Goal: Task Accomplishment & Management: Complete application form

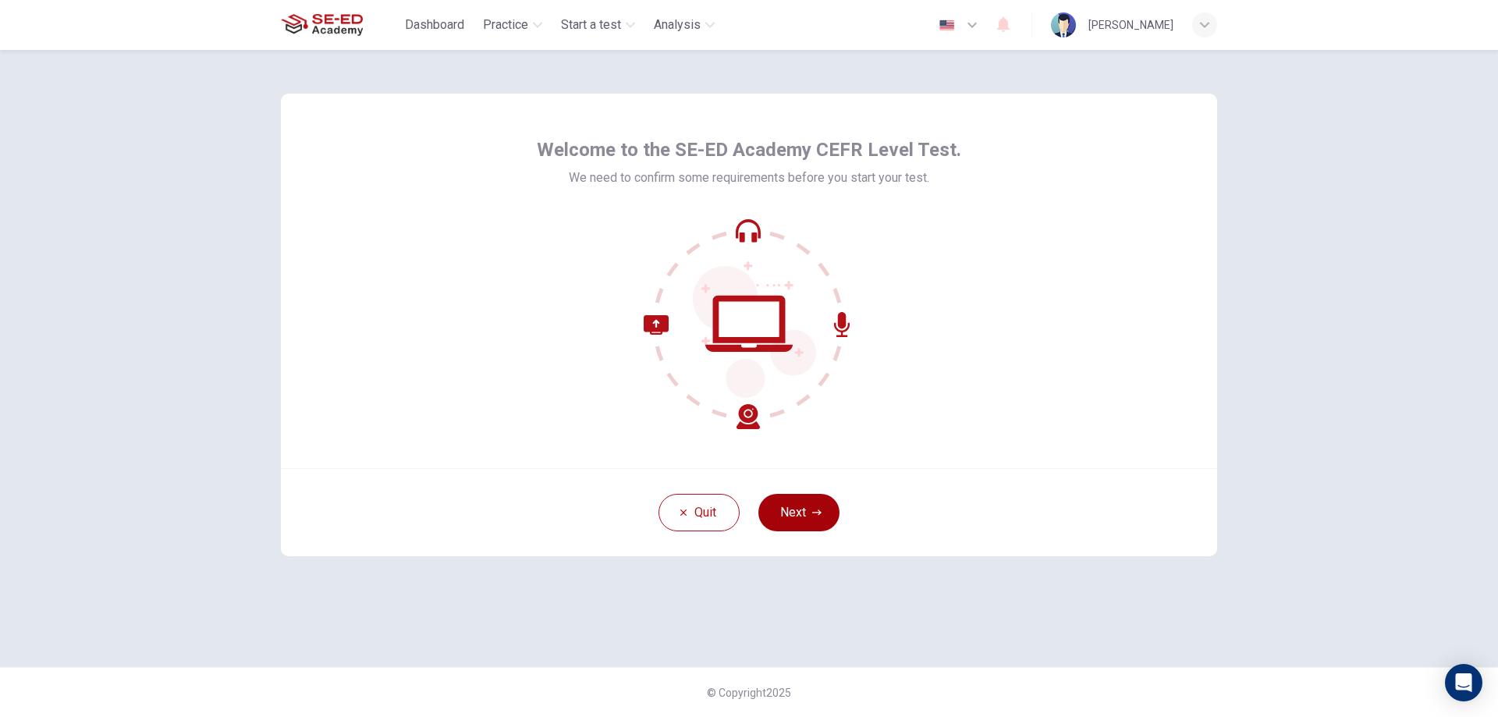
click at [826, 520] on button "Next" at bounding box center [798, 512] width 81 height 37
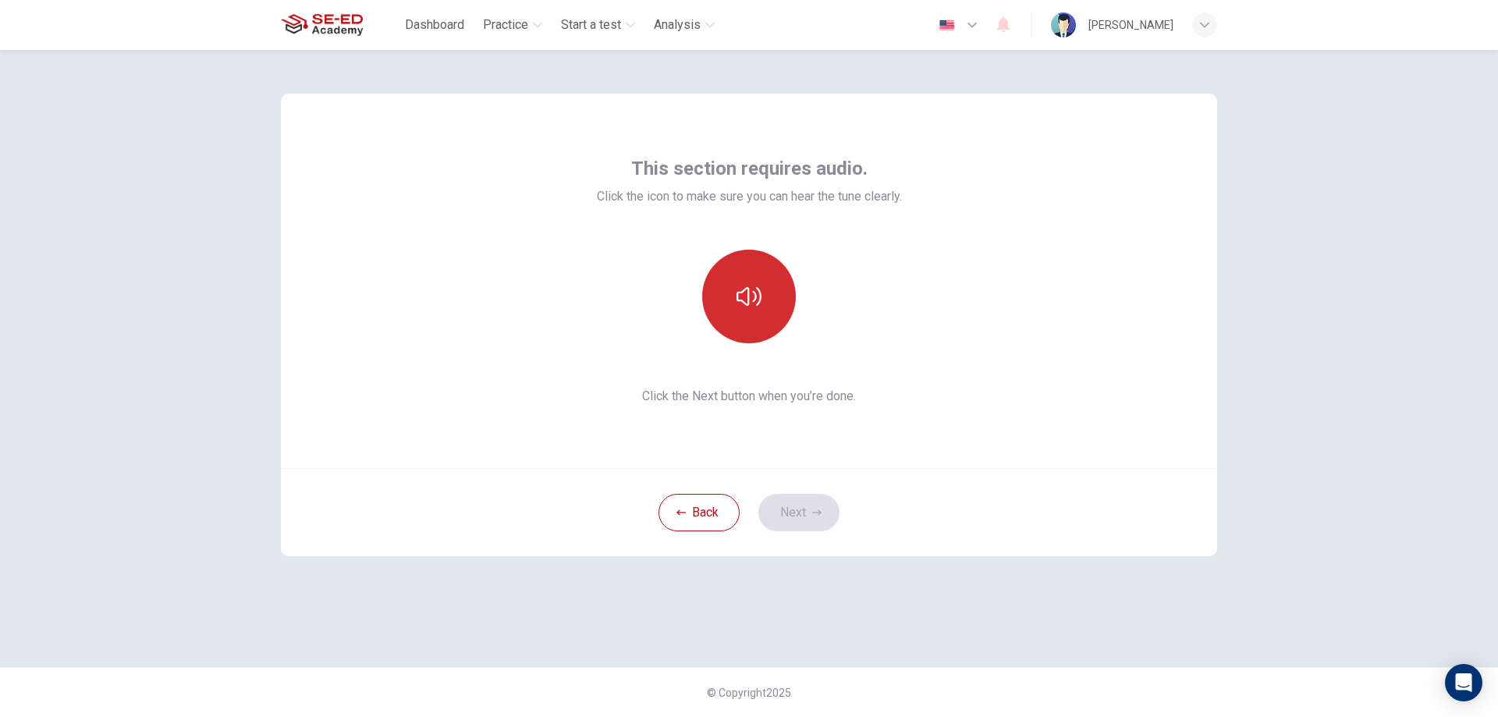
click at [731, 287] on button "button" at bounding box center [749, 297] width 94 height 94
click at [743, 300] on icon "button" at bounding box center [748, 296] width 25 height 25
click at [771, 301] on button "button" at bounding box center [749, 297] width 94 height 94
click at [804, 500] on button "Next" at bounding box center [798, 512] width 81 height 37
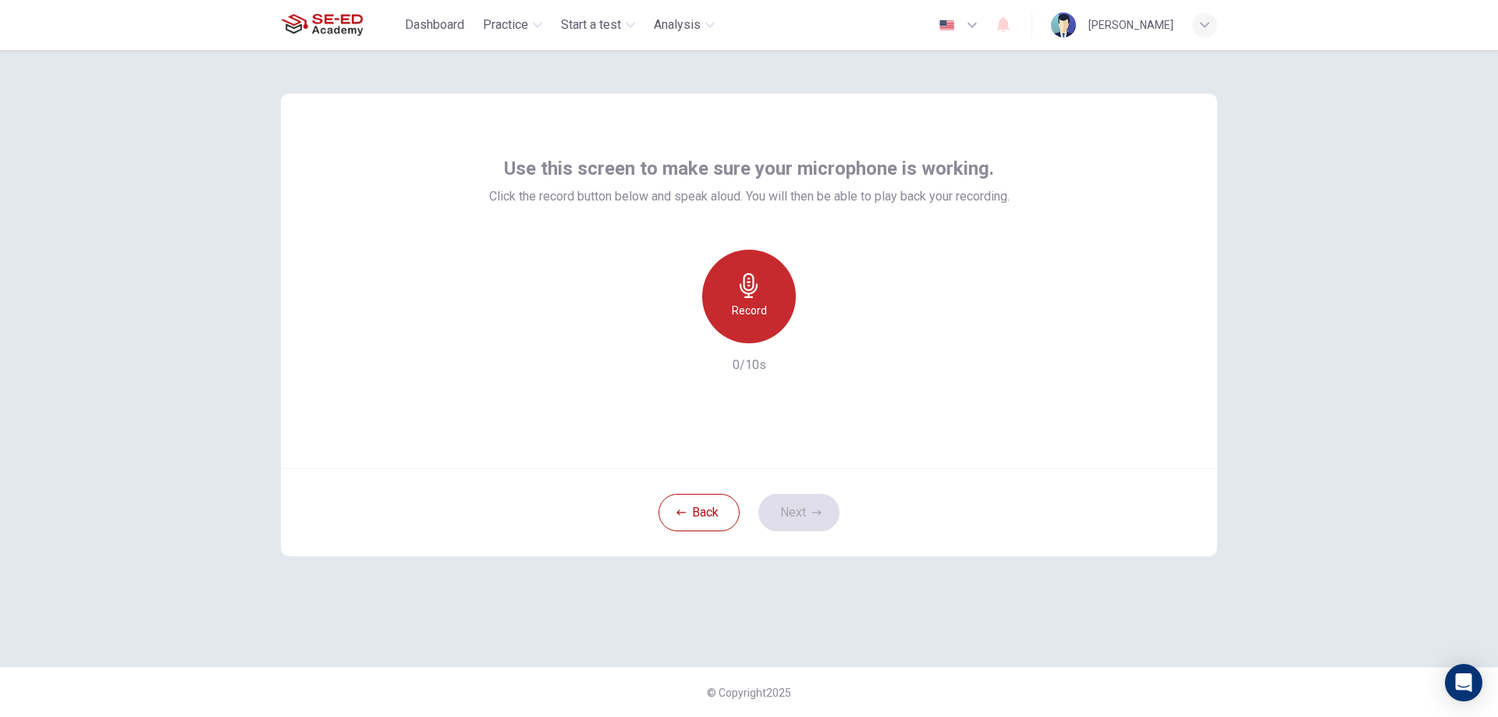
click at [755, 286] on icon "button" at bounding box center [748, 285] width 25 height 25
click at [756, 289] on icon "button" at bounding box center [749, 285] width 18 height 25
click at [814, 513] on icon "button" at bounding box center [816, 512] width 9 height 9
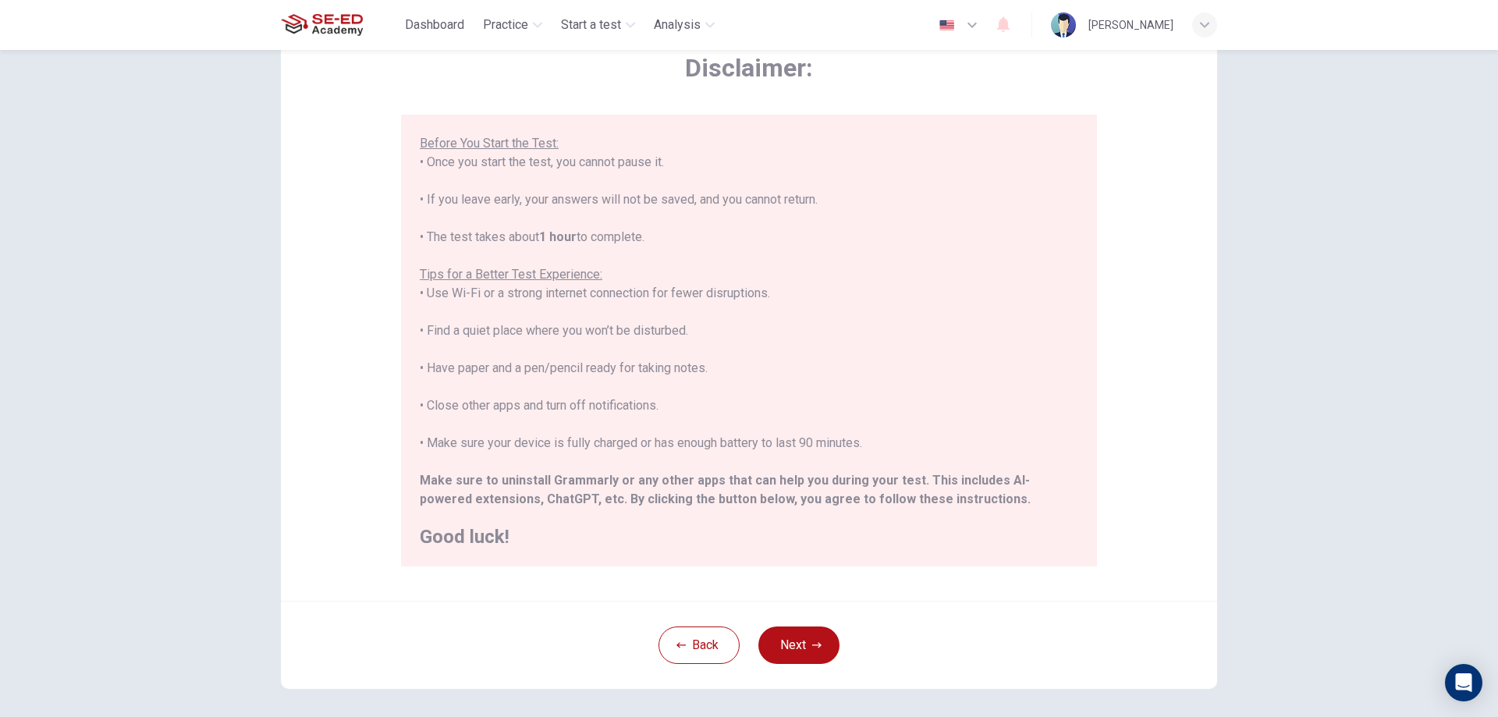
scroll to position [151, 0]
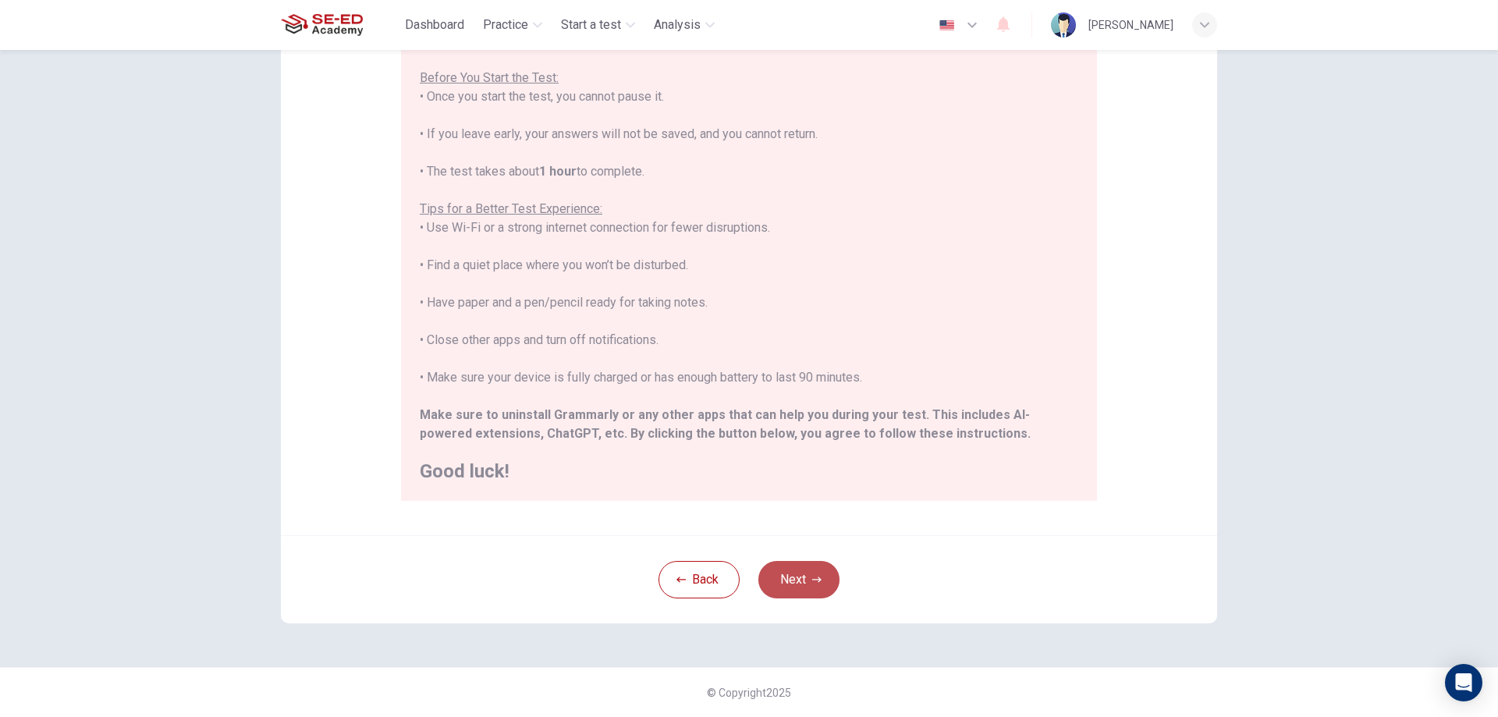
click at [813, 569] on button "Next" at bounding box center [798, 579] width 81 height 37
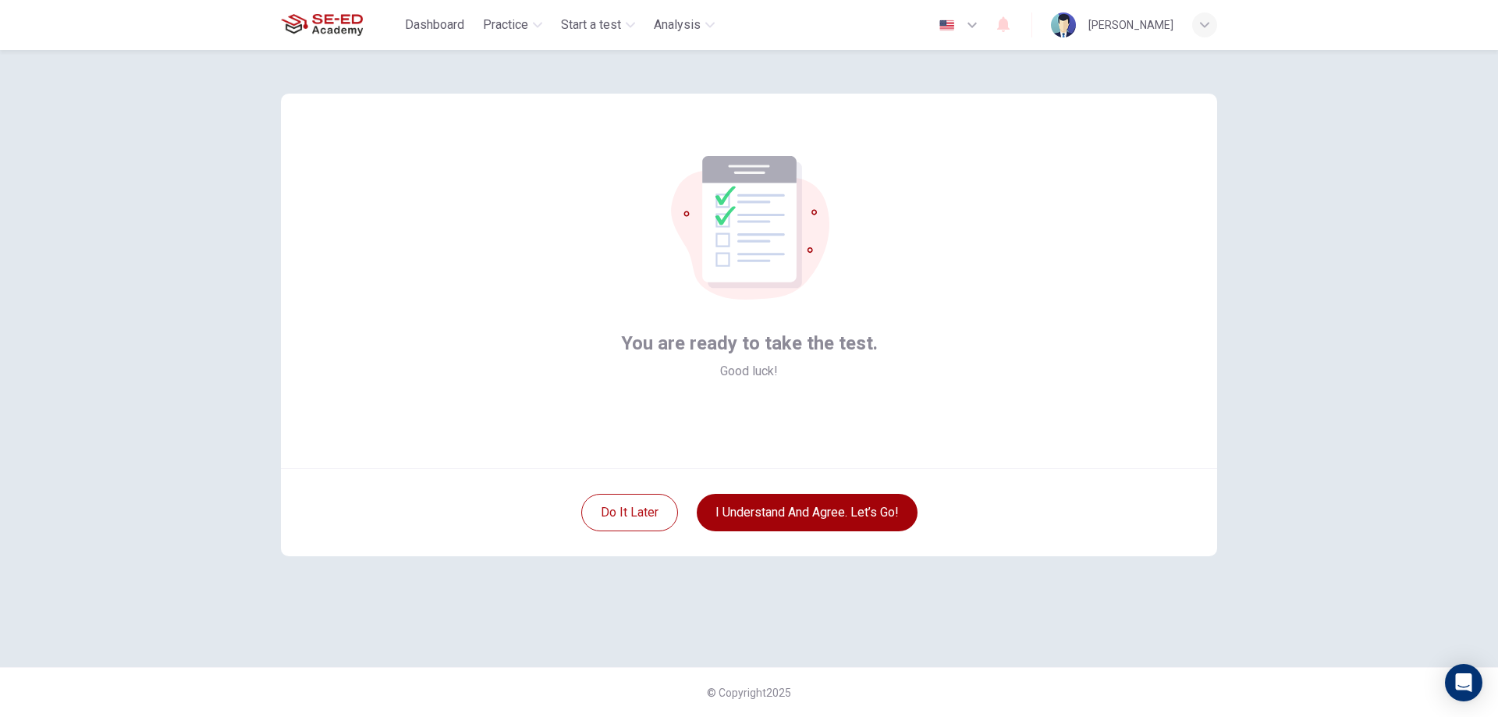
click at [842, 513] on button "I understand and agree. Let’s go!" at bounding box center [807, 512] width 221 height 37
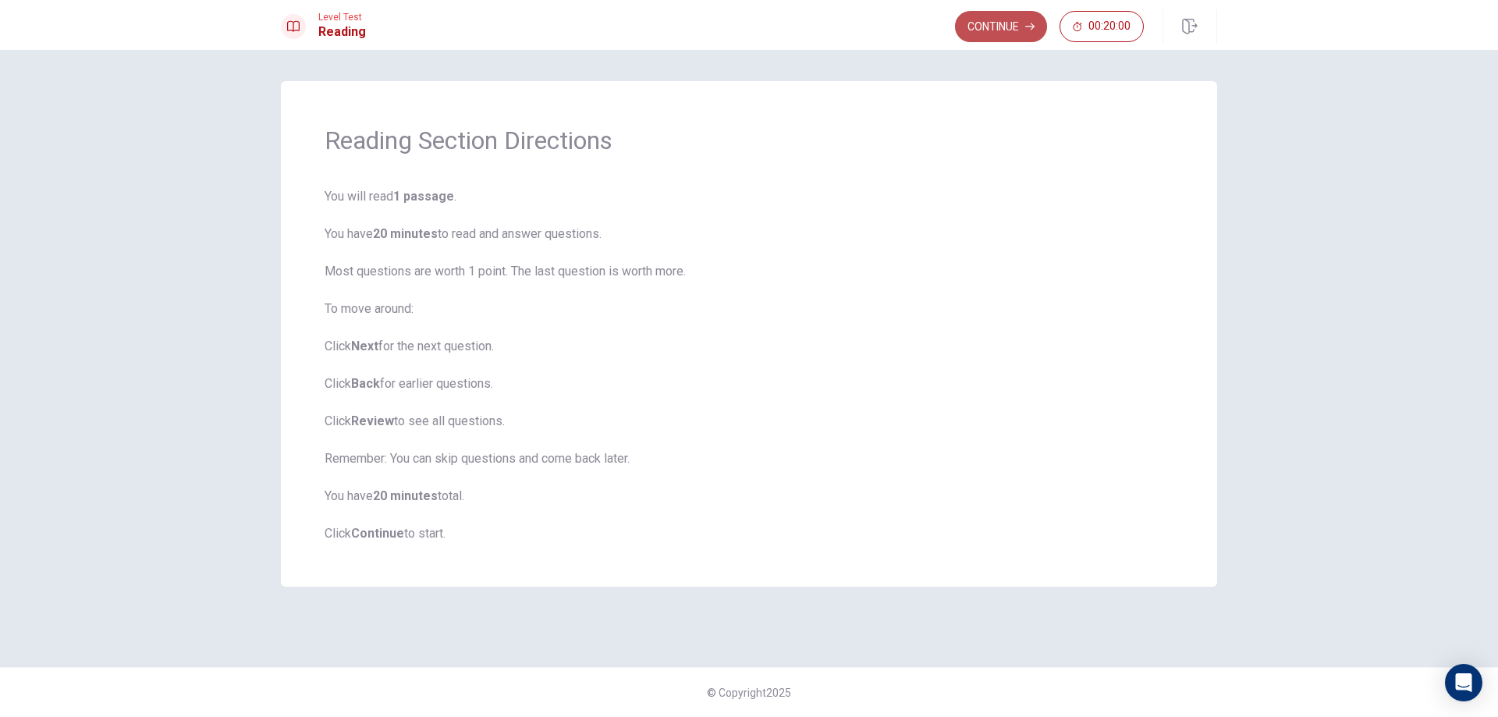
click at [983, 27] on button "Continue" at bounding box center [1001, 26] width 92 height 31
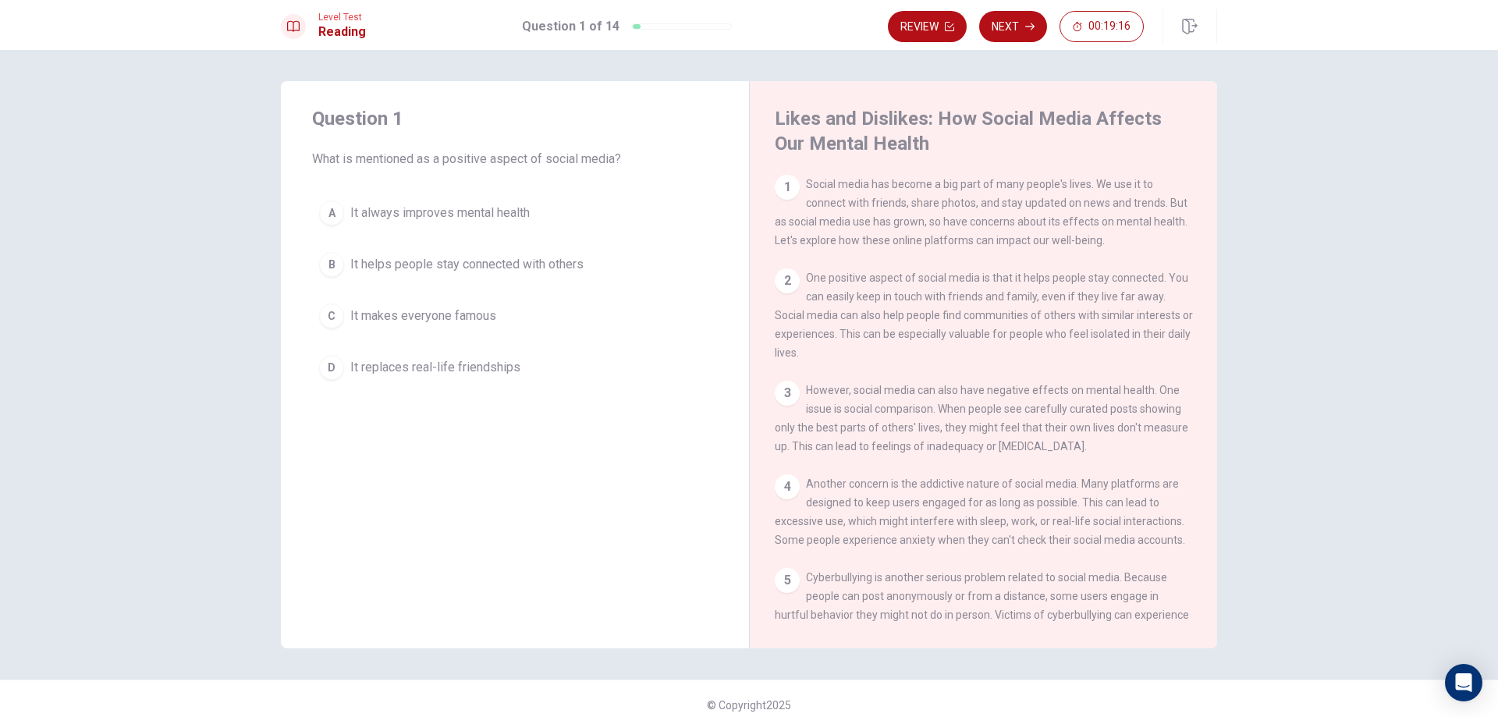
click at [332, 265] on div "B" at bounding box center [331, 264] width 25 height 25
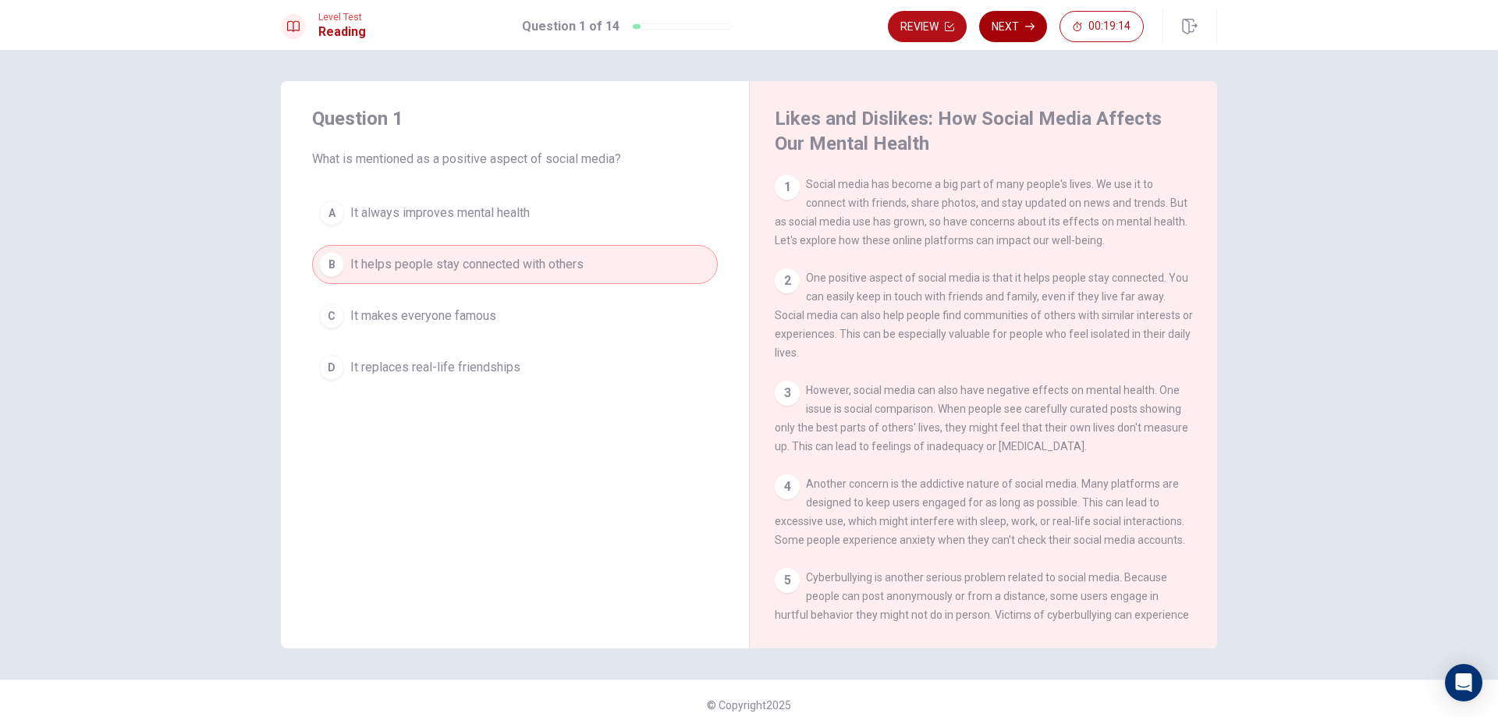
click at [1009, 30] on button "Next" at bounding box center [1013, 26] width 68 height 31
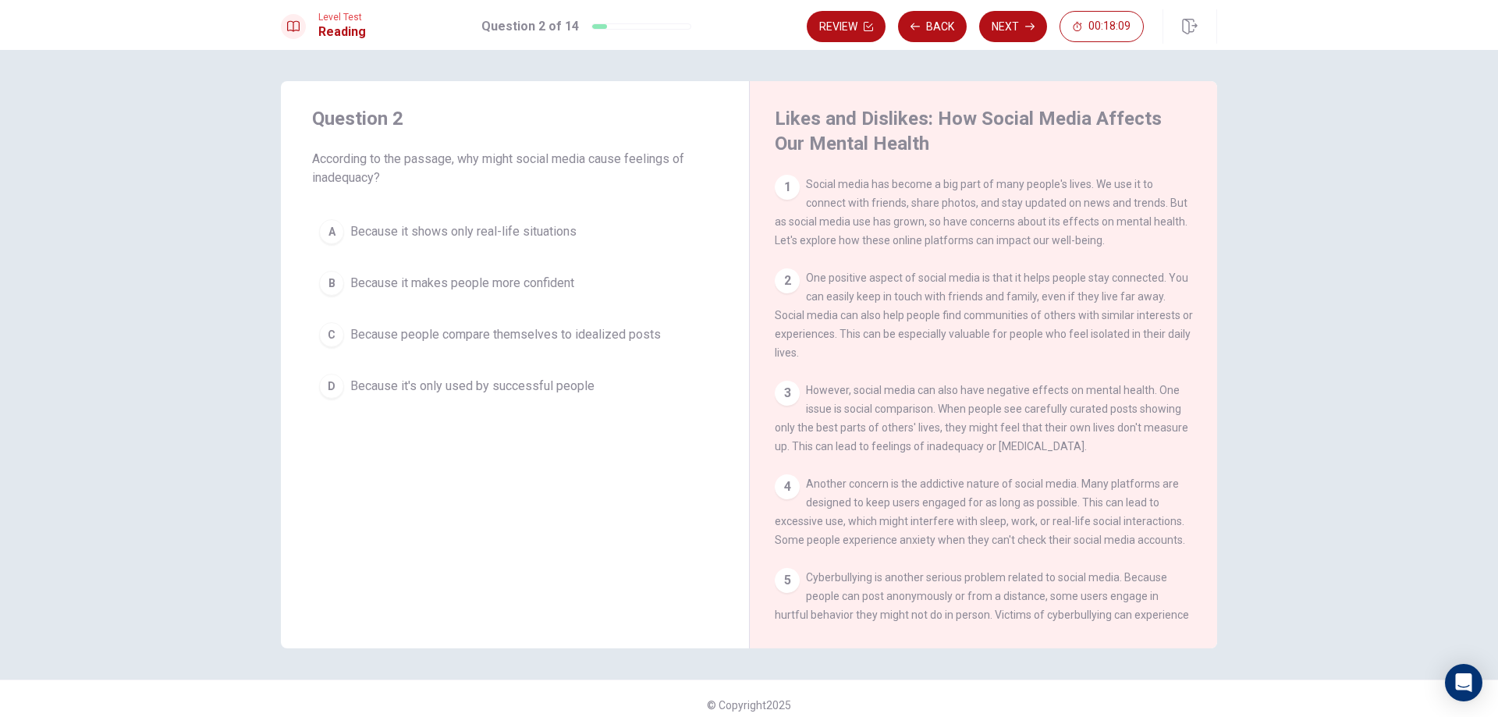
drag, startPoint x: 1046, startPoint y: 424, endPoint x: 1063, endPoint y: 424, distance: 17.2
click at [1063, 424] on div "3 However, social media can also have negative effects on mental health. One is…" at bounding box center [984, 418] width 418 height 75
drag, startPoint x: 1063, startPoint y: 417, endPoint x: 1084, endPoint y: 419, distance: 20.3
click at [1084, 419] on span "However, social media can also have negative effects on mental health. One issu…" at bounding box center [981, 418] width 413 height 69
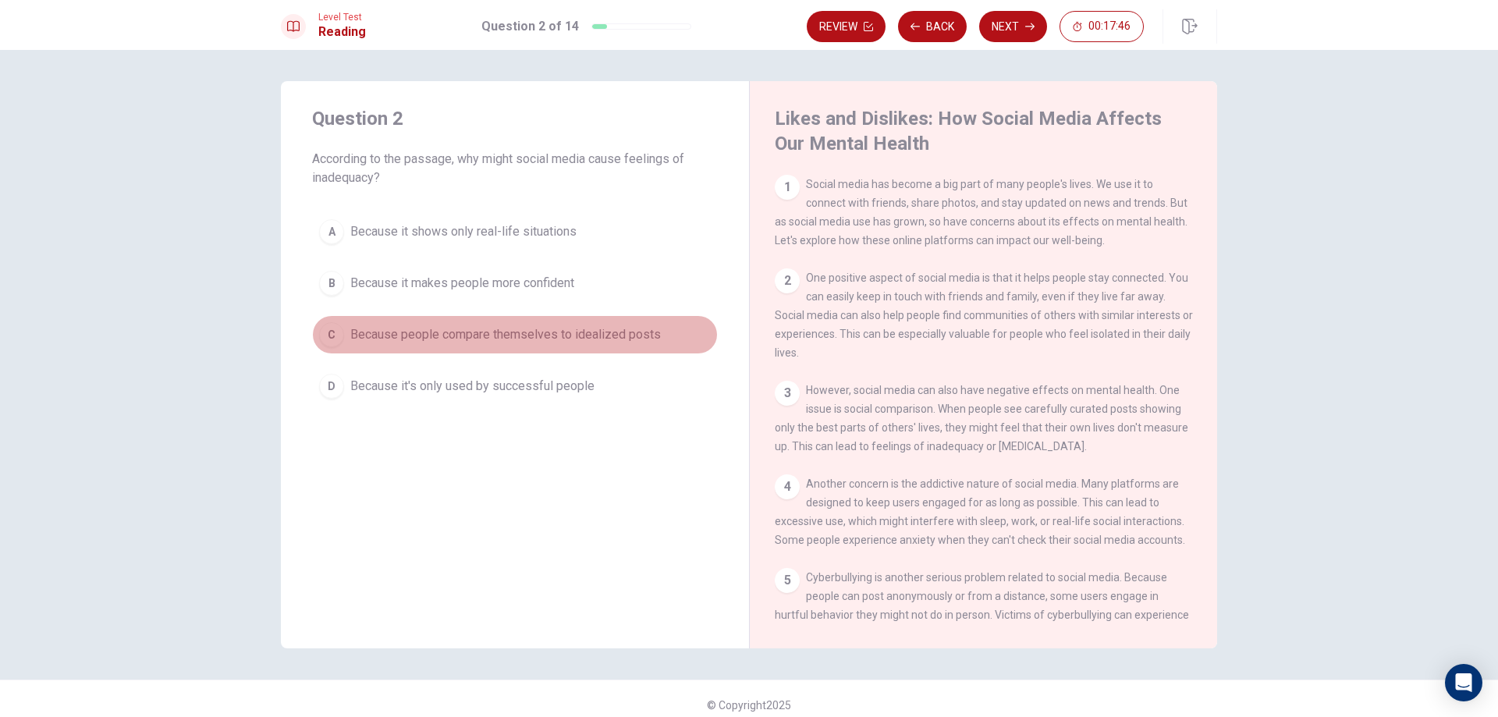
click at [339, 339] on div "C" at bounding box center [331, 334] width 25 height 25
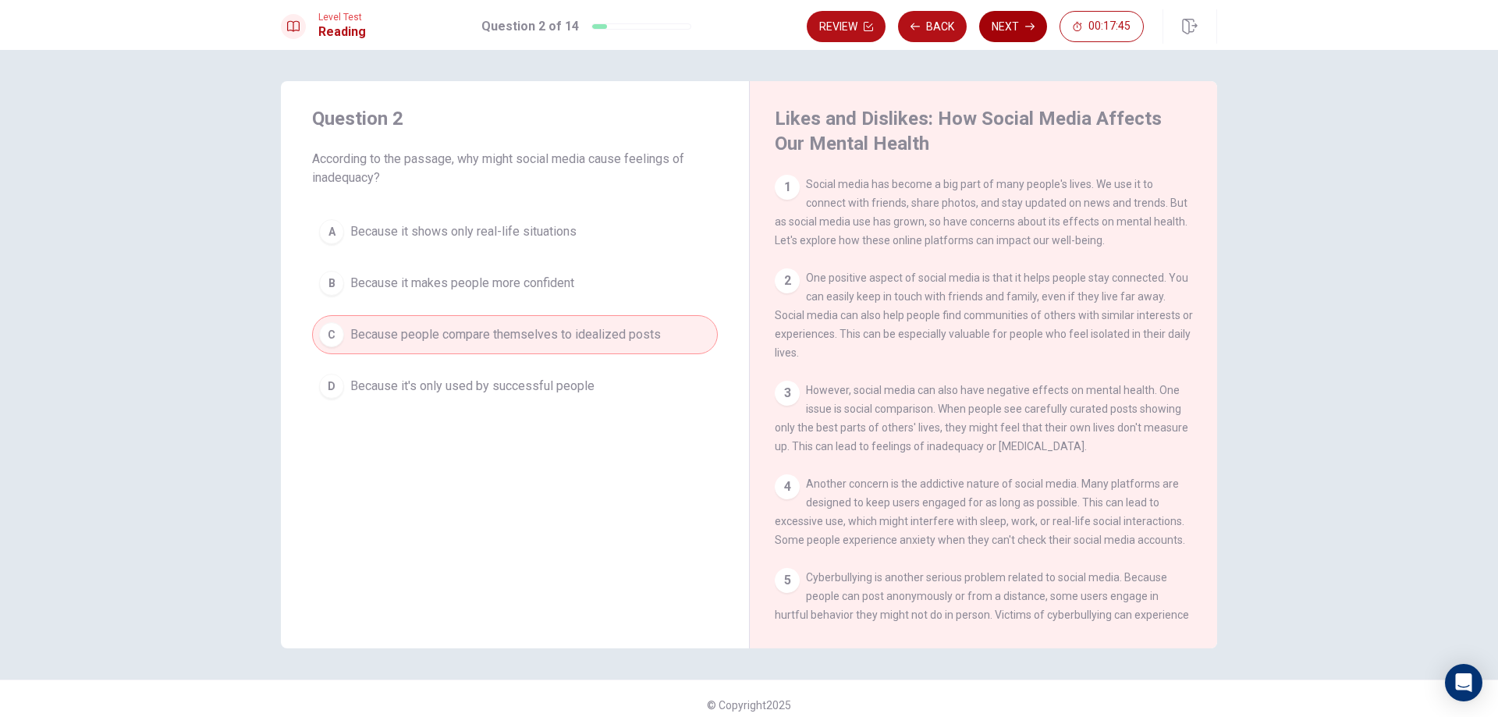
click at [1025, 32] on button "Next" at bounding box center [1013, 26] width 68 height 31
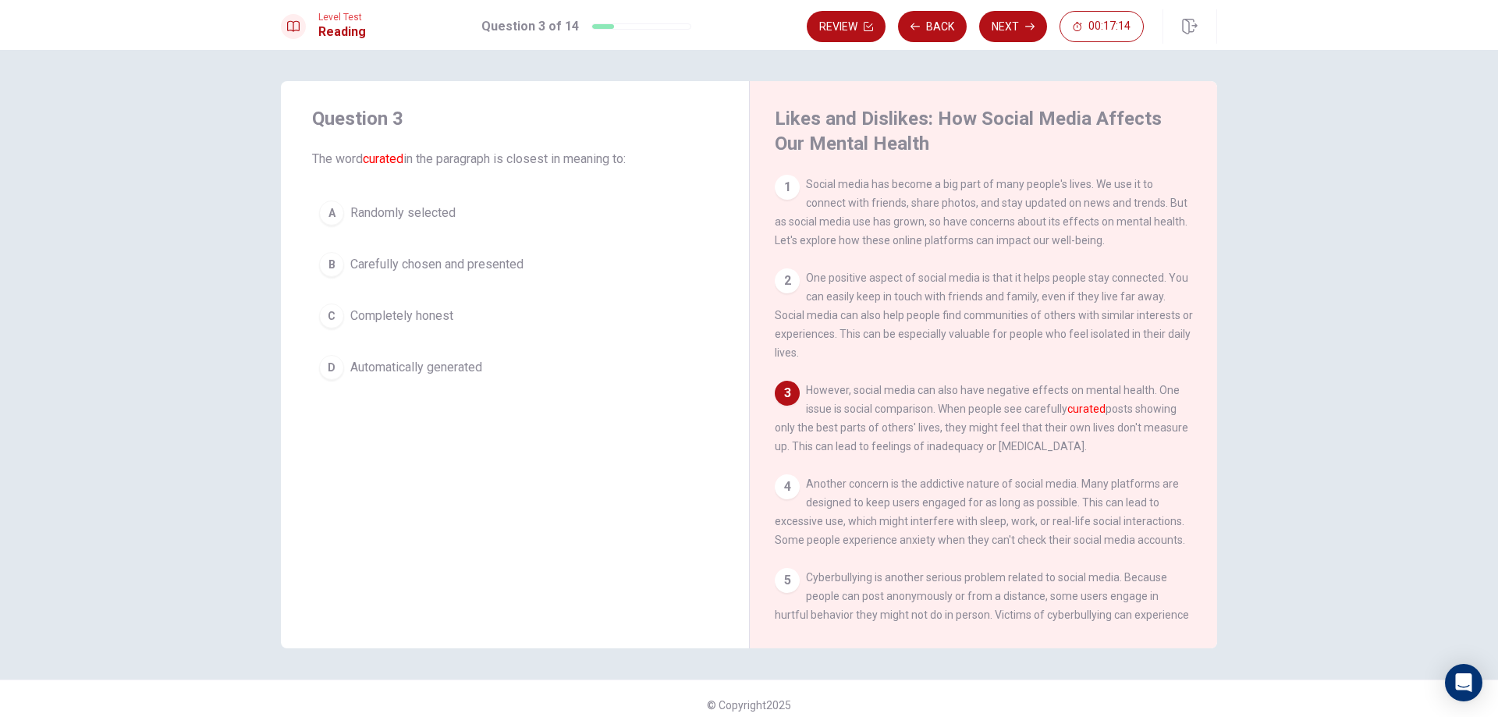
click at [339, 222] on button "A Randomly selected" at bounding box center [515, 212] width 406 height 39
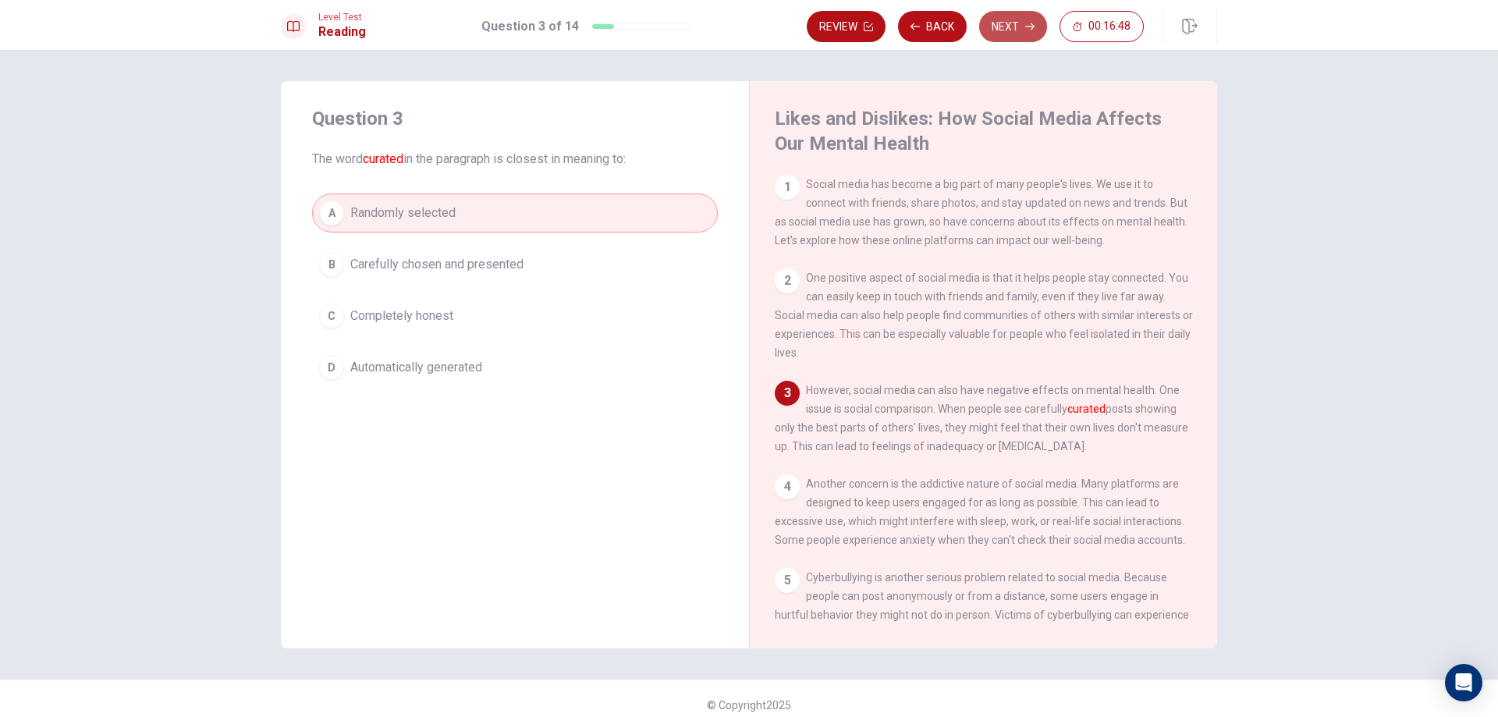
click at [1000, 29] on button "Next" at bounding box center [1013, 26] width 68 height 31
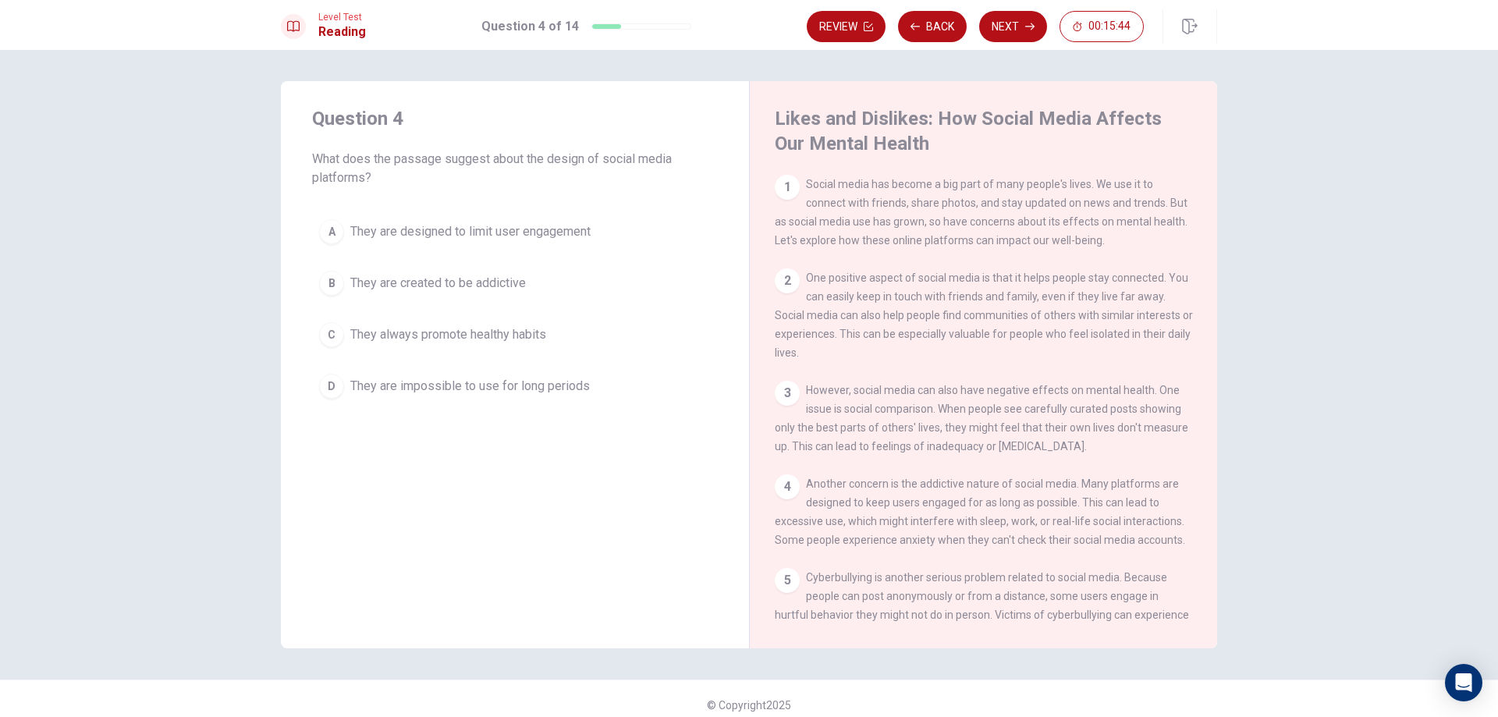
click at [403, 246] on button "A They are designed to limit user engagement" at bounding box center [515, 231] width 406 height 39
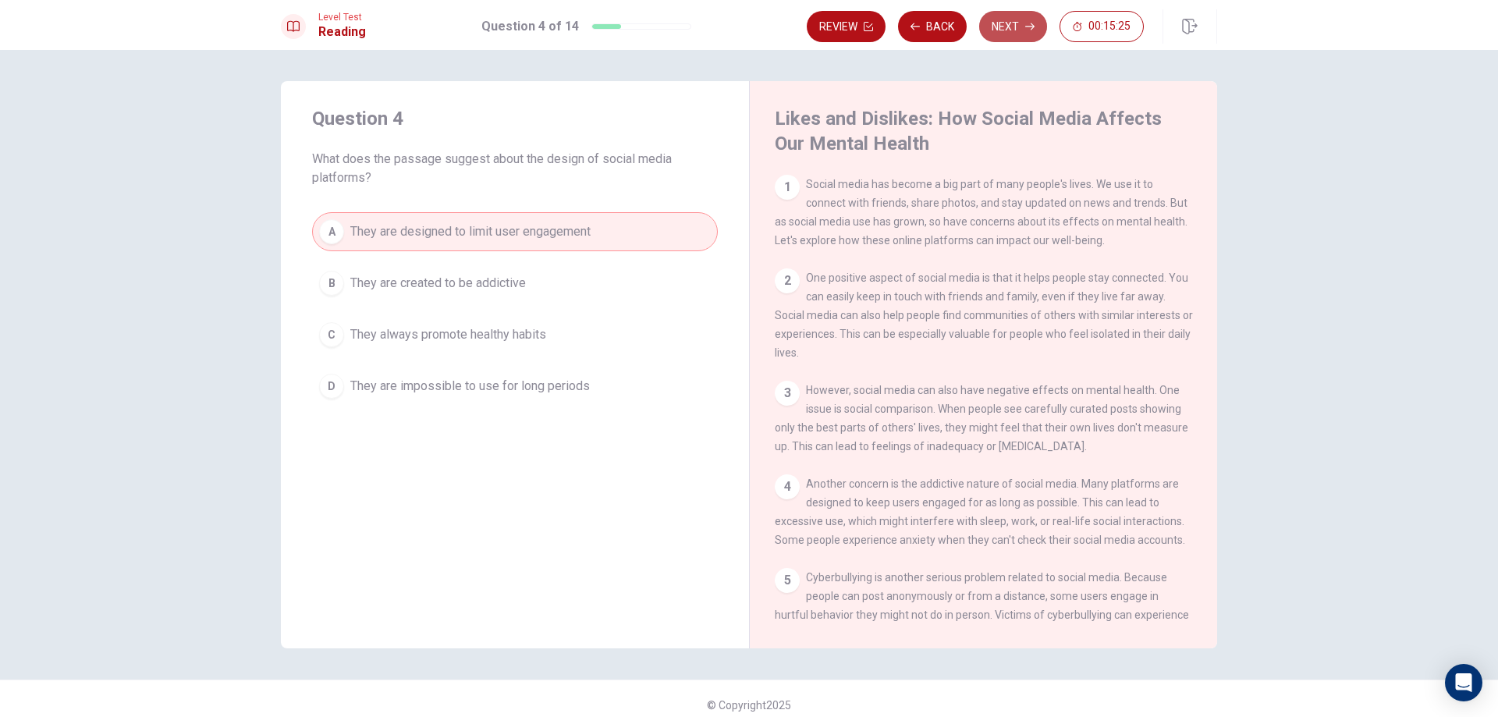
click at [1013, 30] on button "Next" at bounding box center [1013, 26] width 68 height 31
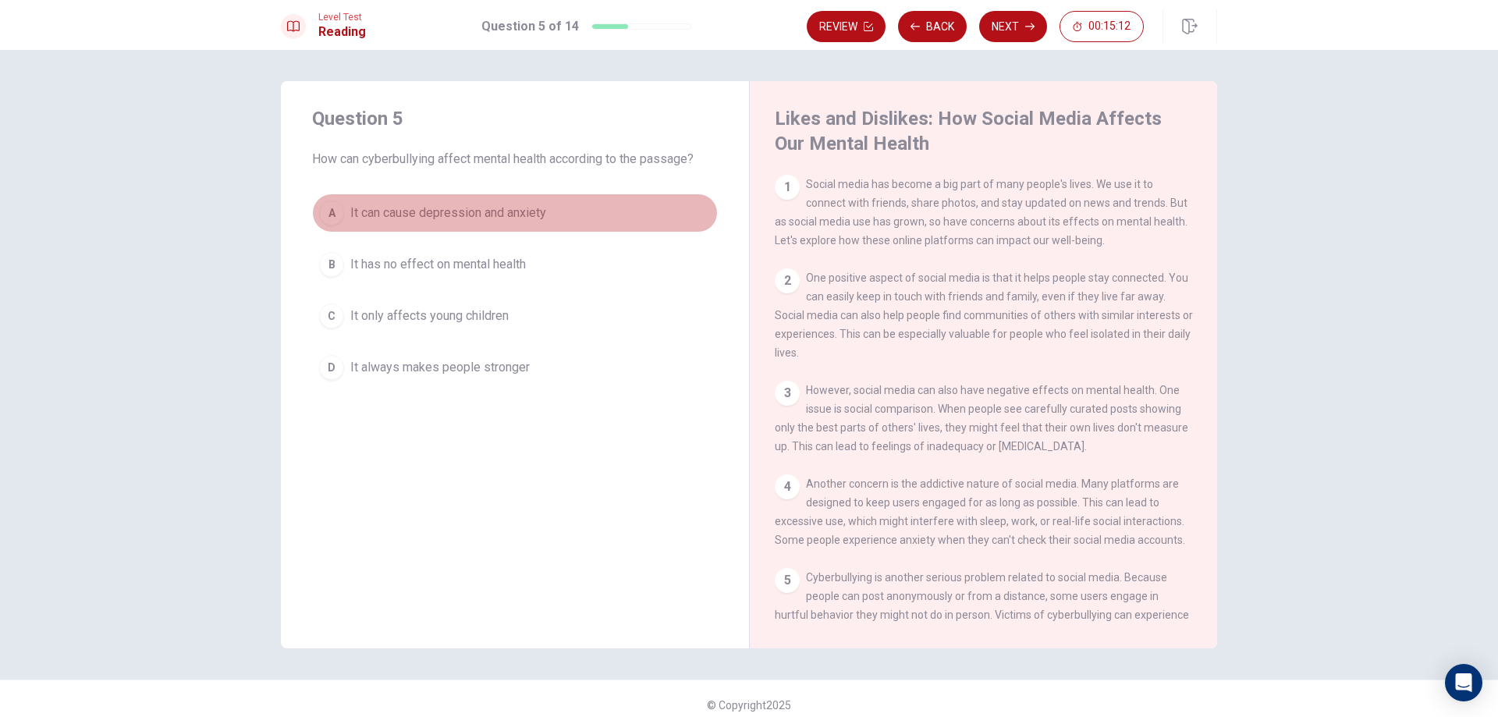
click at [339, 204] on button "A It can cause depression and anxiety" at bounding box center [515, 212] width 406 height 39
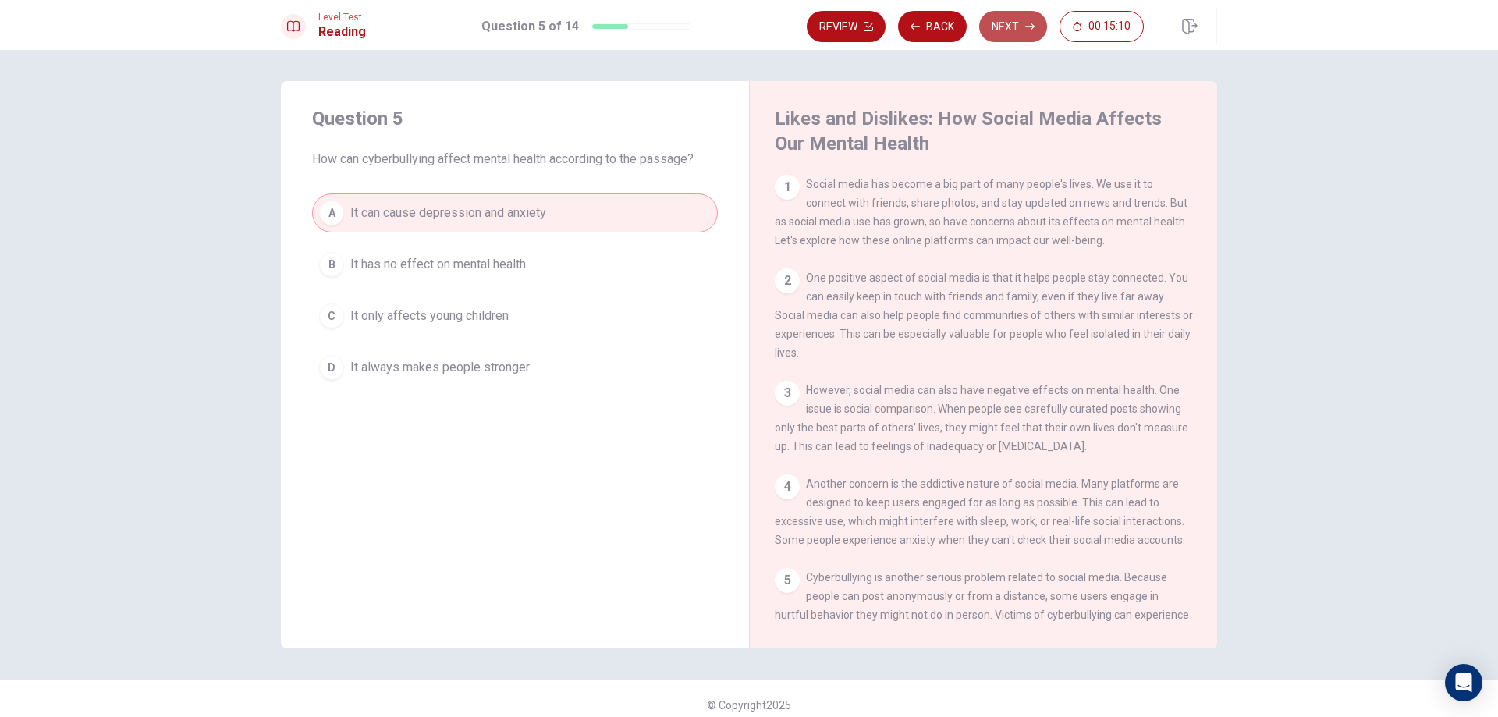
click at [1002, 30] on button "Next" at bounding box center [1013, 26] width 68 height 31
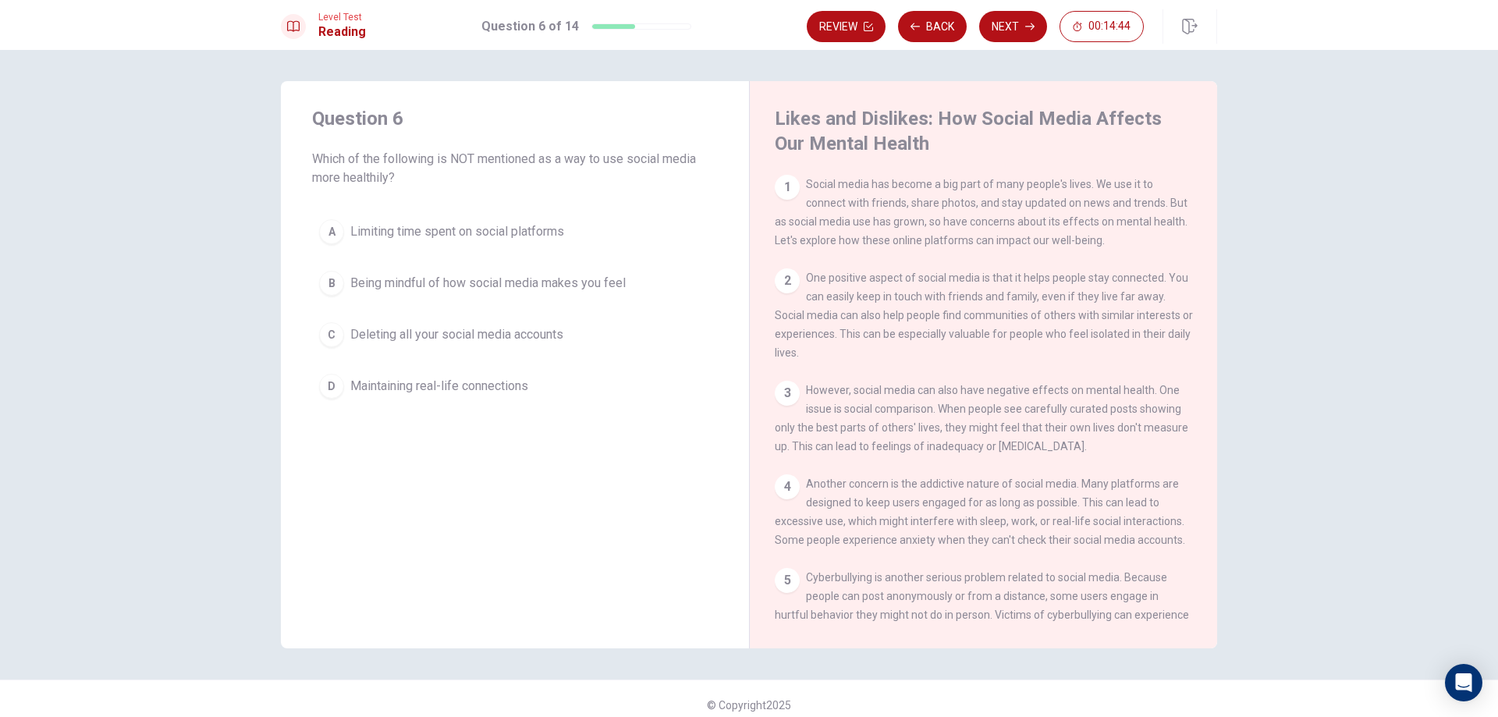
click at [431, 339] on span "Deleting all your social media accounts" at bounding box center [456, 334] width 213 height 19
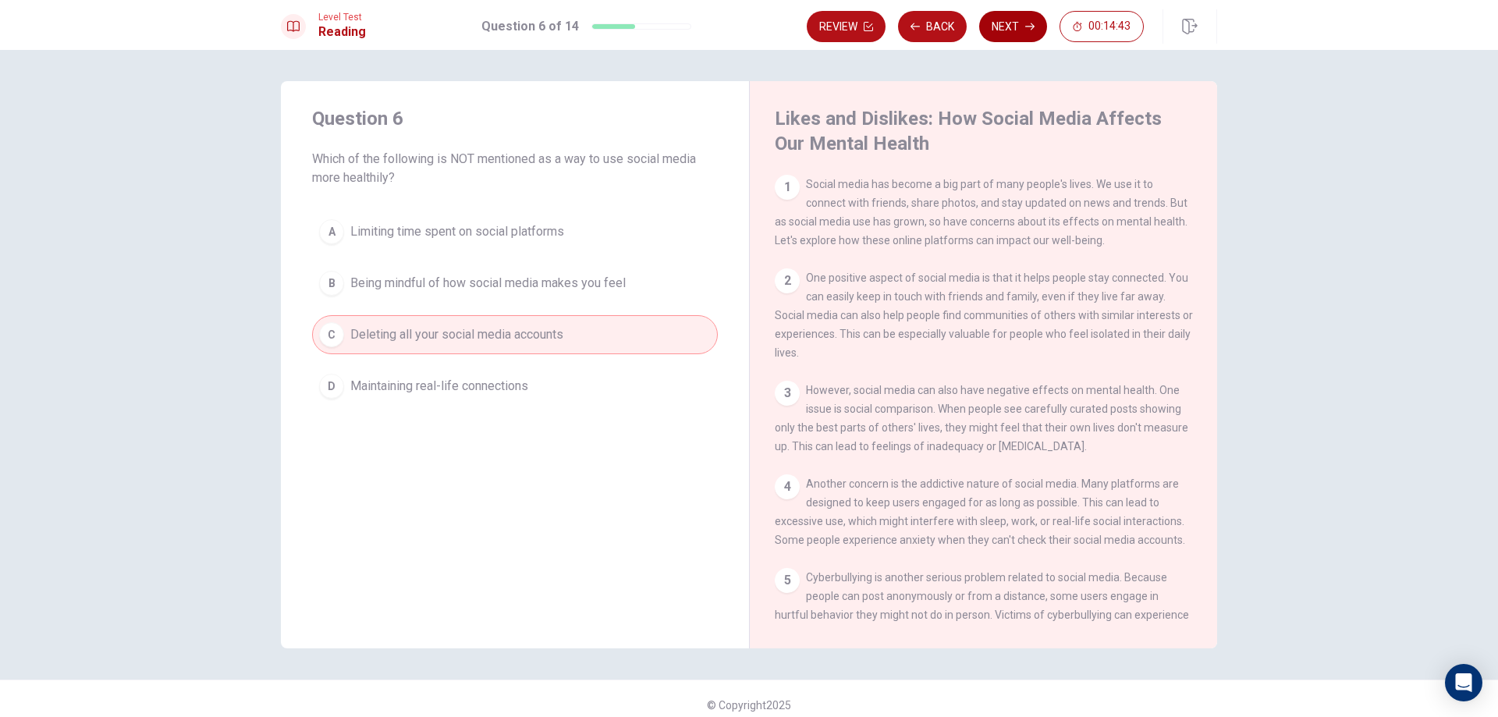
click at [1034, 28] on button "Next" at bounding box center [1013, 26] width 68 height 31
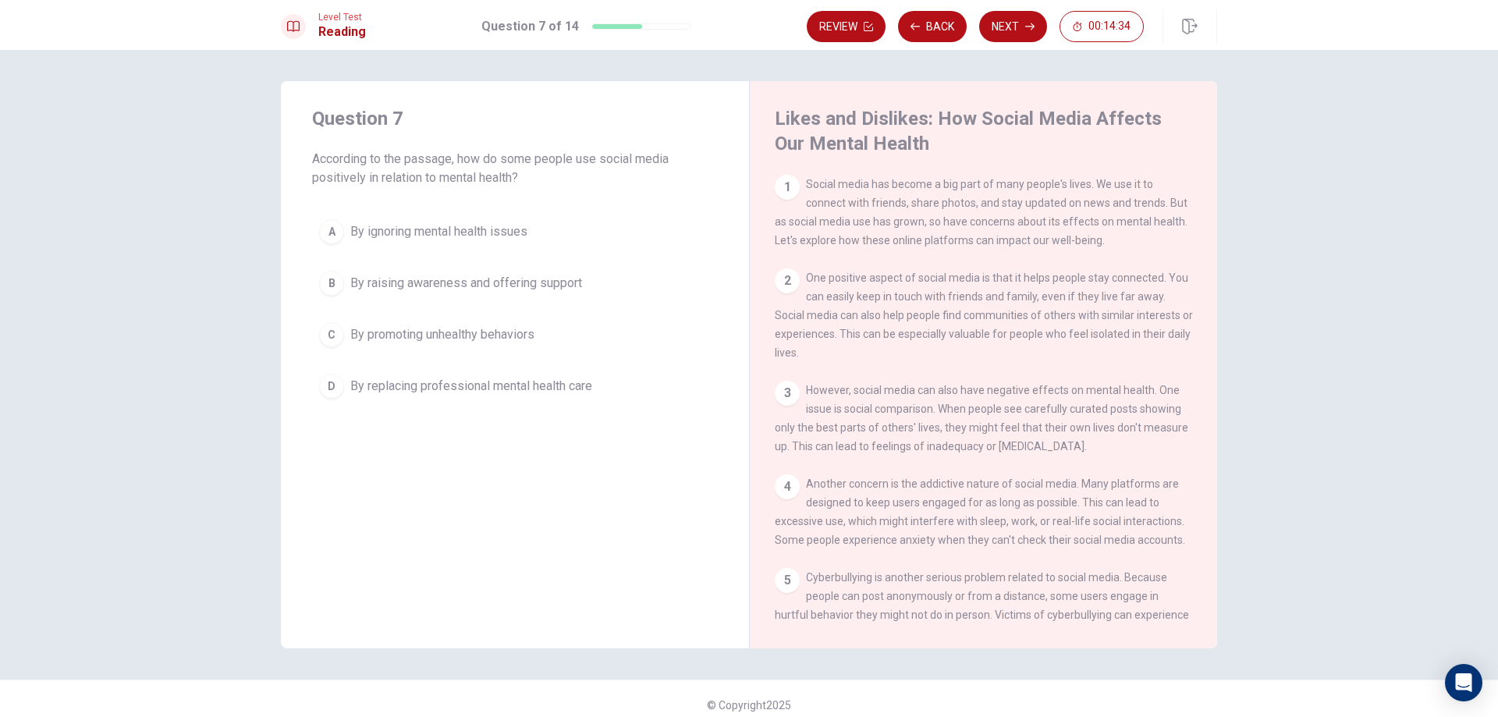
drag, startPoint x: 446, startPoint y: 147, endPoint x: 511, endPoint y: 165, distance: 67.0
click at [511, 165] on div "Question 7 According to the passage, how do some people use social media positi…" at bounding box center [515, 146] width 406 height 81
click at [328, 293] on div "B" at bounding box center [331, 283] width 25 height 25
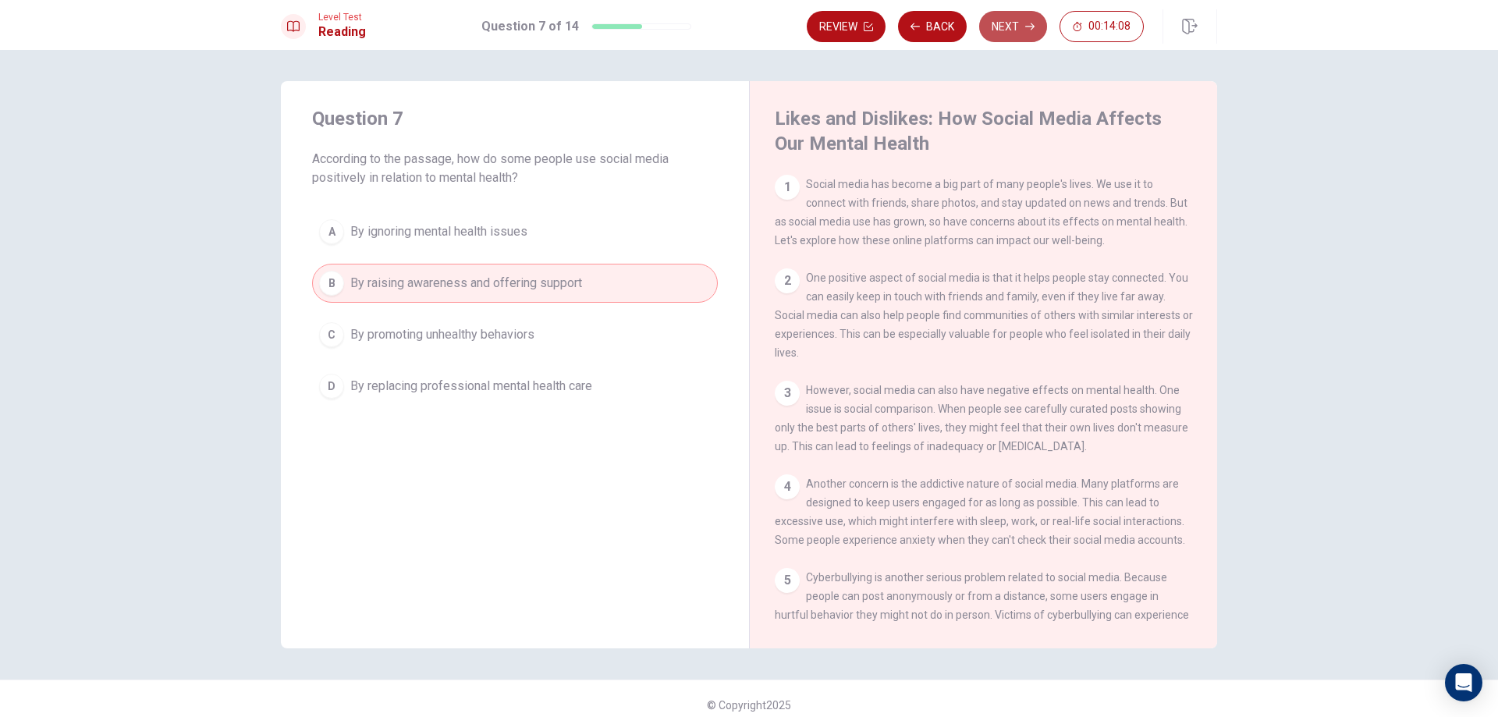
click at [1036, 20] on button "Next" at bounding box center [1013, 26] width 68 height 31
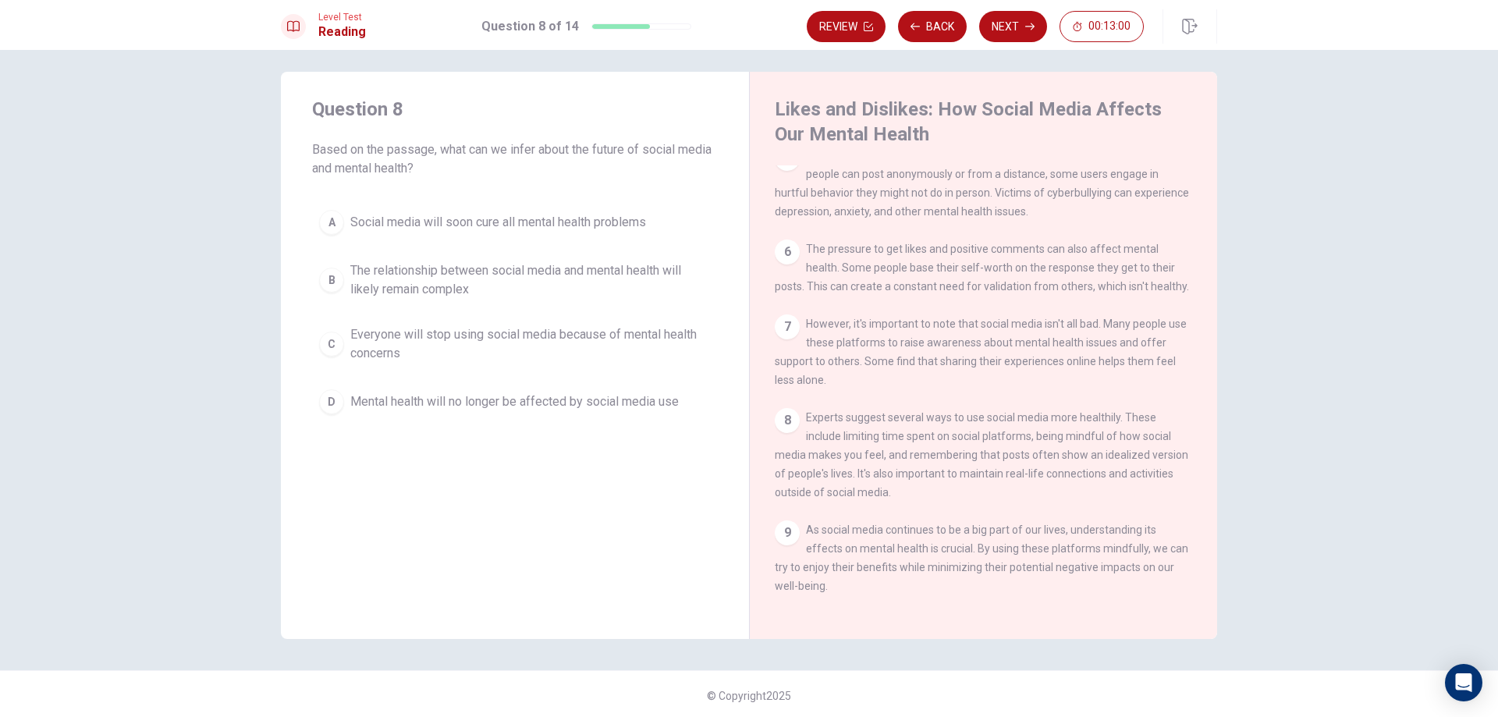
scroll to position [12, 0]
click at [417, 272] on span "The relationship between social media and mental health will likely remain comp…" at bounding box center [530, 276] width 360 height 37
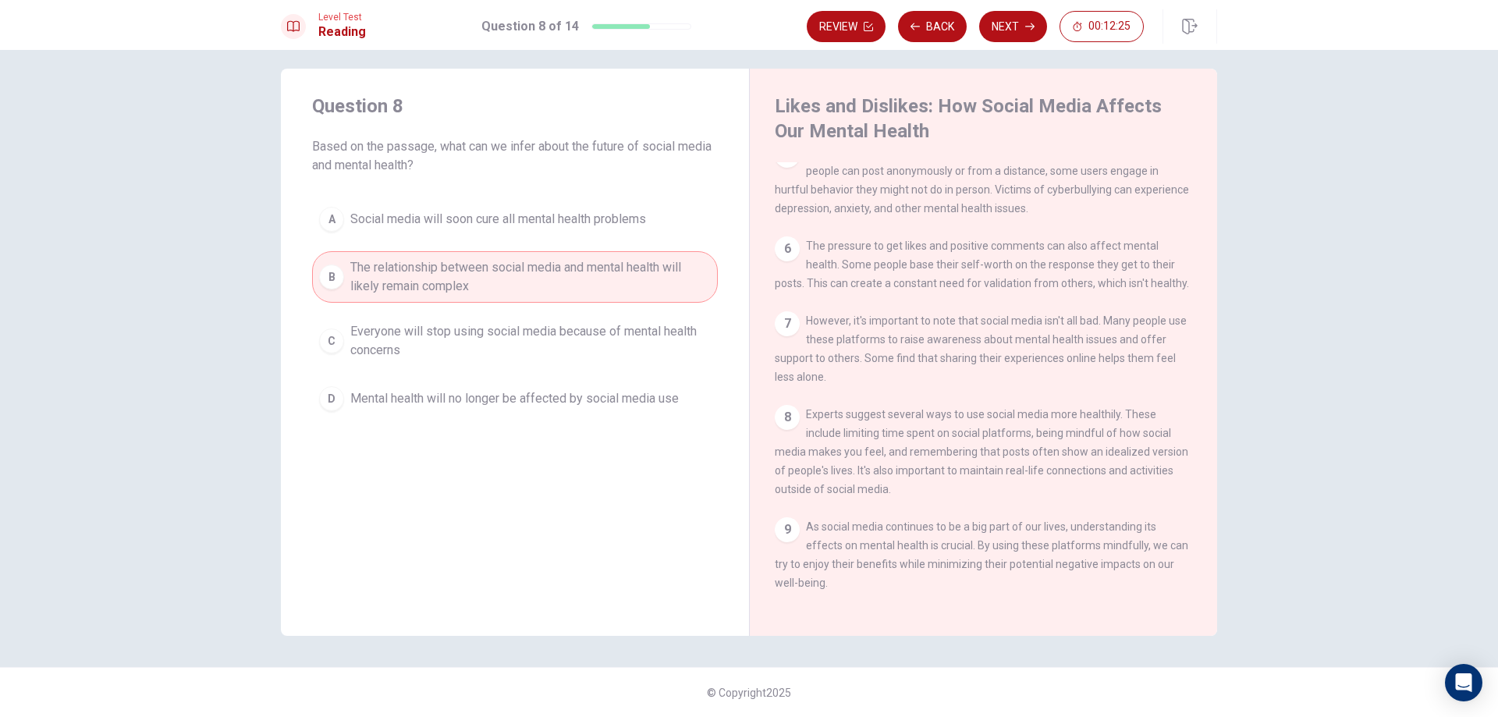
click at [1017, 44] on div "Level Test Reading Question 8 of 14 Review Back Next 00:12:25" at bounding box center [749, 25] width 1498 height 50
click at [1036, 27] on button "Next" at bounding box center [1013, 26] width 68 height 31
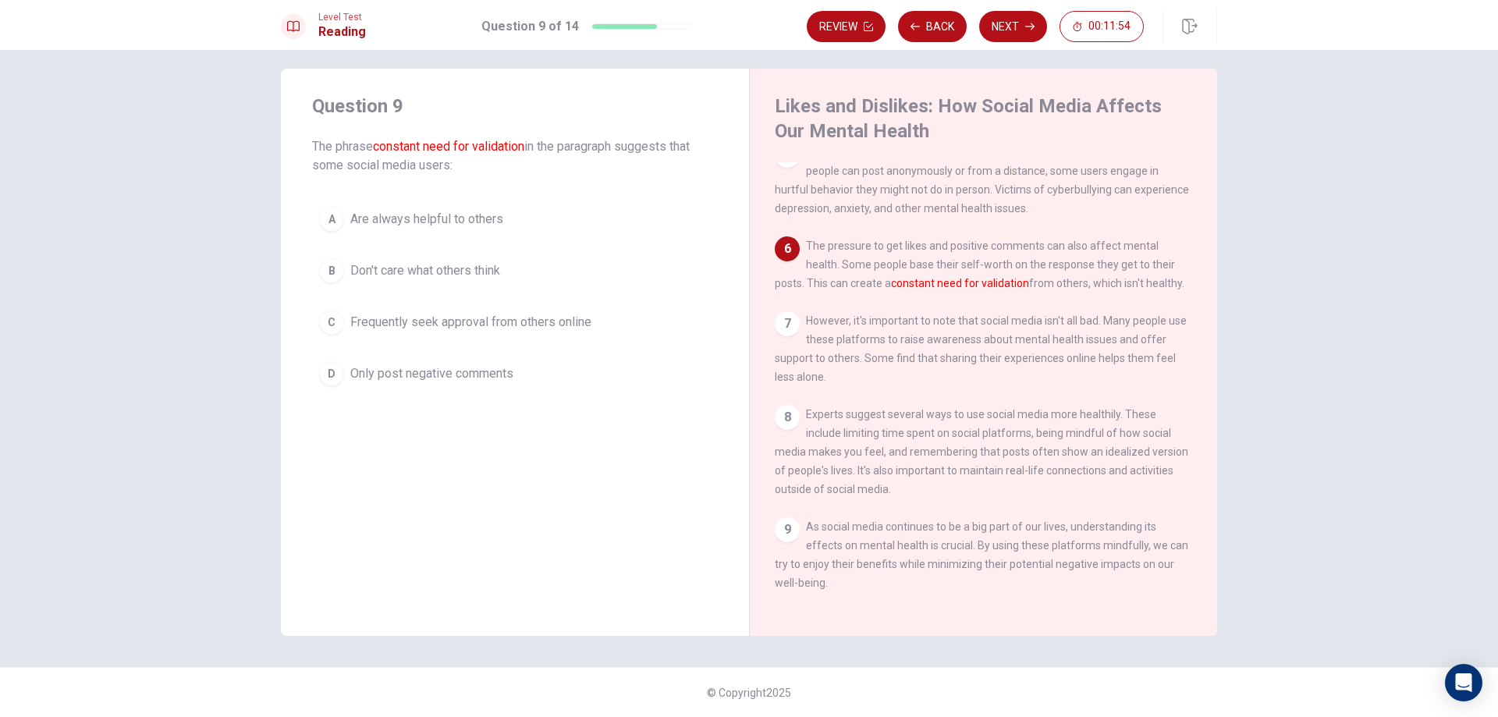
click at [388, 315] on span "Frequently seek approval from others online" at bounding box center [470, 322] width 241 height 19
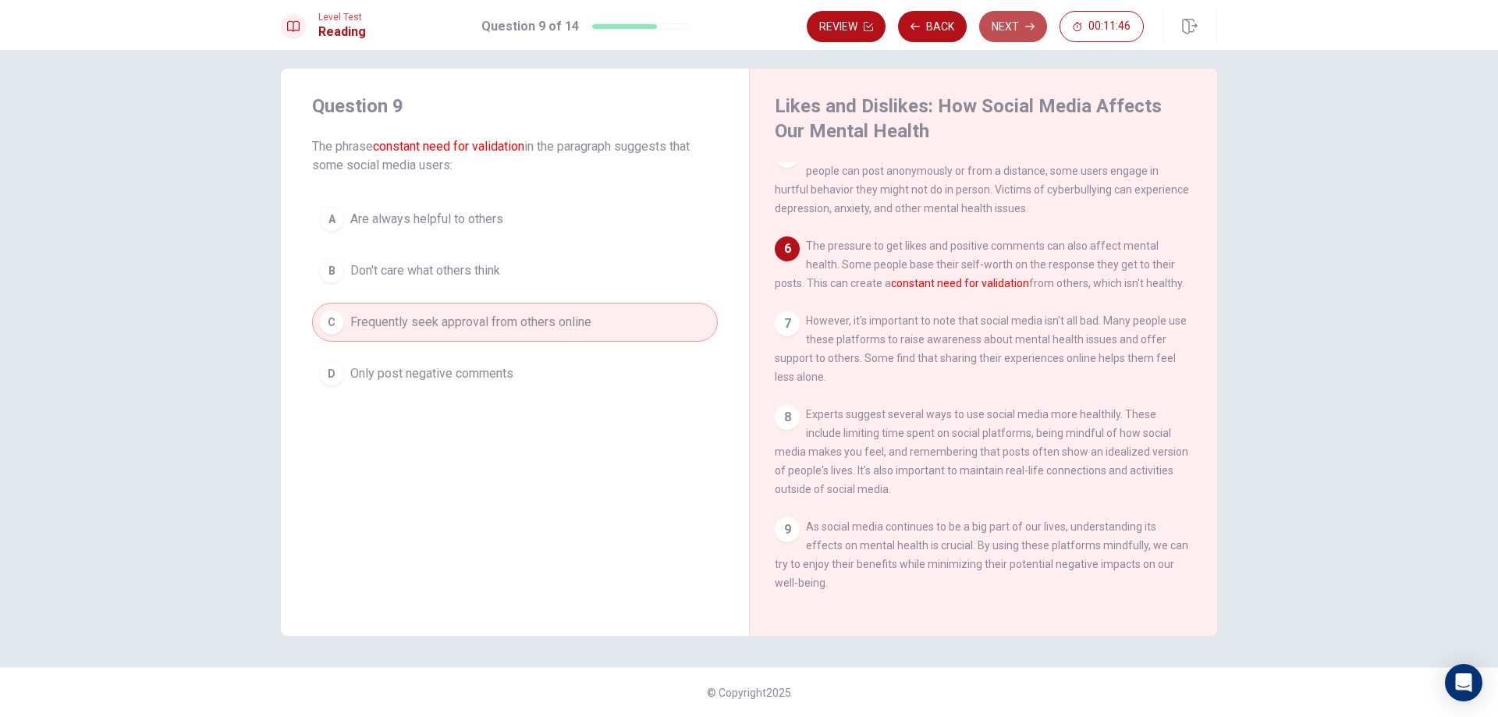
click at [1002, 37] on button "Next" at bounding box center [1013, 26] width 68 height 31
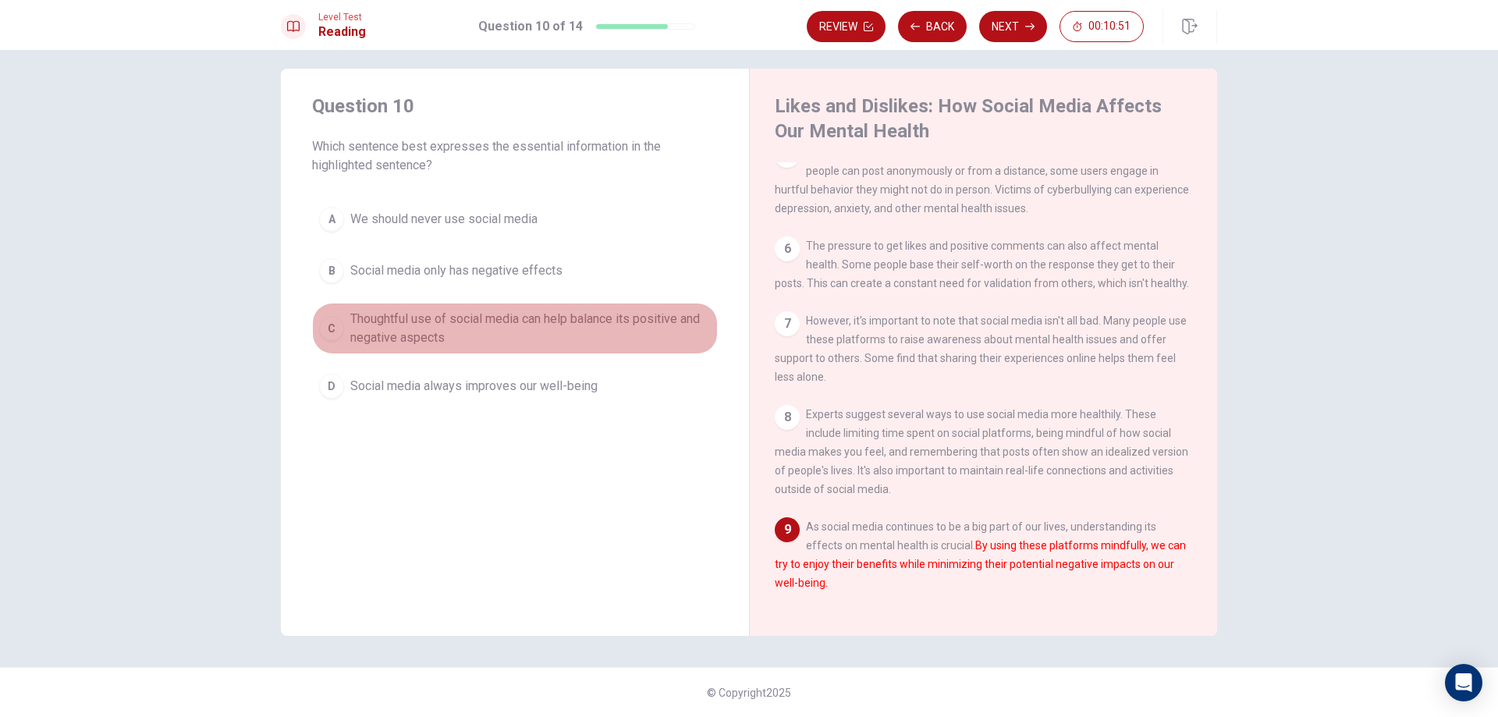
click at [406, 339] on span "Thoughtful use of social media can help balance its positive and negative aspec…" at bounding box center [530, 328] width 360 height 37
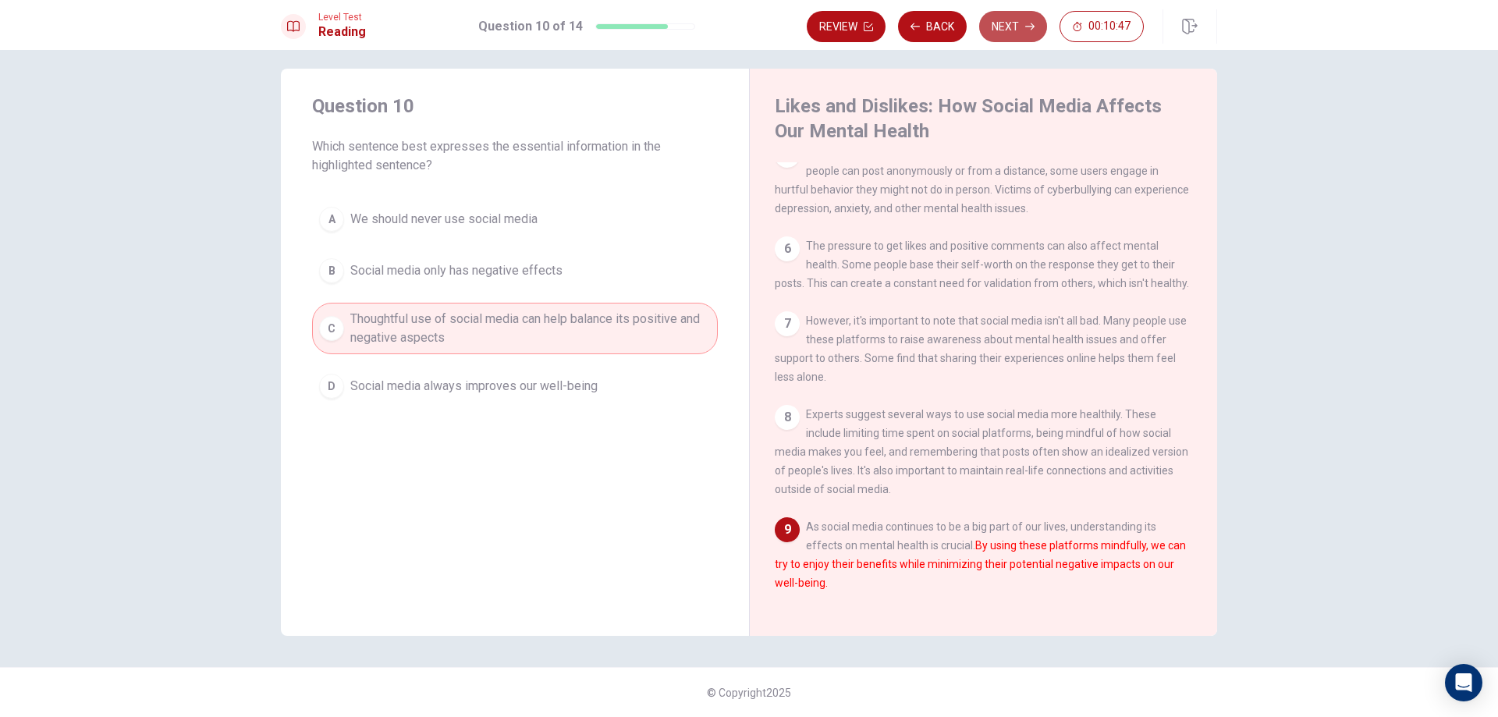
click at [998, 27] on button "Next" at bounding box center [1013, 26] width 68 height 31
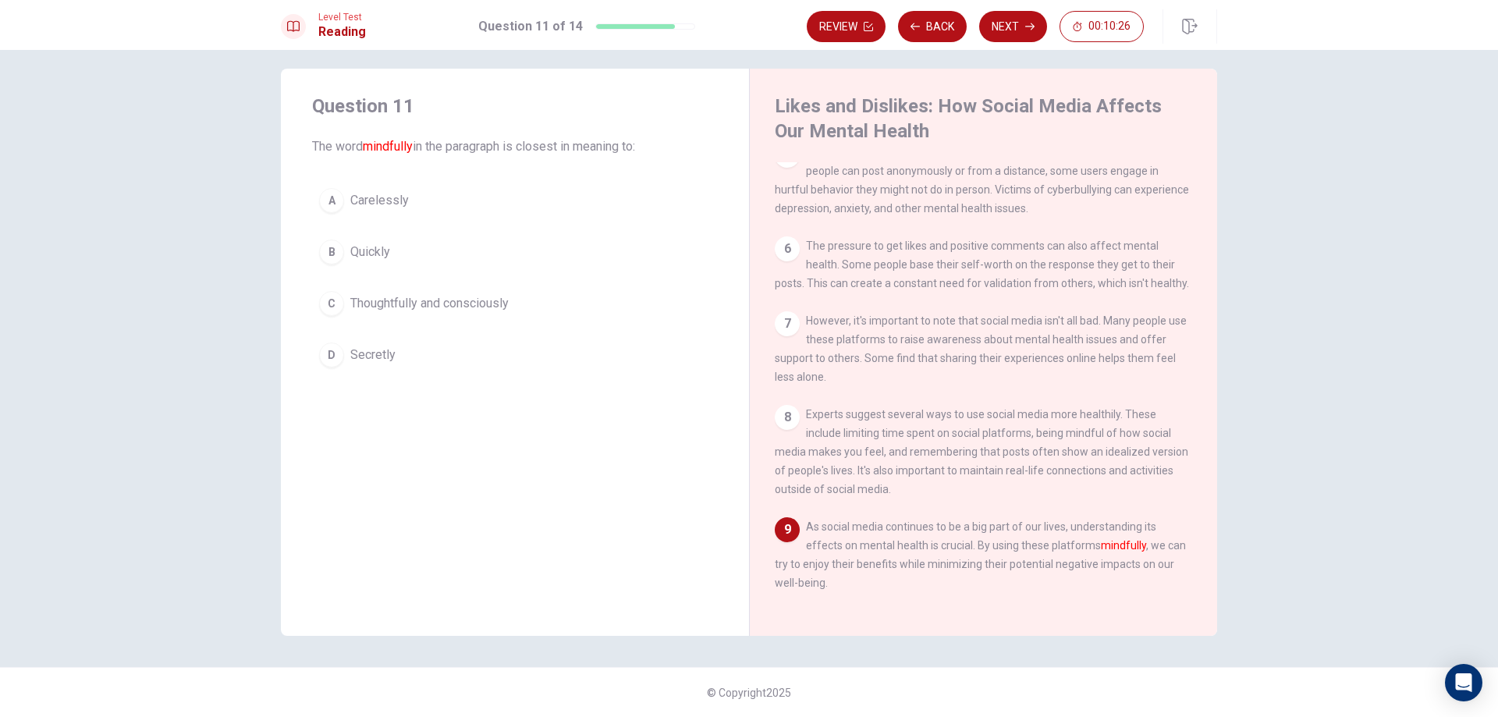
click at [401, 318] on button "C Thoughtfully and consciously" at bounding box center [515, 303] width 406 height 39
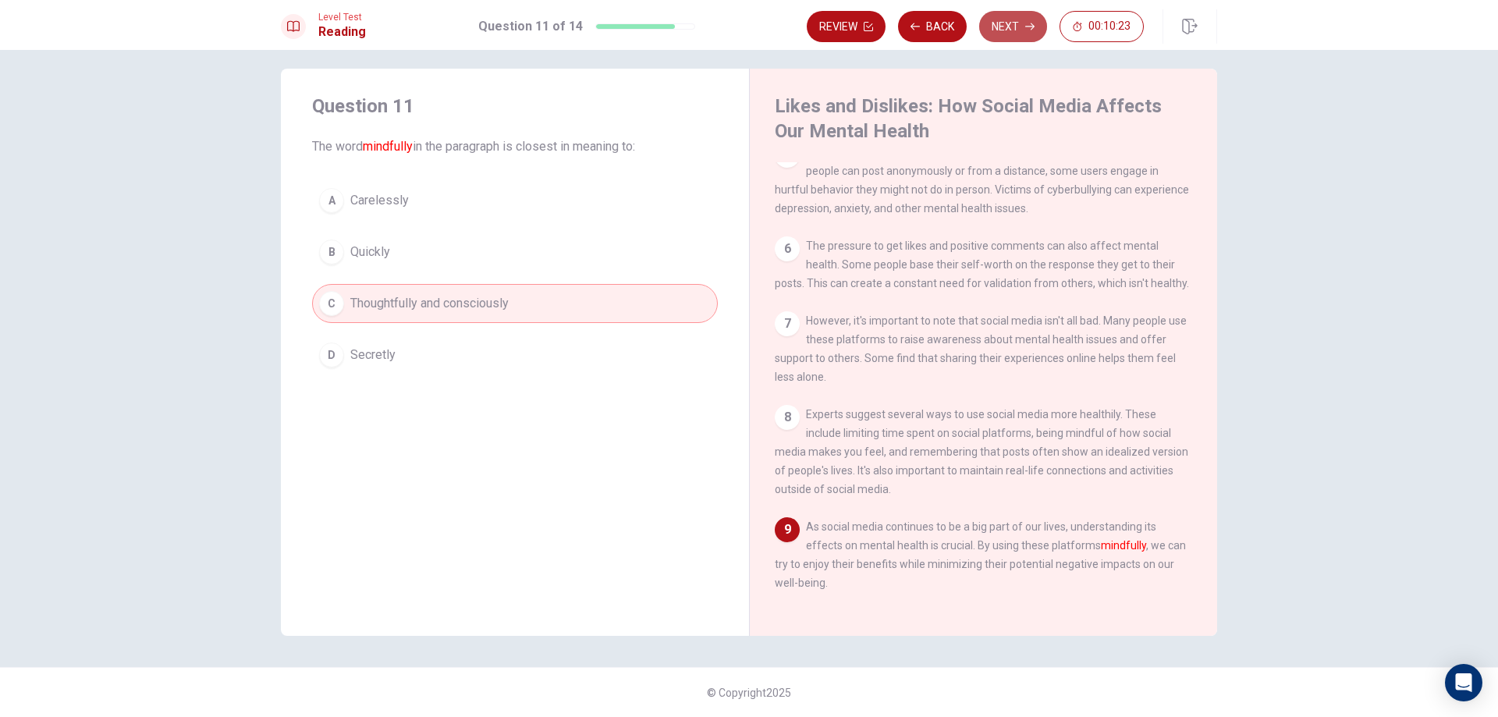
click at [1019, 30] on button "Next" at bounding box center [1013, 26] width 68 height 31
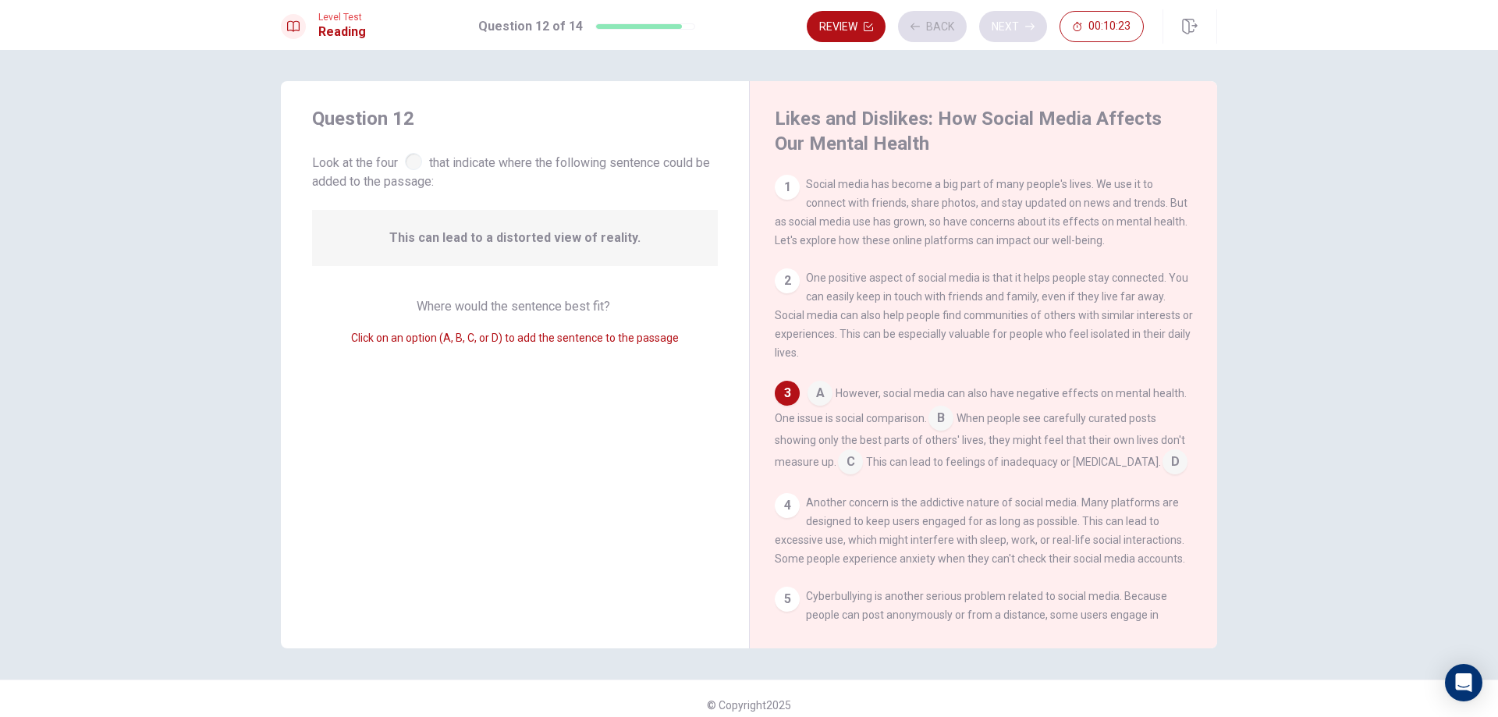
scroll to position [34, 0]
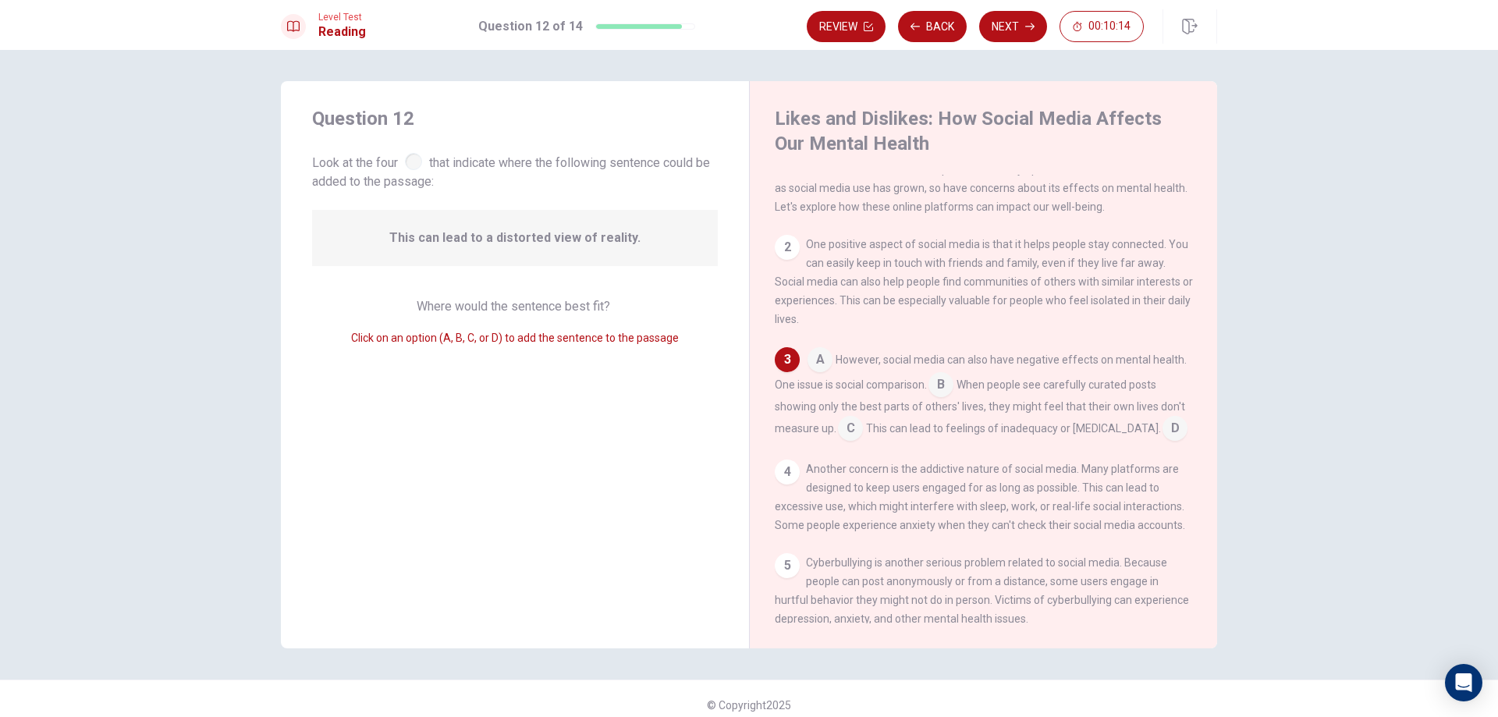
click at [463, 240] on span "This can lead to a distorted view of reality." at bounding box center [514, 238] width 251 height 19
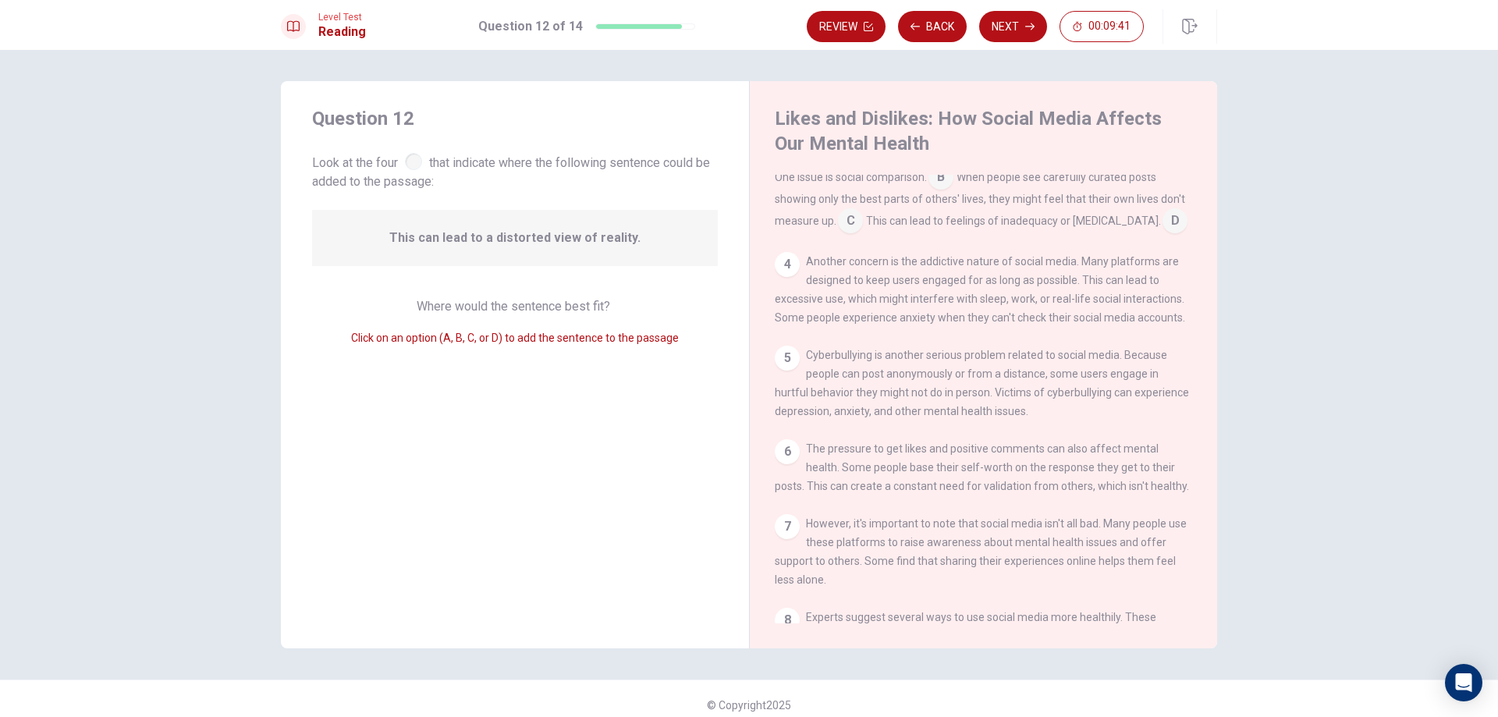
scroll to position [0, 0]
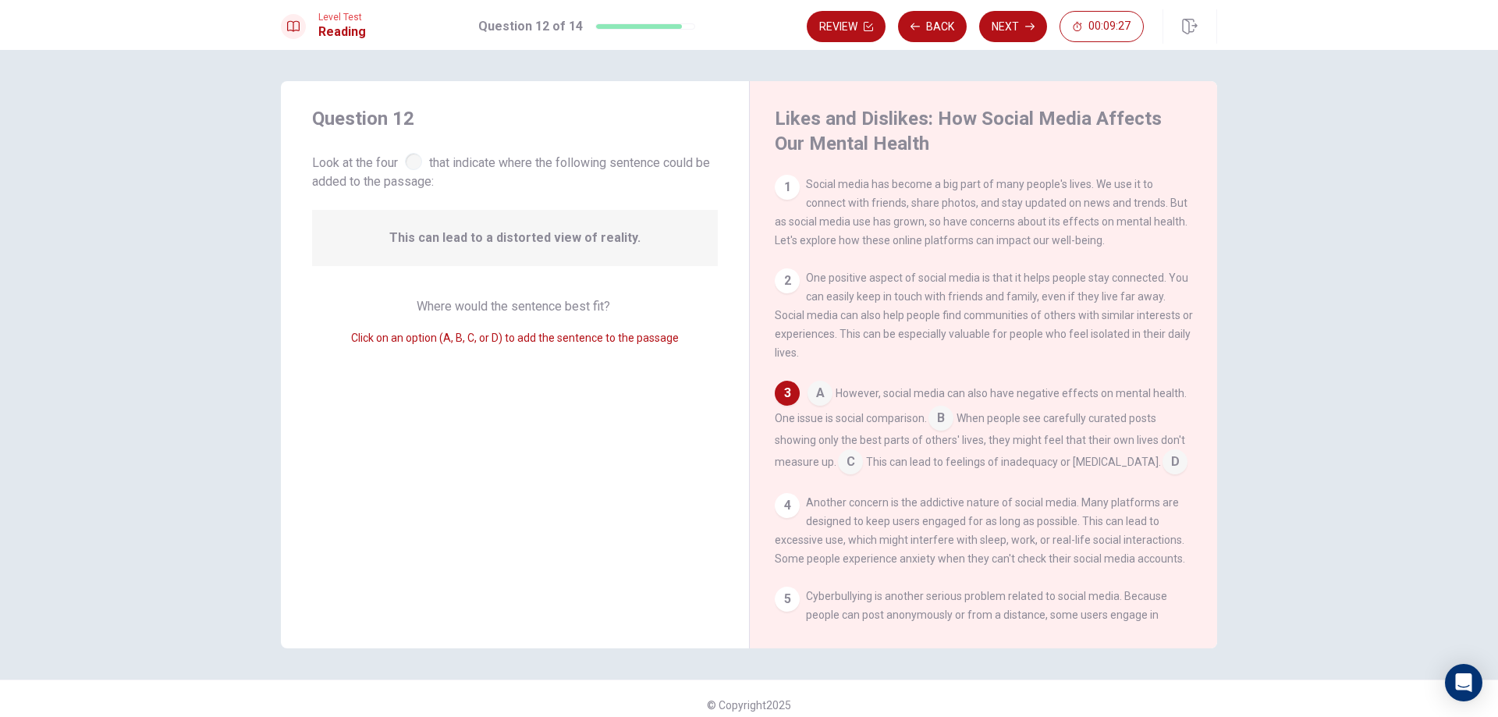
click at [844, 466] on input at bounding box center [850, 463] width 25 height 25
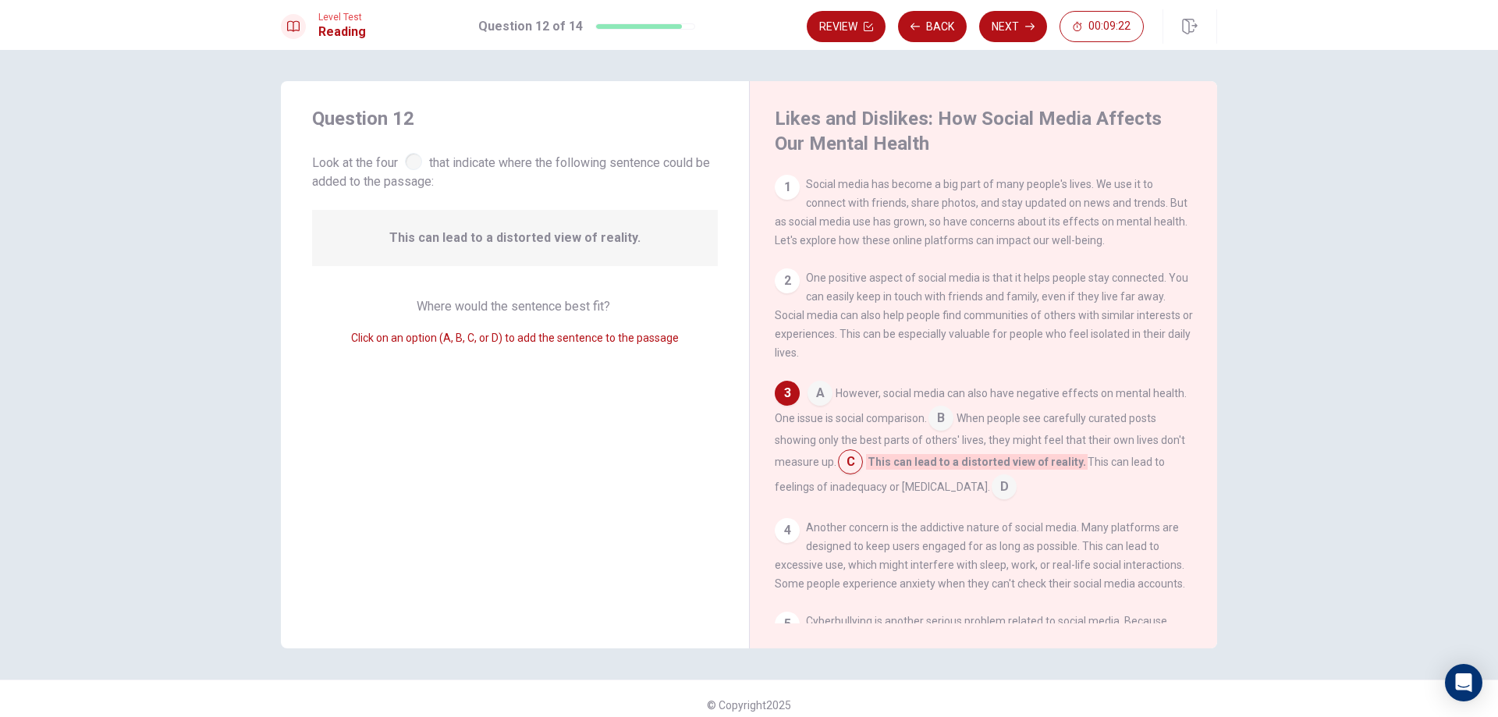
click at [897, 362] on div "2 One positive aspect of social media is that it helps people stay connected. Y…" at bounding box center [984, 315] width 418 height 94
click at [784, 393] on div "3" at bounding box center [787, 393] width 25 height 25
click at [814, 399] on input at bounding box center [819, 394] width 25 height 25
click at [949, 492] on input at bounding box center [961, 488] width 25 height 25
click at [1019, 16] on button "Next" at bounding box center [1013, 26] width 68 height 31
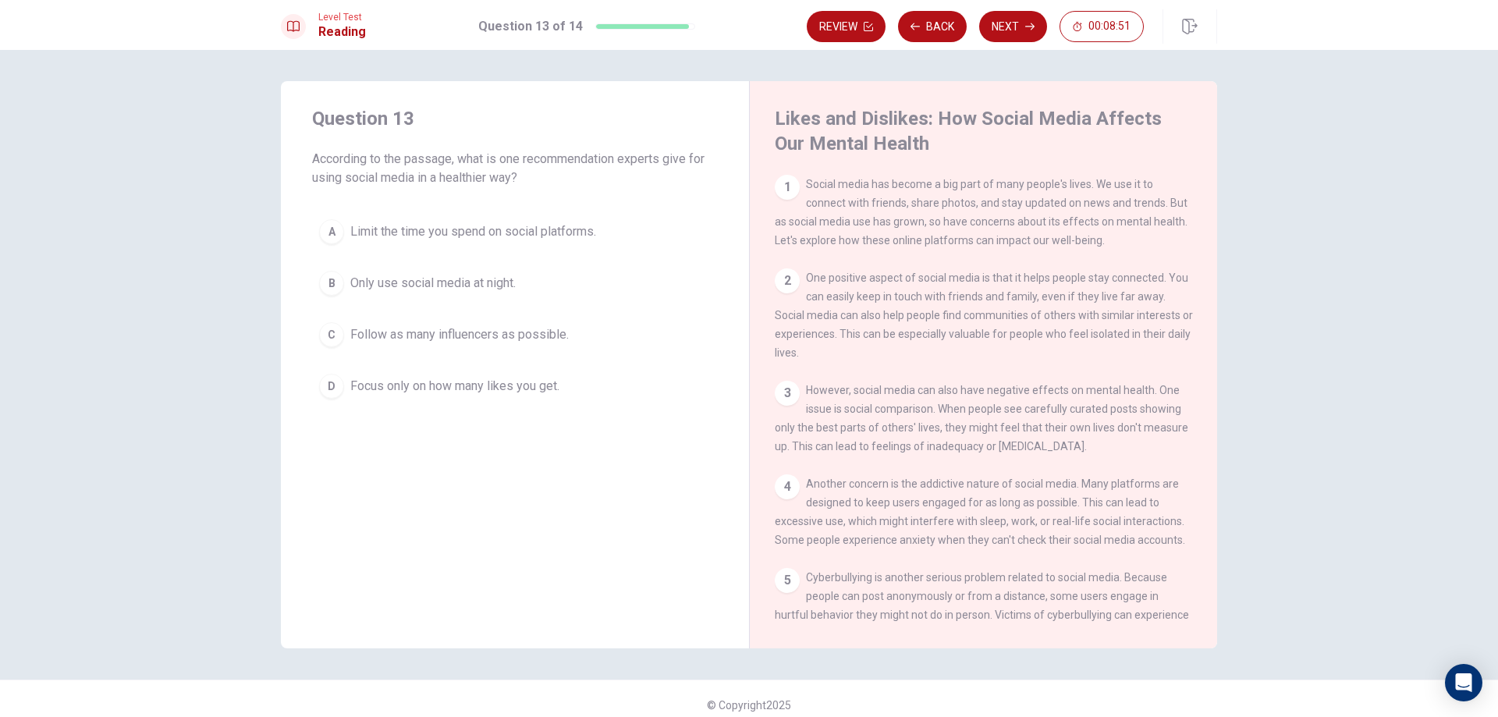
click at [339, 226] on div "A" at bounding box center [331, 231] width 25 height 25
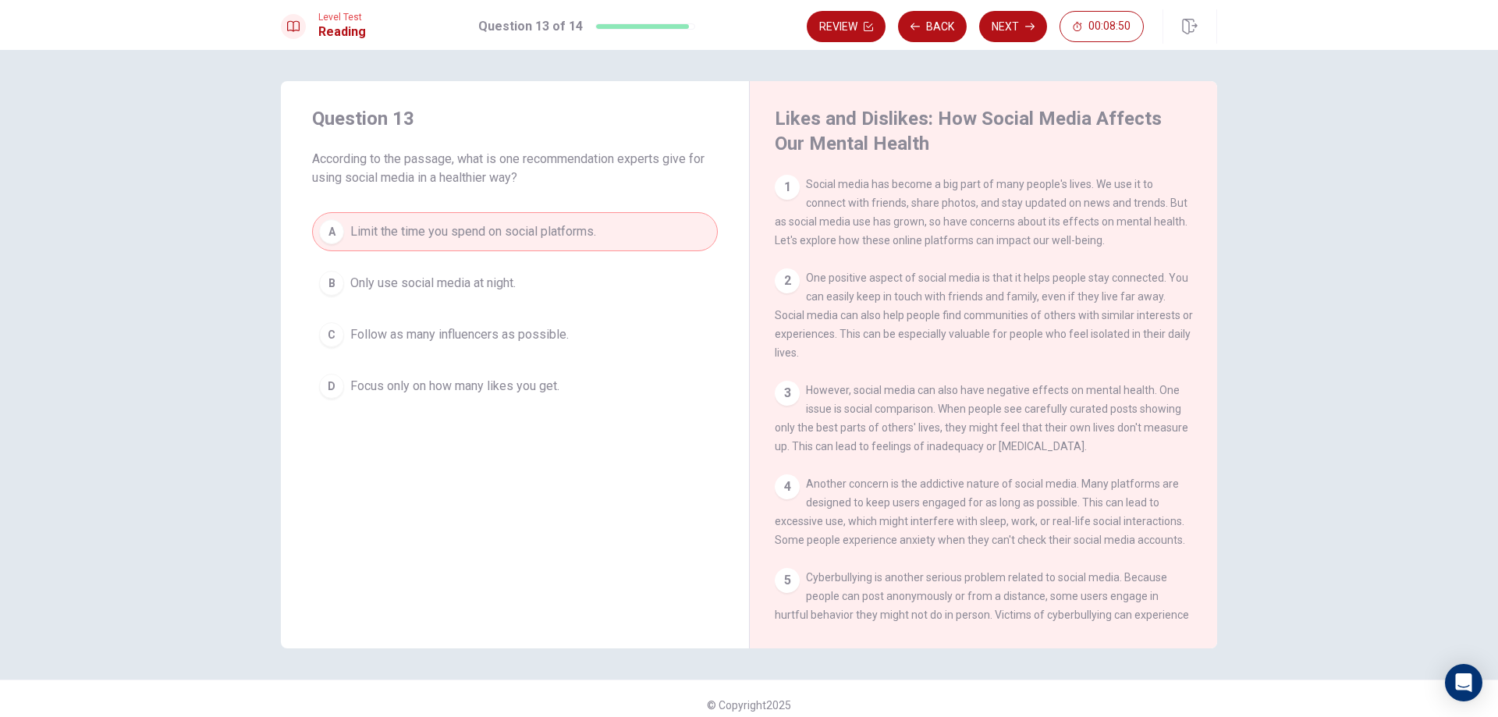
click at [1000, 20] on button "Next" at bounding box center [1013, 26] width 68 height 31
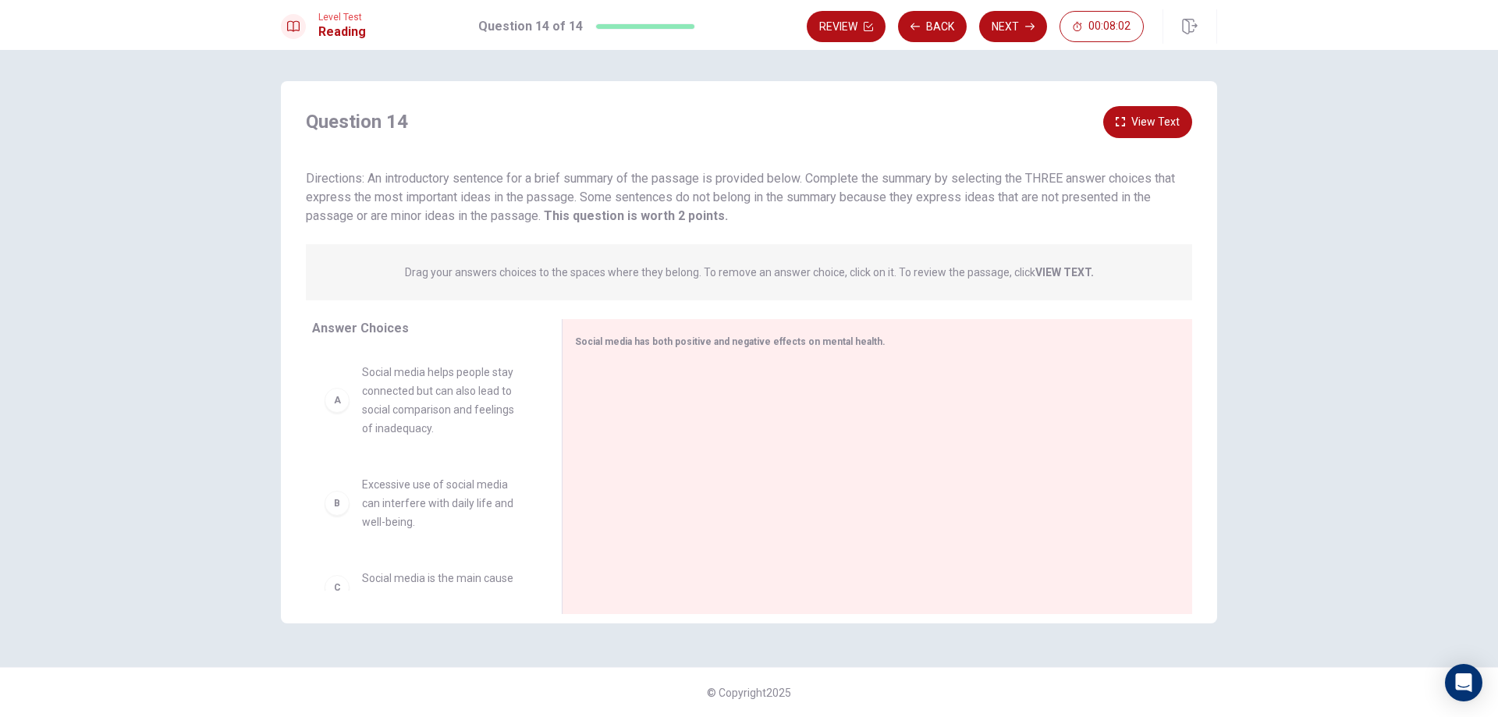
click at [479, 416] on span "Social media helps people stay connected but can also lead to social comparison…" at bounding box center [443, 400] width 162 height 75
click at [346, 412] on div "A Social media helps people stay connected but can also lead to social comparis…" at bounding box center [425, 400] width 200 height 75
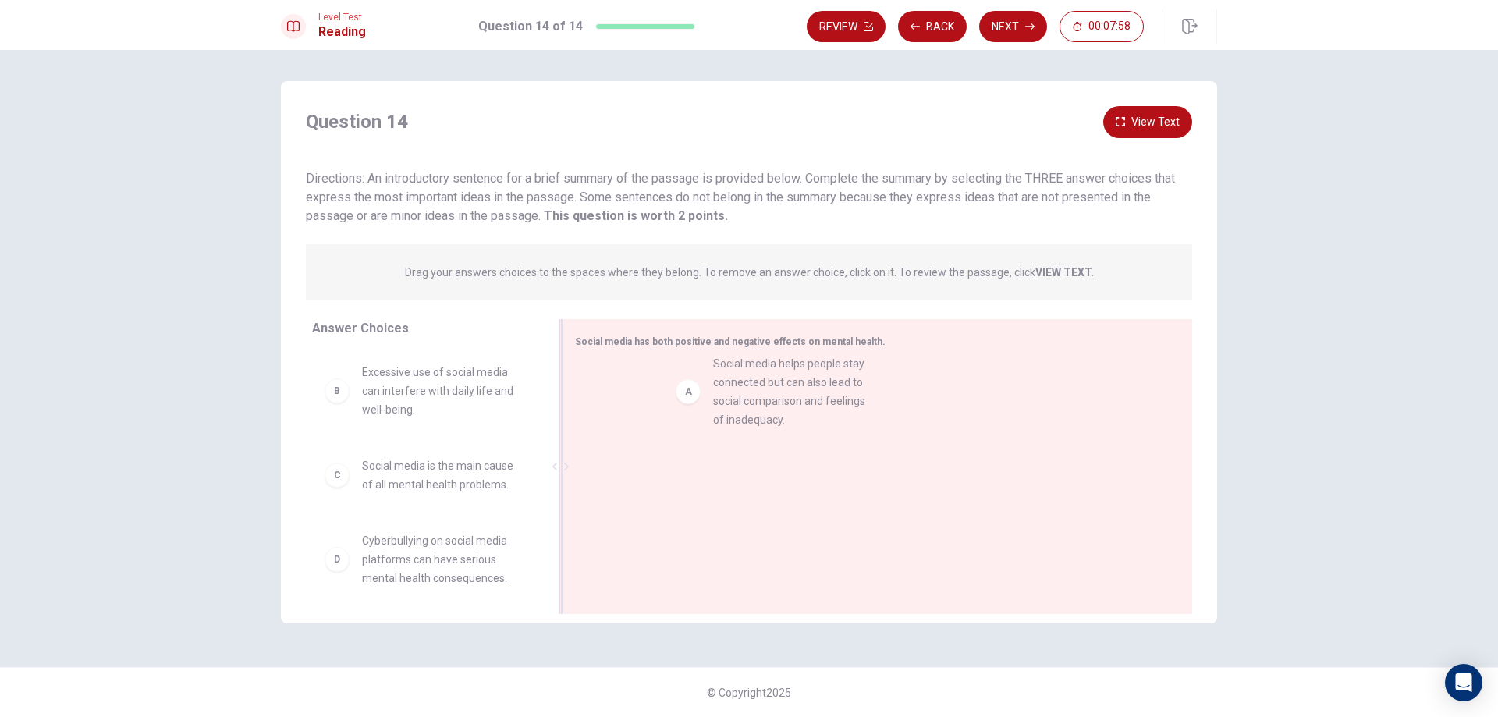
drag, startPoint x: 335, startPoint y: 404, endPoint x: 691, endPoint y: 395, distance: 355.9
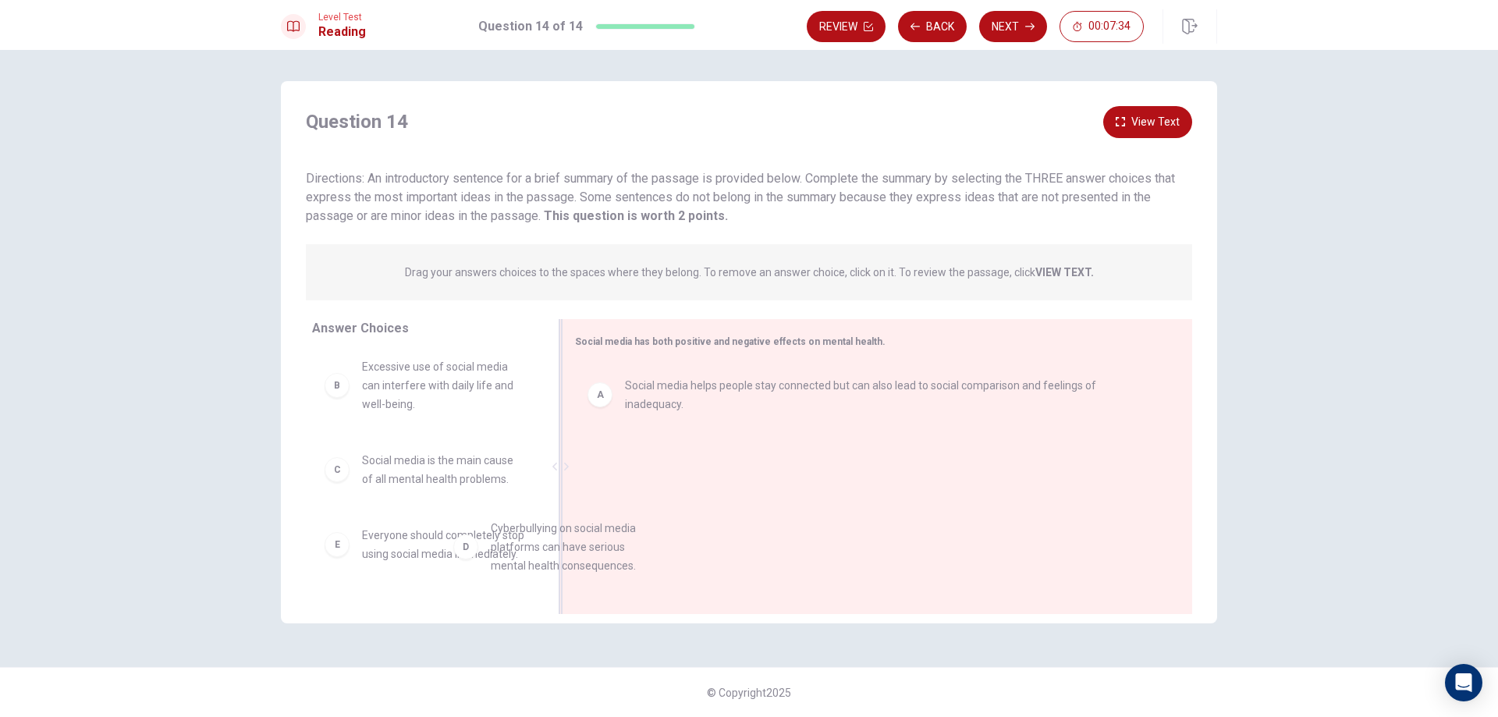
scroll to position [7, 0]
drag, startPoint x: 402, startPoint y: 555, endPoint x: 714, endPoint y: 444, distance: 331.4
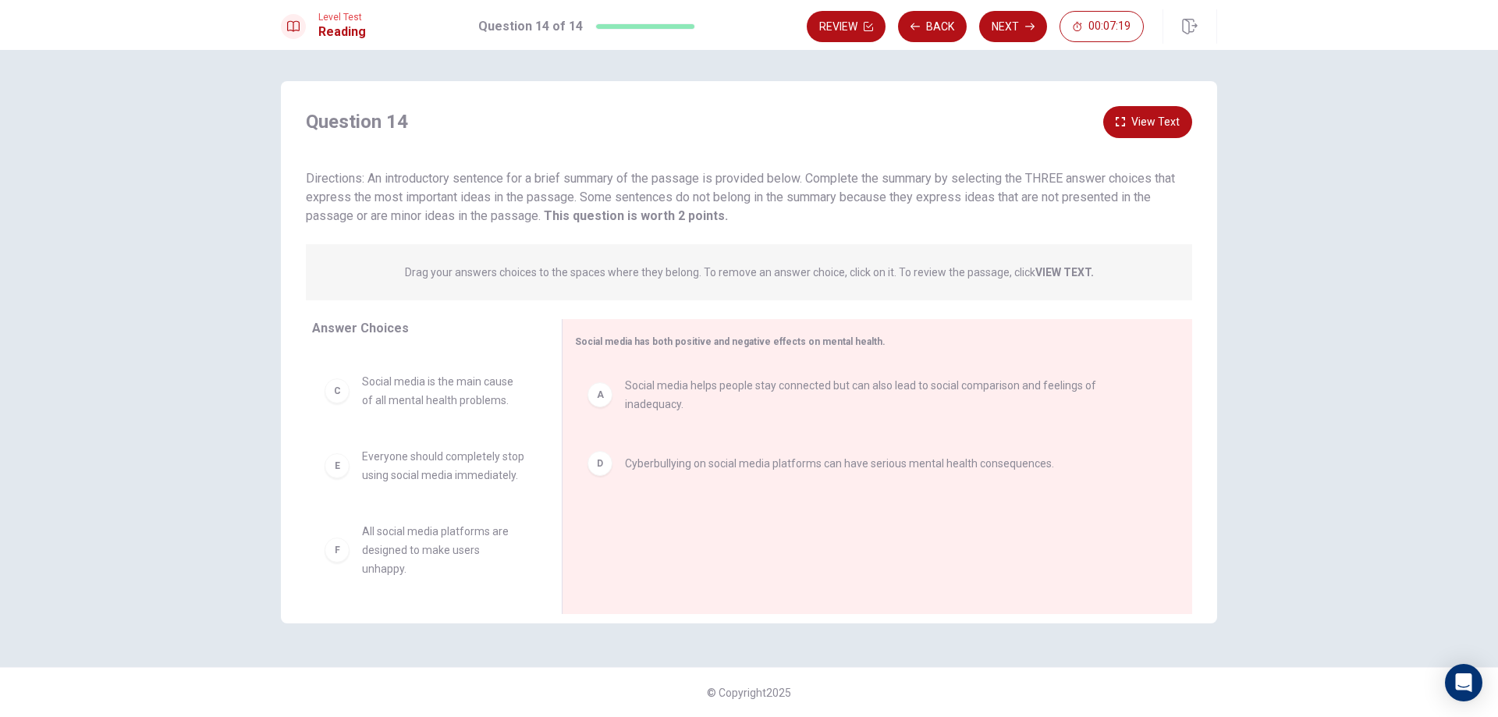
scroll to position [0, 0]
drag, startPoint x: 417, startPoint y: 411, endPoint x: 425, endPoint y: 410, distance: 8.7
drag, startPoint x: 425, startPoint y: 410, endPoint x: 688, endPoint y: 552, distance: 298.8
click at [1148, 119] on button "View Text" at bounding box center [1147, 122] width 89 height 32
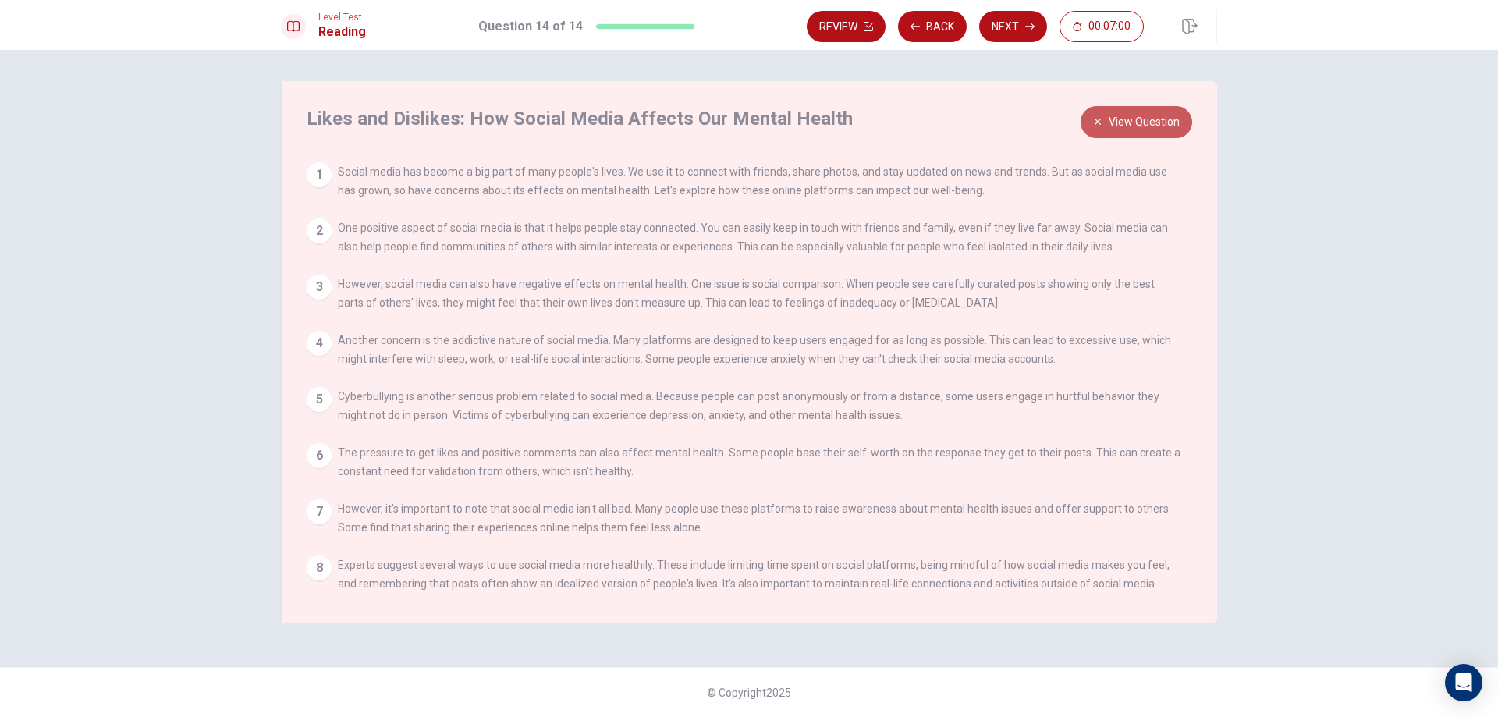
click at [1141, 130] on button "View Question" at bounding box center [1136, 122] width 112 height 32
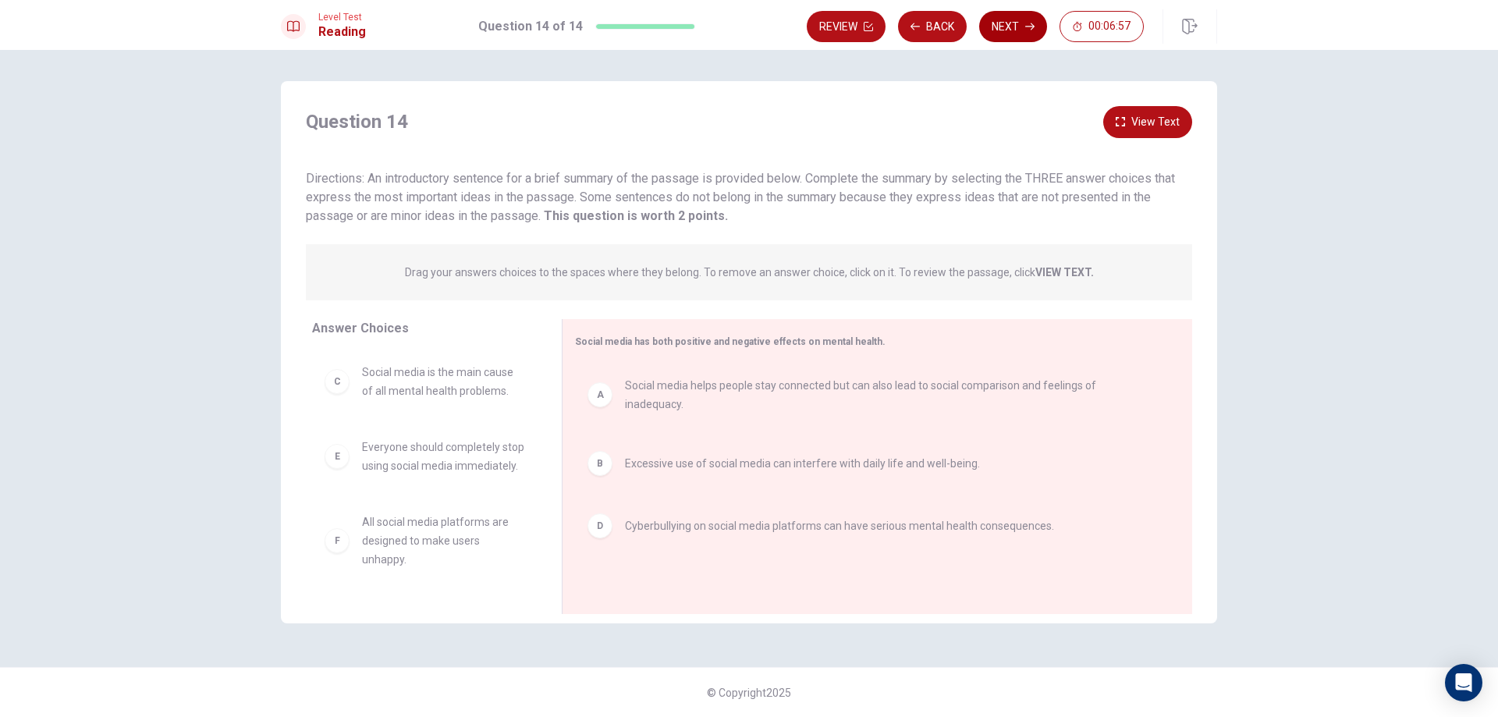
click at [1018, 26] on button "Next" at bounding box center [1013, 26] width 68 height 31
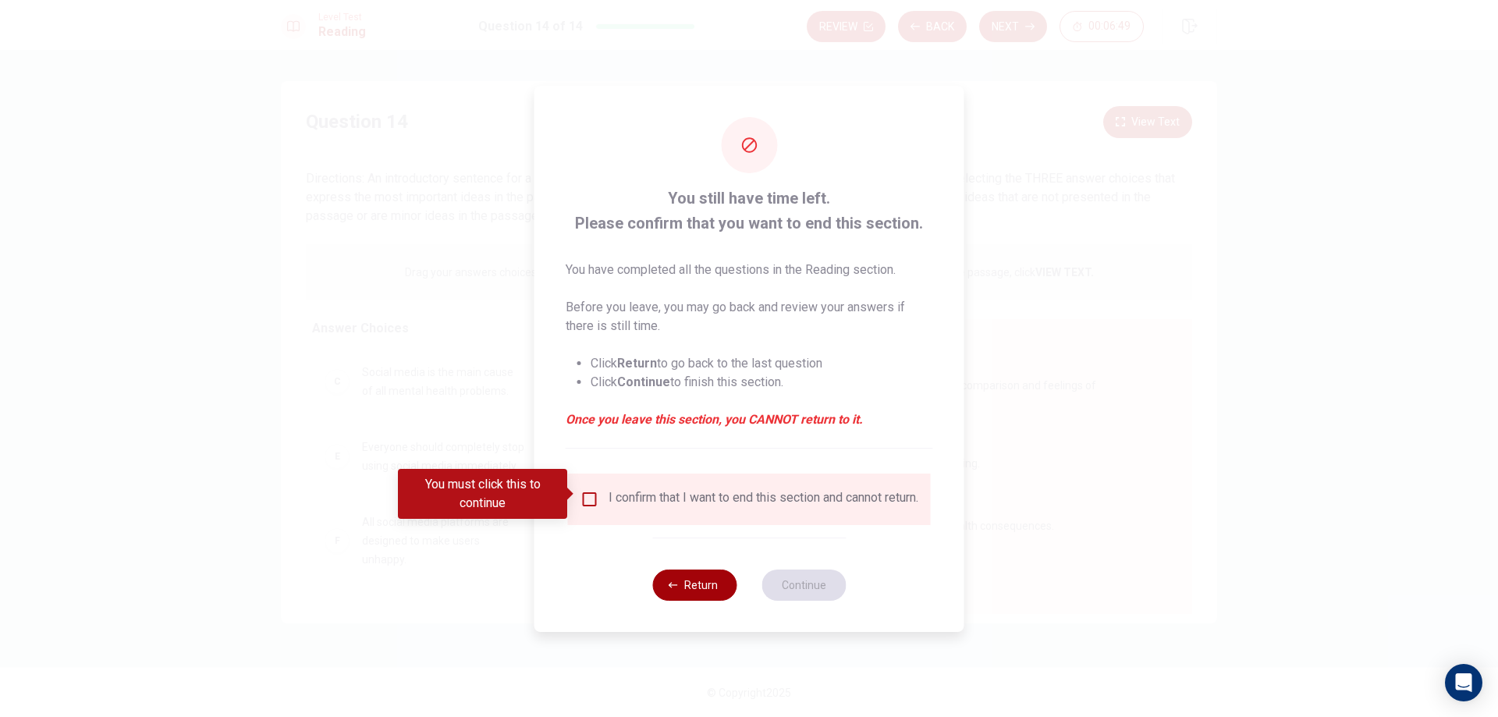
click at [683, 594] on button "Return" at bounding box center [694, 584] width 84 height 31
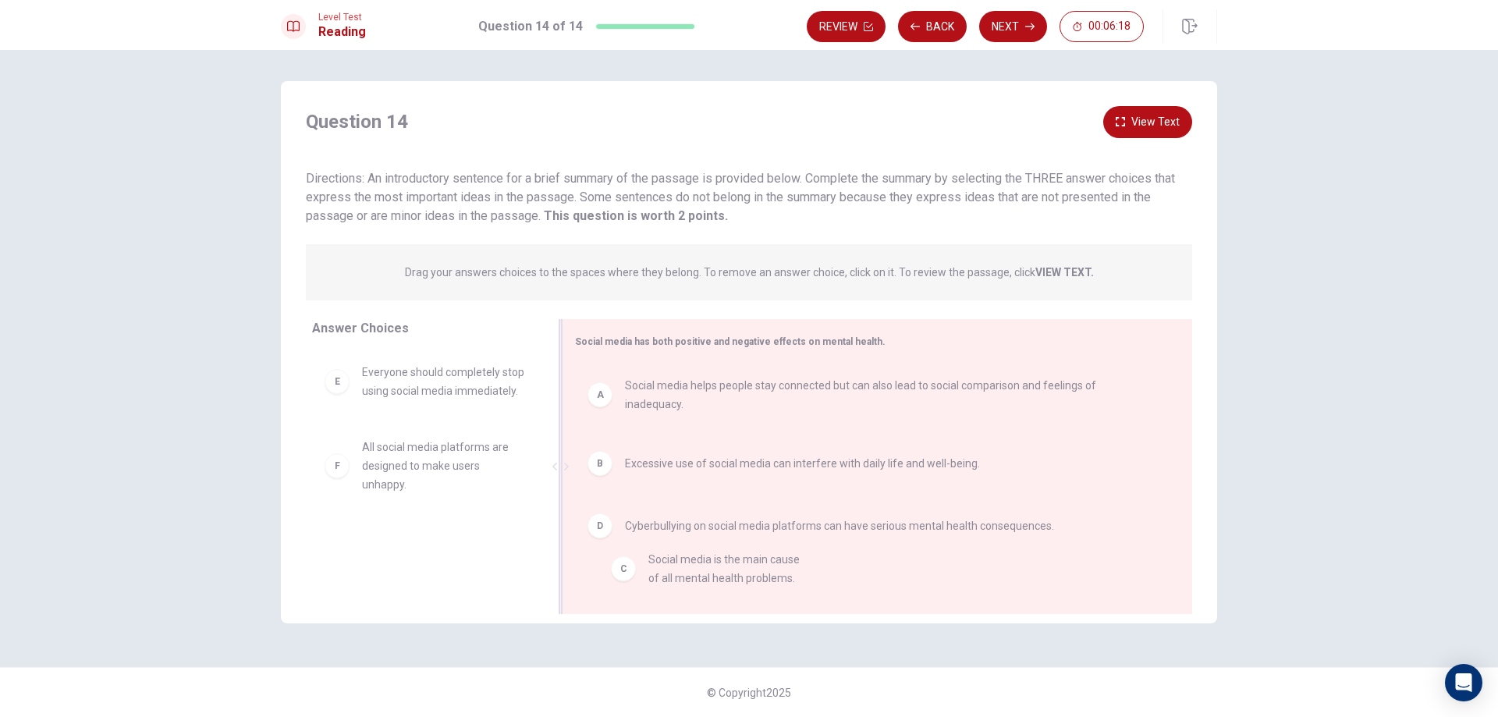
drag, startPoint x: 443, startPoint y: 394, endPoint x: 738, endPoint y: 581, distance: 349.3
click at [950, 27] on button "Back" at bounding box center [932, 26] width 69 height 31
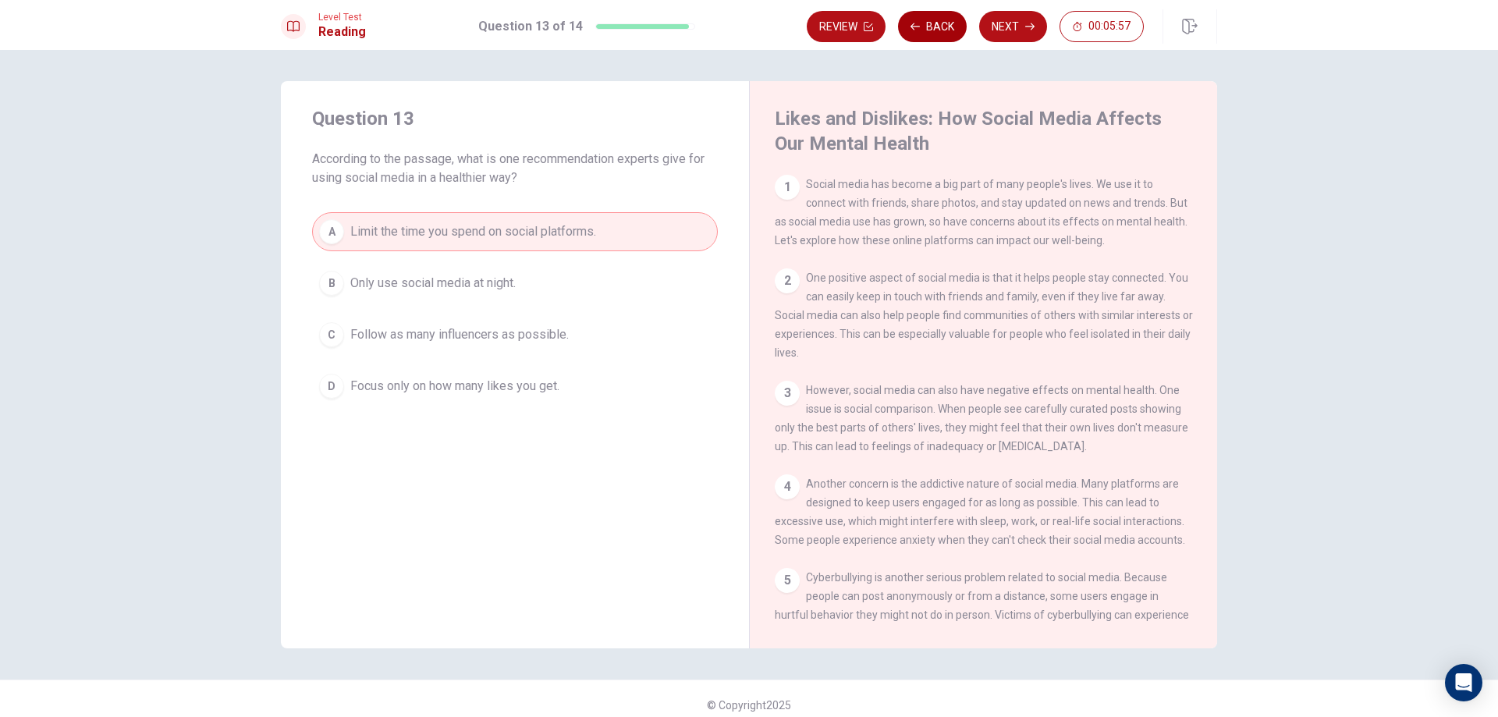
click at [929, 31] on button "Back" at bounding box center [932, 26] width 69 height 31
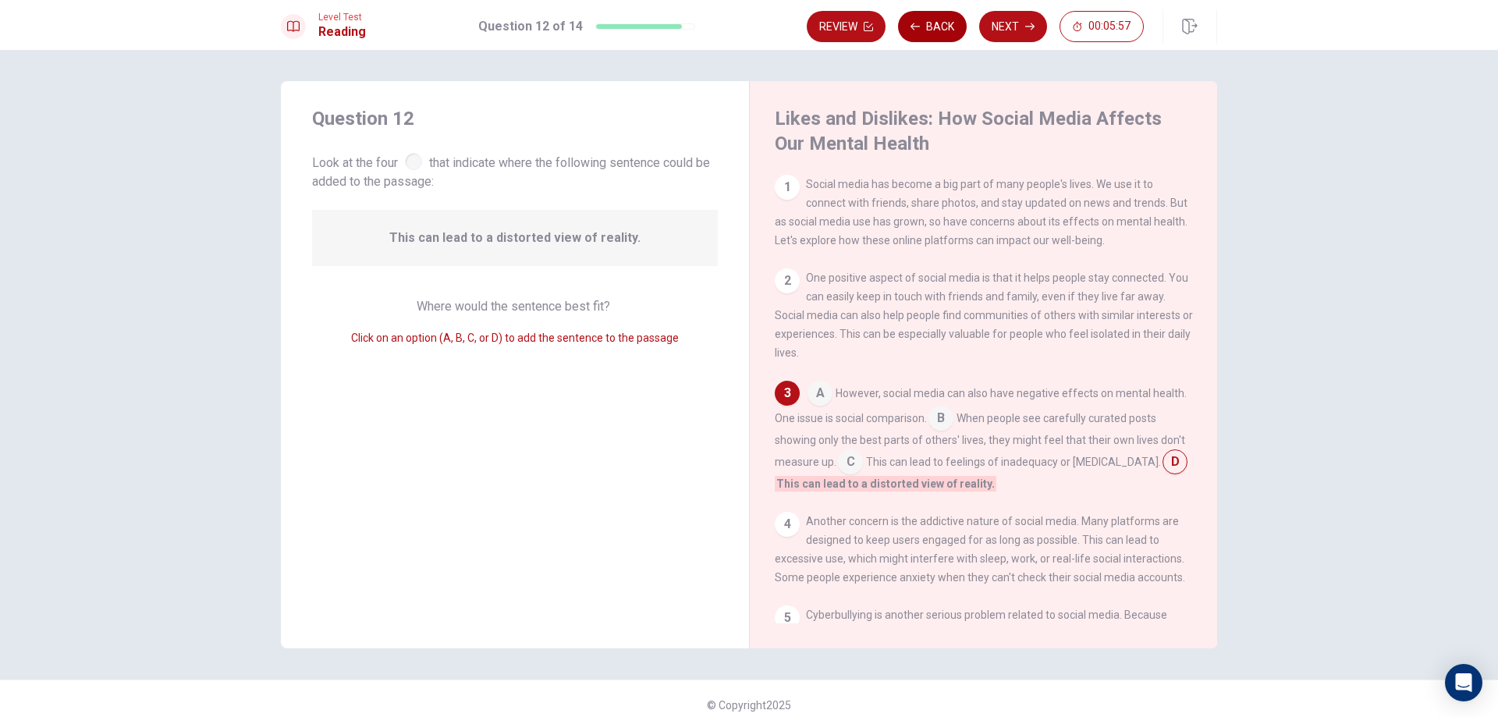
scroll to position [34, 0]
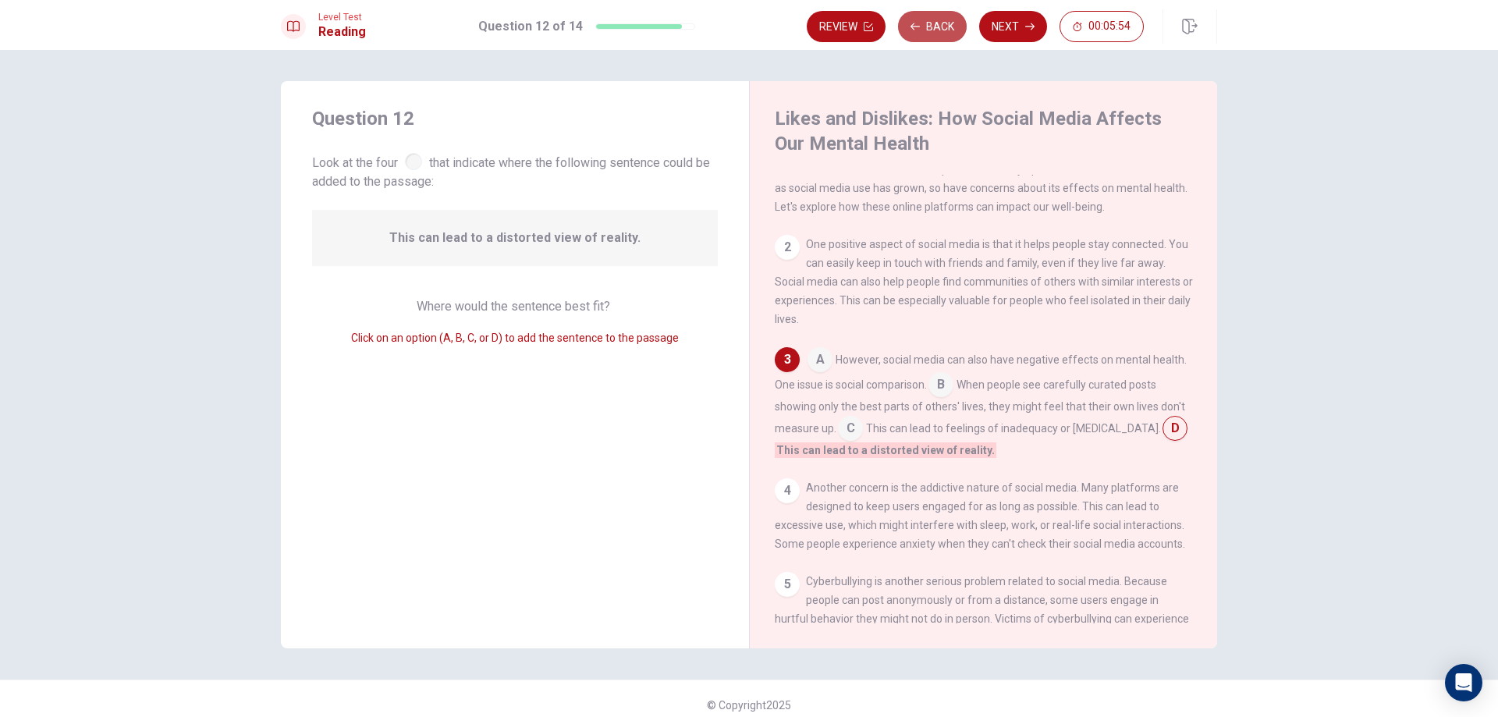
click at [929, 31] on button "Back" at bounding box center [932, 26] width 69 height 31
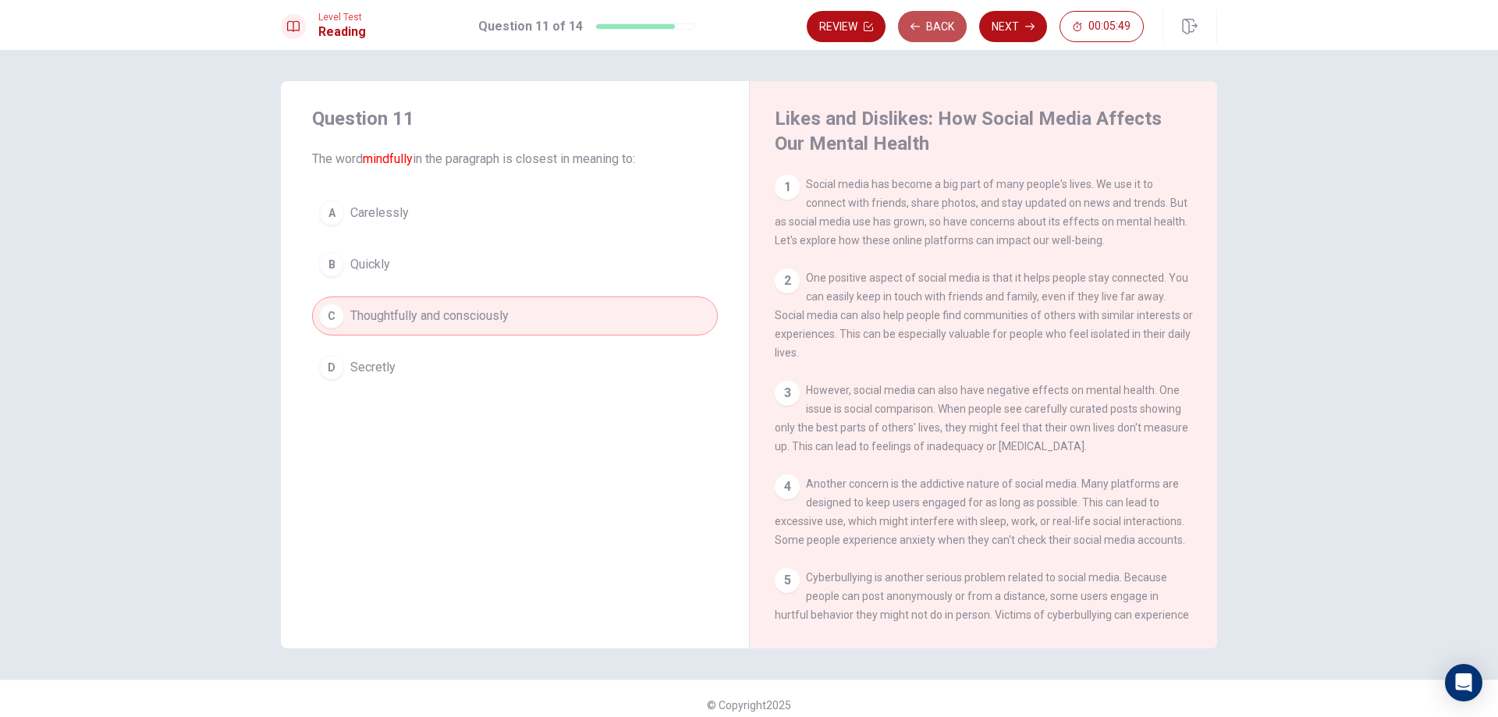
click at [940, 33] on button "Back" at bounding box center [932, 26] width 69 height 31
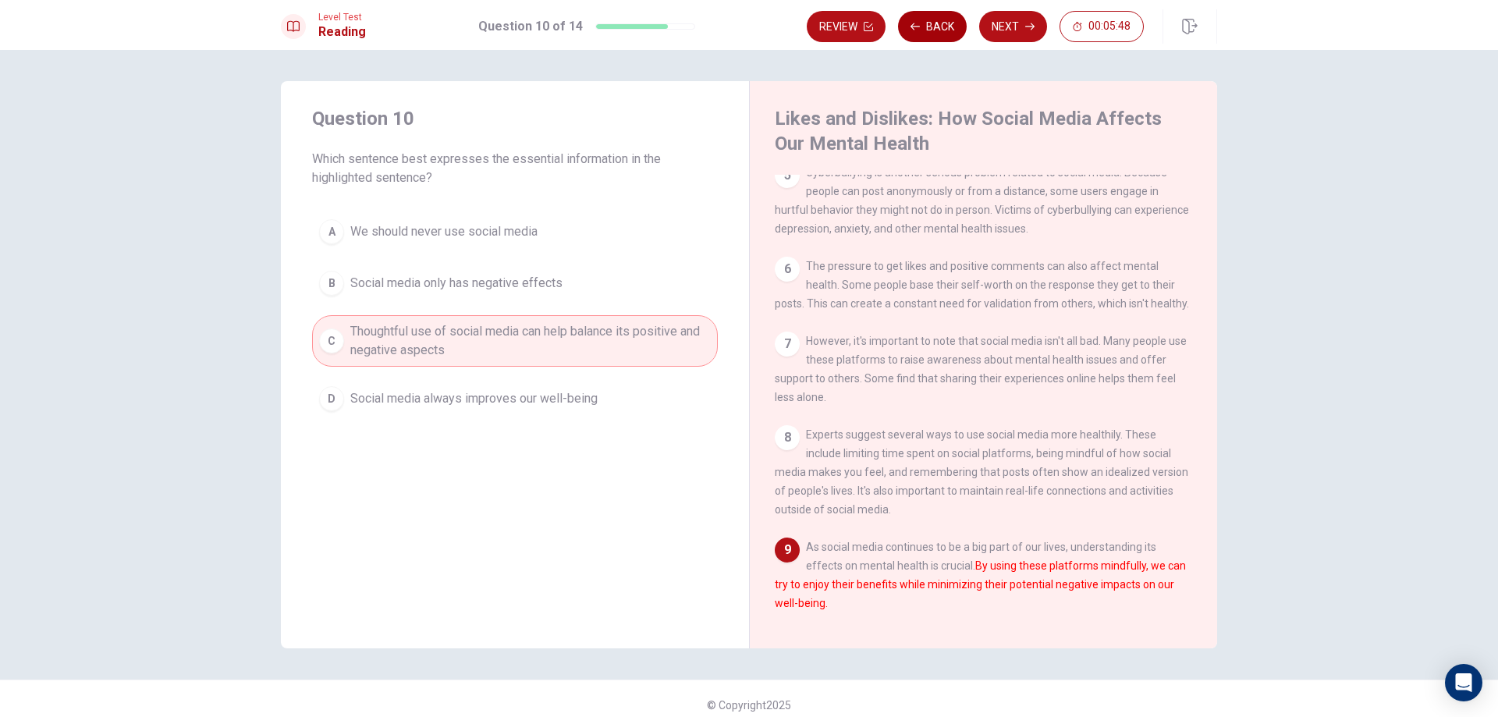
scroll to position [442, 0]
click at [940, 33] on button "Back" at bounding box center [932, 26] width 69 height 31
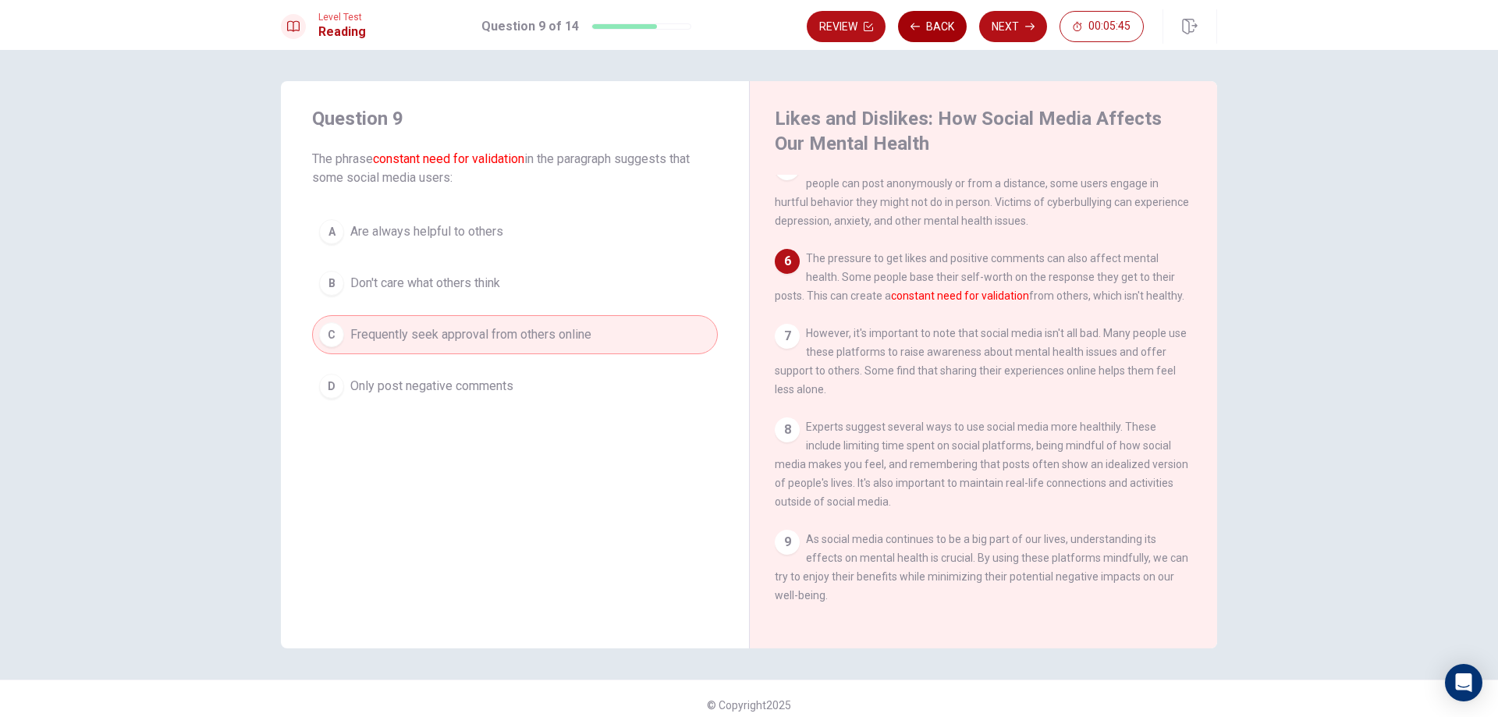
click at [940, 33] on button "Back" at bounding box center [932, 26] width 69 height 31
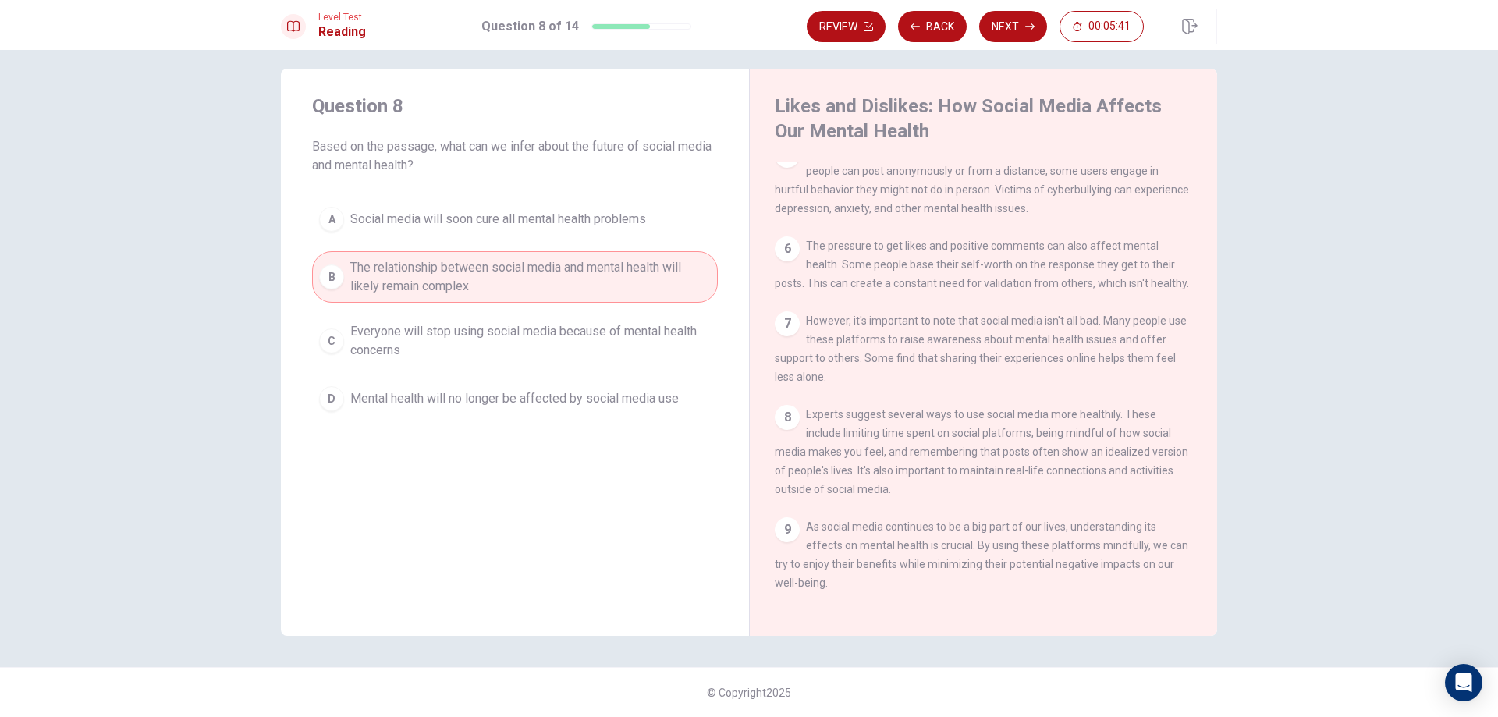
scroll to position [0, 0]
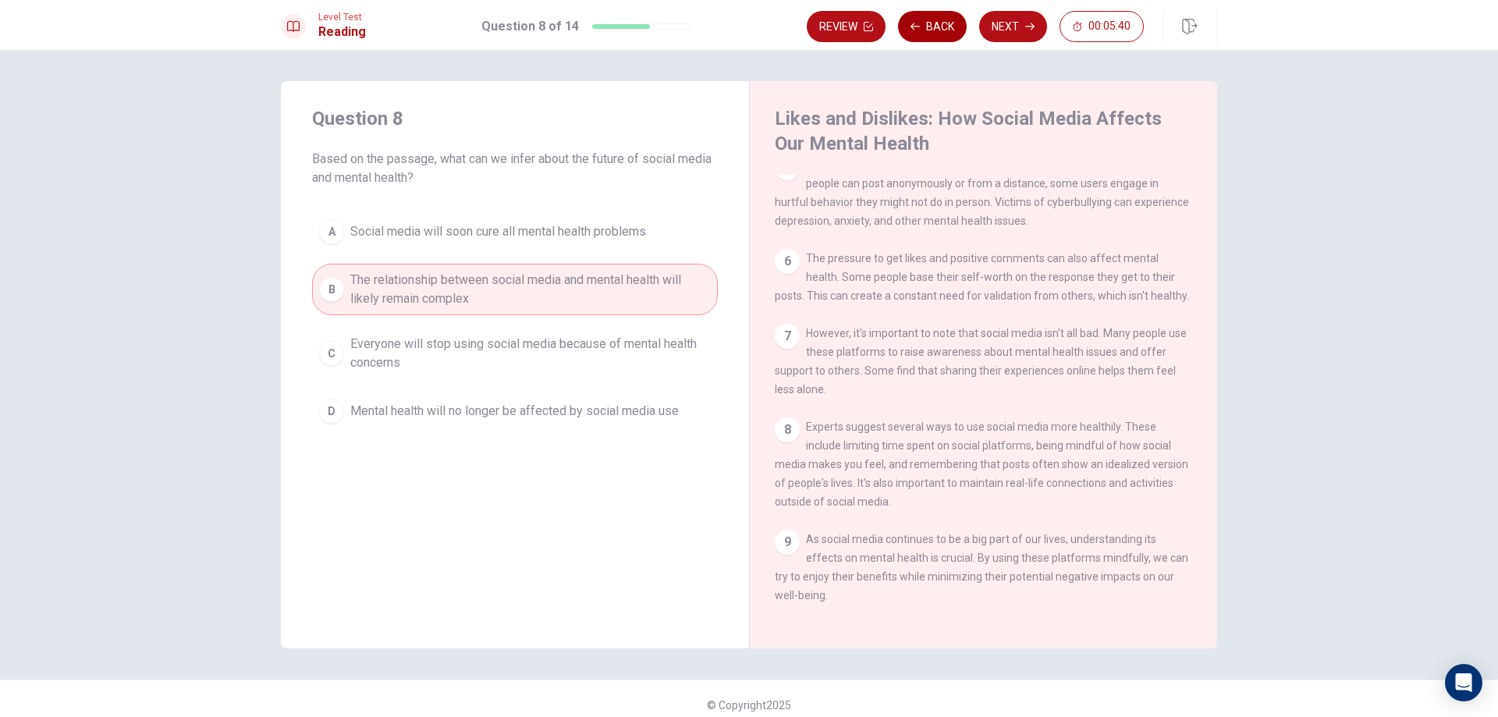
click at [945, 37] on button "Back" at bounding box center [932, 26] width 69 height 31
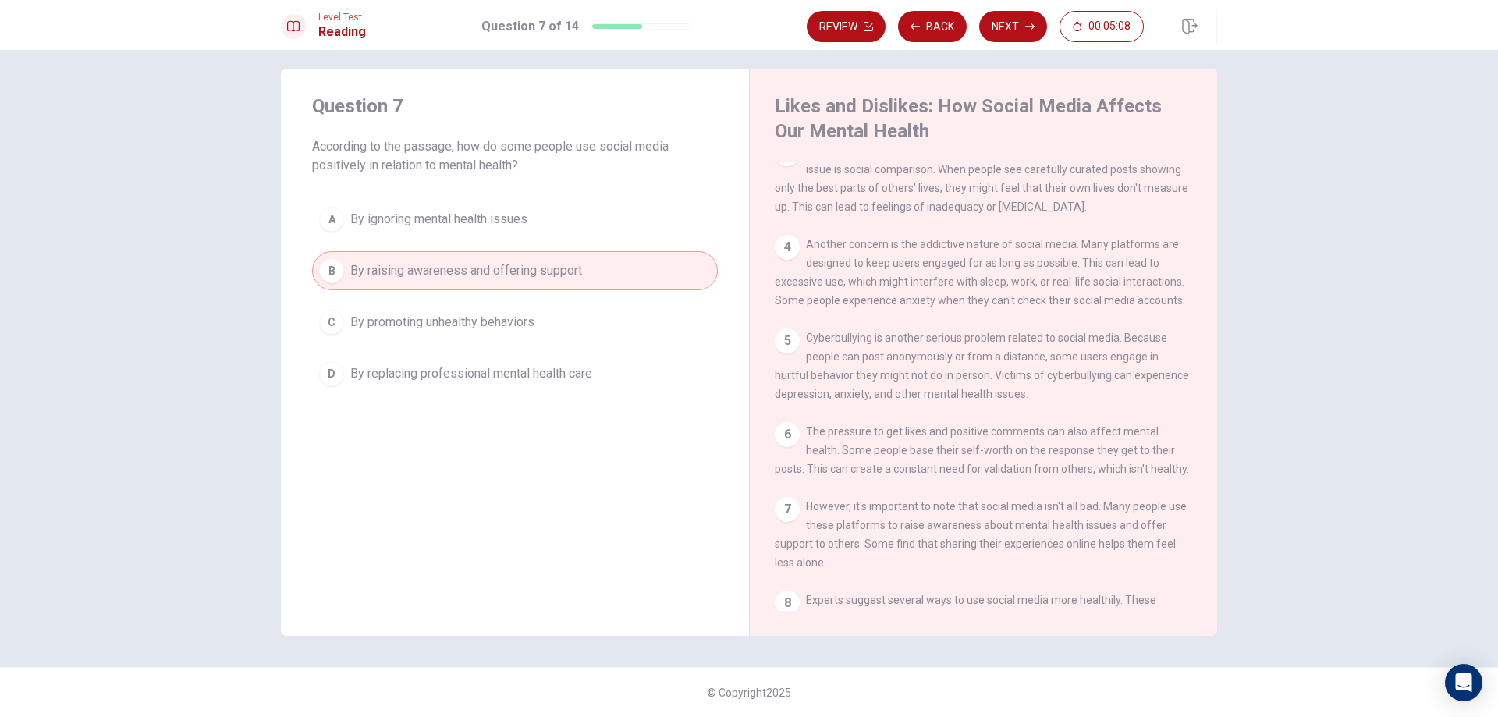
scroll to position [442, 0]
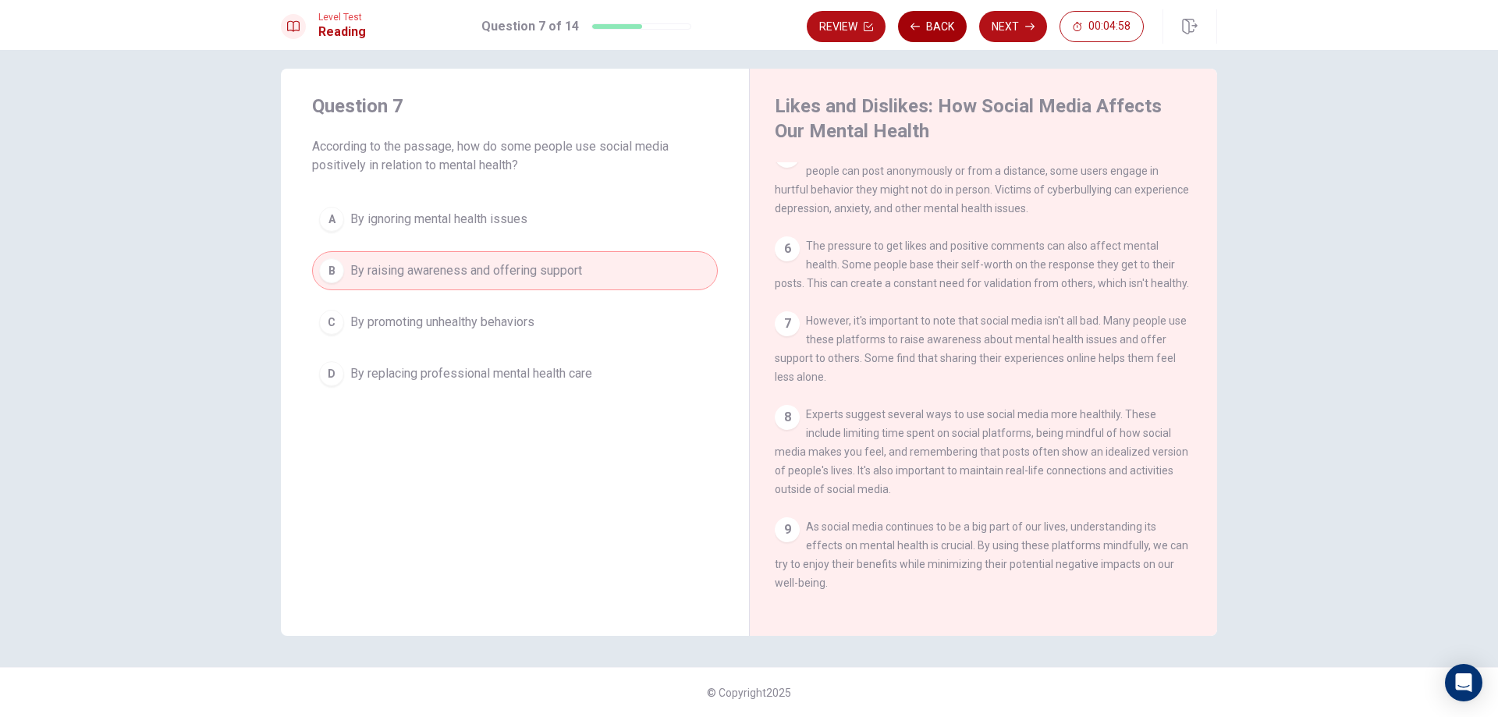
click at [933, 27] on button "Back" at bounding box center [932, 26] width 69 height 31
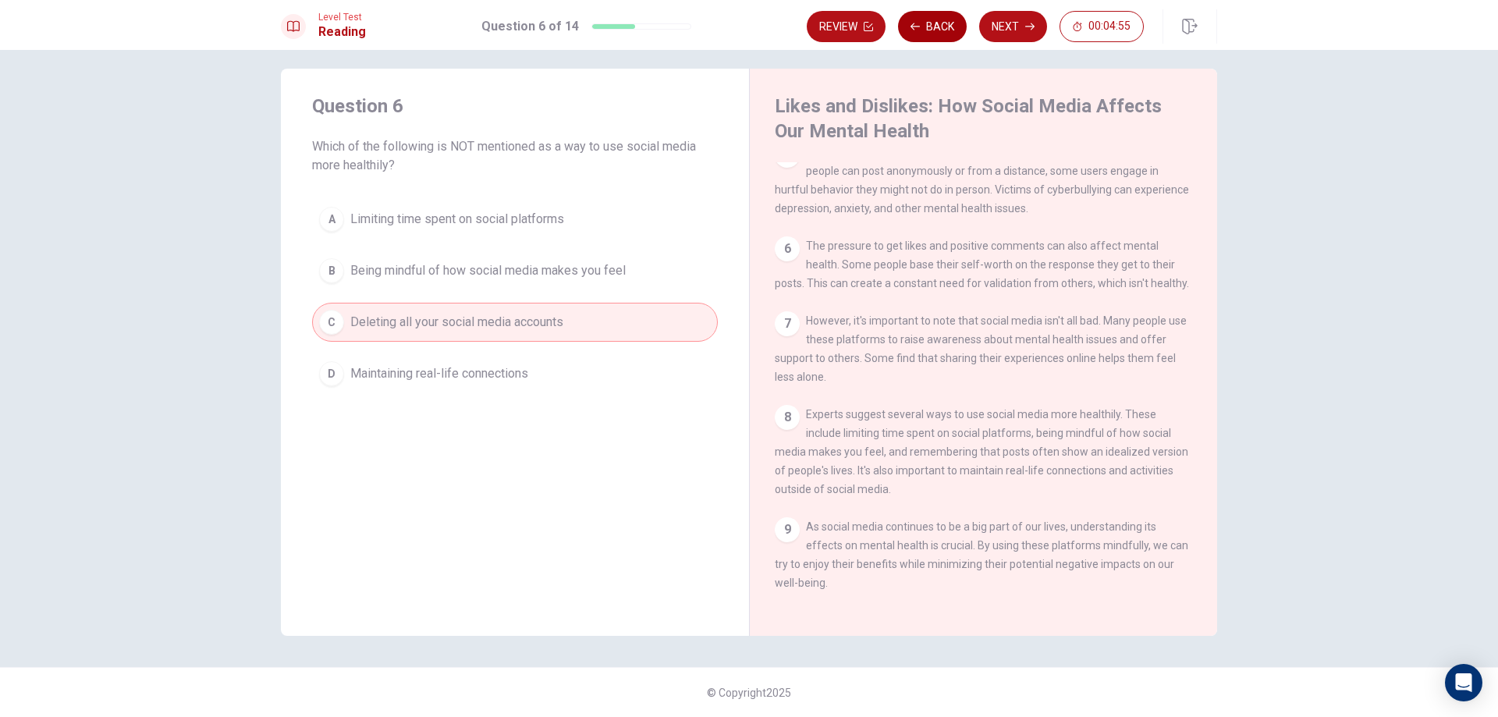
click at [932, 26] on button "Back" at bounding box center [932, 26] width 69 height 31
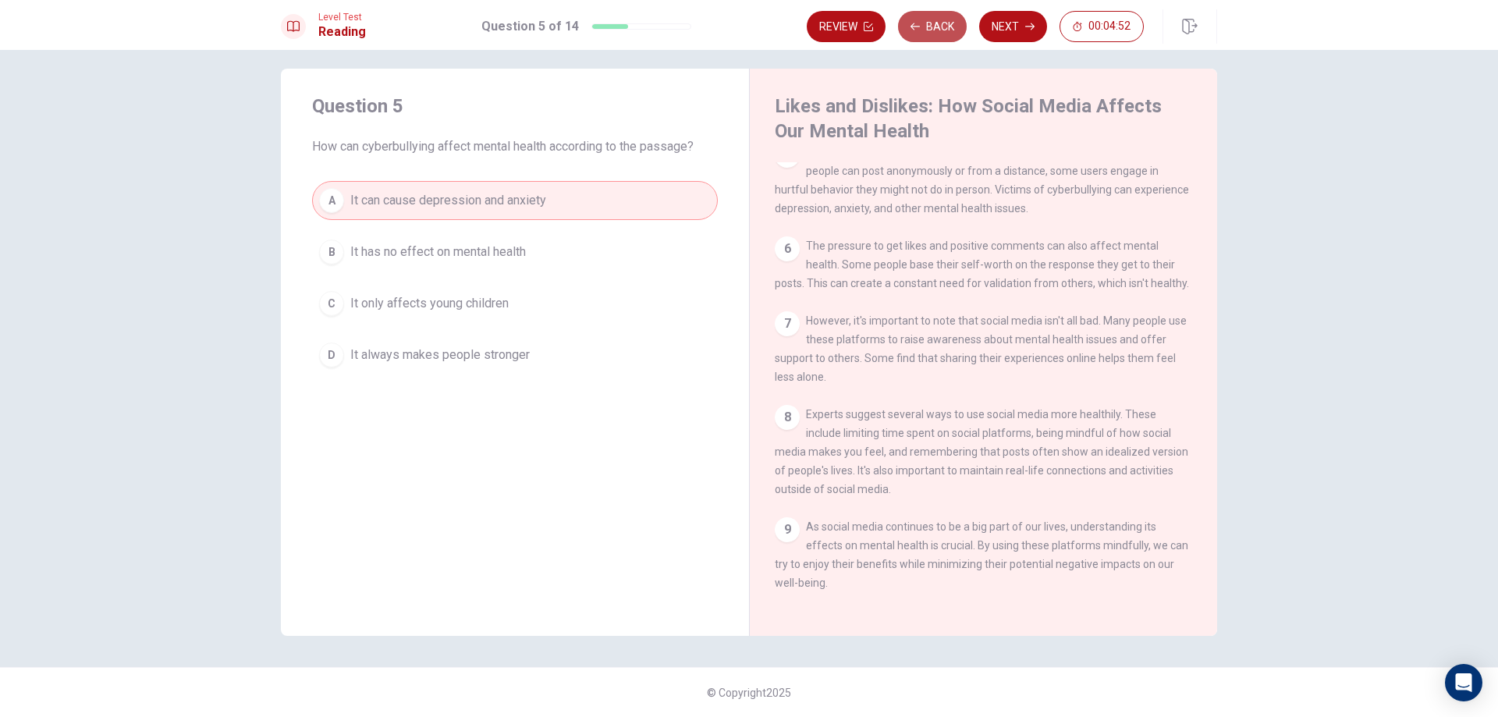
click at [932, 27] on button "Back" at bounding box center [932, 26] width 69 height 31
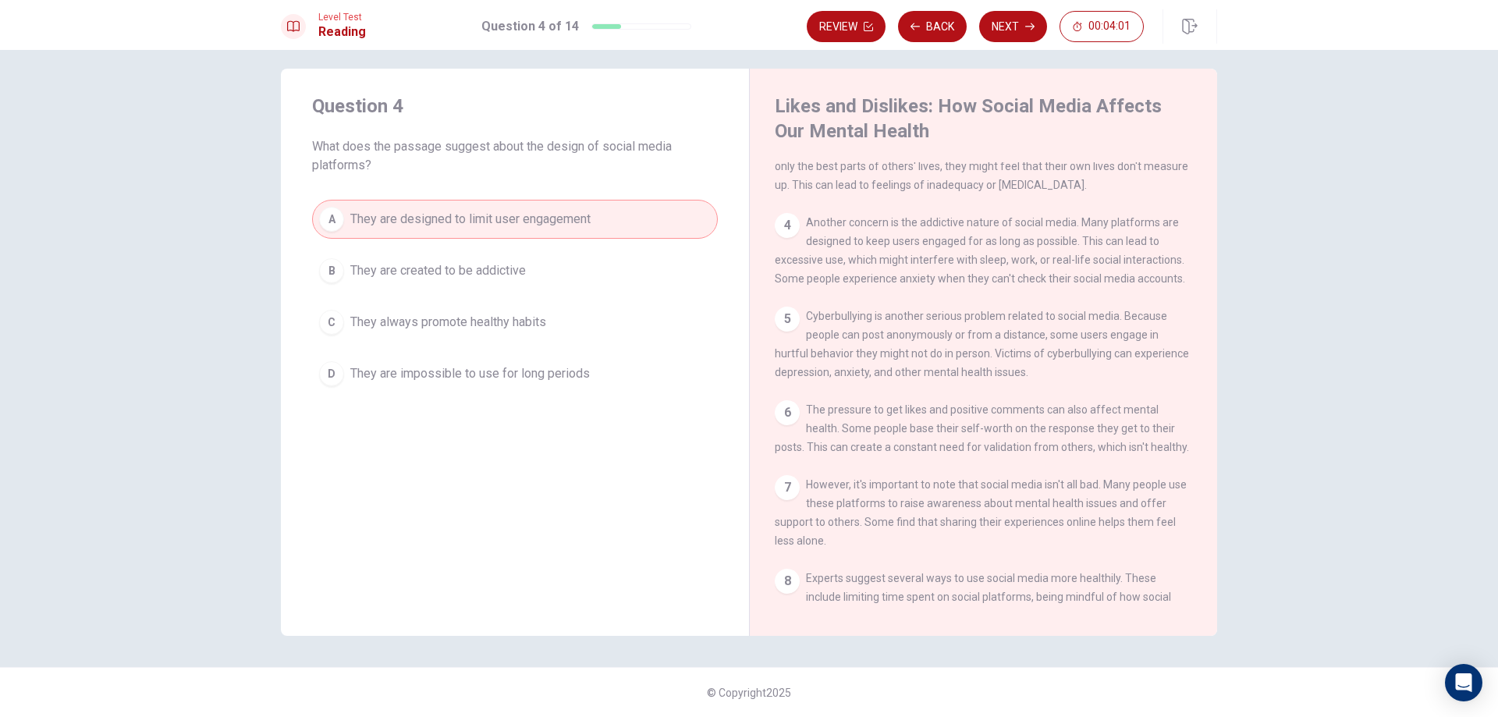
scroll to position [286, 0]
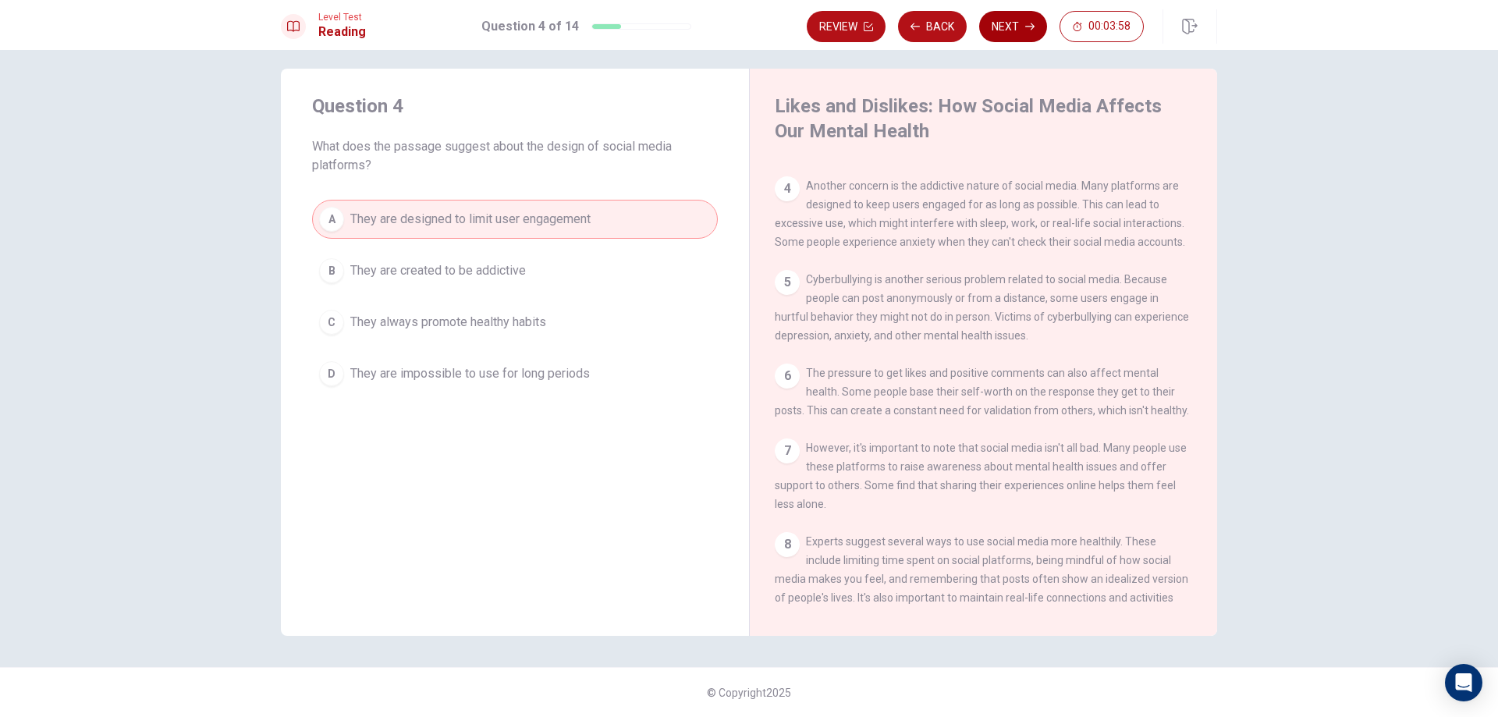
click at [1028, 39] on button "Next" at bounding box center [1013, 26] width 68 height 31
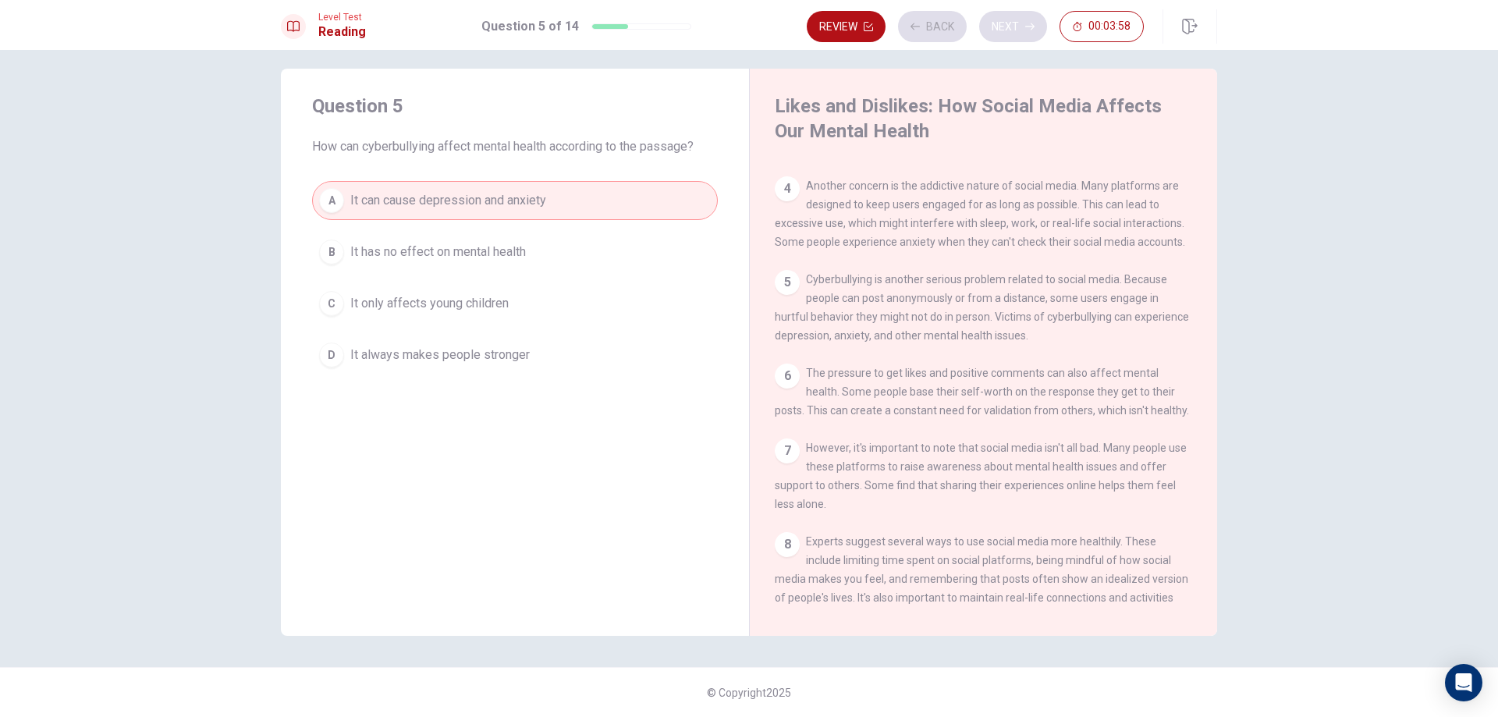
click at [1028, 39] on div "Review Back Next 00:03:58" at bounding box center [975, 26] width 337 height 31
click at [1028, 39] on div "Review Back Next 00:03:57" at bounding box center [975, 26] width 337 height 31
click at [1013, 39] on button "Next" at bounding box center [1013, 26] width 68 height 31
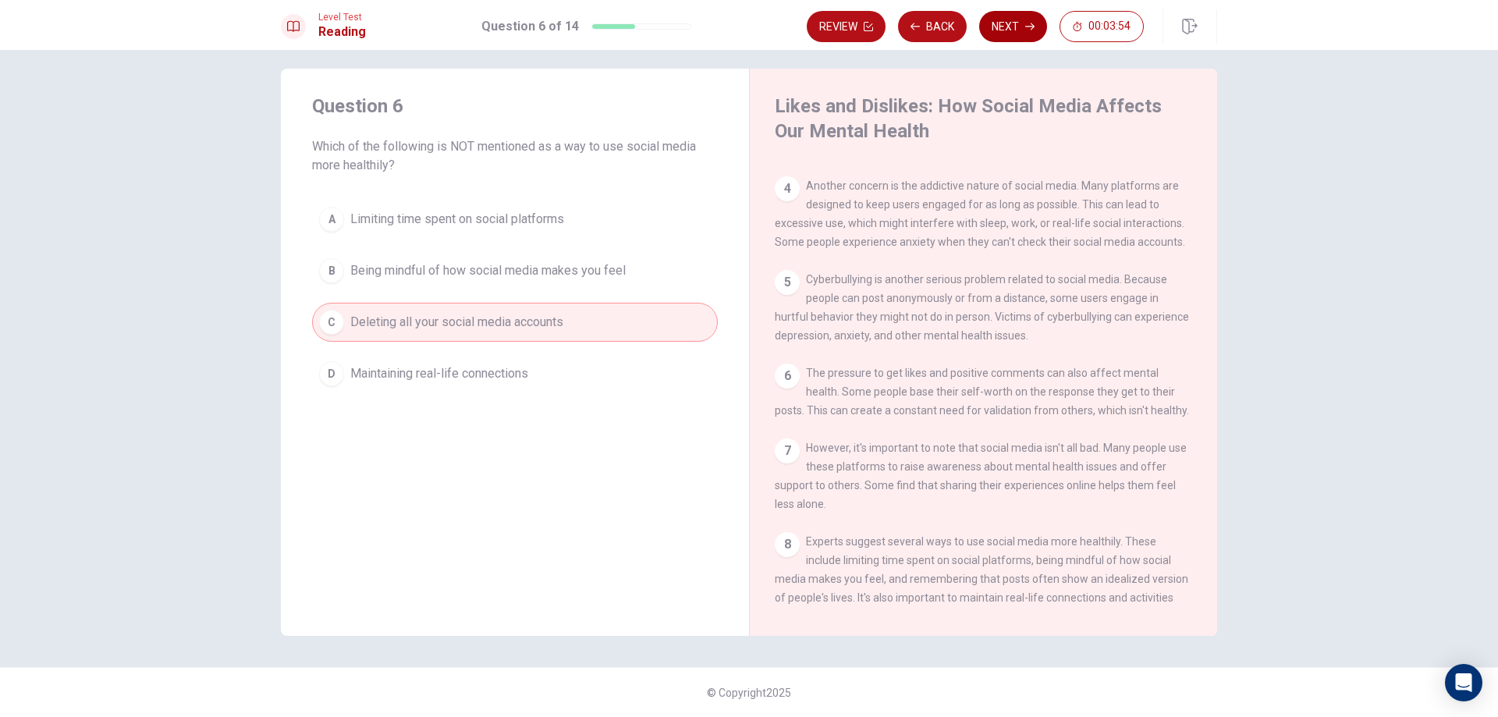
click at [1020, 37] on button "Next" at bounding box center [1013, 26] width 68 height 31
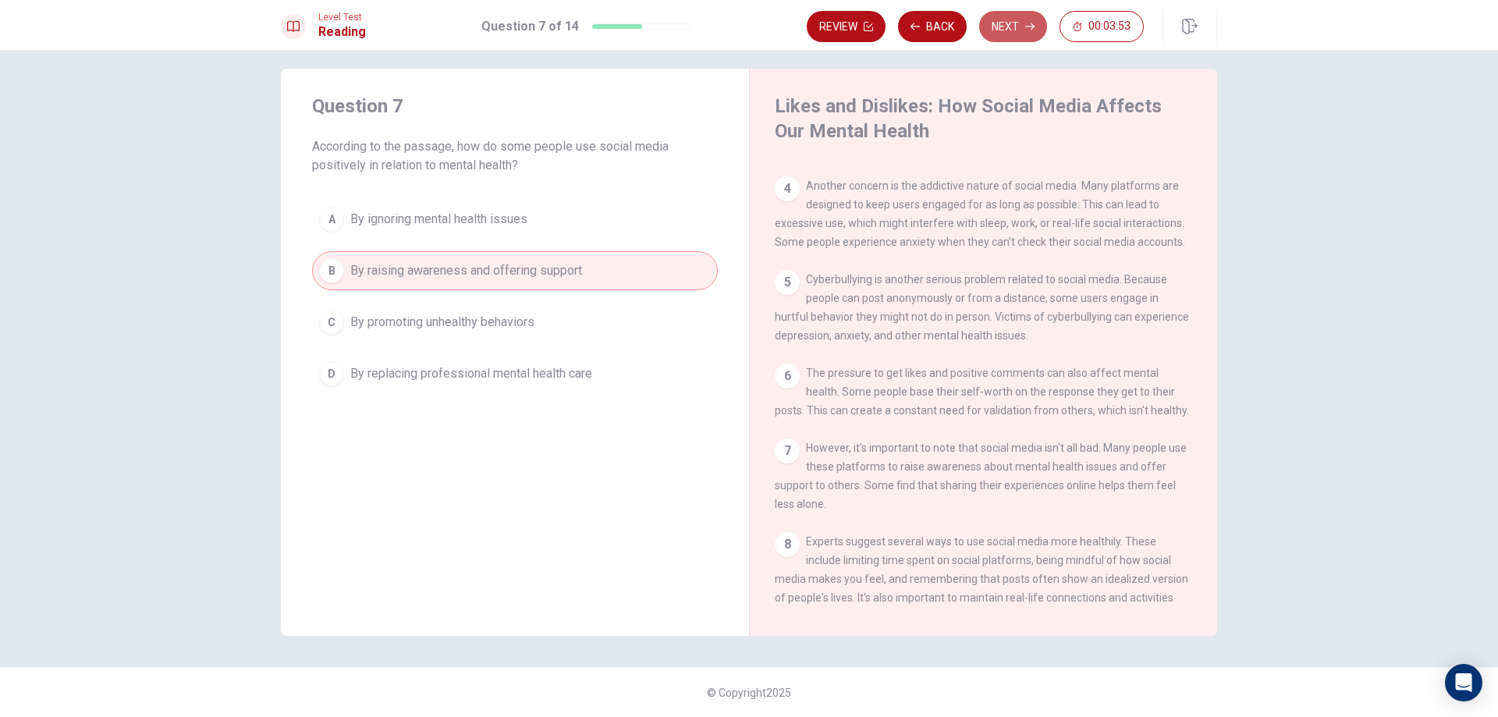
click at [1009, 23] on button "Next" at bounding box center [1013, 26] width 68 height 31
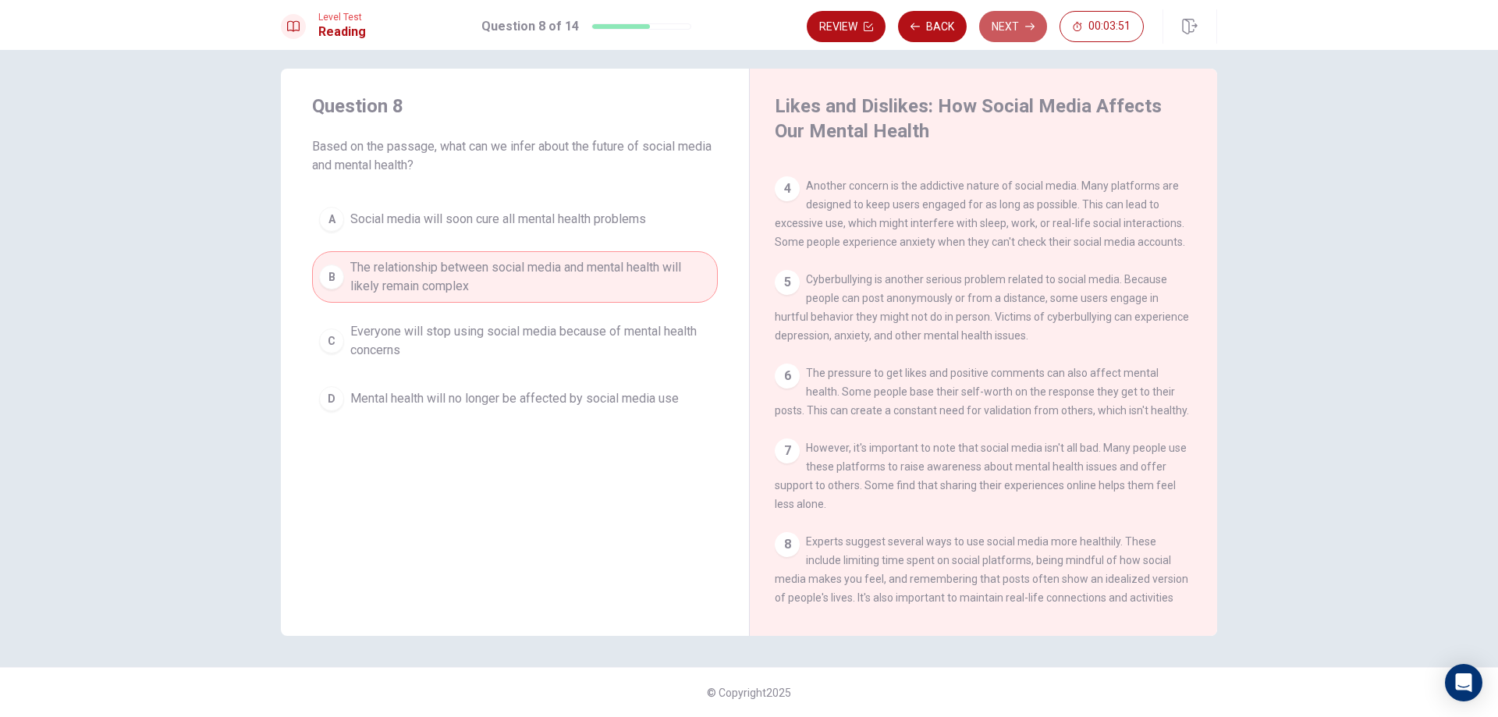
click at [999, 30] on button "Next" at bounding box center [1013, 26] width 68 height 31
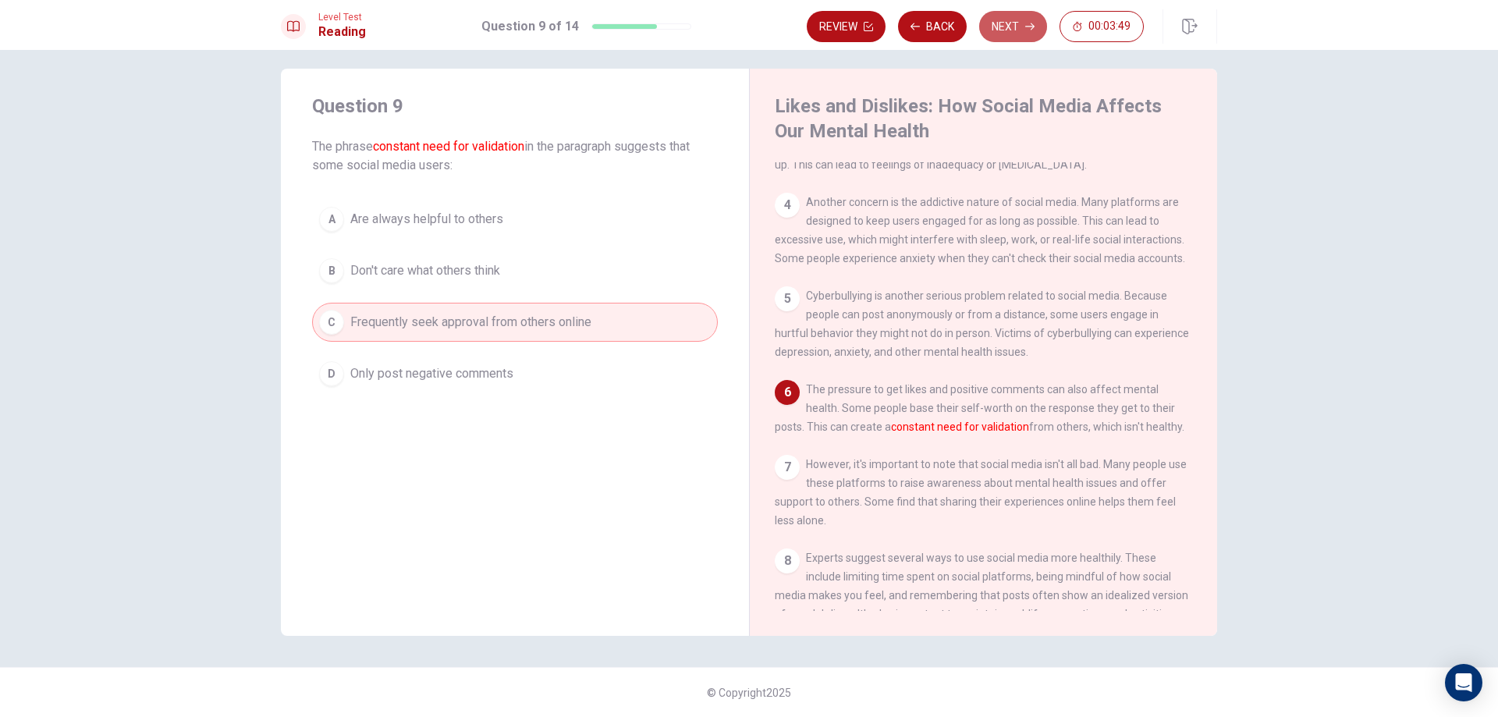
click at [999, 30] on button "Next" at bounding box center [1013, 26] width 68 height 31
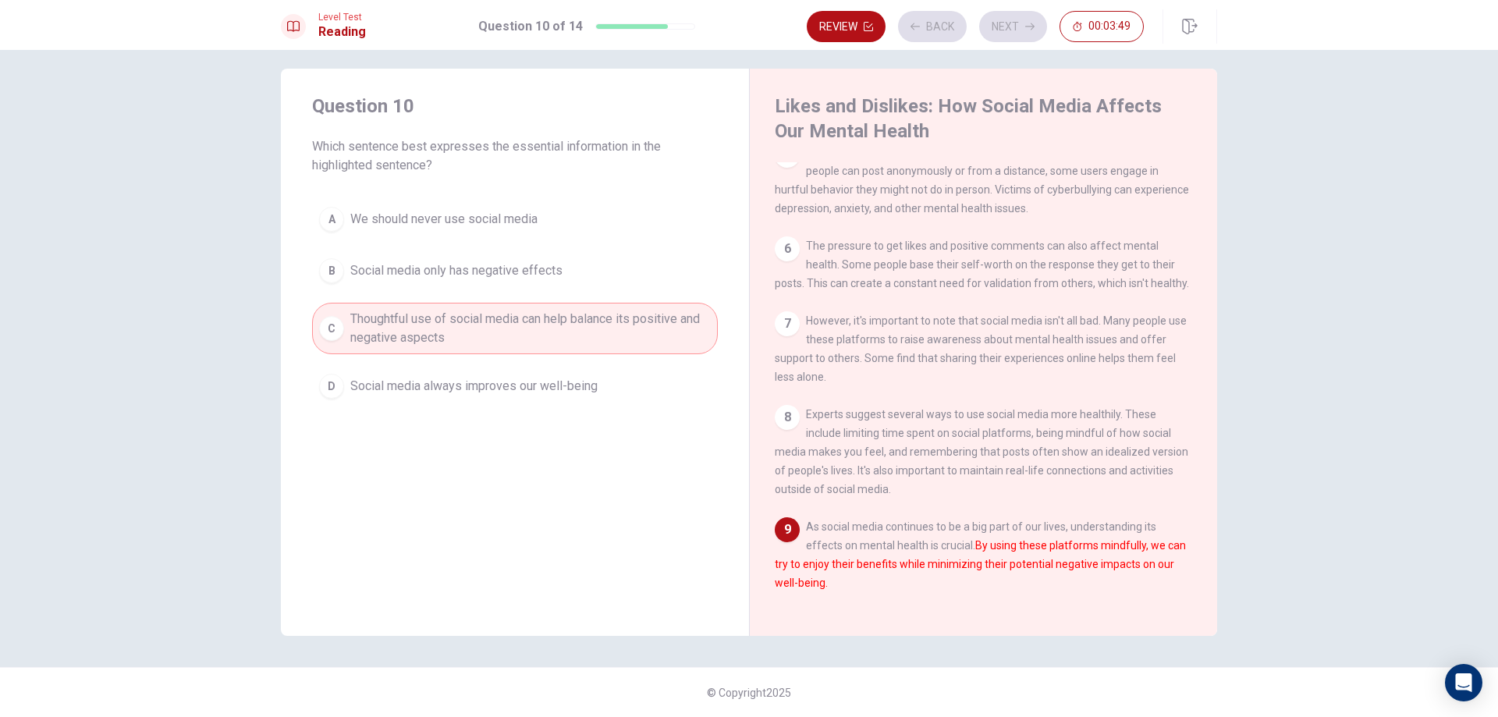
scroll to position [442, 0]
click at [999, 30] on button "Next" at bounding box center [1013, 26] width 68 height 31
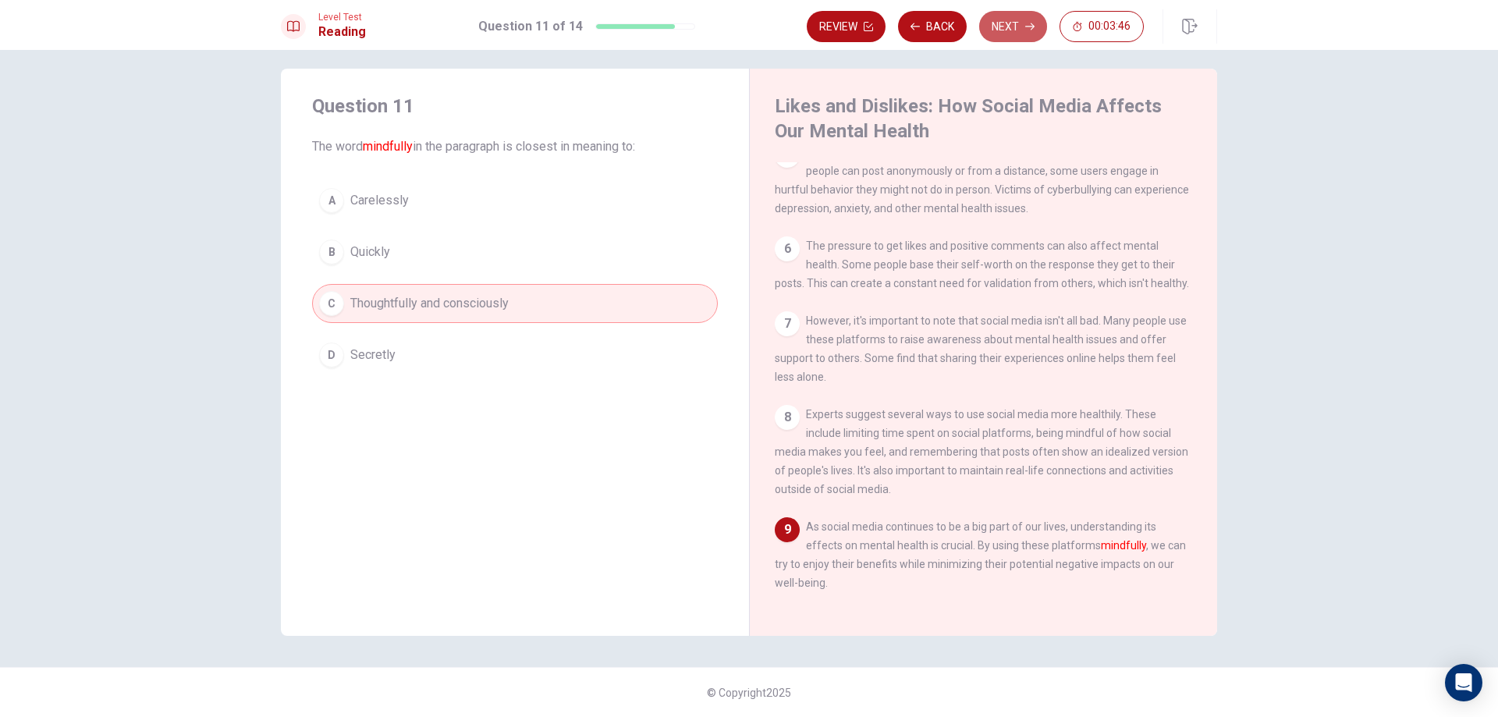
click at [998, 30] on button "Next" at bounding box center [1013, 26] width 68 height 31
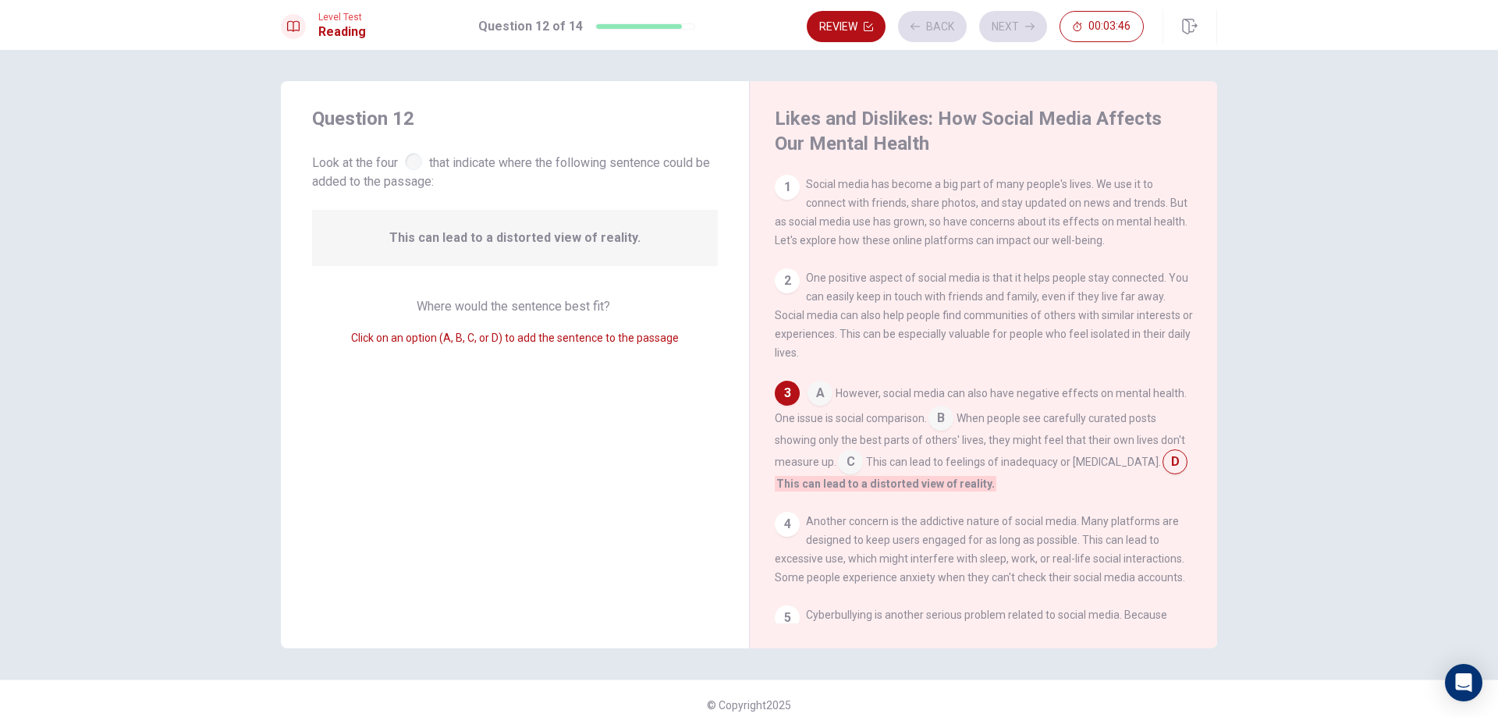
scroll to position [34, 0]
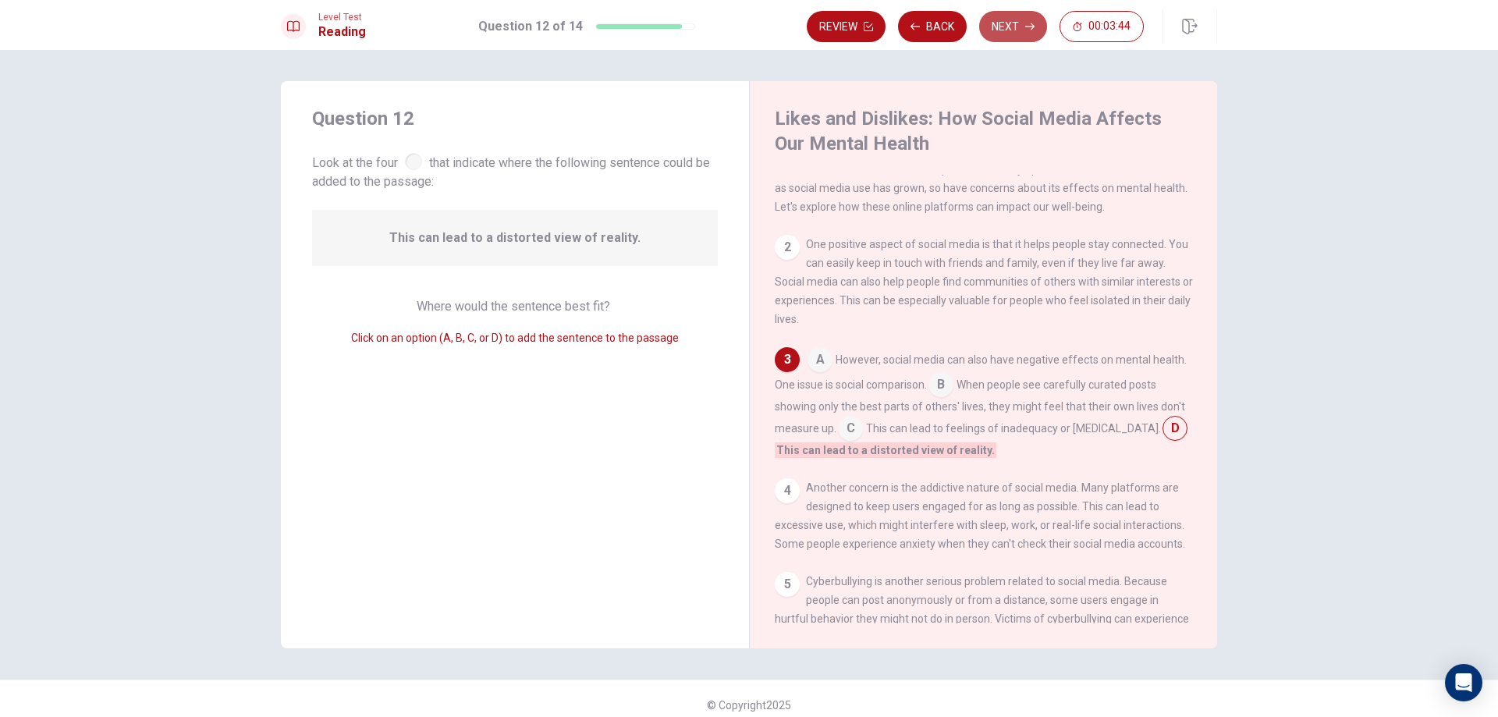
click at [1002, 30] on button "Next" at bounding box center [1013, 26] width 68 height 31
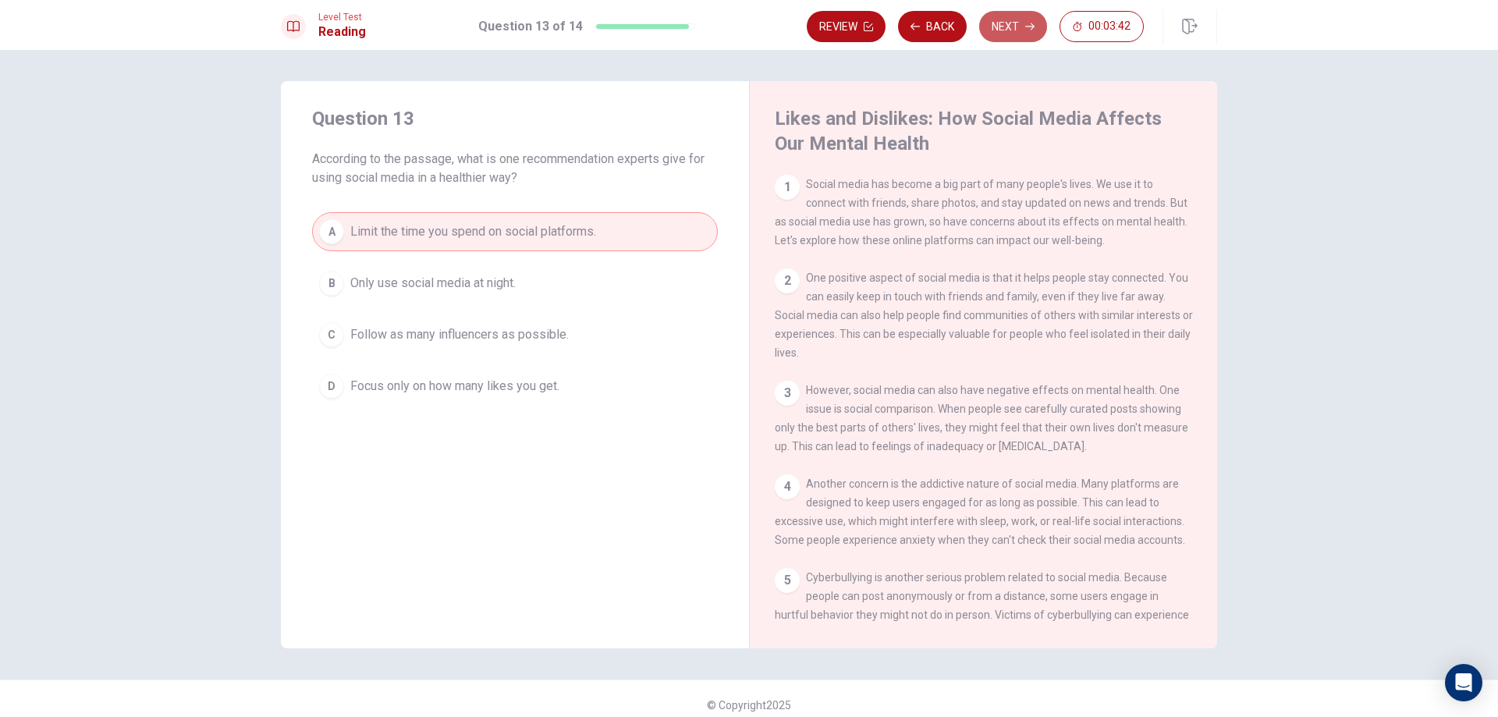
click at [1000, 32] on button "Next" at bounding box center [1013, 26] width 68 height 31
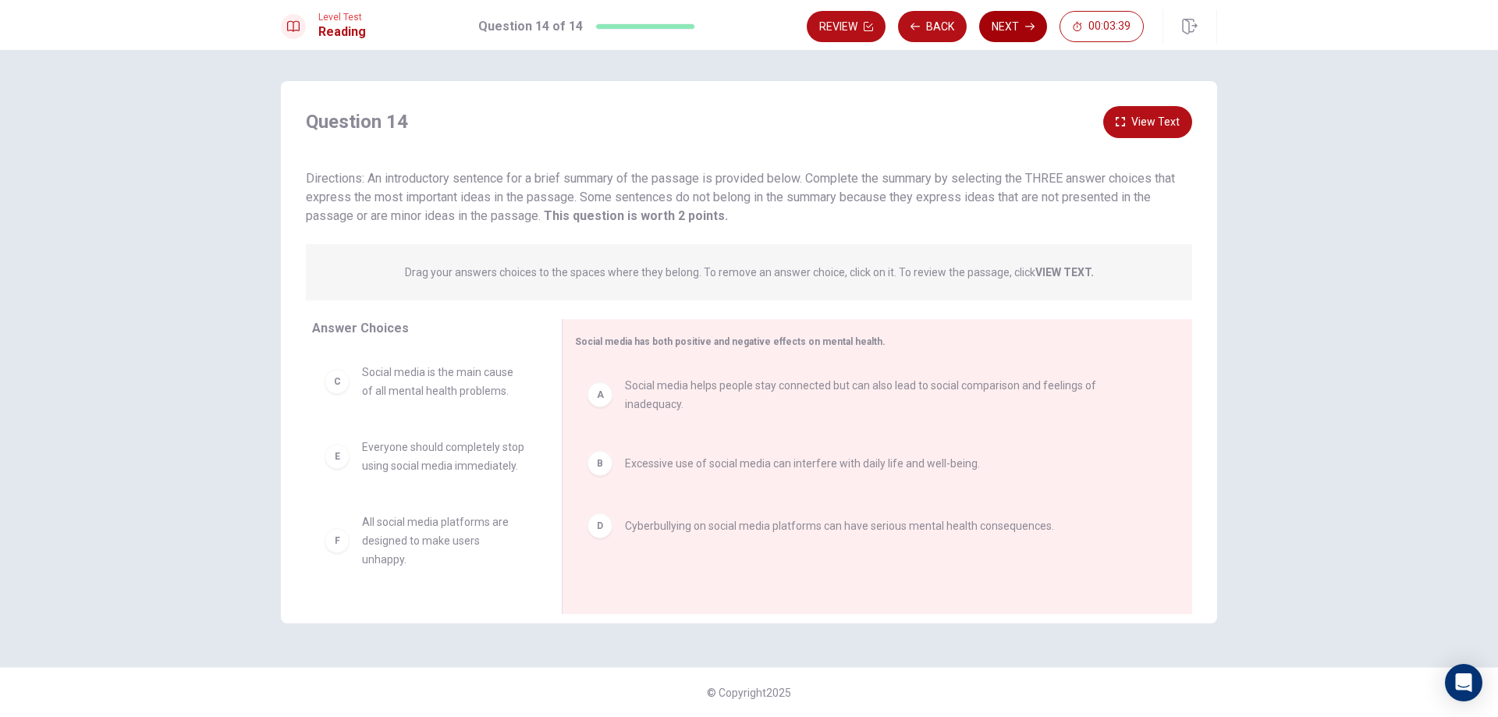
click at [1007, 30] on button "Next" at bounding box center [1013, 26] width 68 height 31
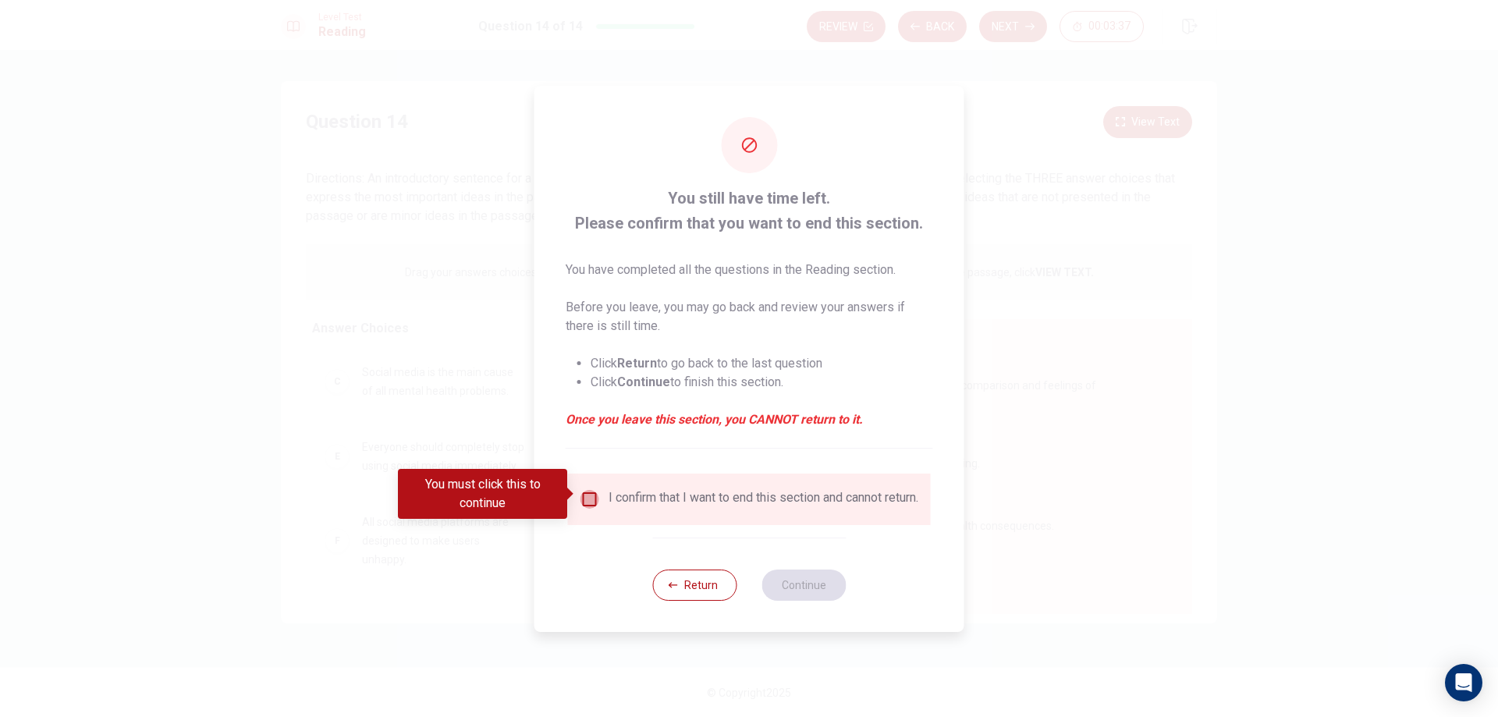
click at [586, 492] on input "You must click this to continue" at bounding box center [589, 499] width 19 height 19
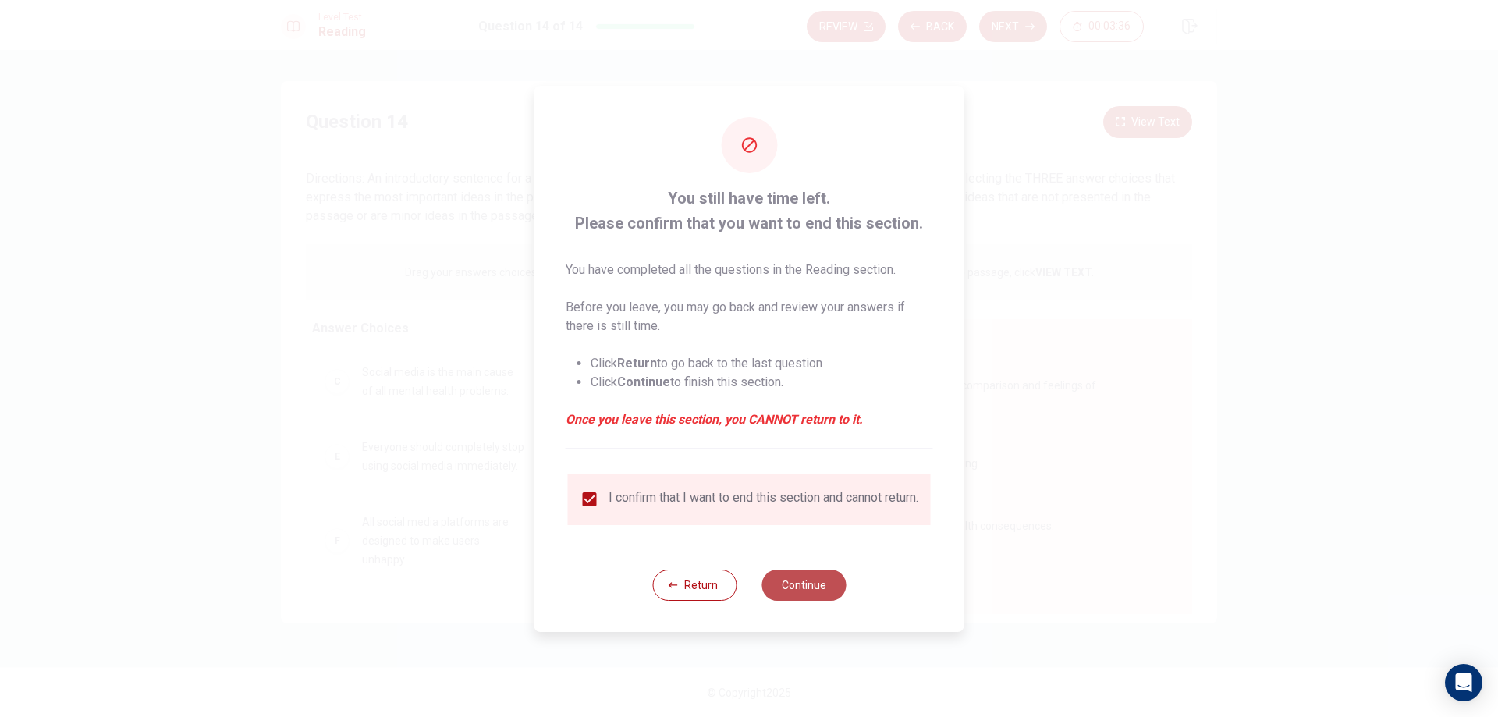
click at [816, 592] on button "Continue" at bounding box center [803, 584] width 84 height 31
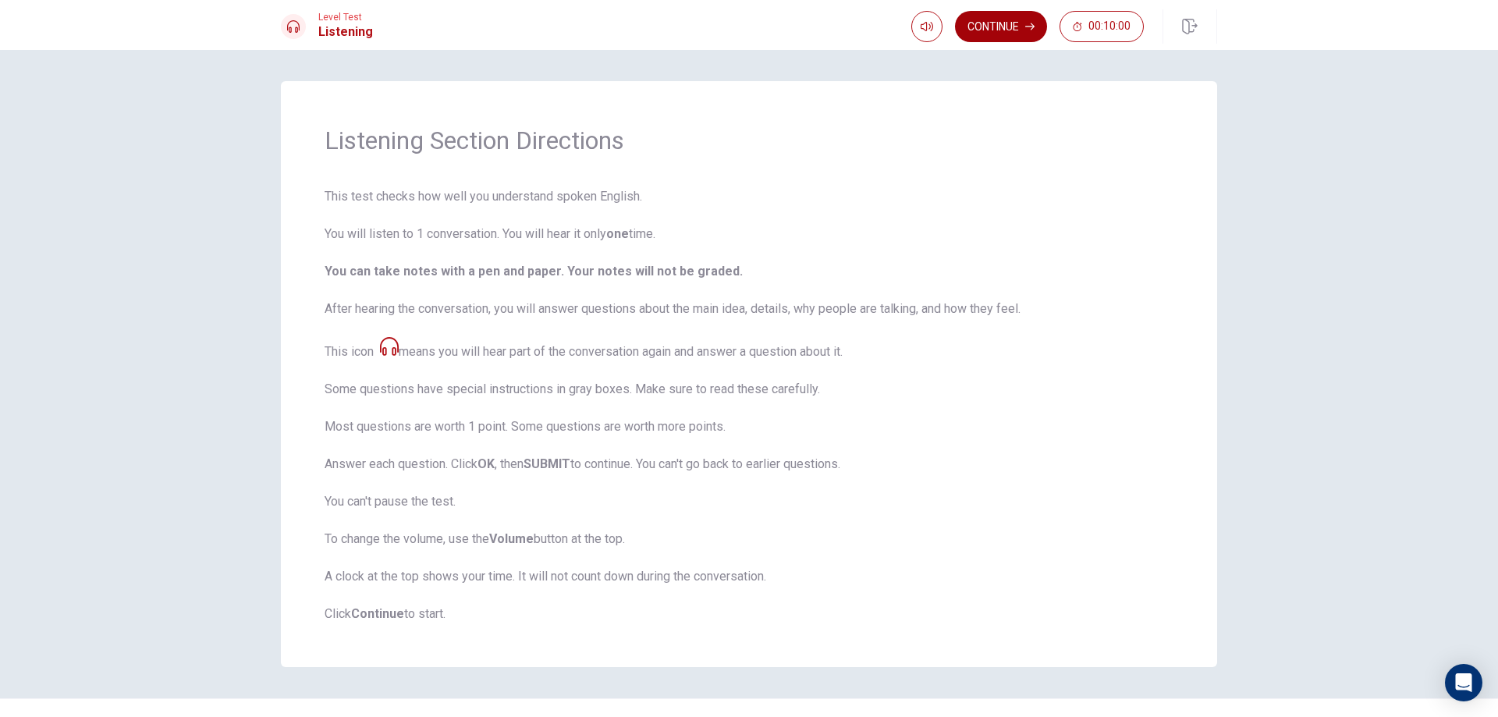
click at [1008, 32] on button "Continue" at bounding box center [1001, 26] width 92 height 31
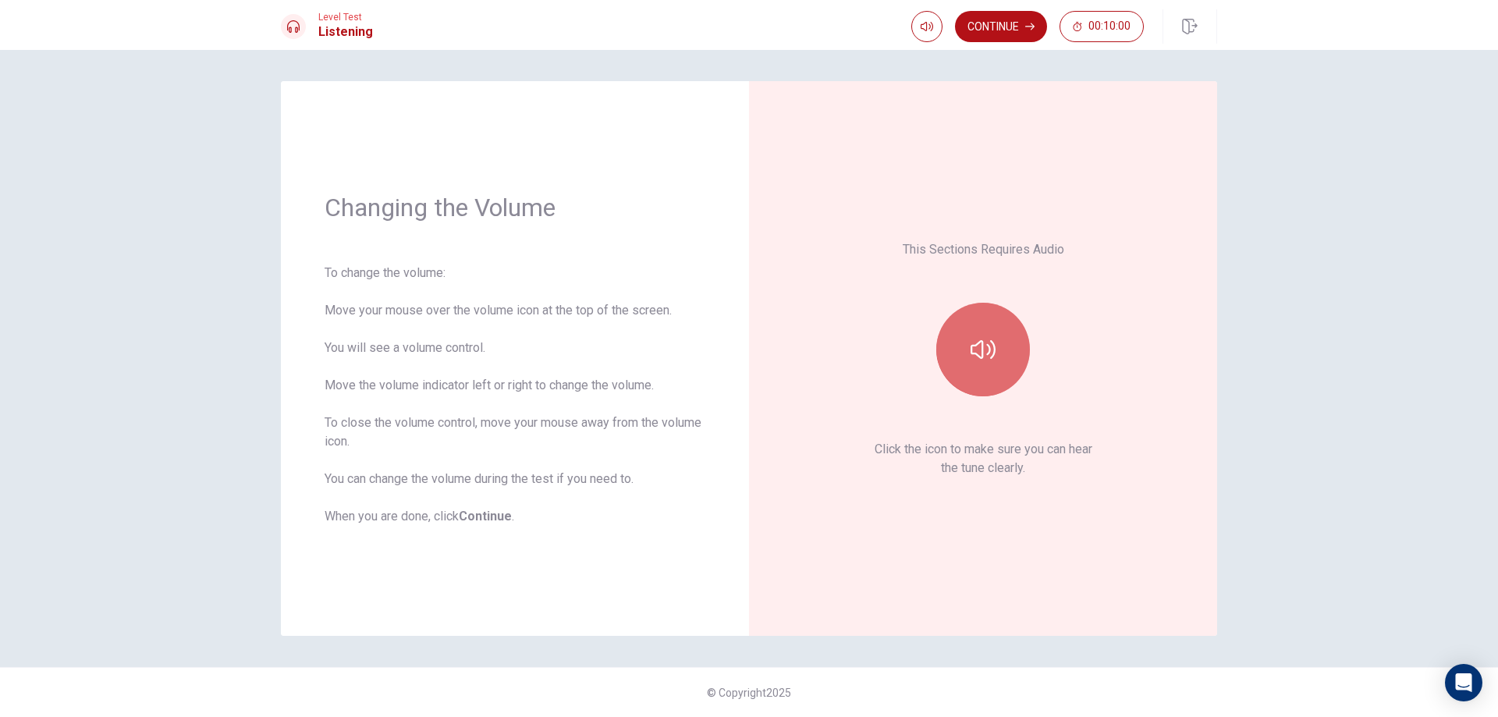
click at [974, 378] on button "button" at bounding box center [983, 350] width 94 height 94
click at [990, 357] on icon "button" at bounding box center [982, 349] width 25 height 25
click at [988, 357] on icon "button" at bounding box center [982, 349] width 25 height 25
click at [1005, 332] on button "button" at bounding box center [983, 350] width 94 height 94
click at [1000, 334] on button "button" at bounding box center [983, 350] width 94 height 94
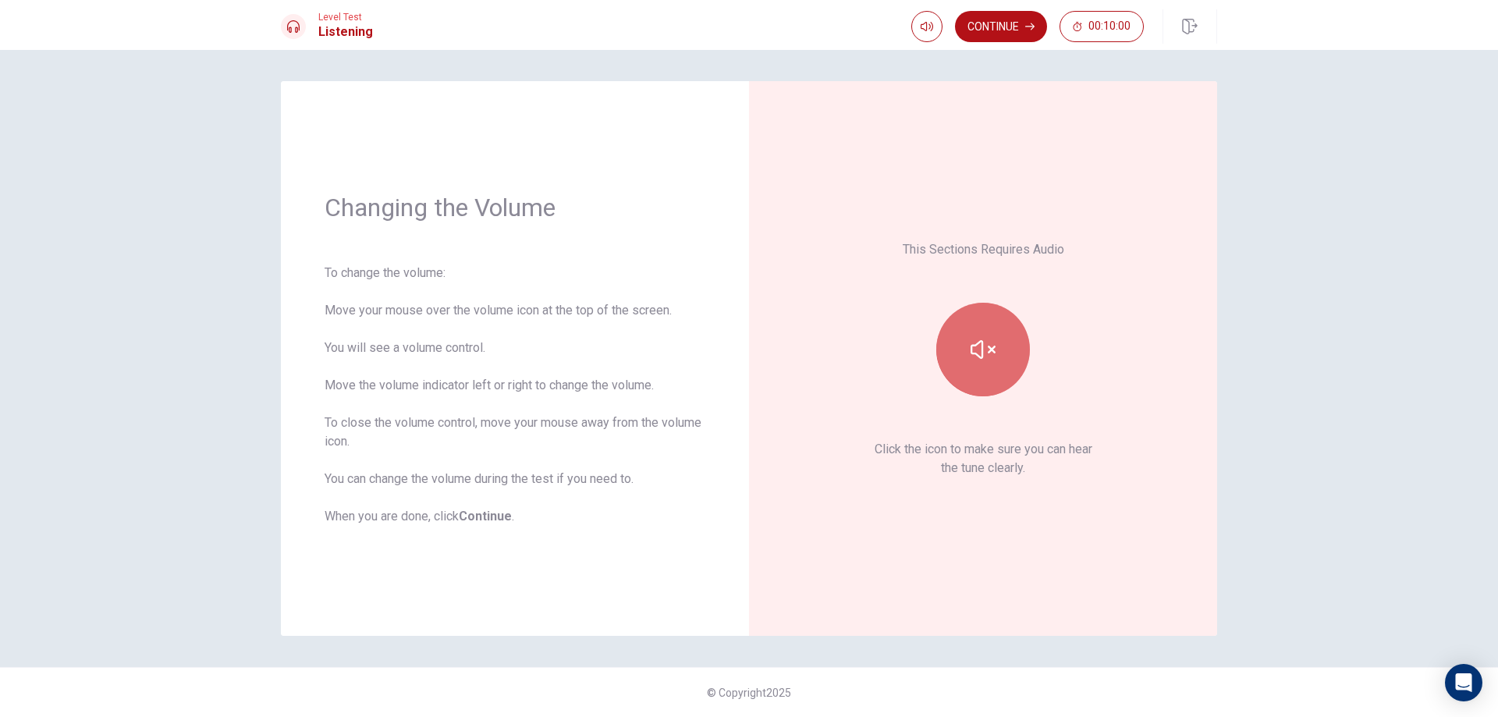
click at [1000, 334] on button "button" at bounding box center [983, 350] width 94 height 94
click at [1001, 369] on button "button" at bounding box center [983, 350] width 94 height 94
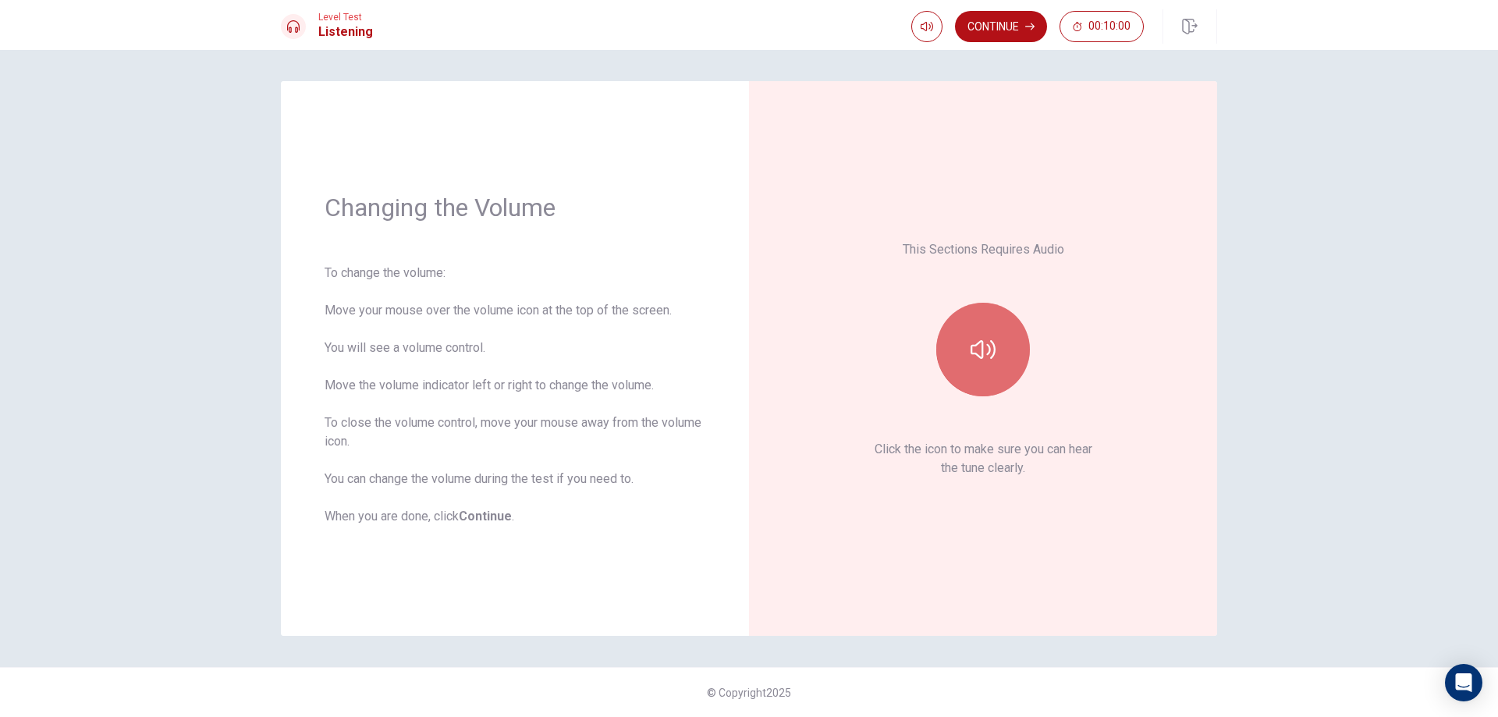
click at [977, 352] on icon "button" at bounding box center [982, 349] width 25 height 25
click at [937, 27] on button "button" at bounding box center [926, 26] width 31 height 31
type input "1"
drag, startPoint x: 951, startPoint y: 53, endPoint x: 1059, endPoint y: 76, distance: 110.9
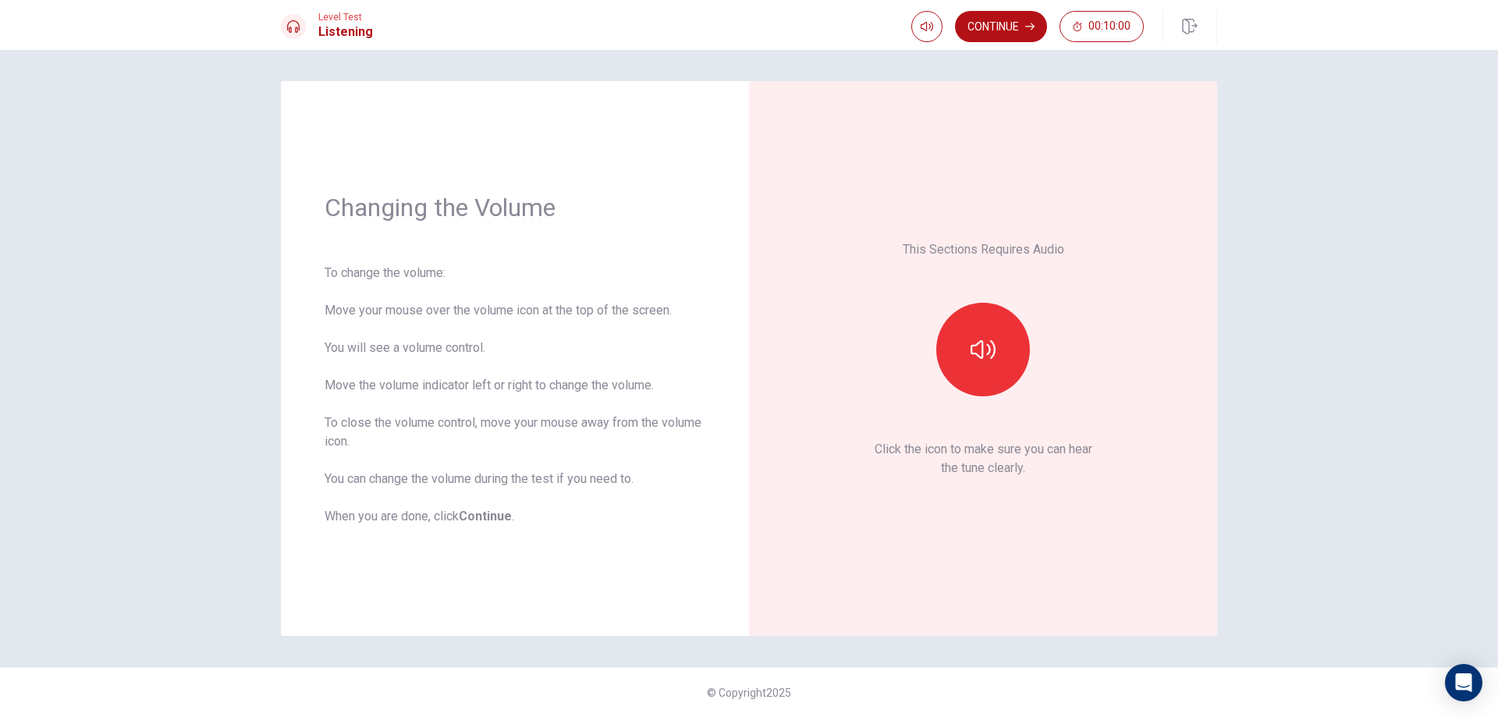
click at [1059, 76] on body "This site uses cookies, as explained in our Privacy Policy . If you agree to th…" at bounding box center [749, 358] width 1498 height 717
click at [1017, 84] on div "This Sections Requires Audio Click the icon to make sure you can hear the tune …" at bounding box center [983, 358] width 468 height 555
click at [1004, 24] on button "Continue" at bounding box center [1001, 26] width 92 height 31
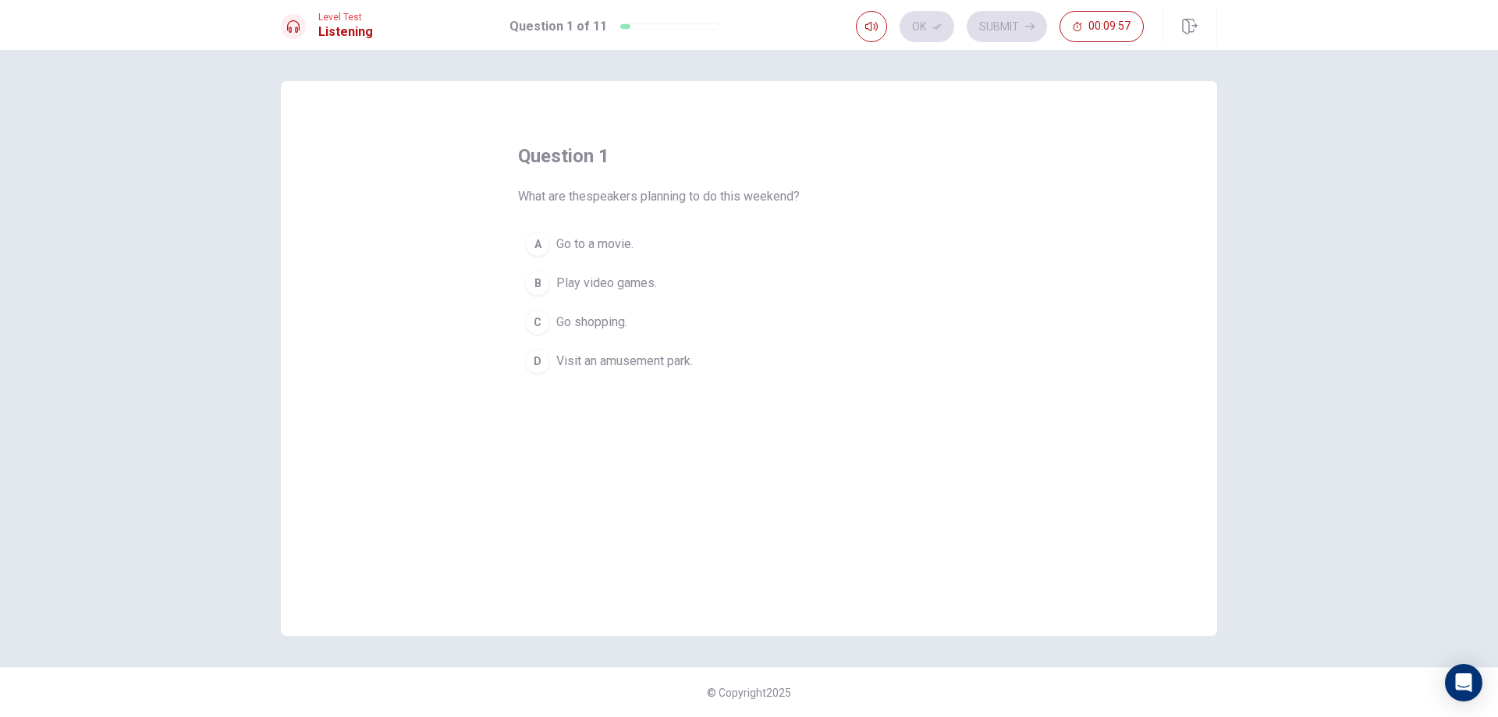
click at [557, 367] on span "Visit an amusement park." at bounding box center [624, 361] width 137 height 19
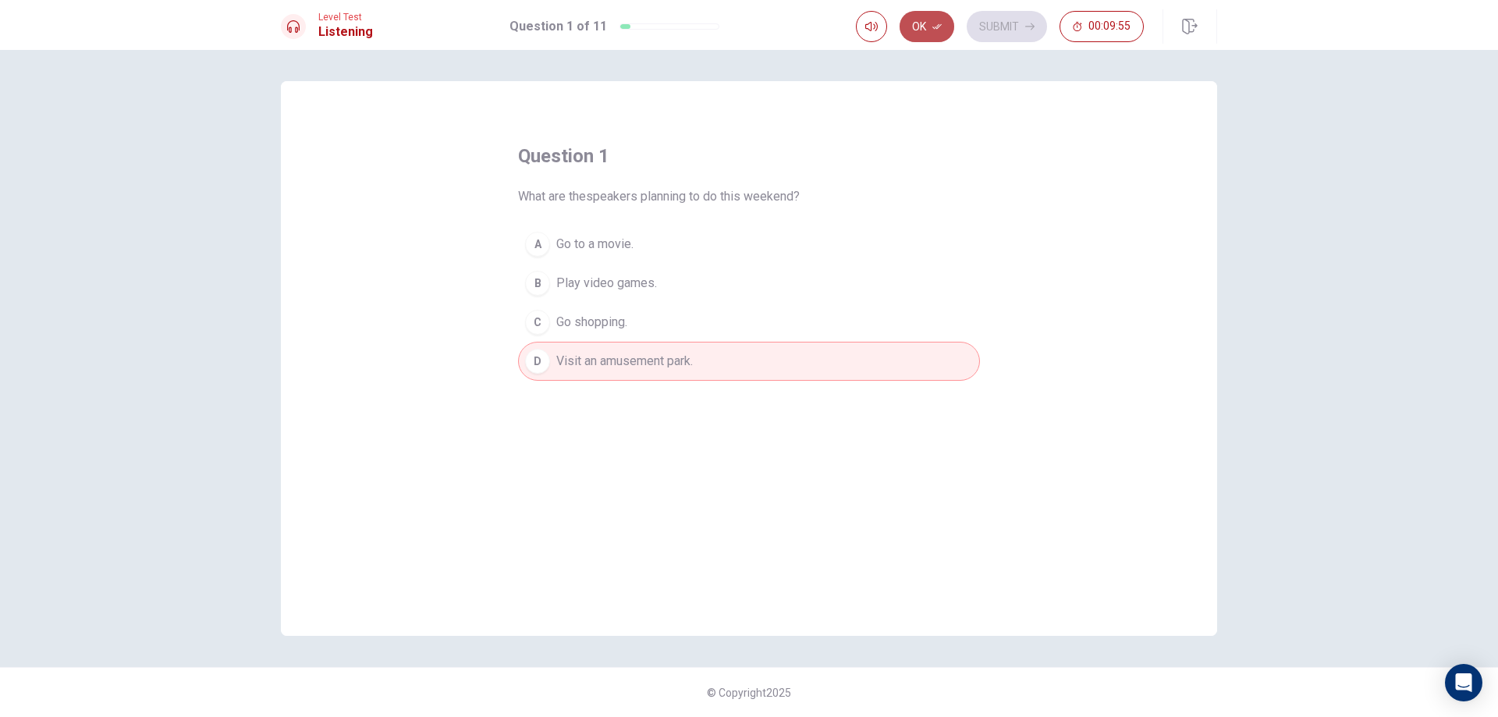
click at [937, 25] on icon "button" at bounding box center [936, 26] width 9 height 9
click at [987, 23] on button "Submit" at bounding box center [1007, 26] width 80 height 31
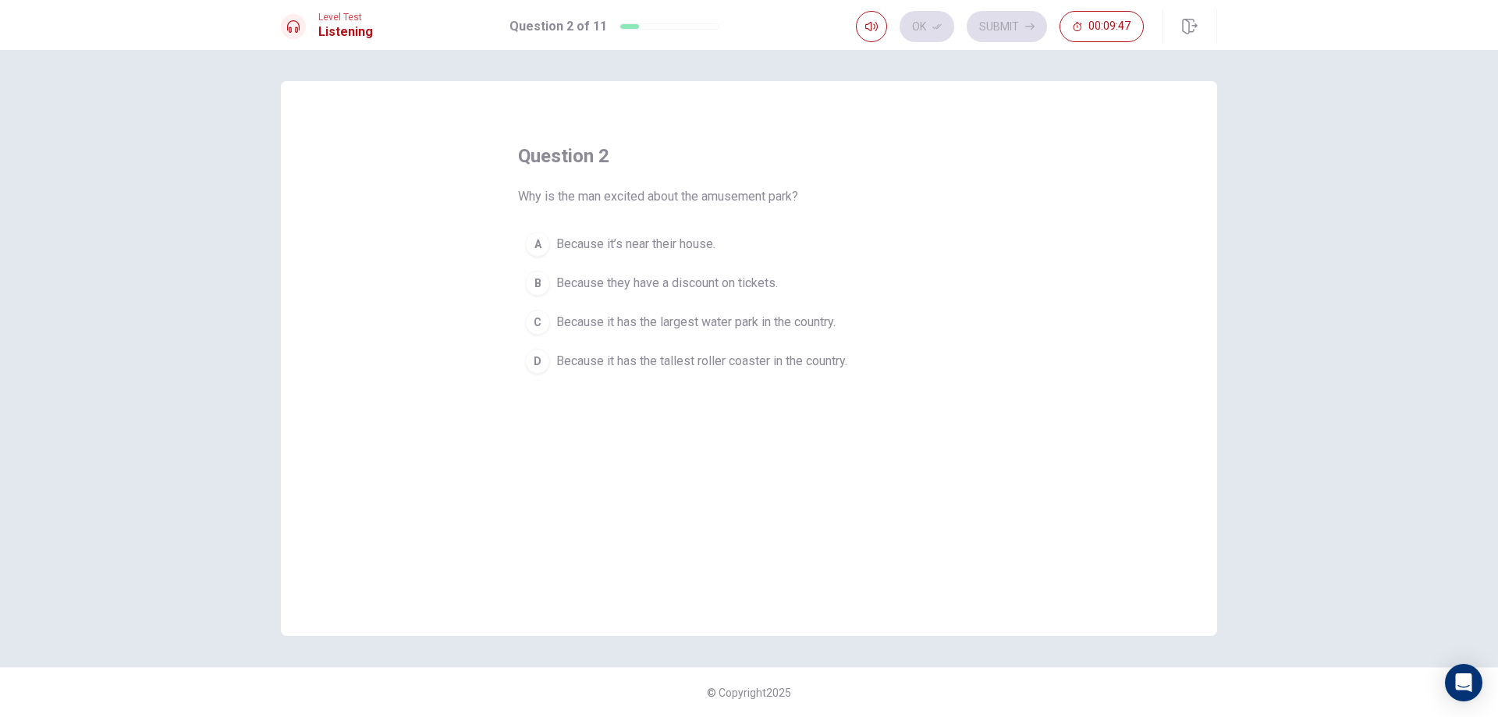
click at [584, 367] on span "Because it has the tallest roller coaster in the country." at bounding box center [701, 361] width 291 height 19
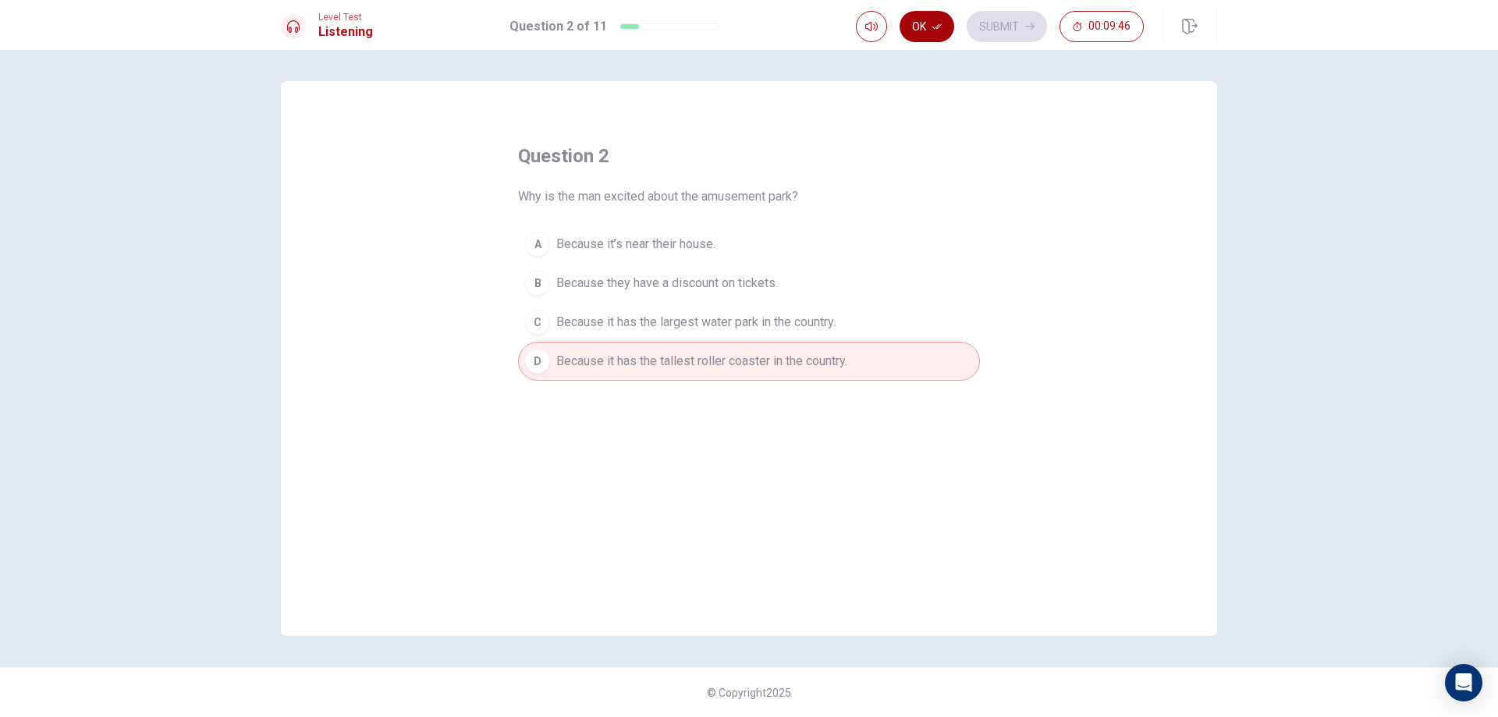
click at [933, 29] on icon "button" at bounding box center [936, 26] width 9 height 9
click at [1001, 26] on button "Submit" at bounding box center [1007, 26] width 80 height 31
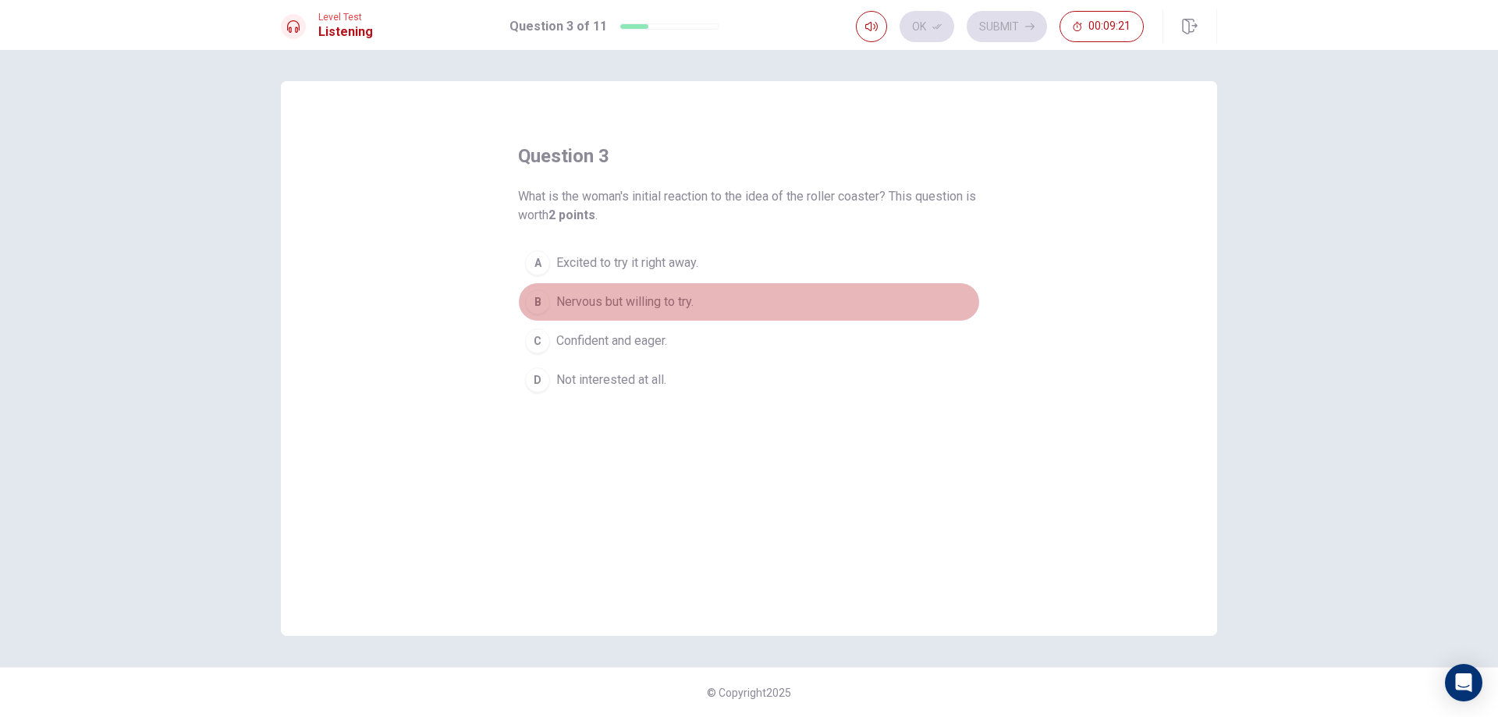
click at [596, 303] on span "Nervous but willing to try." at bounding box center [624, 302] width 137 height 19
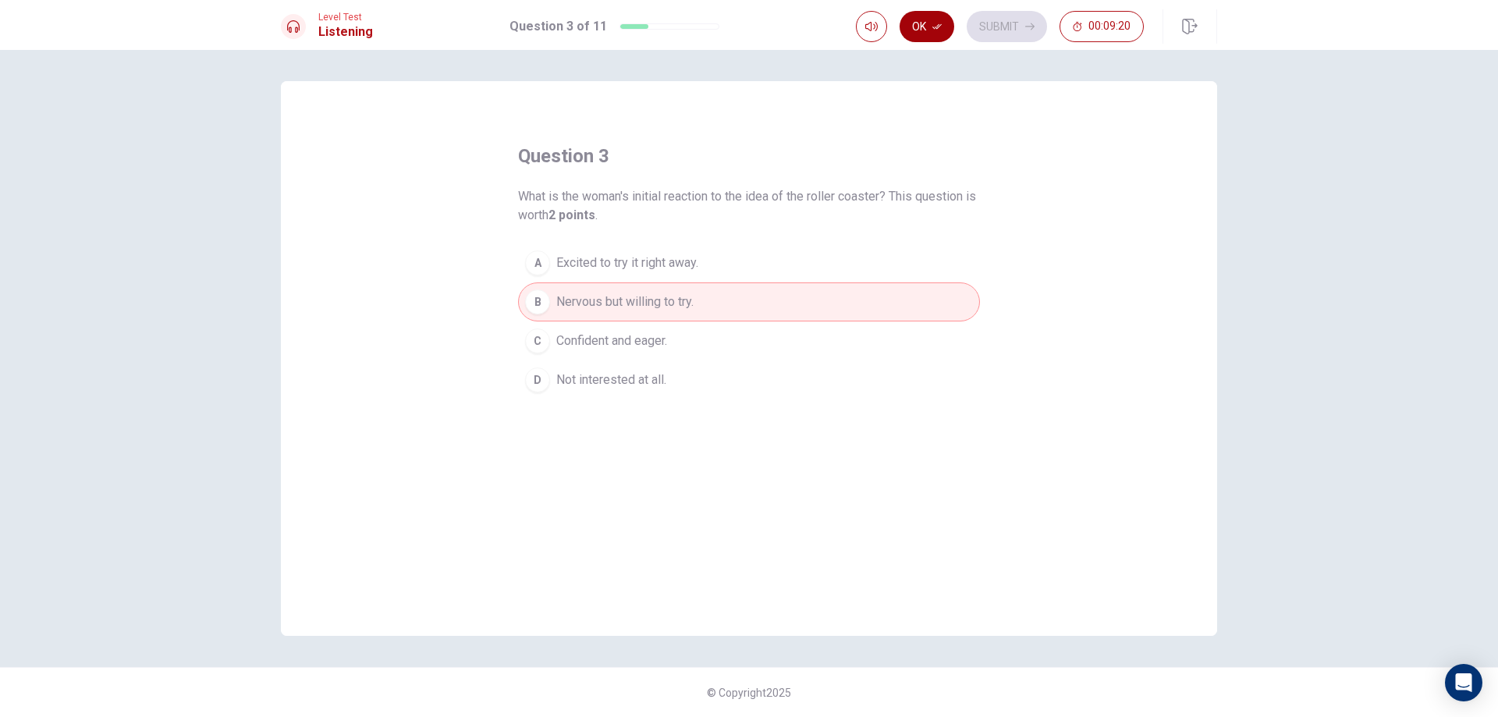
click at [944, 21] on button "Ok" at bounding box center [926, 26] width 55 height 31
click at [1025, 30] on icon "button" at bounding box center [1029, 26] width 9 height 9
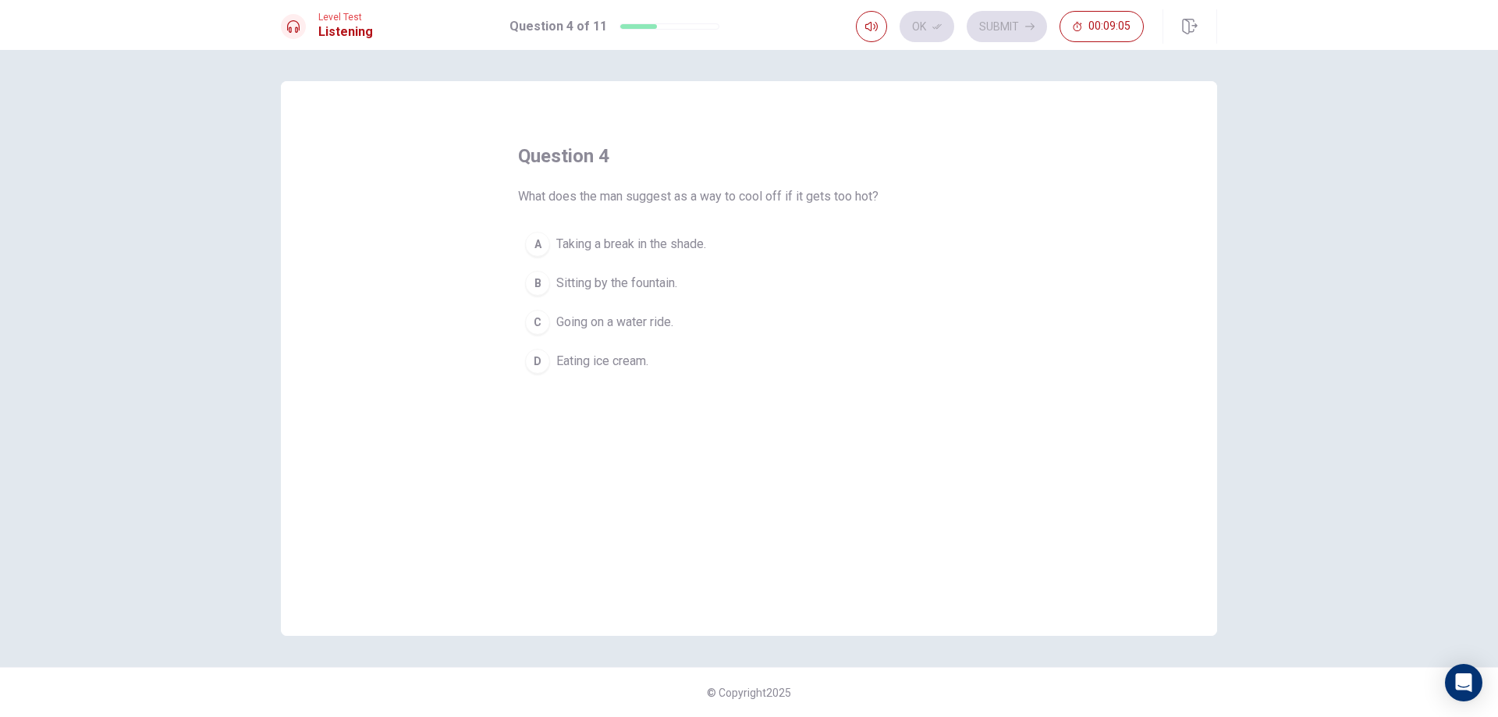
click at [649, 319] on span "Going on a water ride." at bounding box center [614, 322] width 117 height 19
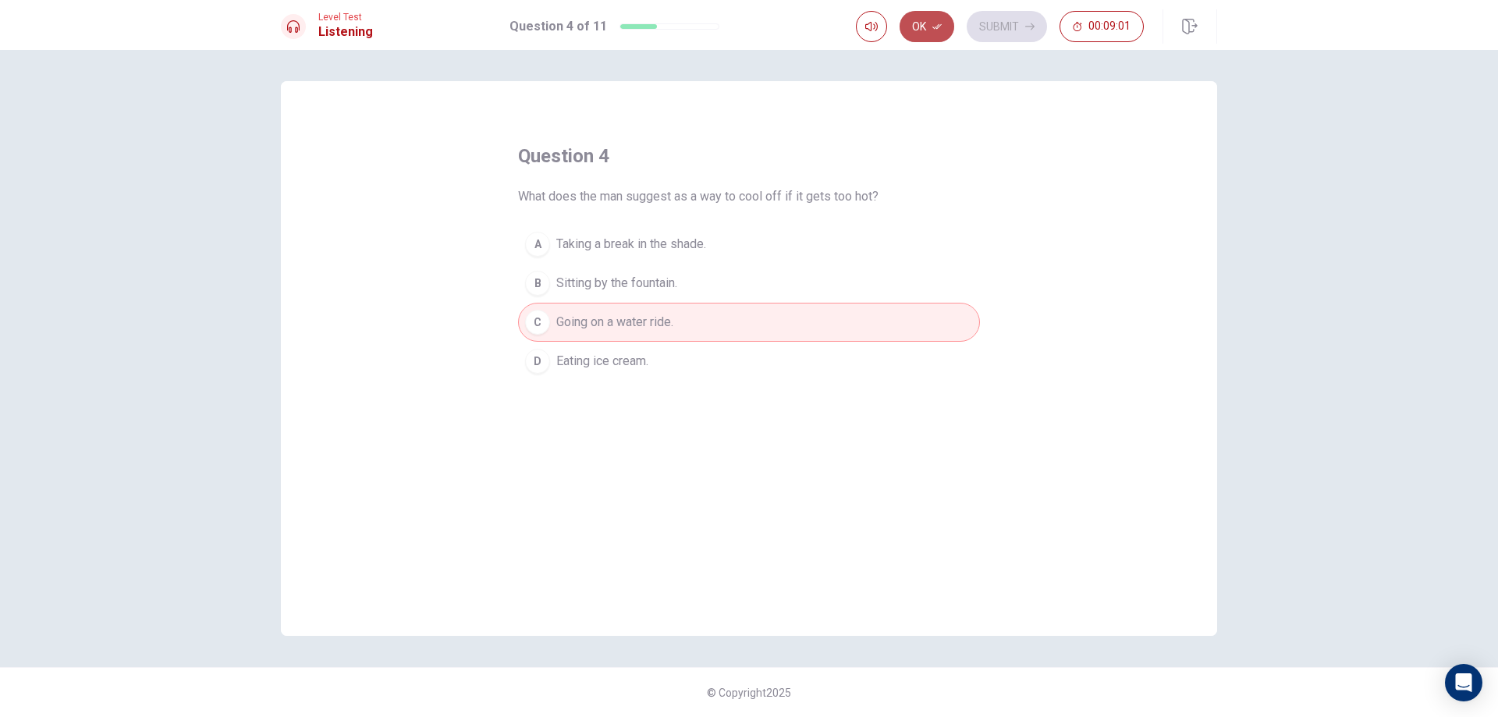
click at [932, 23] on icon "button" at bounding box center [936, 26] width 9 height 9
click at [986, 20] on button "Submit" at bounding box center [1007, 26] width 80 height 31
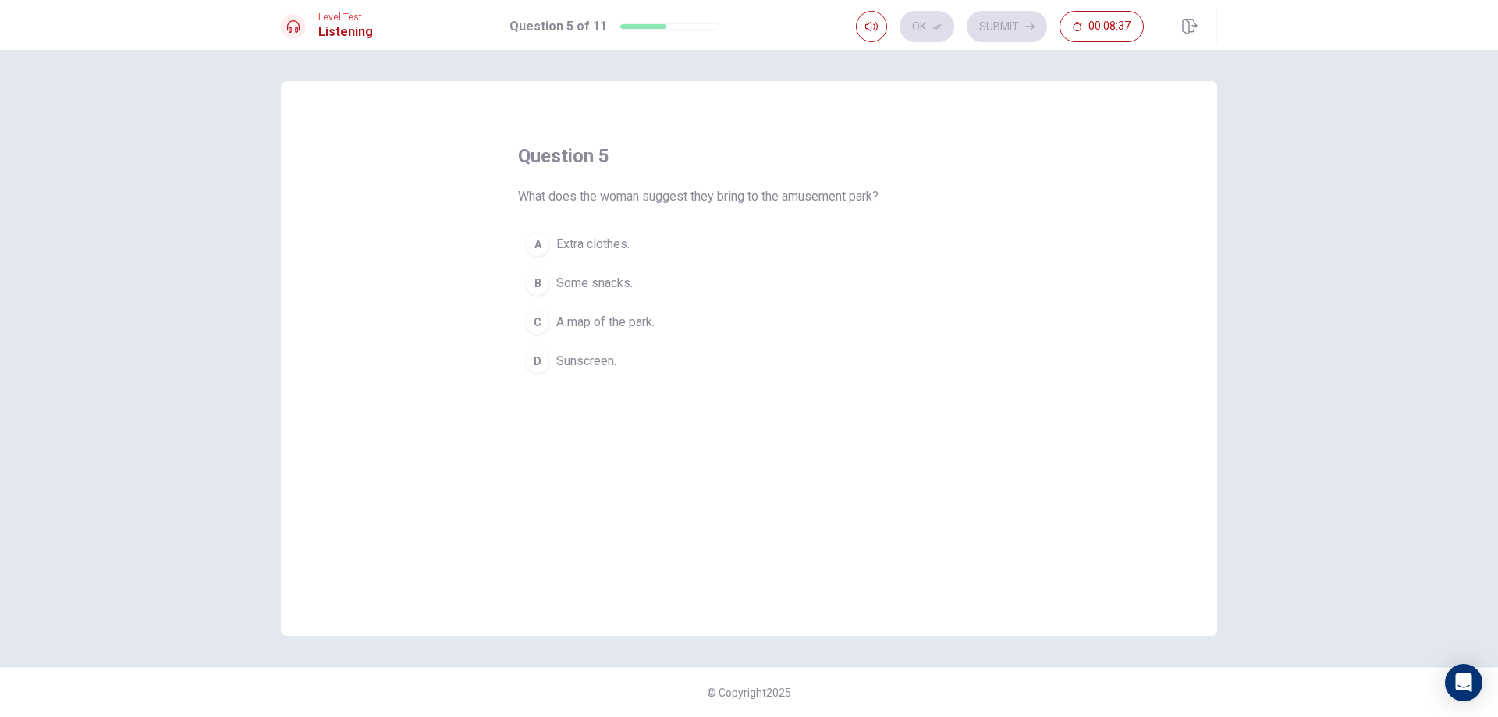
click at [612, 360] on span "Sunscreen." at bounding box center [586, 361] width 60 height 19
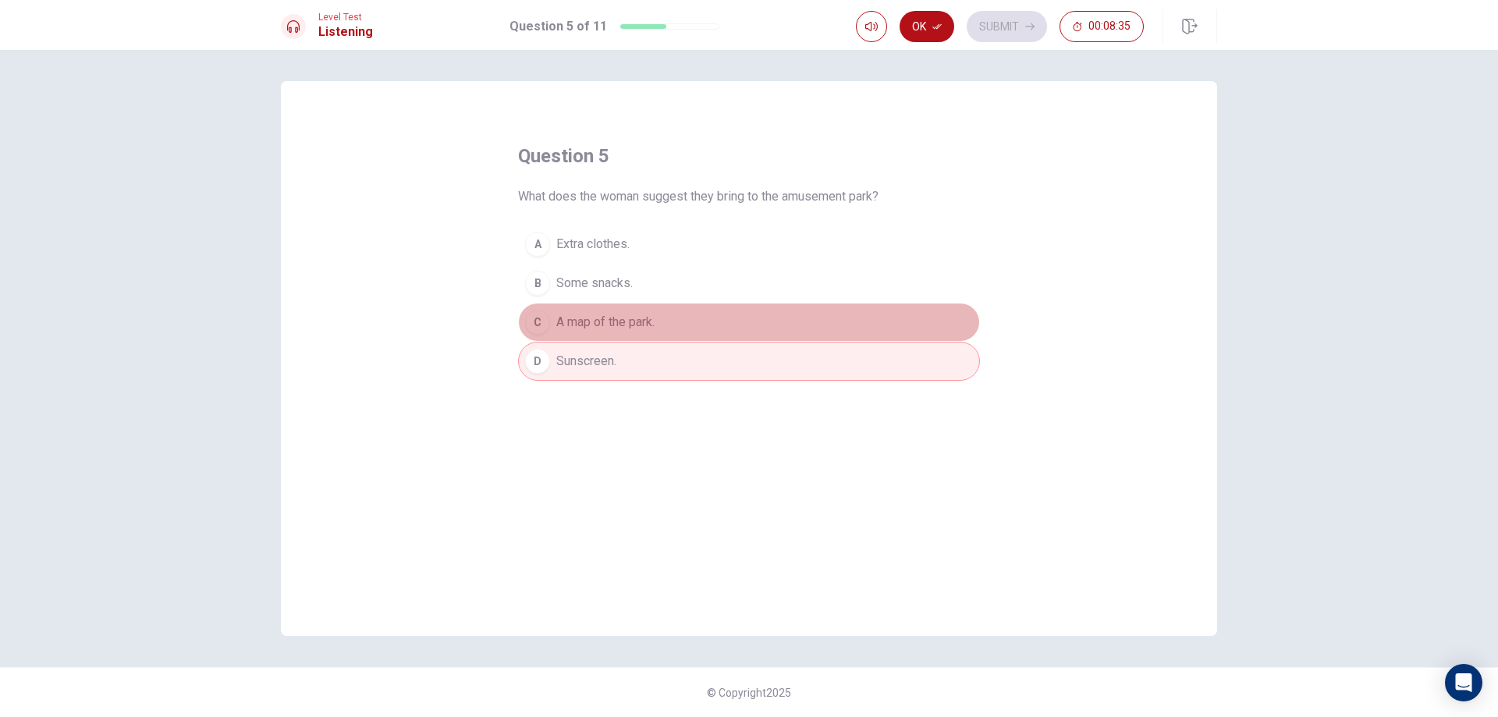
click at [697, 310] on button "C A map of the park." at bounding box center [749, 322] width 462 height 39
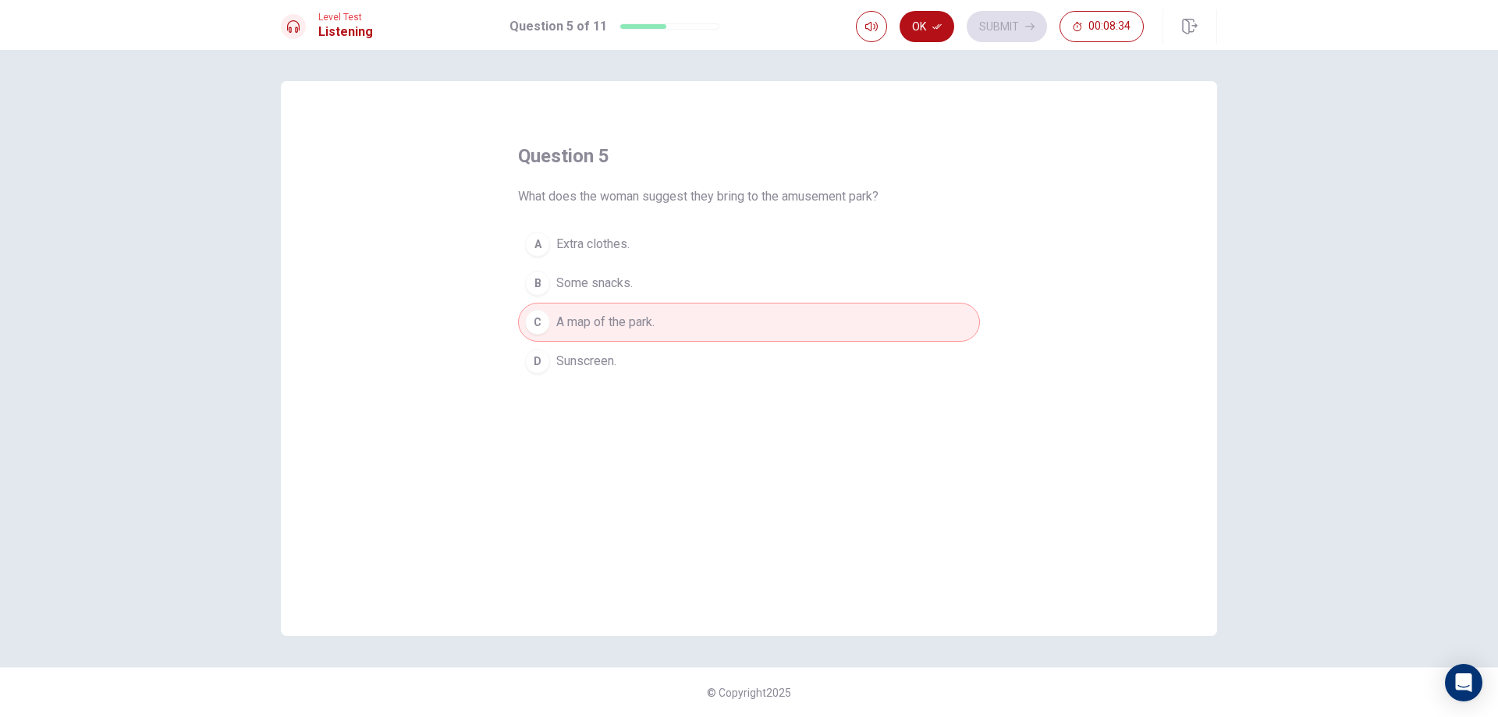
click at [938, 10] on div "Ok Submit 00:08:34" at bounding box center [1036, 26] width 361 height 34
click at [937, 30] on icon "button" at bounding box center [936, 26] width 9 height 9
click at [1009, 16] on button "Submit" at bounding box center [1007, 26] width 80 height 31
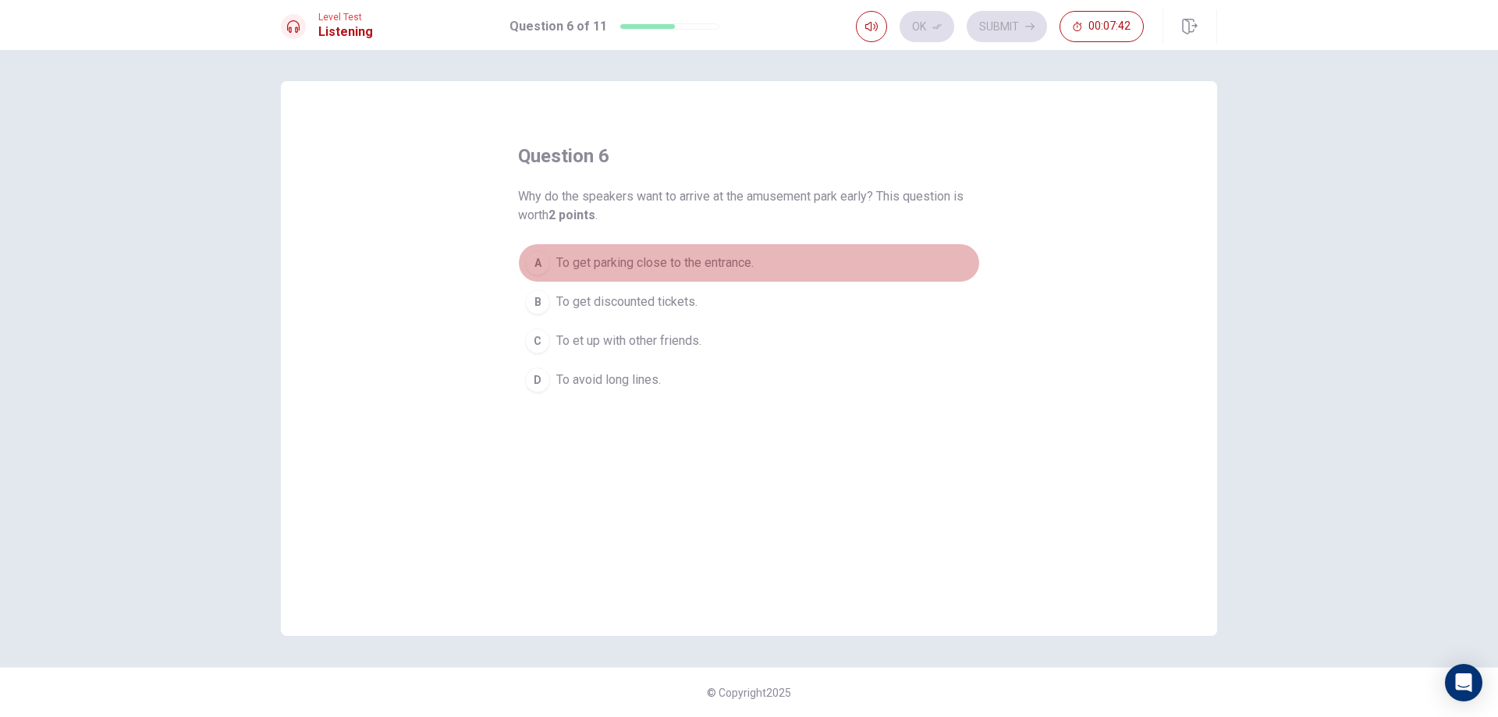
click at [553, 264] on button "A To get parking close to the entrance." at bounding box center [749, 262] width 462 height 39
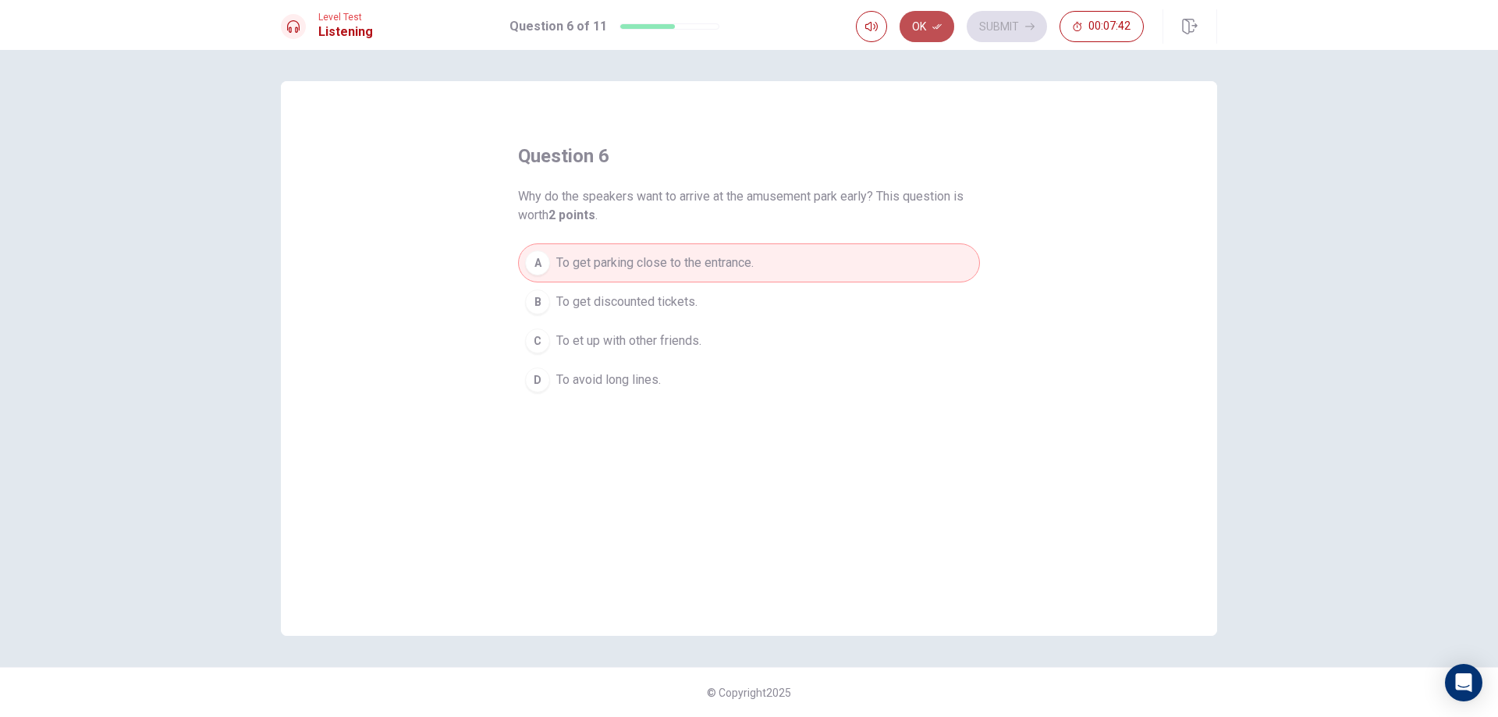
click at [919, 23] on button "Ok" at bounding box center [926, 26] width 55 height 31
click at [1000, 32] on button "Submit" at bounding box center [1007, 26] width 80 height 31
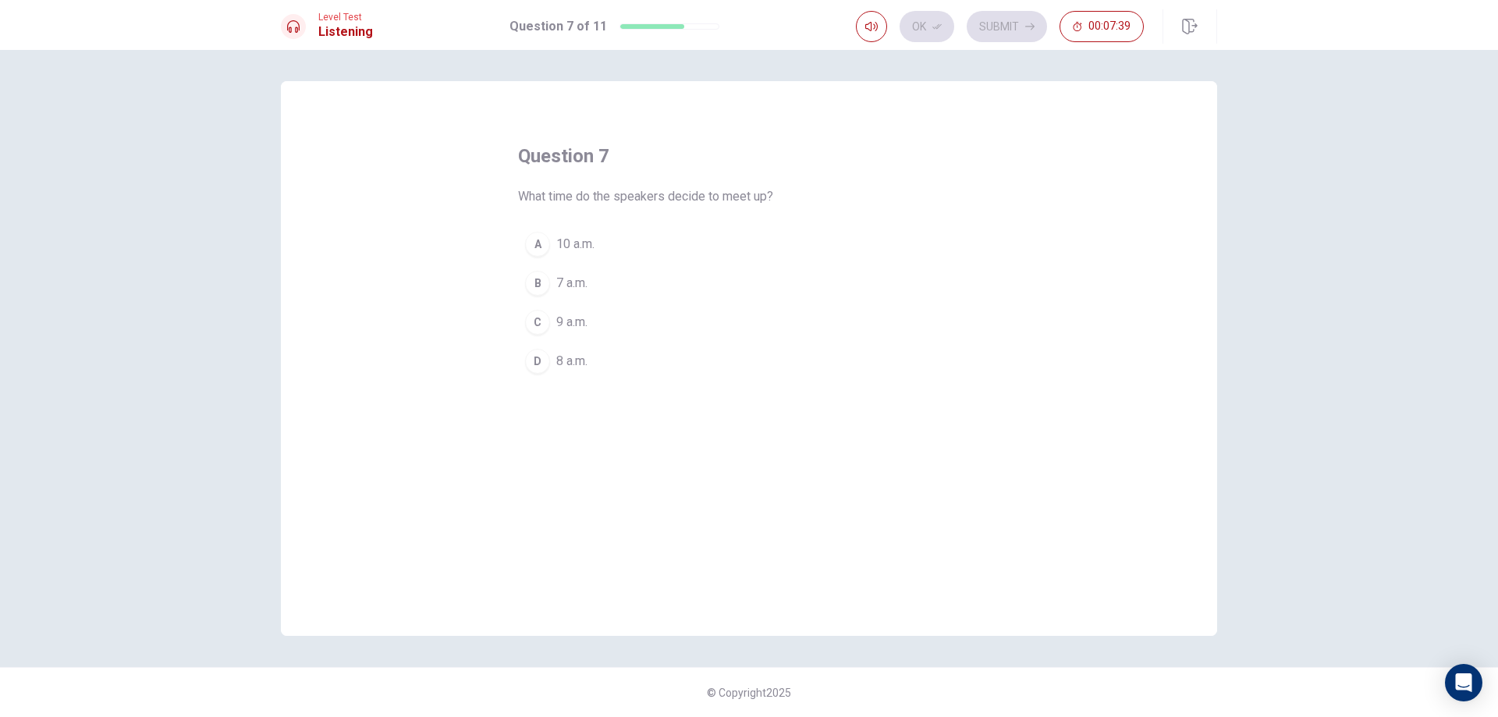
drag, startPoint x: 525, startPoint y: 326, endPoint x: 533, endPoint y: 325, distance: 7.8
click at [527, 326] on div "C" at bounding box center [537, 322] width 25 height 25
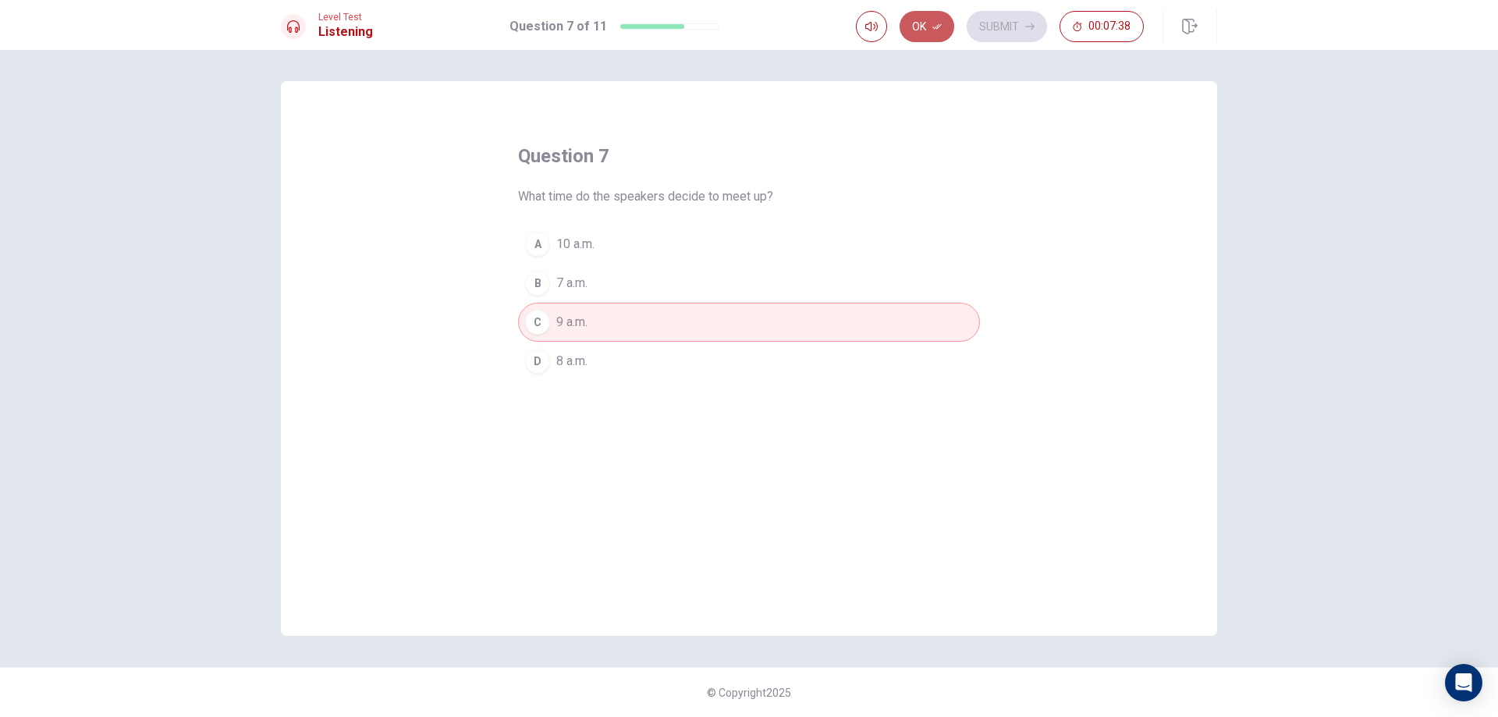
drag, startPoint x: 928, startPoint y: 37, endPoint x: 960, endPoint y: 37, distance: 31.2
click at [933, 37] on button "Ok" at bounding box center [926, 26] width 55 height 31
click at [990, 27] on button "Submit" at bounding box center [1007, 26] width 80 height 31
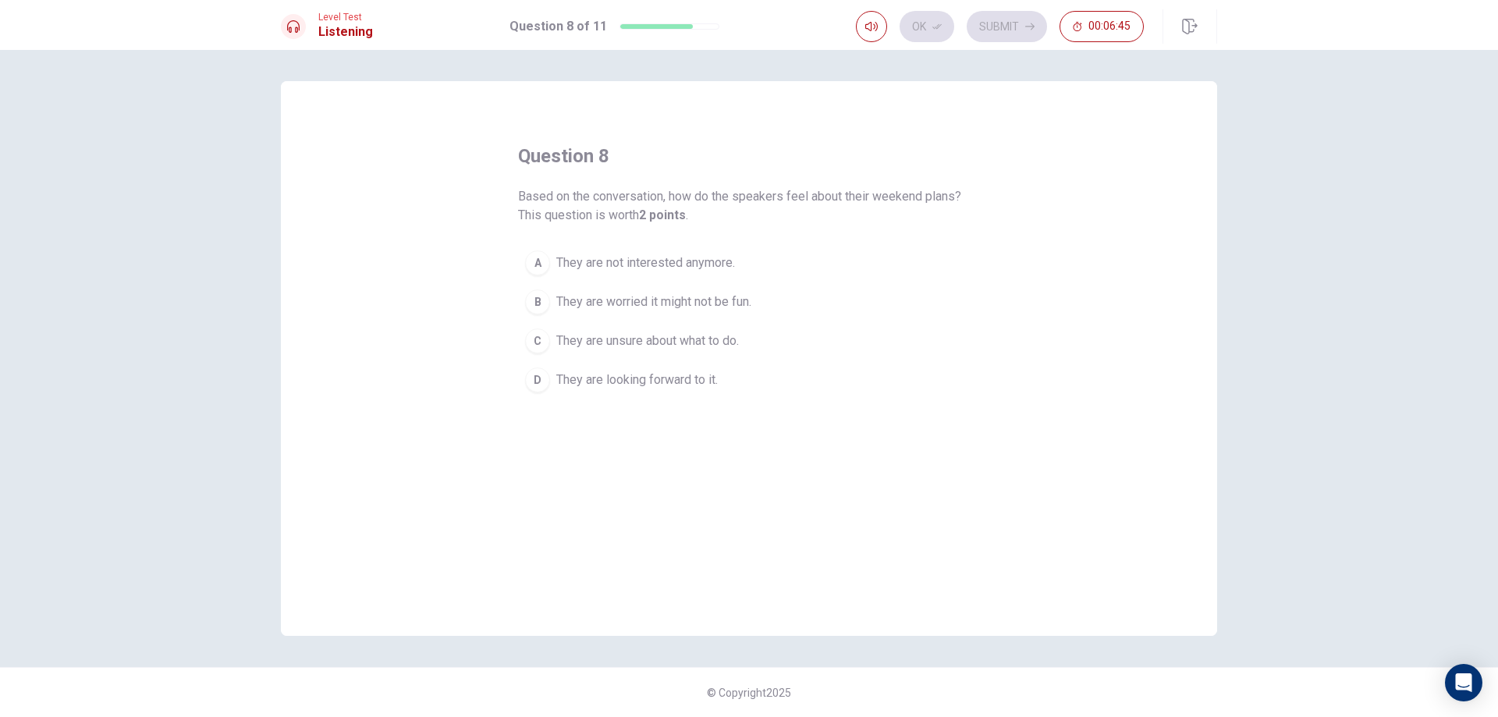
click at [616, 381] on span "They are looking forward to it." at bounding box center [636, 380] width 161 height 19
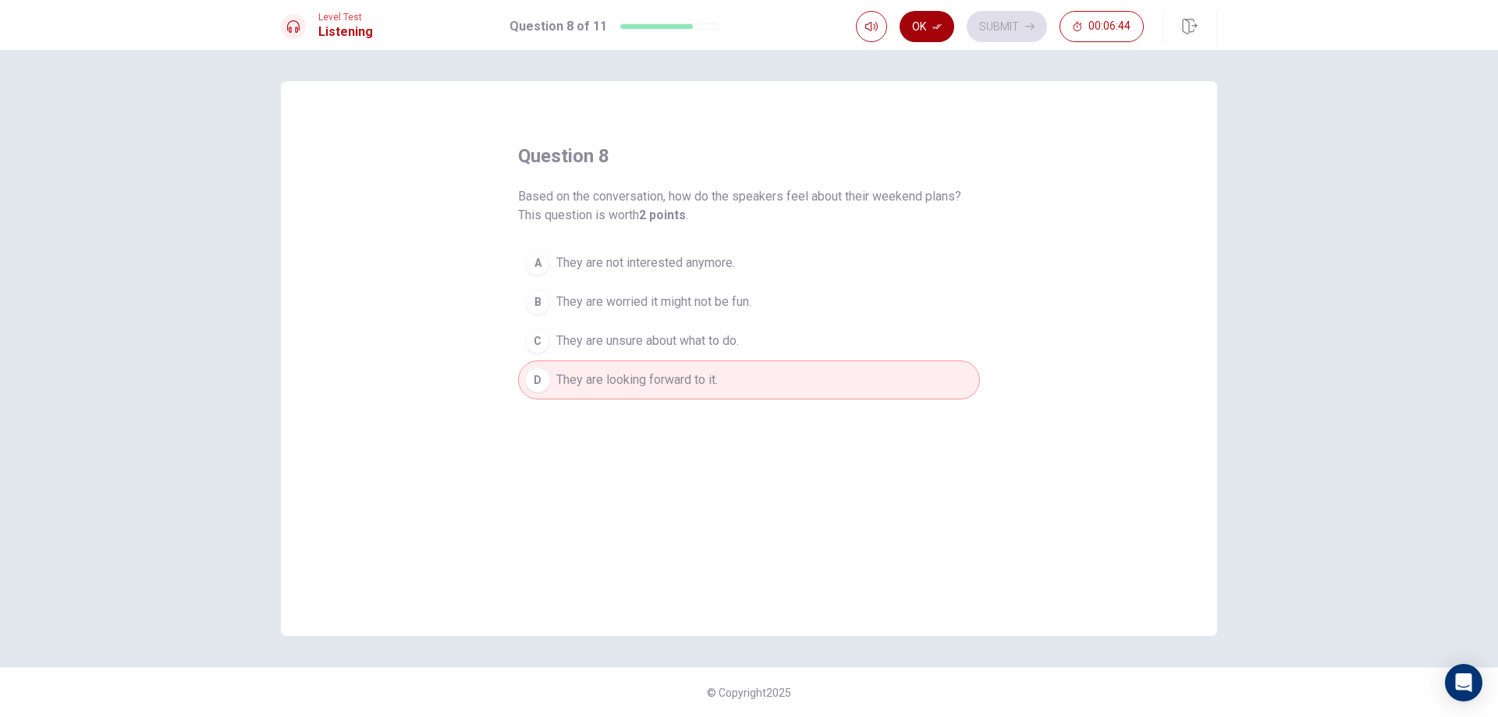
click at [938, 37] on button "Ok" at bounding box center [926, 26] width 55 height 31
click at [981, 31] on button "Submit" at bounding box center [1007, 26] width 80 height 31
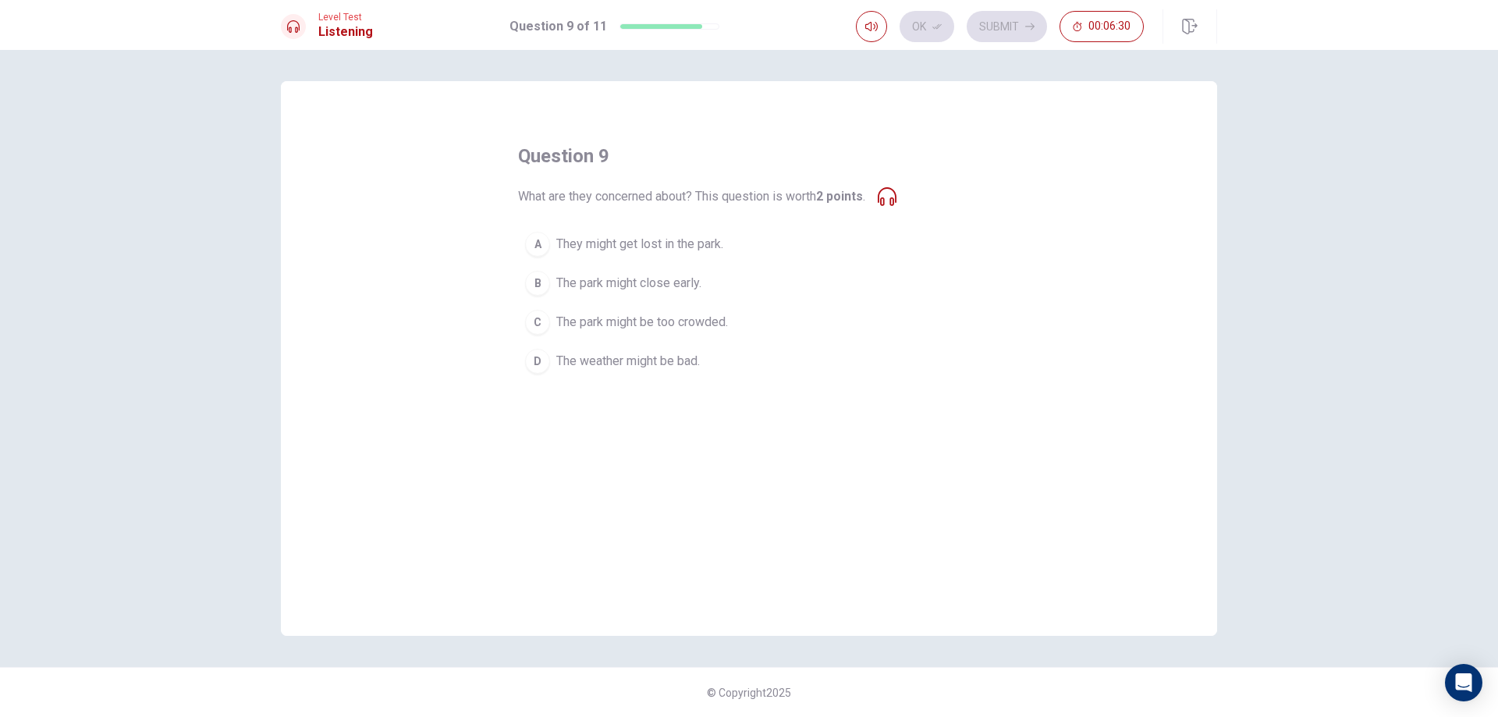
click at [591, 334] on button "C The park might be too crowded." at bounding box center [749, 322] width 462 height 39
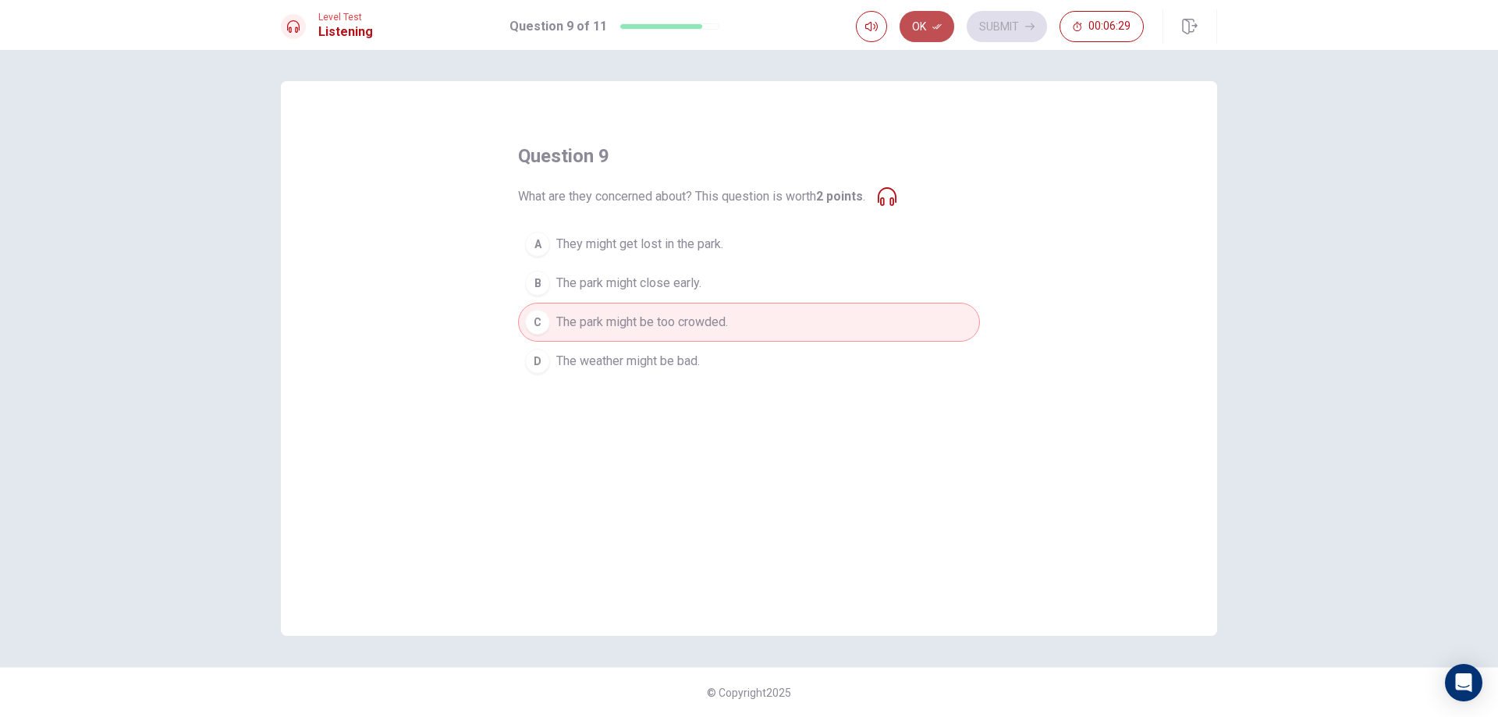
click at [939, 29] on icon "button" at bounding box center [936, 26] width 9 height 9
click at [1011, 31] on button "Submit" at bounding box center [1007, 26] width 80 height 31
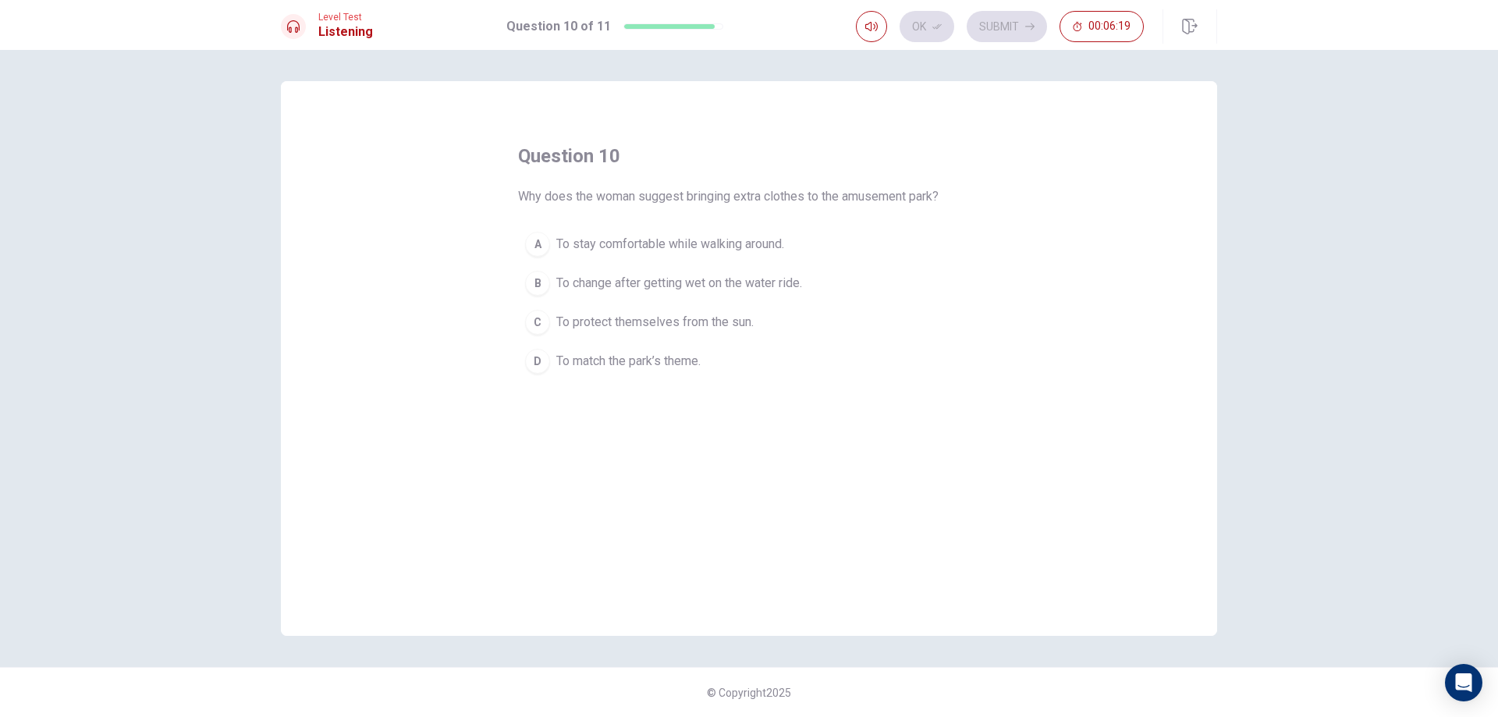
click at [678, 281] on span "To change after getting wet on the water ride." at bounding box center [679, 283] width 246 height 19
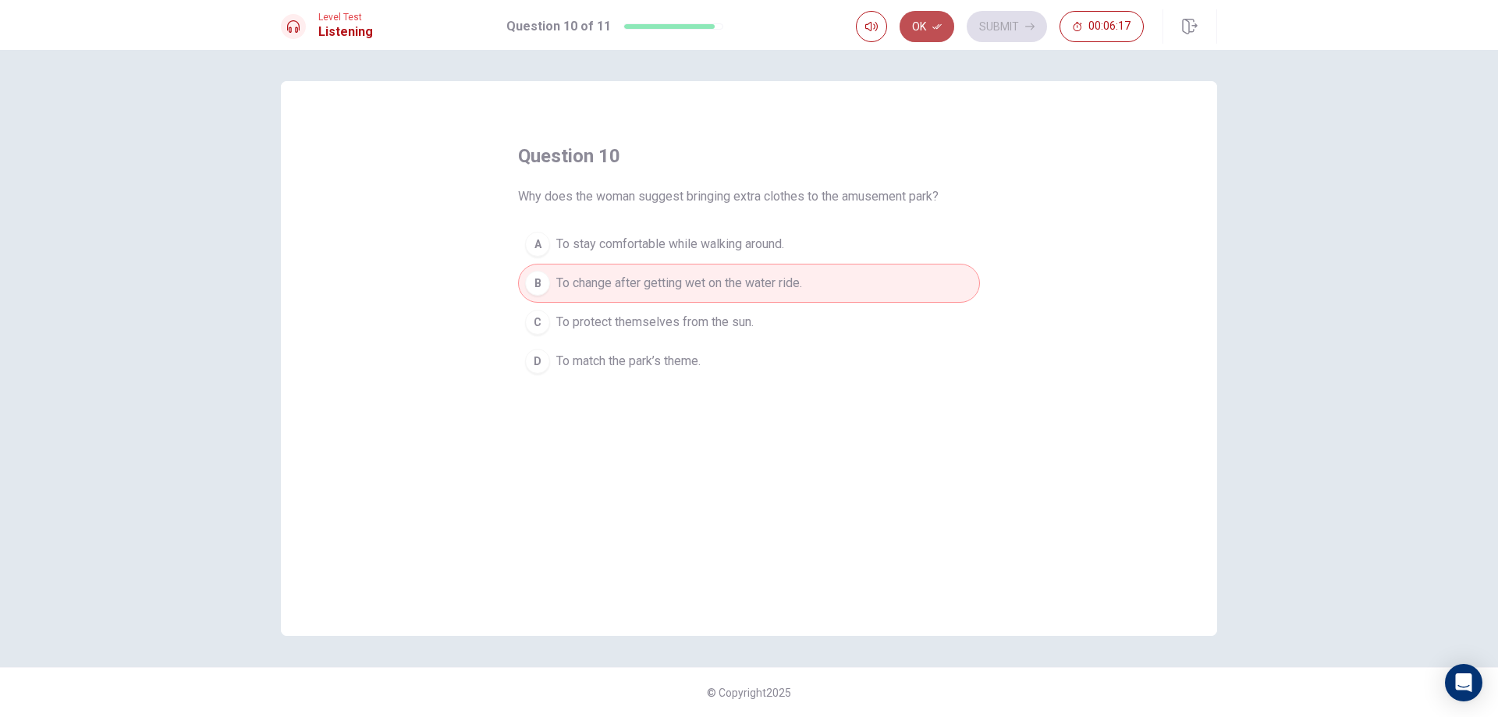
click at [928, 22] on button "Ok" at bounding box center [926, 26] width 55 height 31
click at [993, 20] on button "Submit" at bounding box center [1007, 26] width 80 height 31
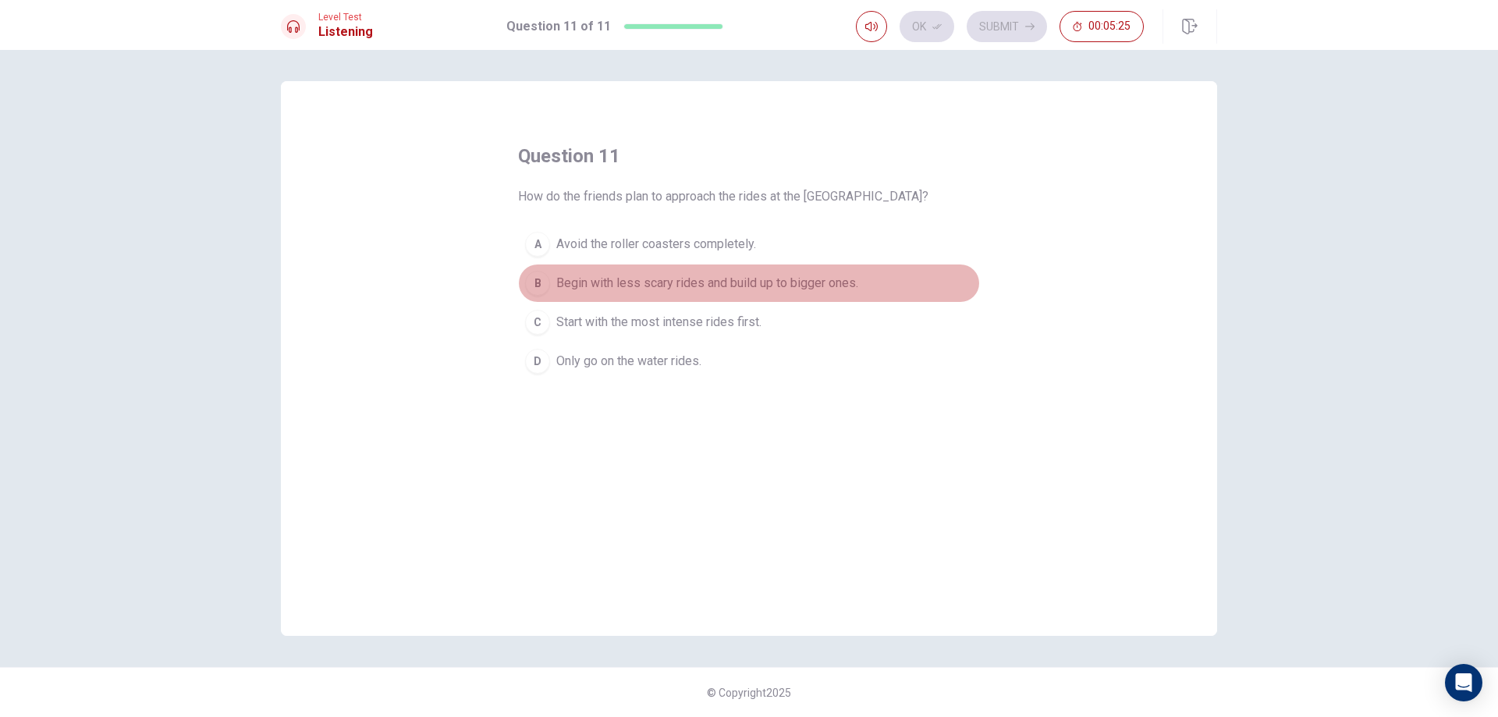
click at [640, 288] on span "Begin with less scary rides and build up to bigger ones." at bounding box center [707, 283] width 302 height 19
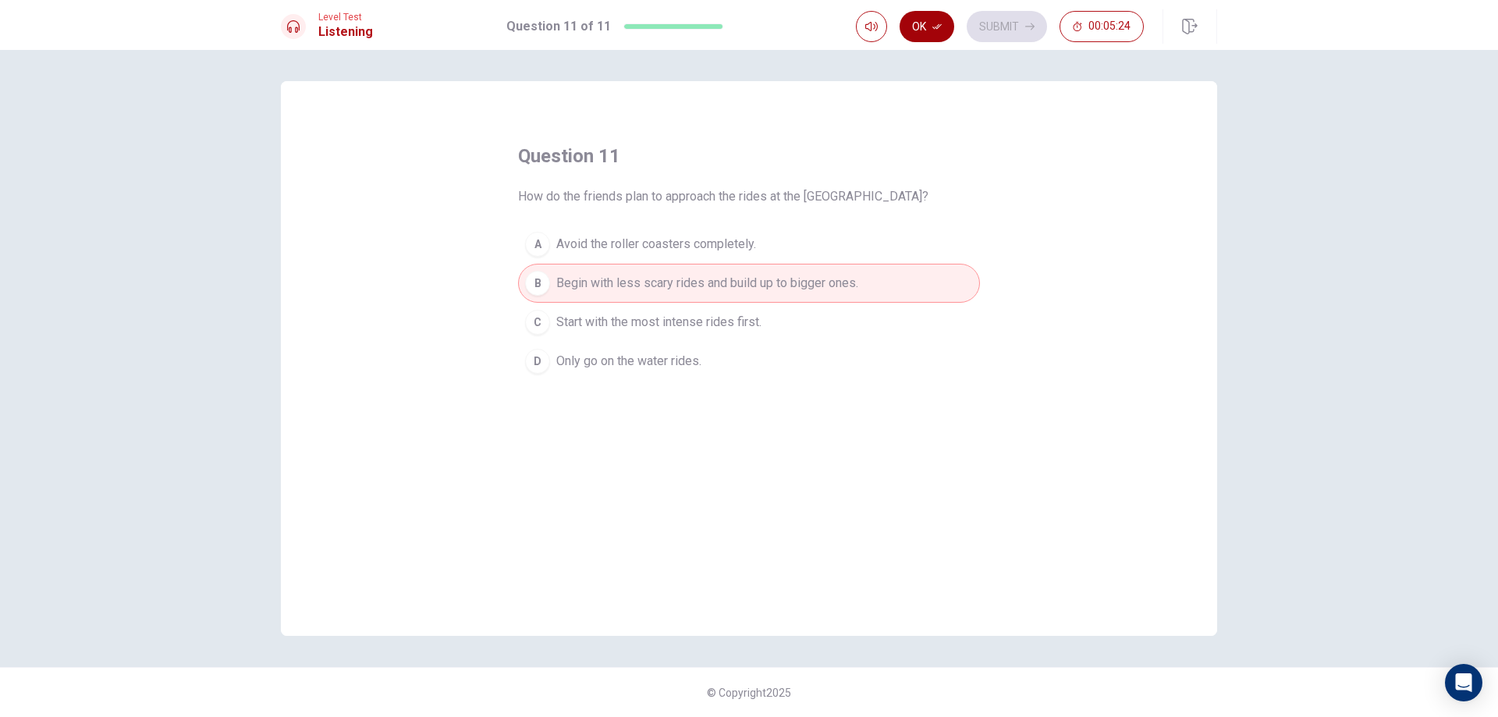
click at [935, 31] on button "Ok" at bounding box center [926, 26] width 55 height 31
click at [993, 30] on button "Submit" at bounding box center [1007, 26] width 80 height 31
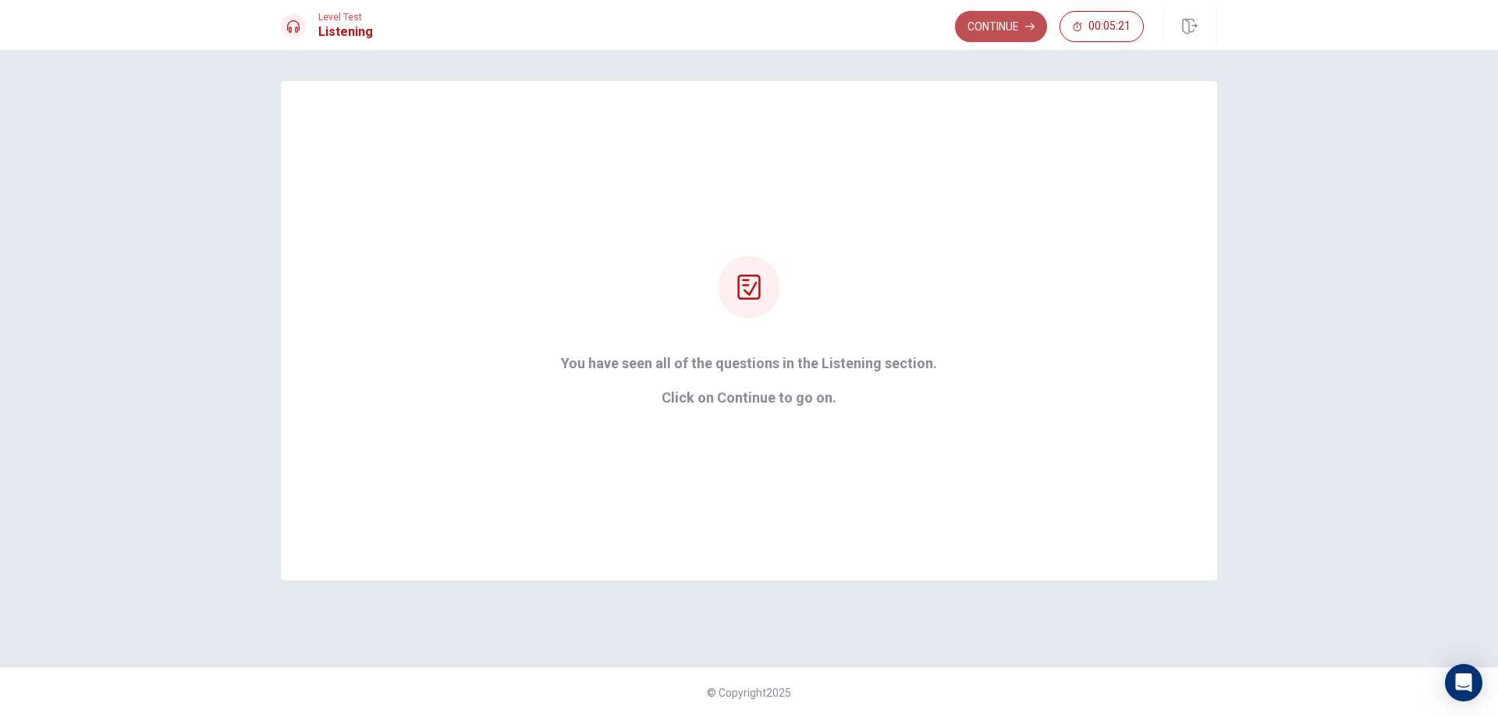
click at [1010, 33] on button "Continue" at bounding box center [1001, 26] width 92 height 31
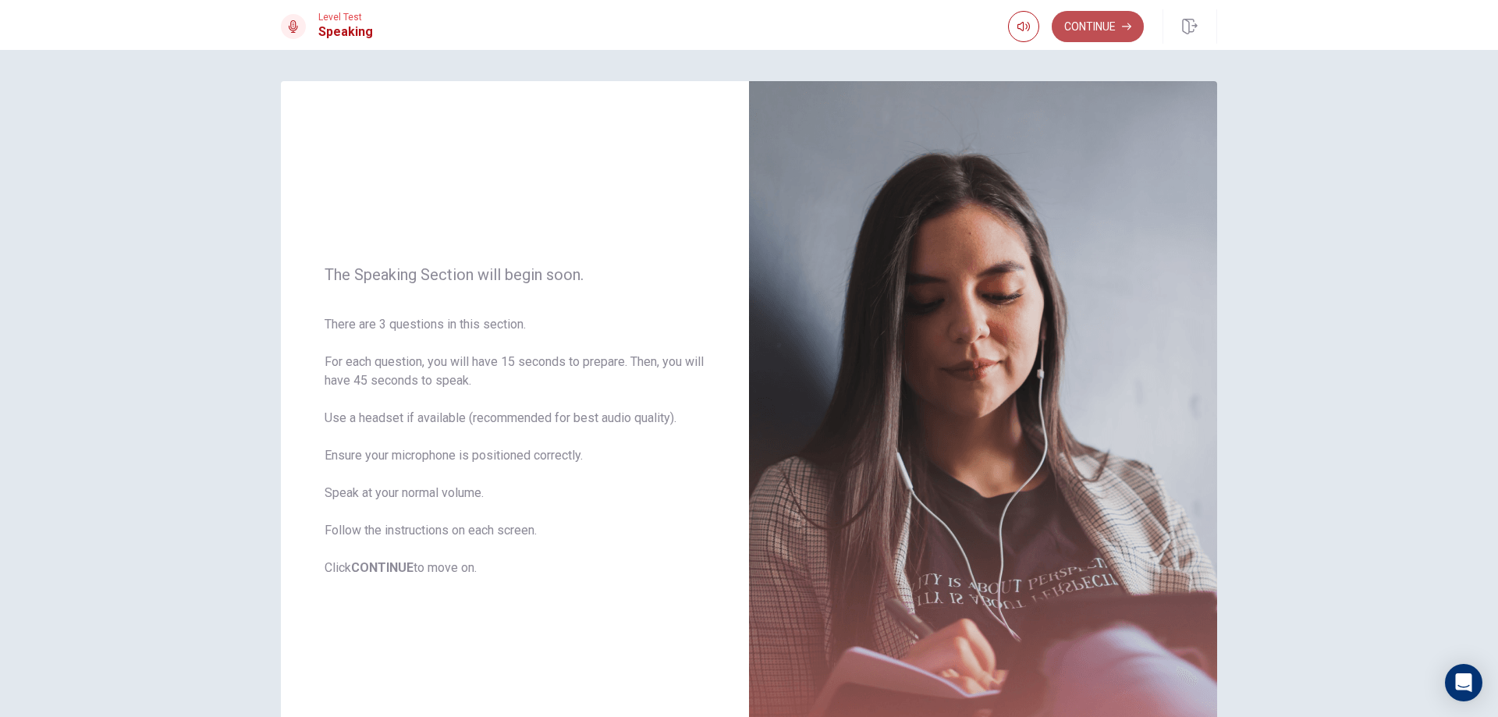
click at [1069, 22] on button "Continue" at bounding box center [1098, 26] width 92 height 31
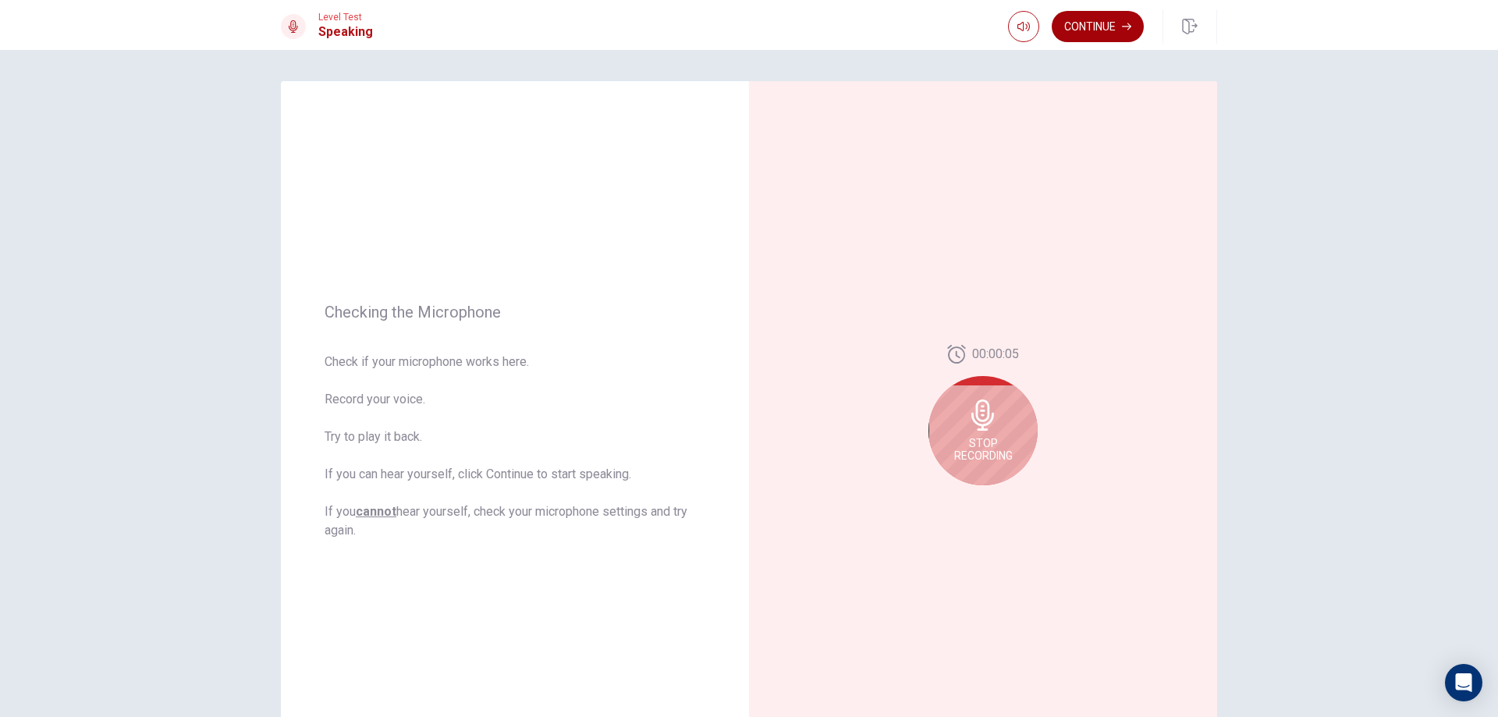
click at [1116, 34] on button "Continue" at bounding box center [1098, 26] width 92 height 31
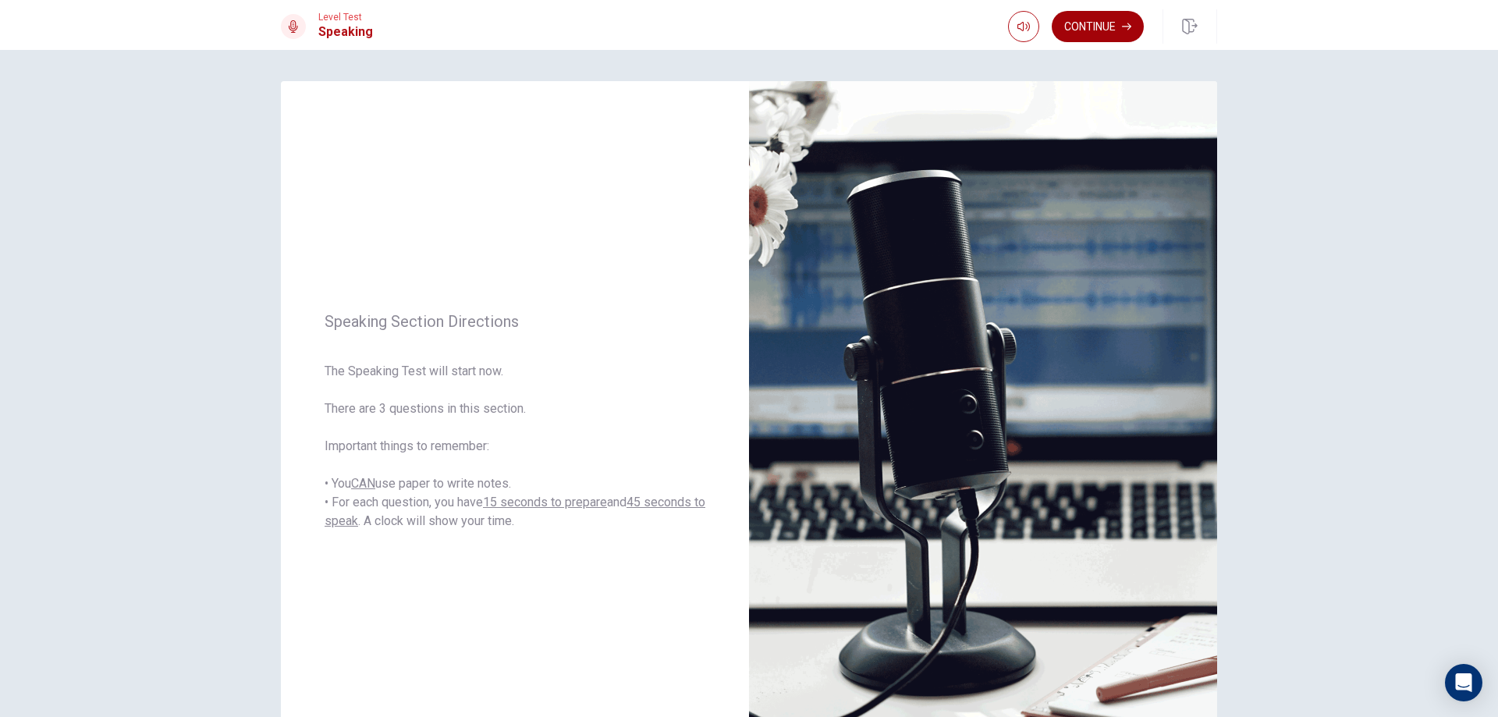
click at [1098, 18] on button "Continue" at bounding box center [1098, 26] width 92 height 31
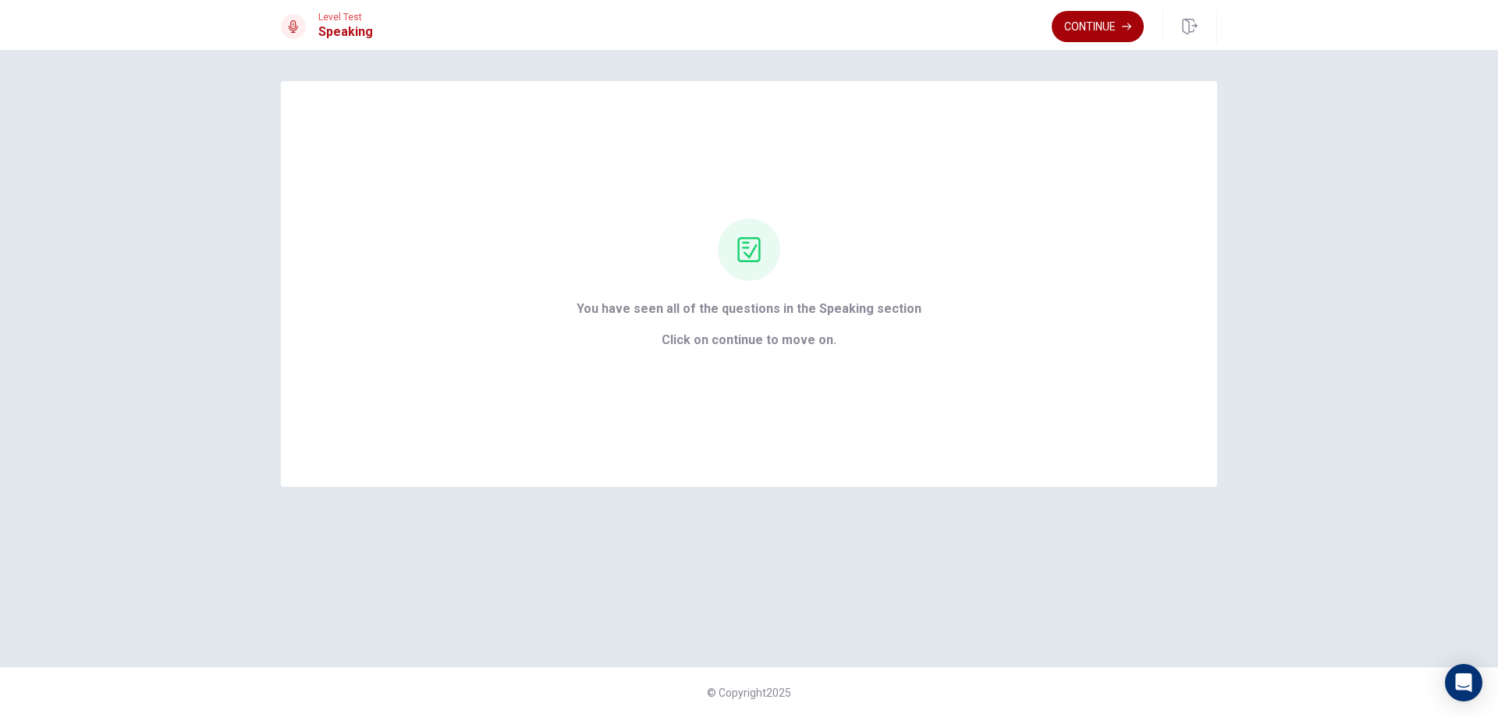
click at [1091, 27] on button "Continue" at bounding box center [1098, 26] width 92 height 31
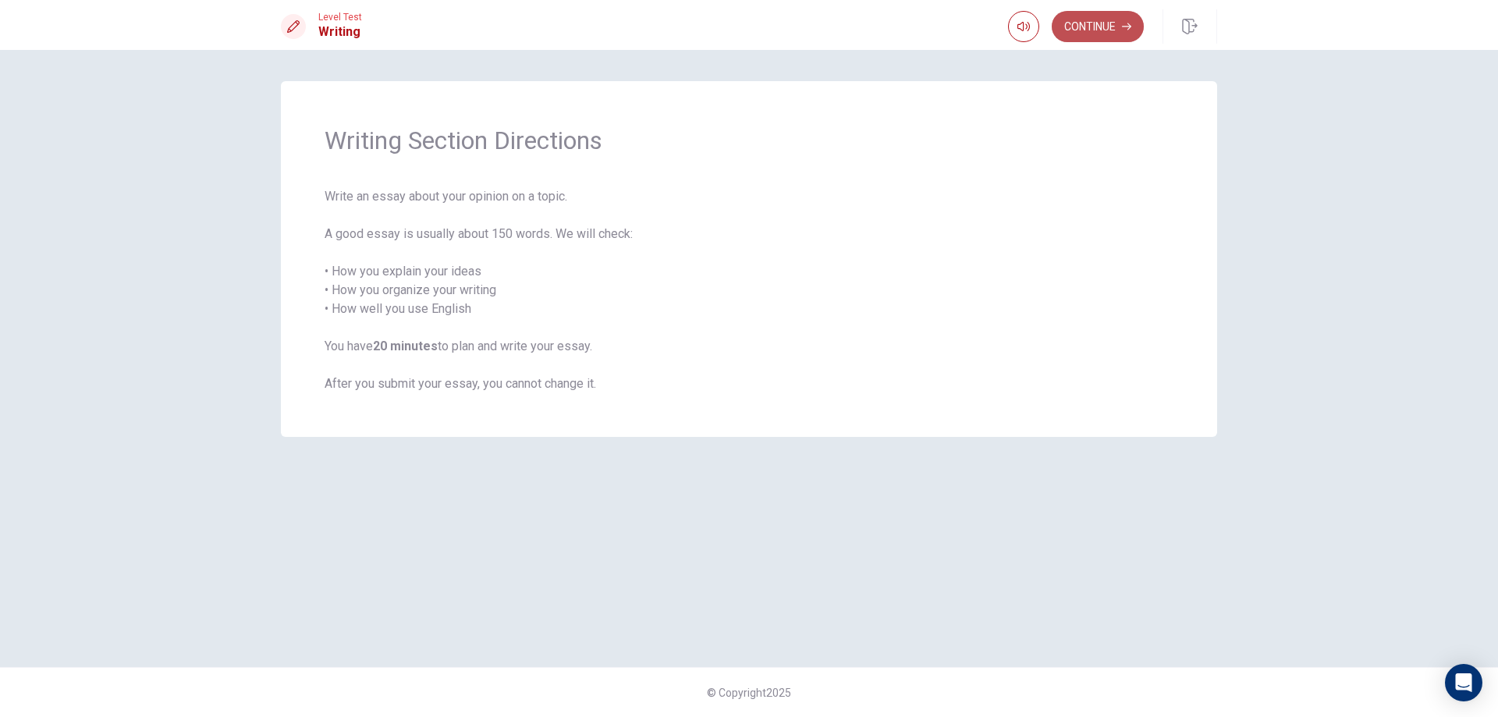
click at [1108, 41] on button "Continue" at bounding box center [1098, 26] width 92 height 31
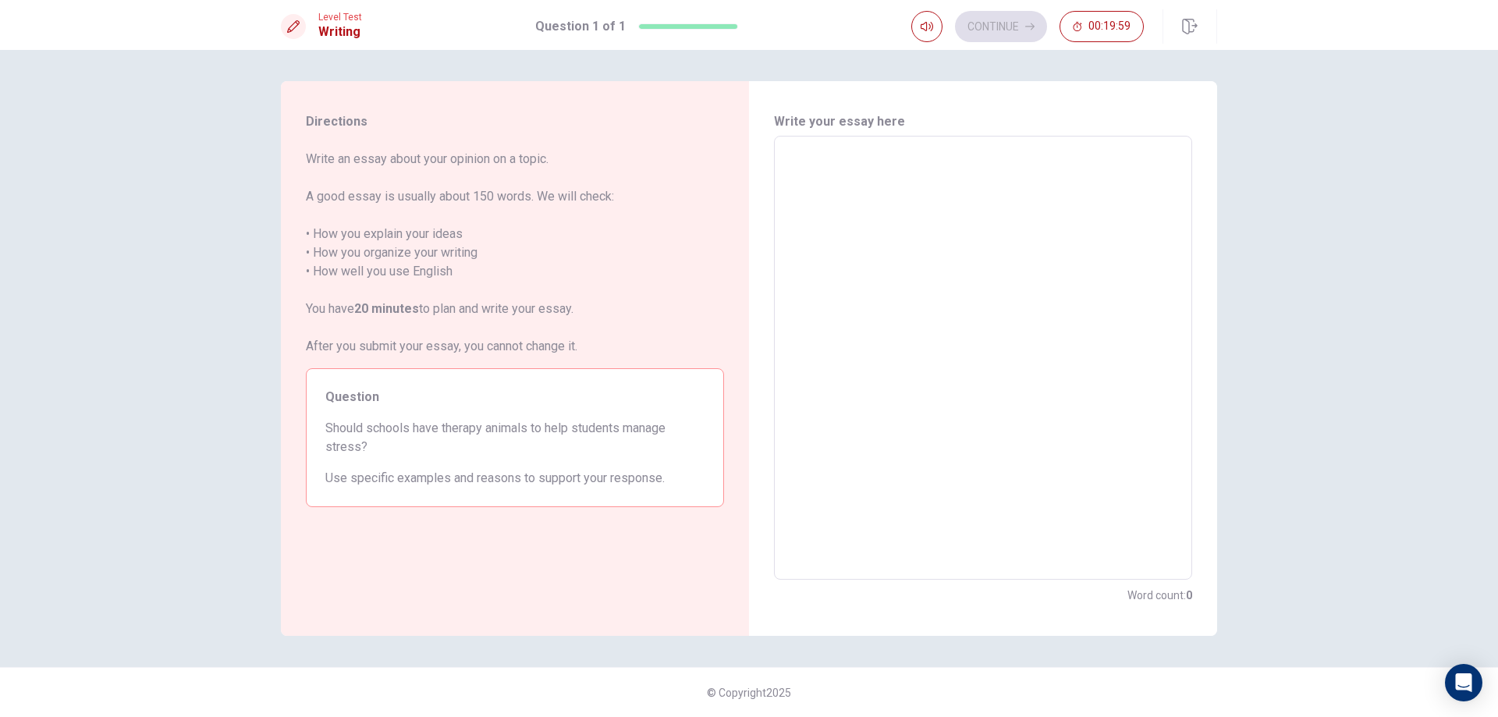
click at [821, 159] on textarea at bounding box center [983, 358] width 396 height 418
type textarea "a"
type textarea "x"
type textarea "am"
type textarea "x"
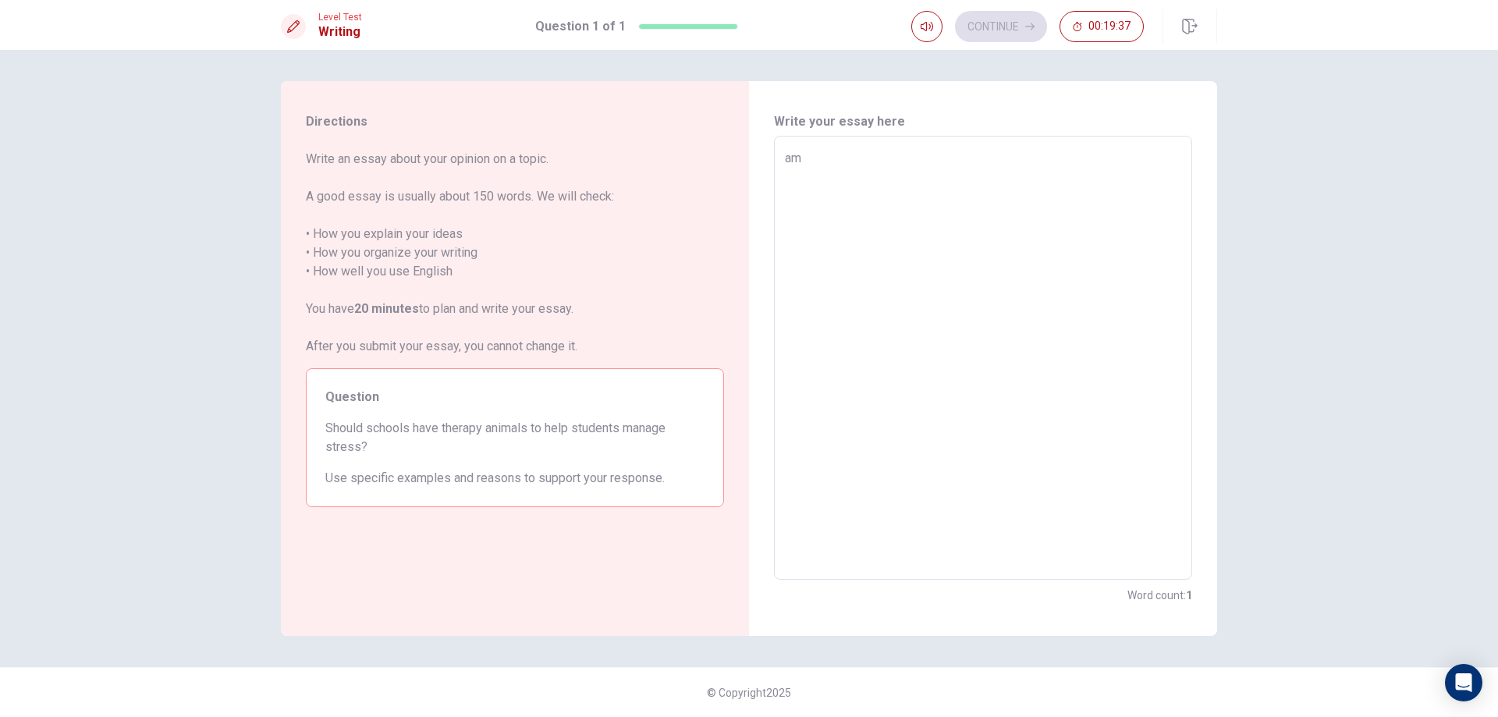
type textarea "ami"
type textarea "x"
type textarea "am"
type textarea "x"
type textarea "a"
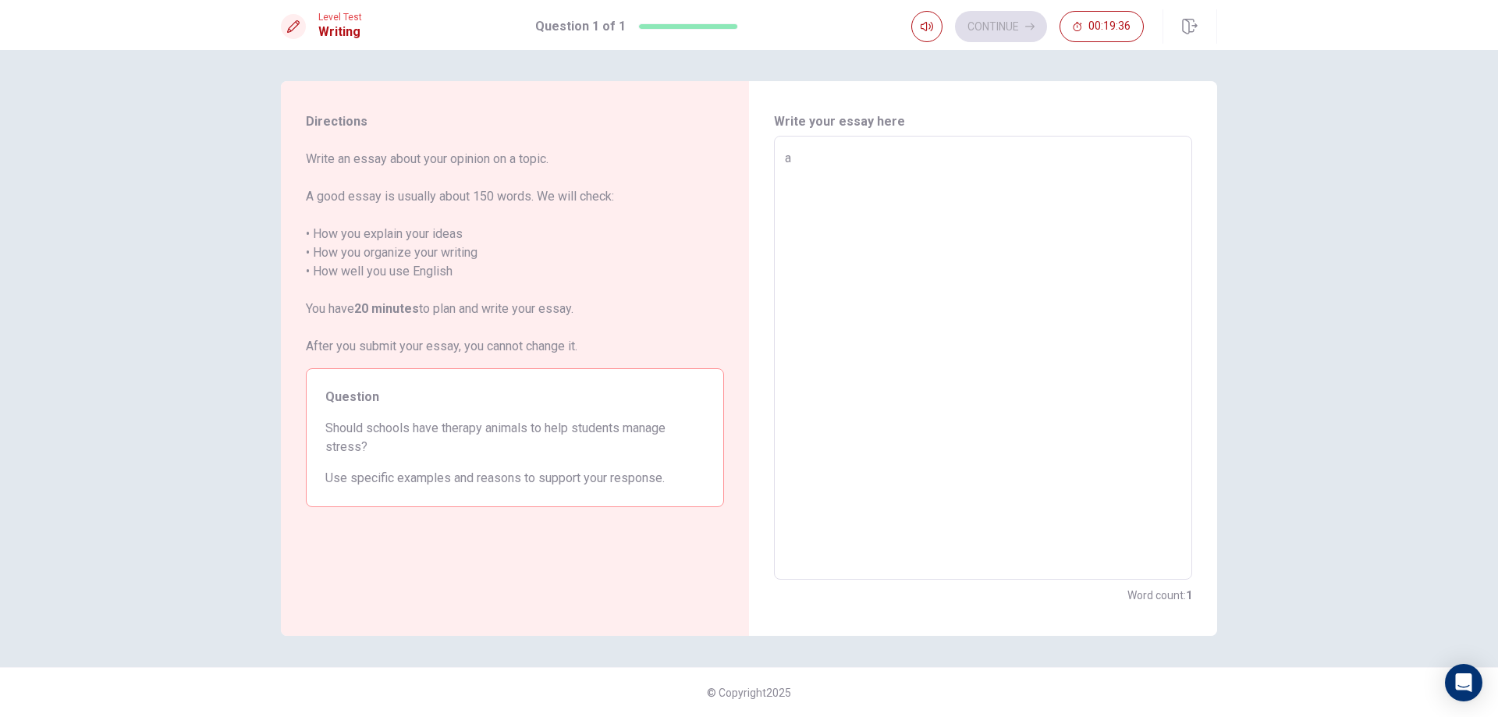
type textarea "x"
type textarea "an"
type textarea "x"
type textarea "ani"
type textarea "x"
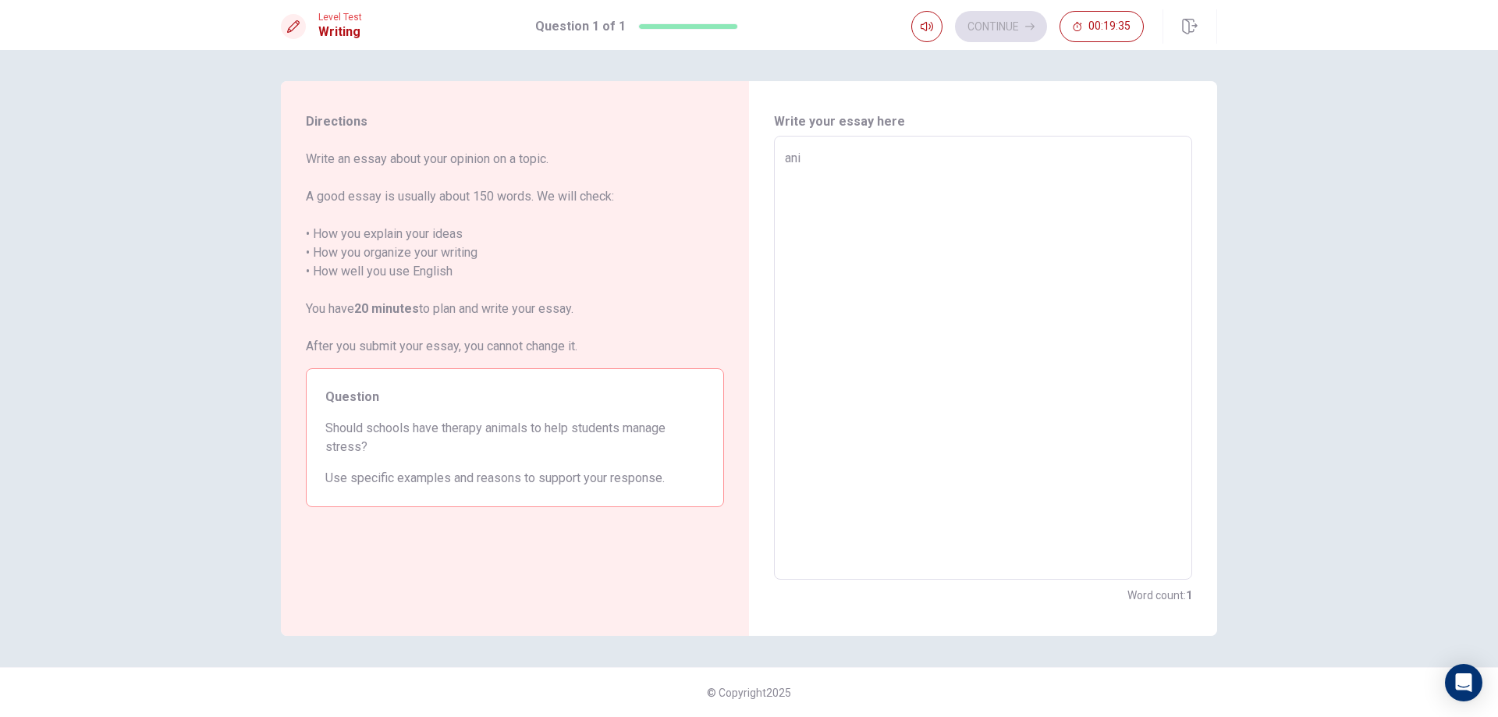
type textarea "anim"
type textarea "x"
type textarea "anima"
type textarea "x"
type textarea "animal"
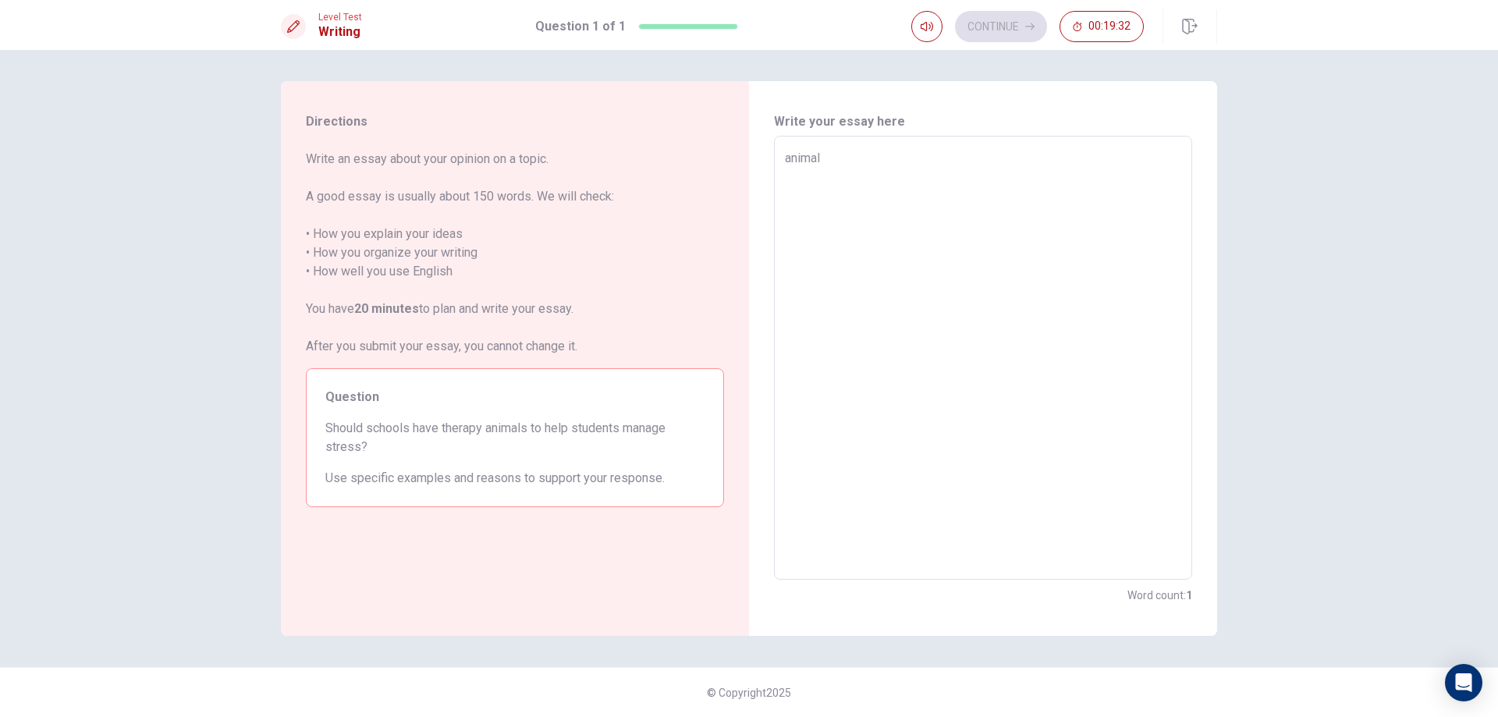
type textarea "x"
type textarea "animal"
type textarea "x"
type textarea "animal i"
type textarea "x"
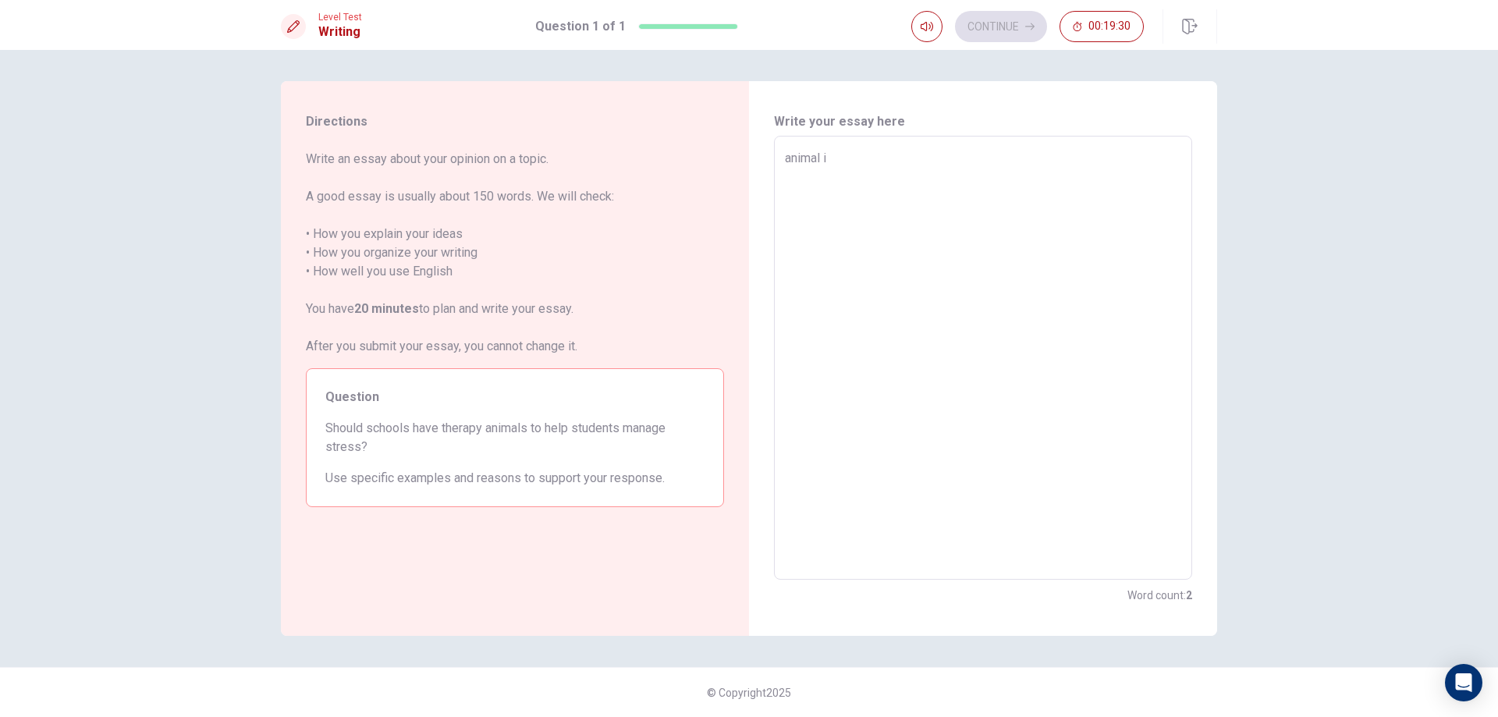
type textarea "animal is"
type textarea "x"
type textarea "animal is"
type textarea "x"
type textarea "animal is v"
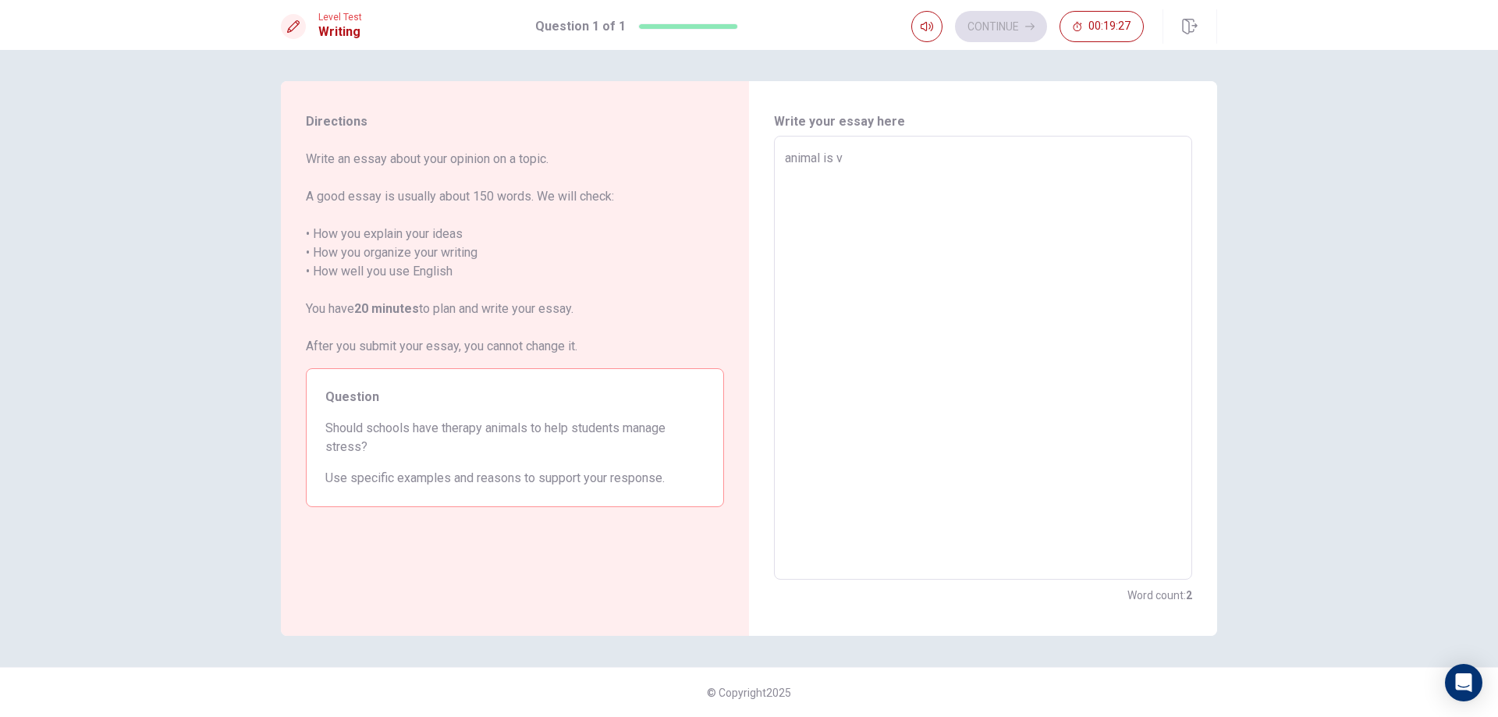
type textarea "x"
type textarea "animal is ve"
type textarea "x"
type textarea "animal is ver"
type textarea "x"
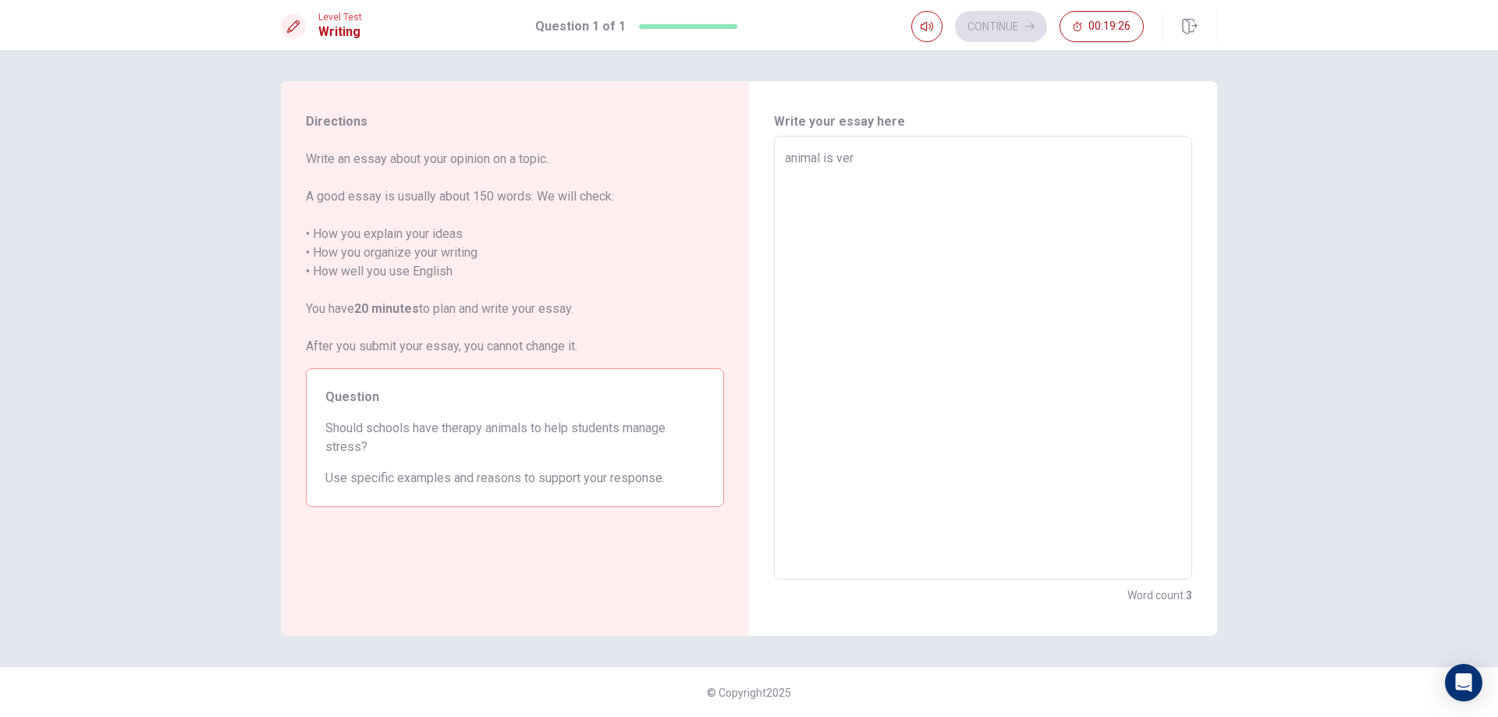
type textarea "animal is very"
type textarea "x"
type textarea "animal is very"
type textarea "x"
type textarea "animal is very g"
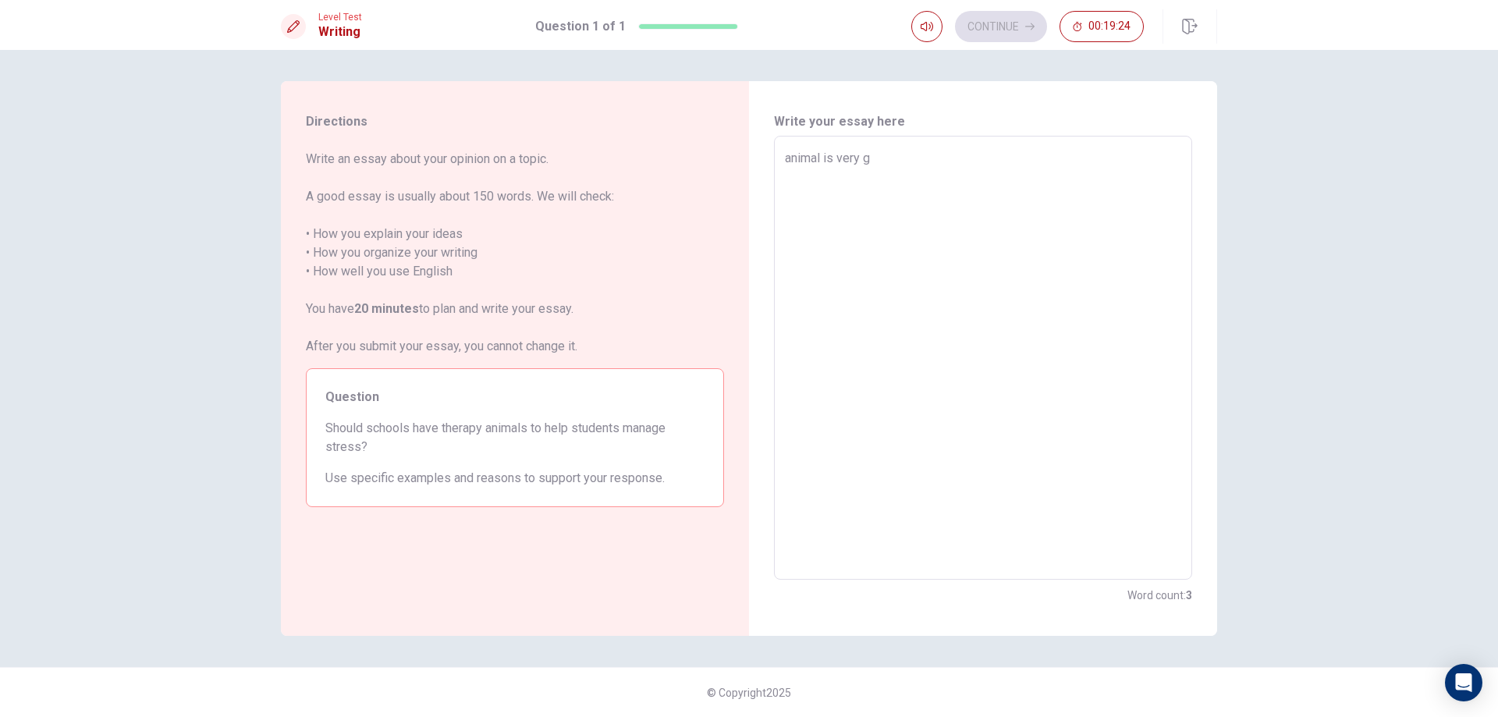
type textarea "x"
type textarea "animal is very gg"
type textarea "x"
type textarea "animal is very g"
type textarea "x"
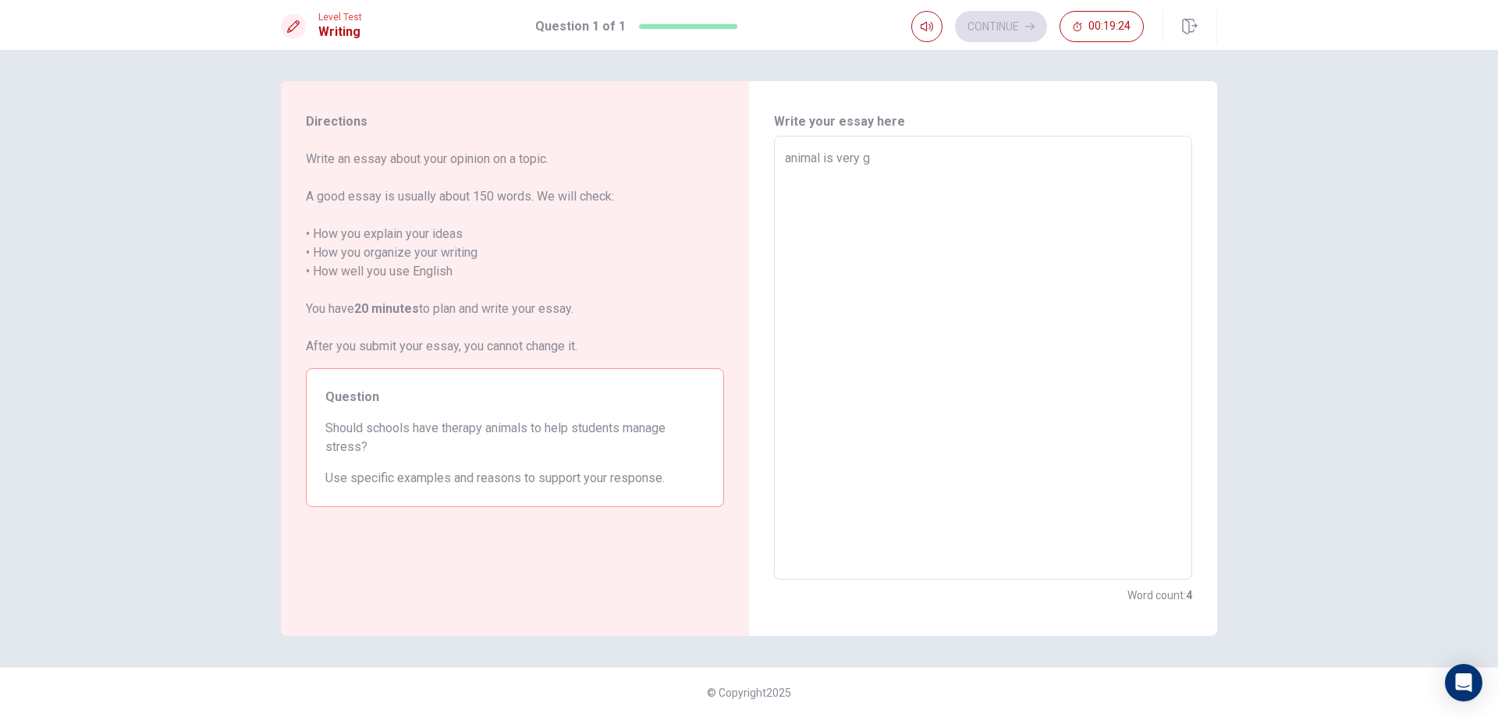
type textarea "animal is very go"
type textarea "x"
type textarea "animal is very goo"
type textarea "x"
type textarea "animal is very goof"
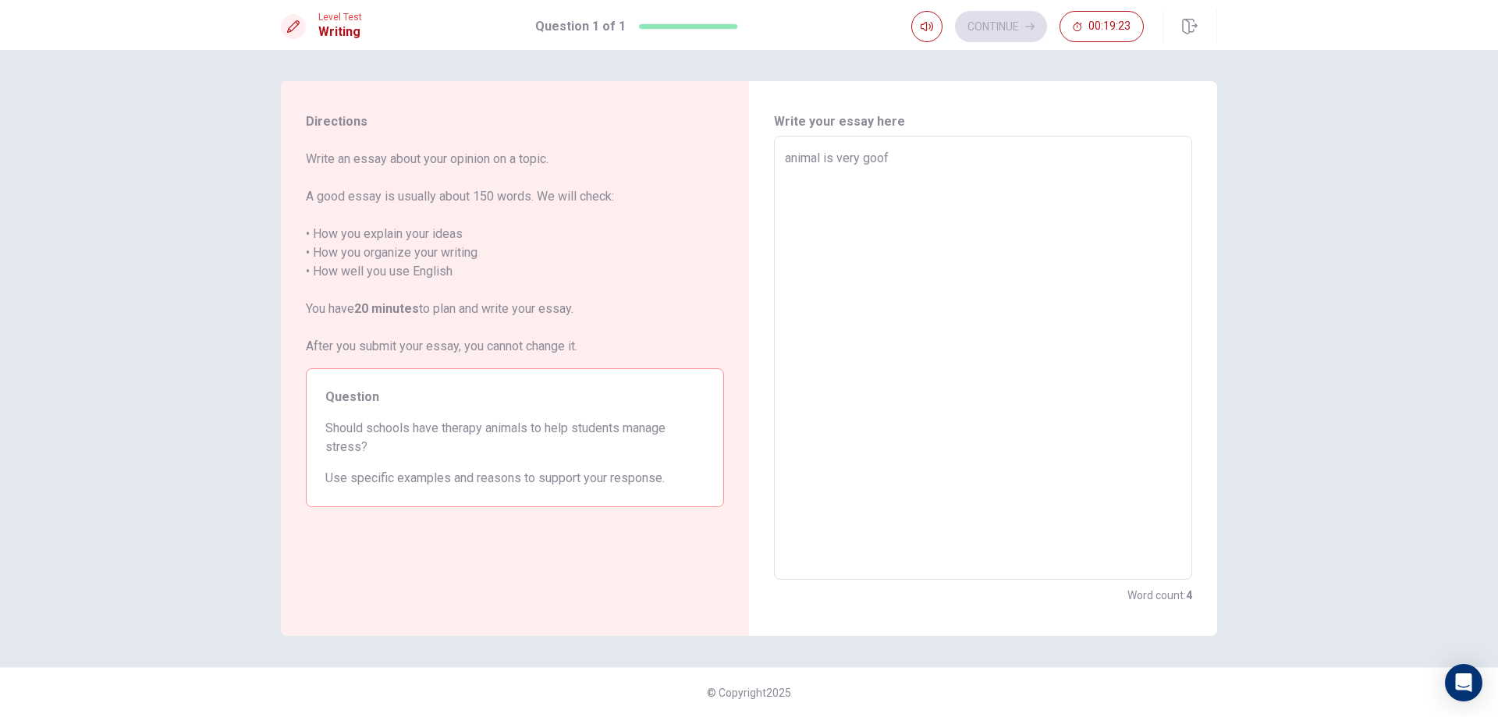
type textarea "x"
type textarea "animal is very goof"
type textarea "x"
type textarea "animal is very goof"
type textarea "x"
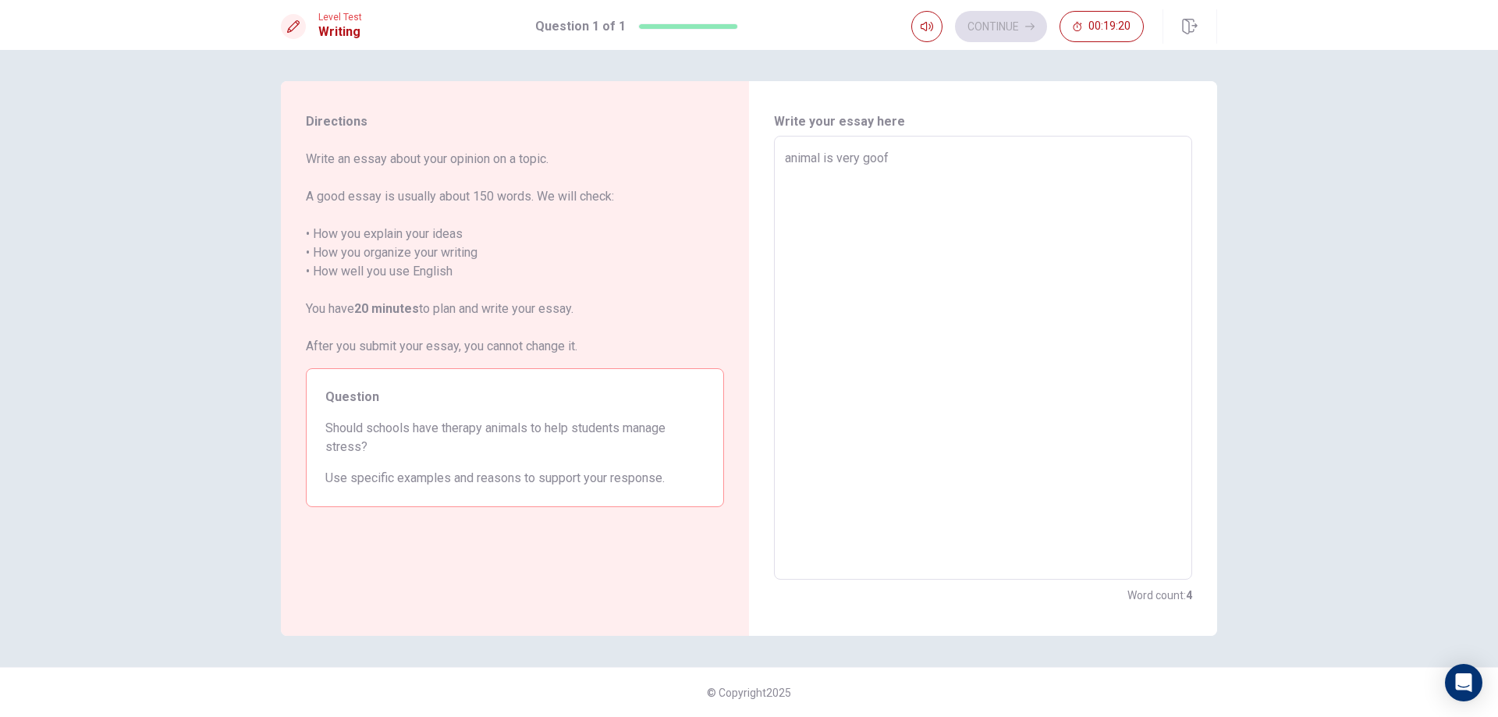
type textarea "animal is very goo"
type textarea "x"
type textarea "animal is very good"
type textarea "x"
type textarea "animal is very good"
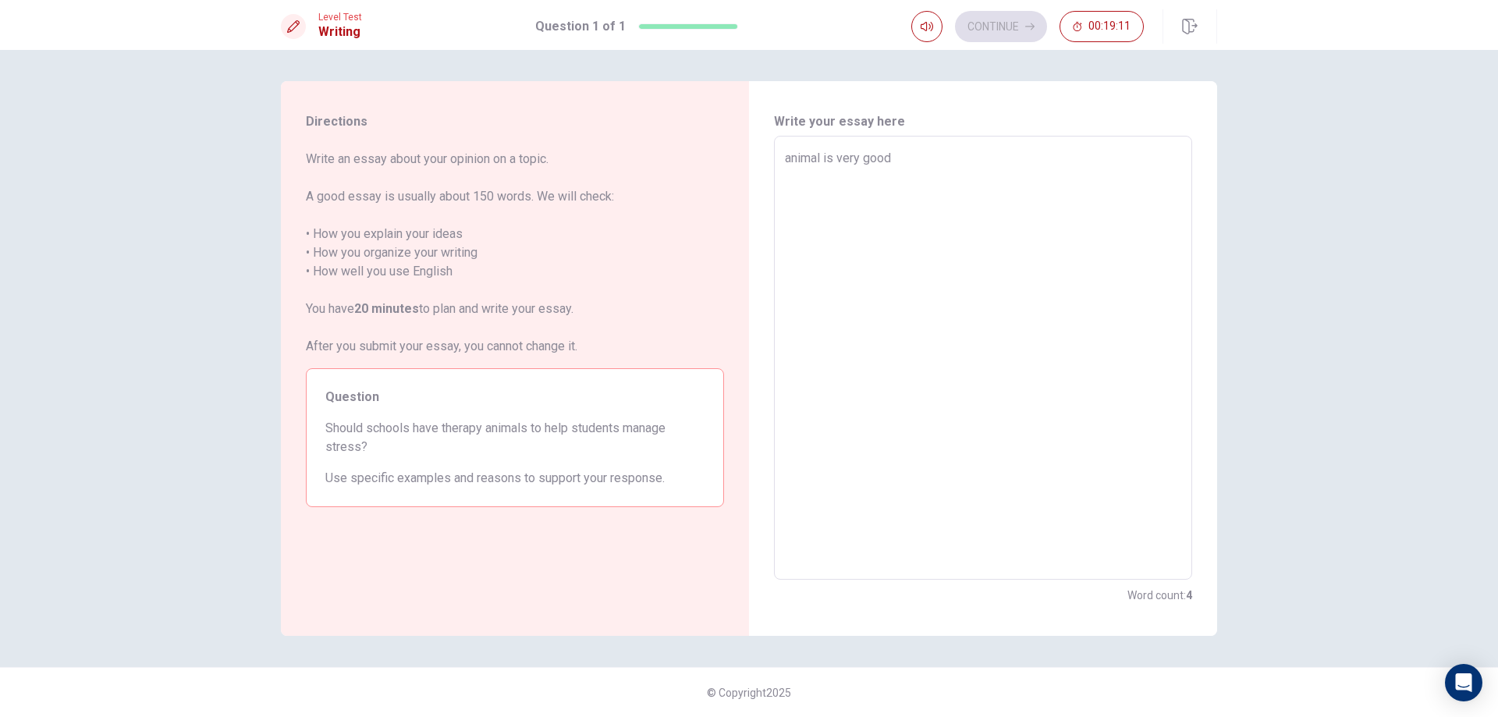
type textarea "x"
type textarea "animal is very good w"
type textarea "x"
type textarea "animal is very good wh"
type textarea "x"
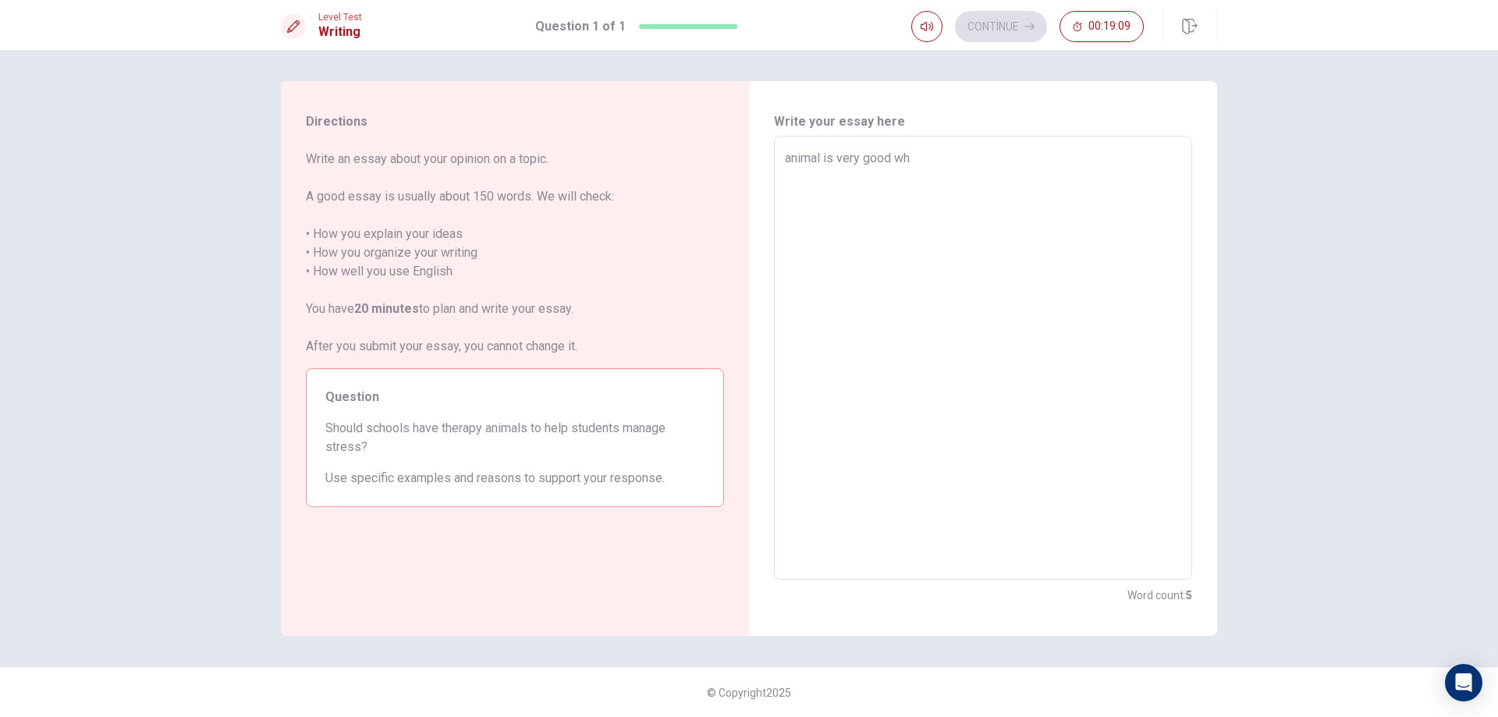
type textarea "animal is very good whe"
type textarea "x"
type textarea "animal is very good when"
type textarea "x"
type textarea "animal is very good whe"
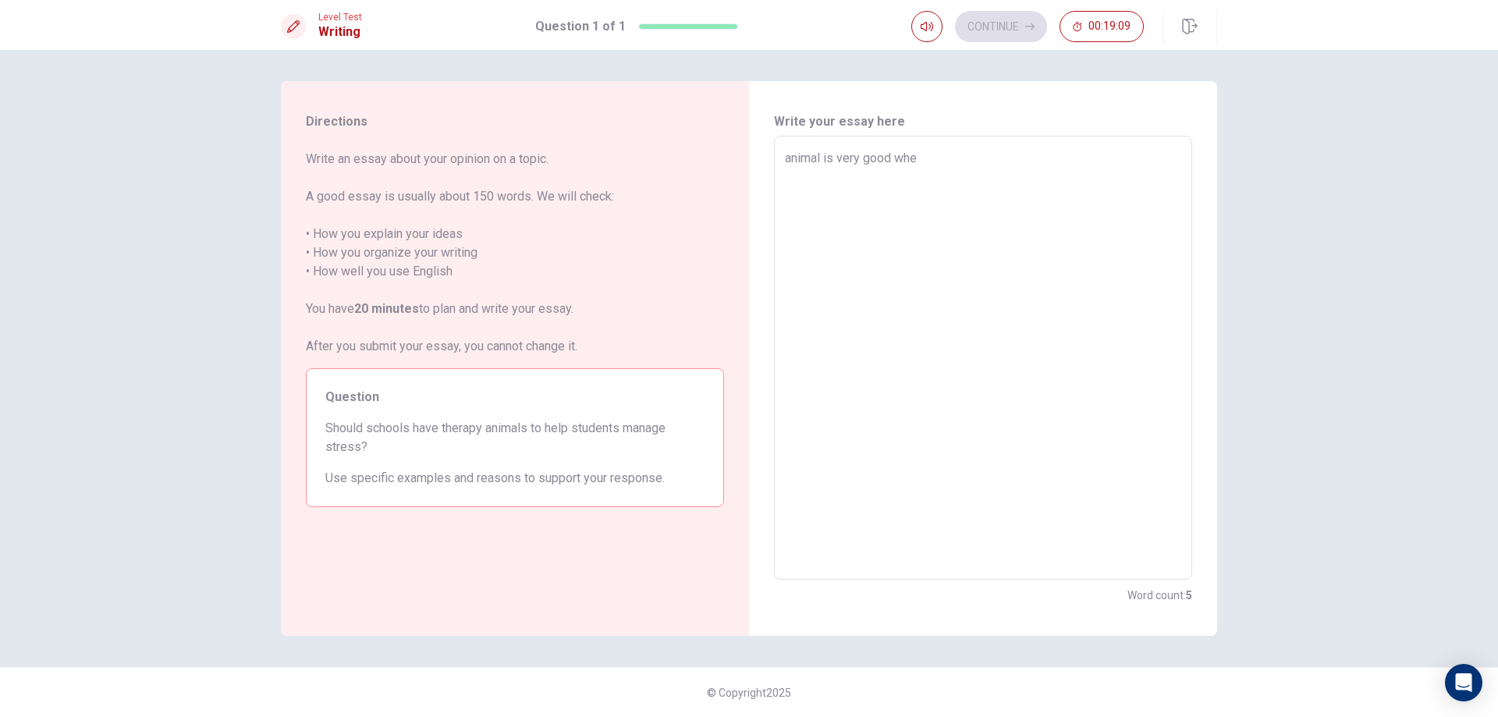
type textarea "x"
type textarea "animal is very good wh"
type textarea "x"
type textarea "animal is very good w"
type textarea "x"
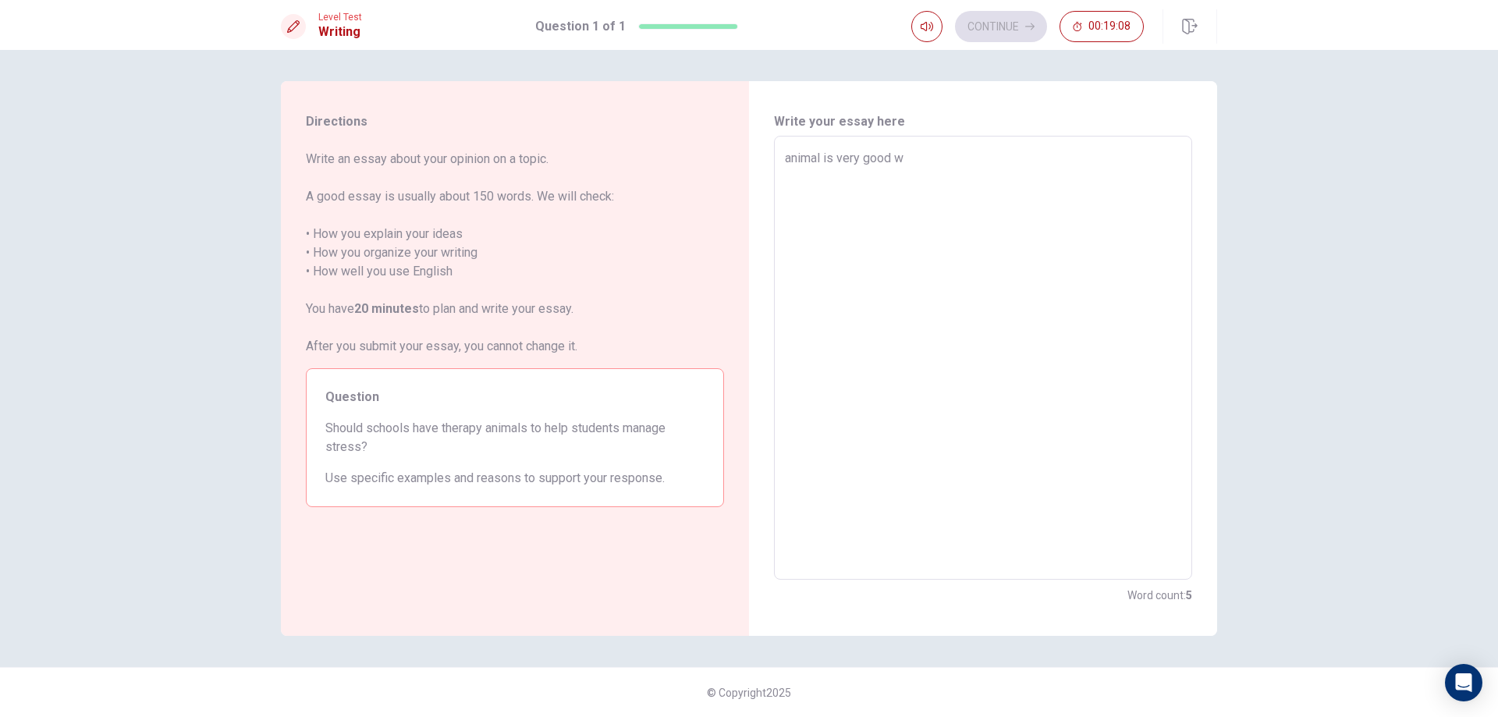
type textarea "animal is very good"
type textarea "x"
type textarea "animal is very good"
type textarea "x"
type textarea "animal is very goo"
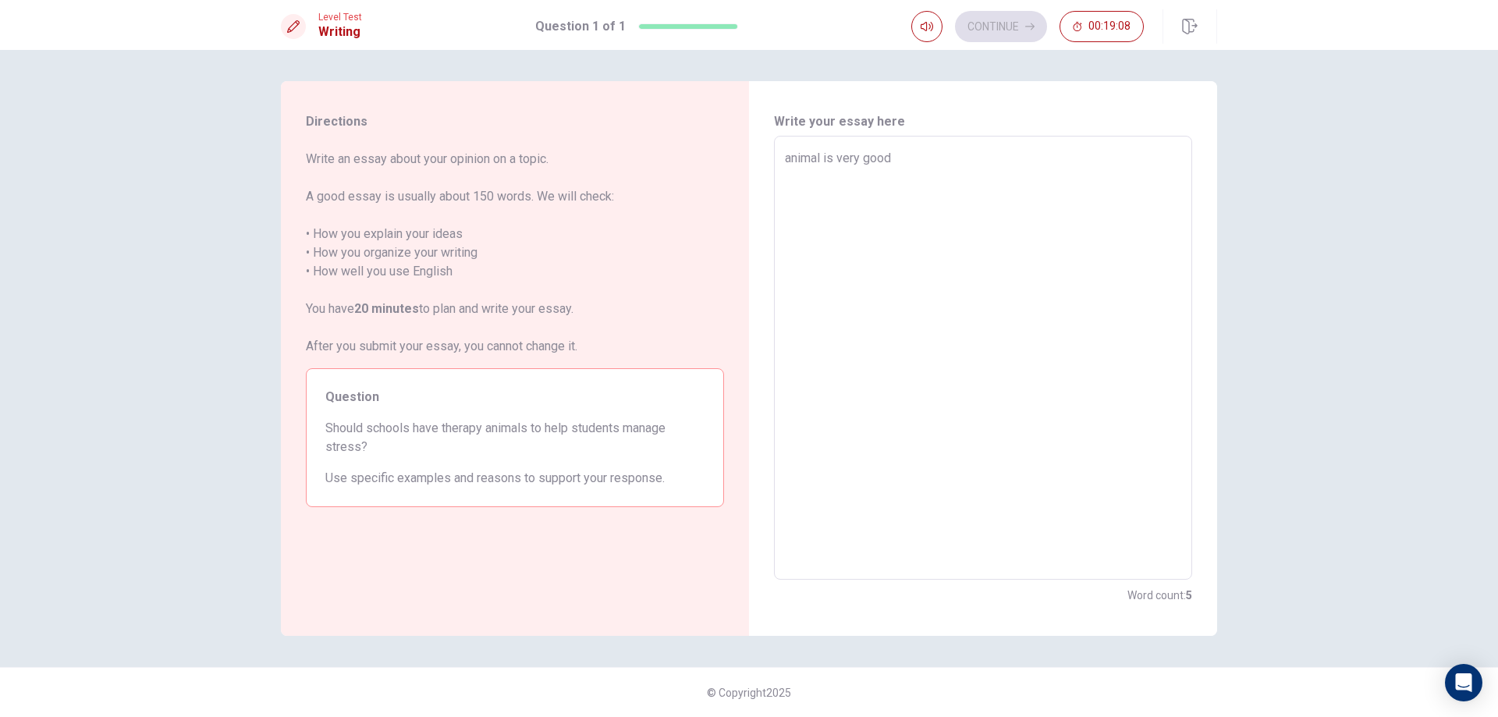
type textarea "x"
type textarea "animal is very go"
type textarea "x"
type textarea "animal is very g"
type textarea "x"
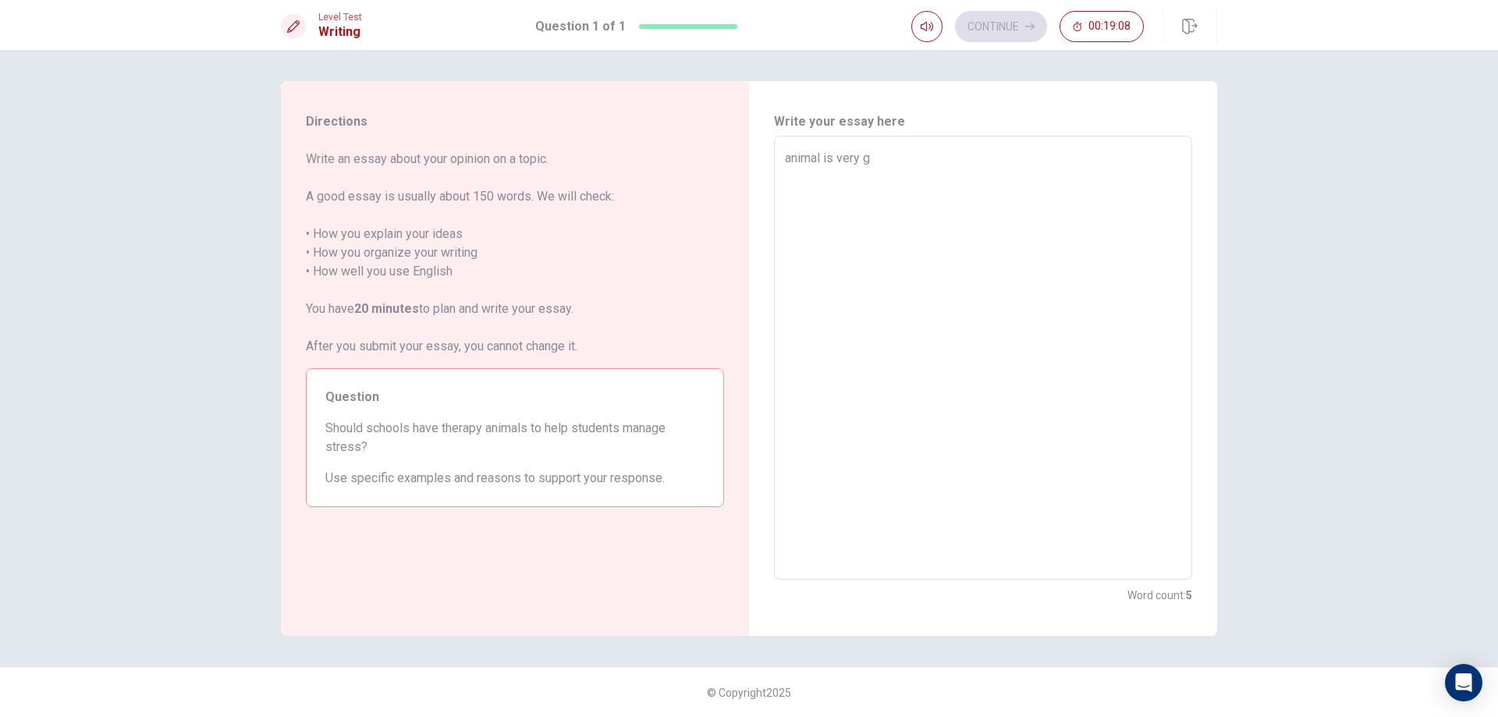
type textarea "animal is very"
type textarea "x"
type textarea "animal is very"
type textarea "x"
type textarea "animal is ver"
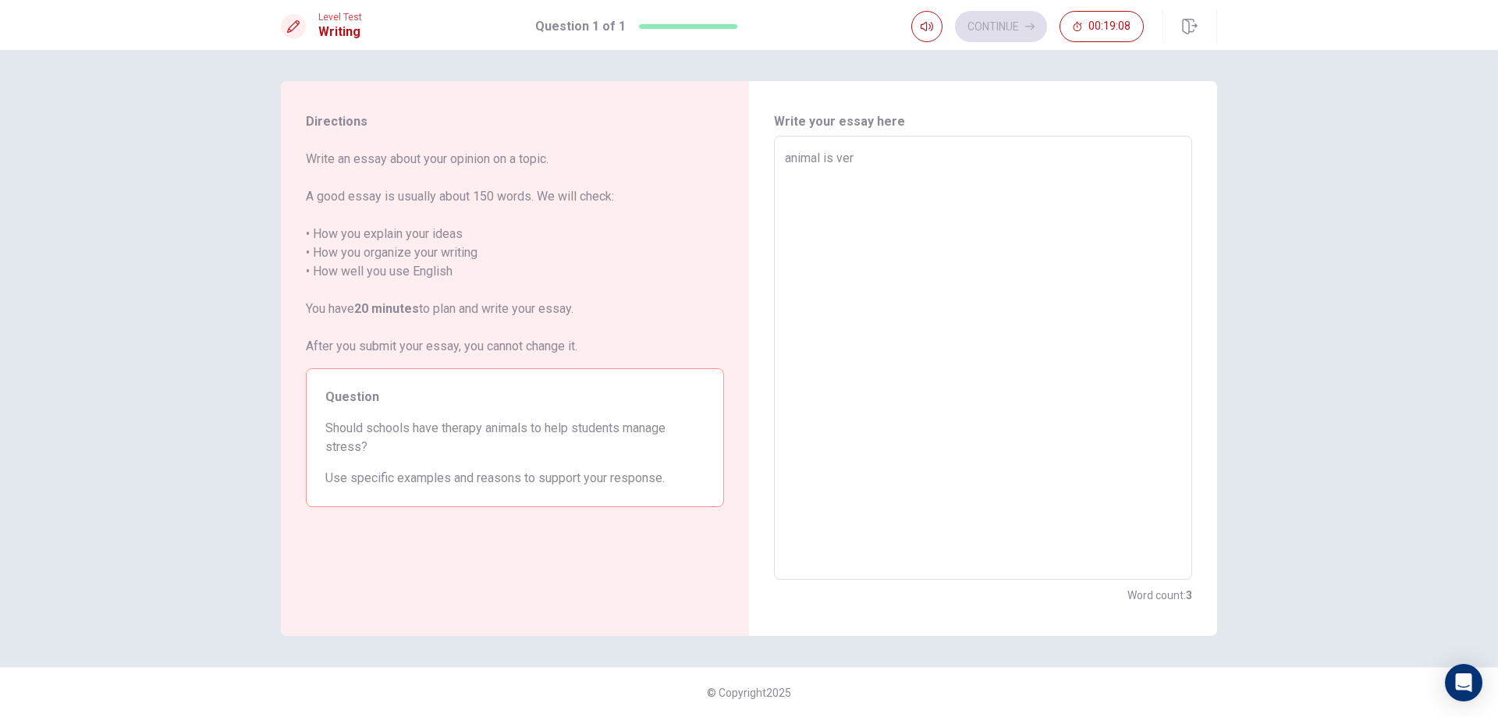
type textarea "x"
type textarea "animal is ve"
type textarea "x"
type textarea "animal is v"
type textarea "x"
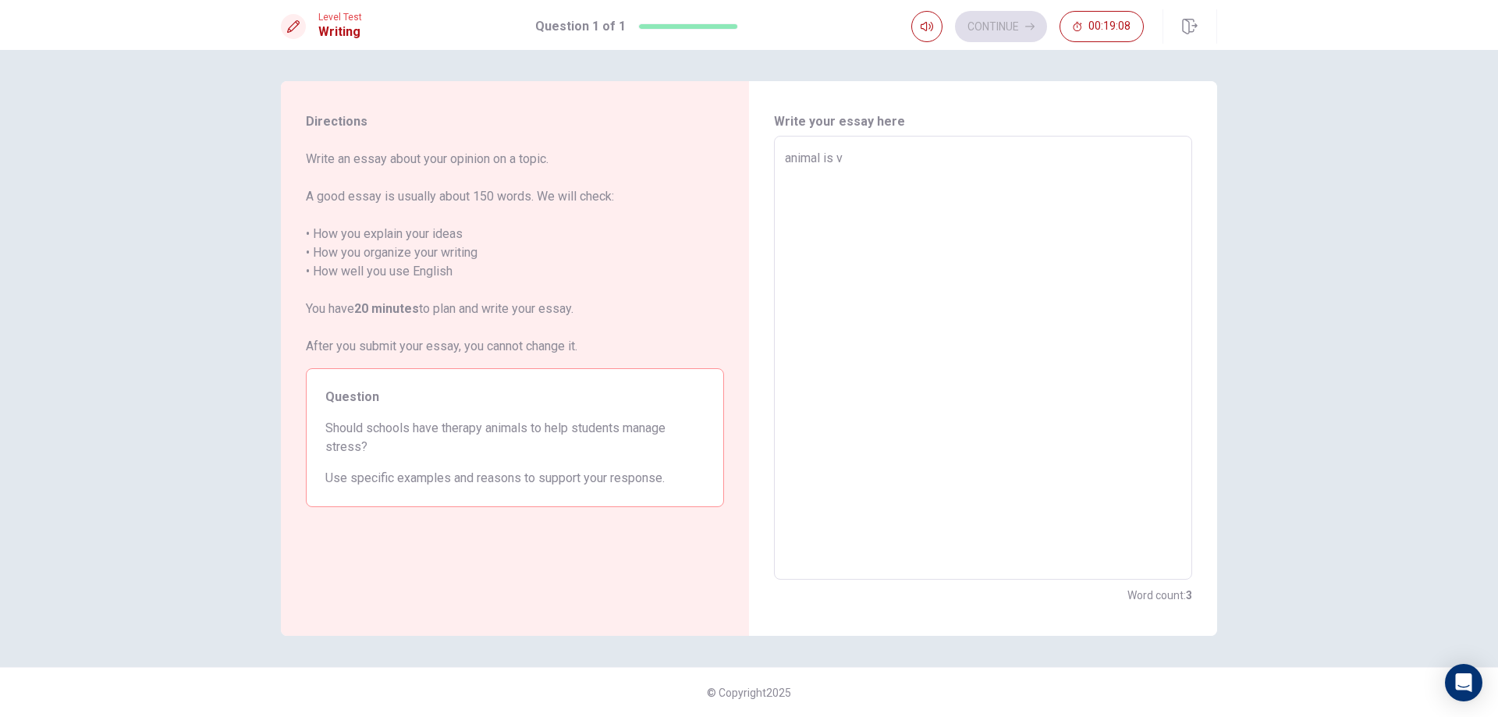
type textarea "animal is"
type textarea "x"
type textarea "animal is"
type textarea "x"
type textarea "animal i"
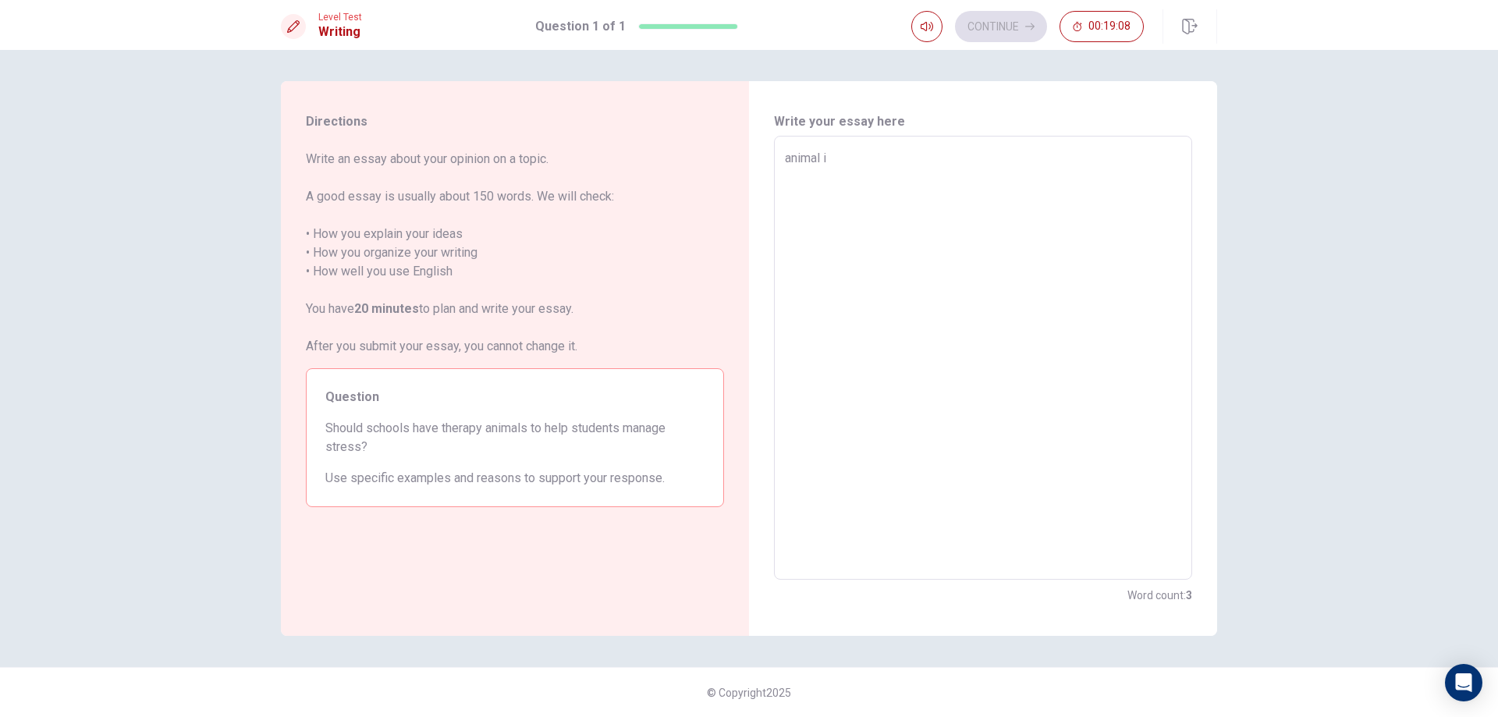
type textarea "x"
type textarea "animal"
type textarea "x"
type textarea "animal"
type textarea "x"
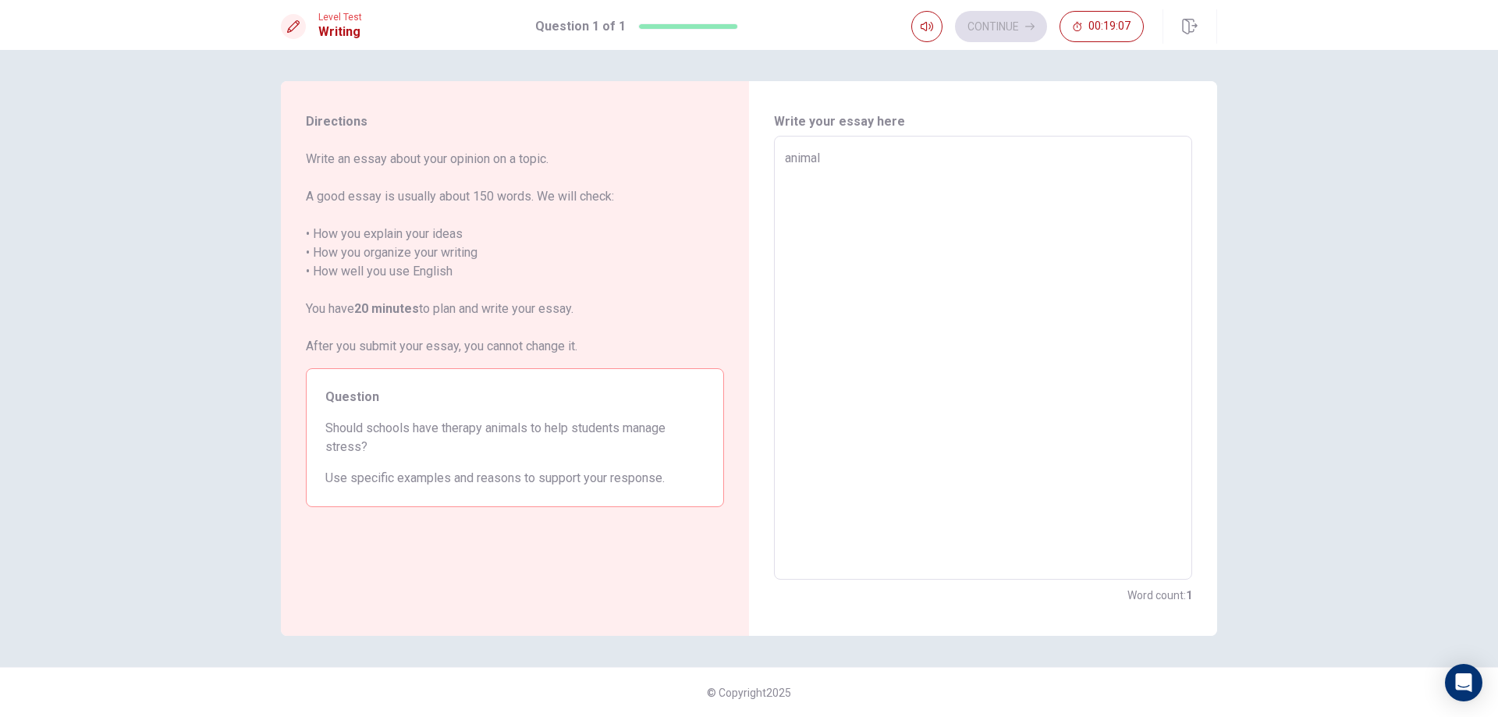
type textarea "anima"
type textarea "x"
type textarea "anim"
type textarea "x"
type textarea "ani"
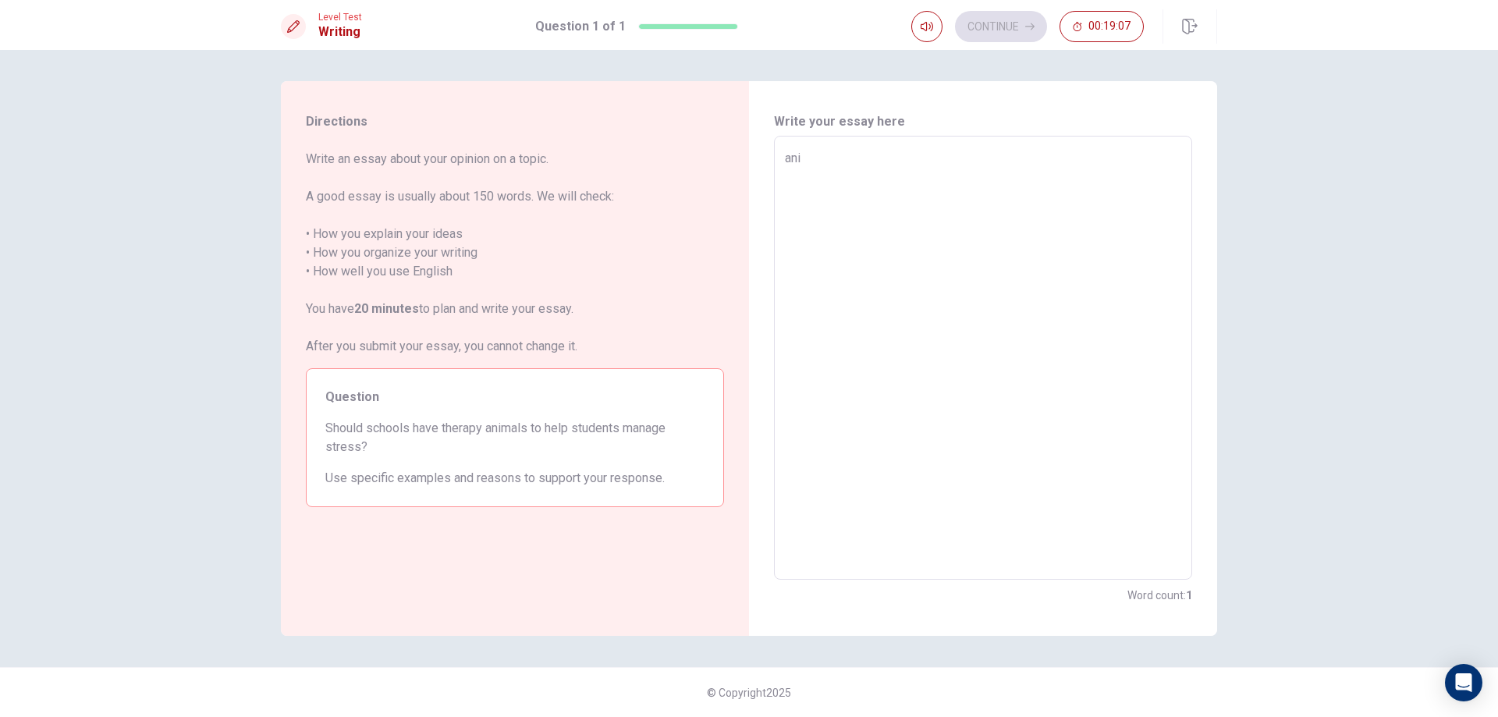
type textarea "x"
type textarea "an"
type textarea "x"
type textarea "a"
type textarea "x"
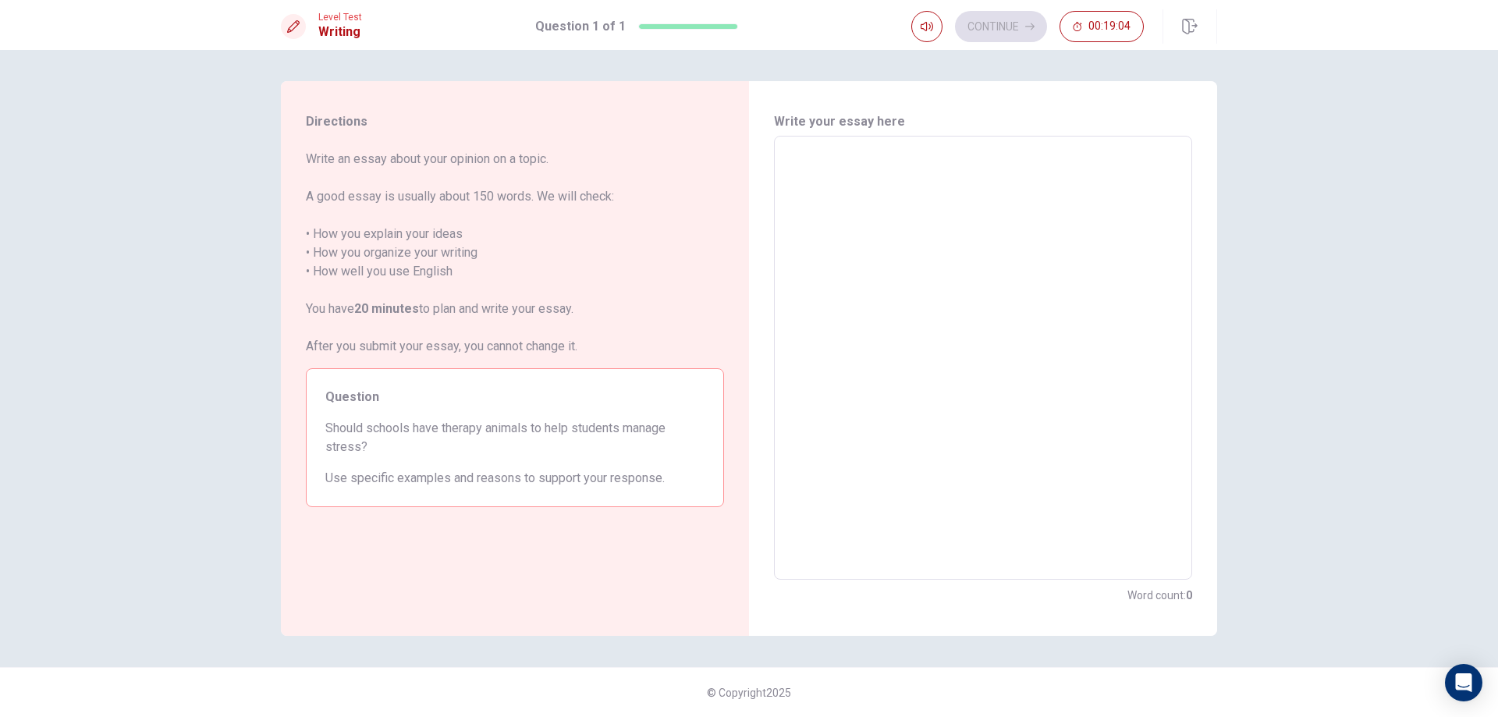
type textarea "H"
type textarea "x"
type textarea "Ha"
type textarea "x"
type textarea "Hav"
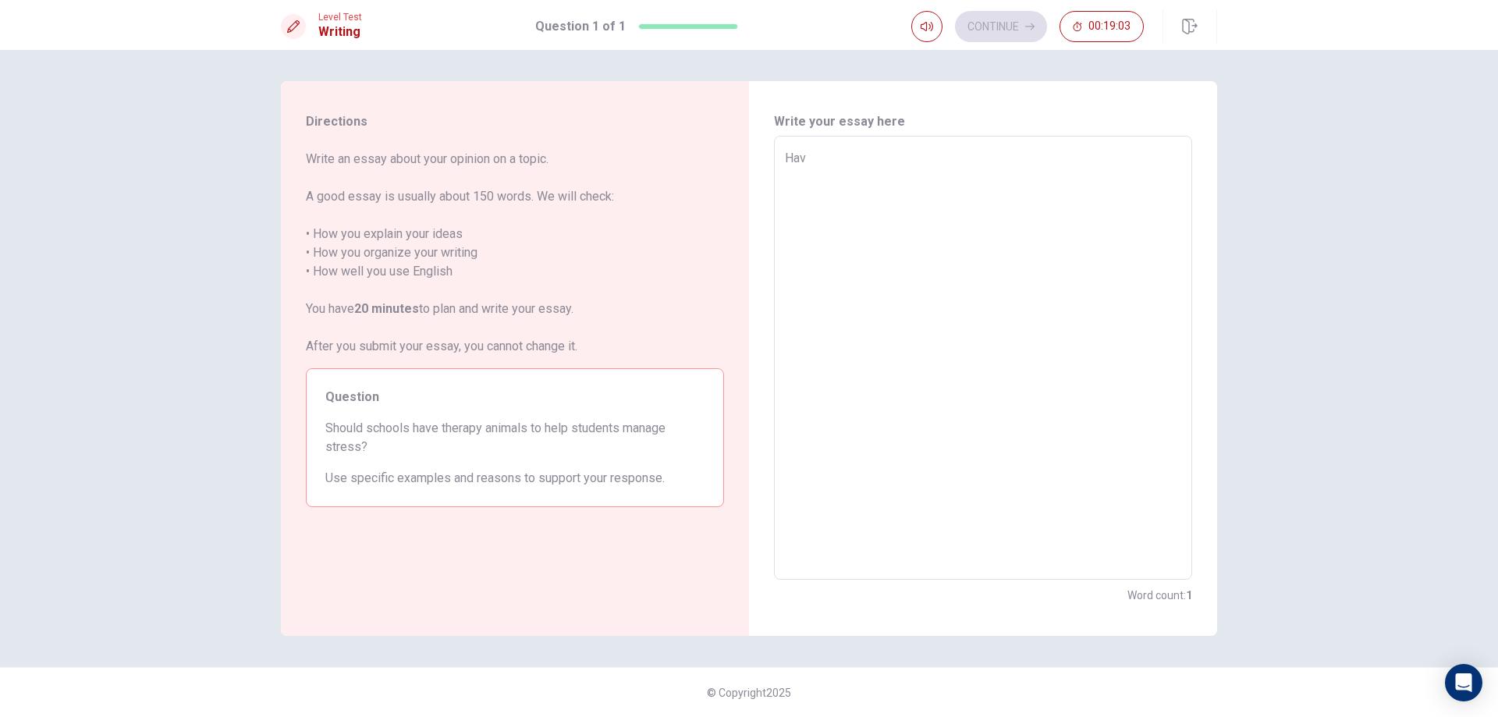
type textarea "x"
type textarea "Have"
type textarea "x"
type textarea "Have"
type textarea "x"
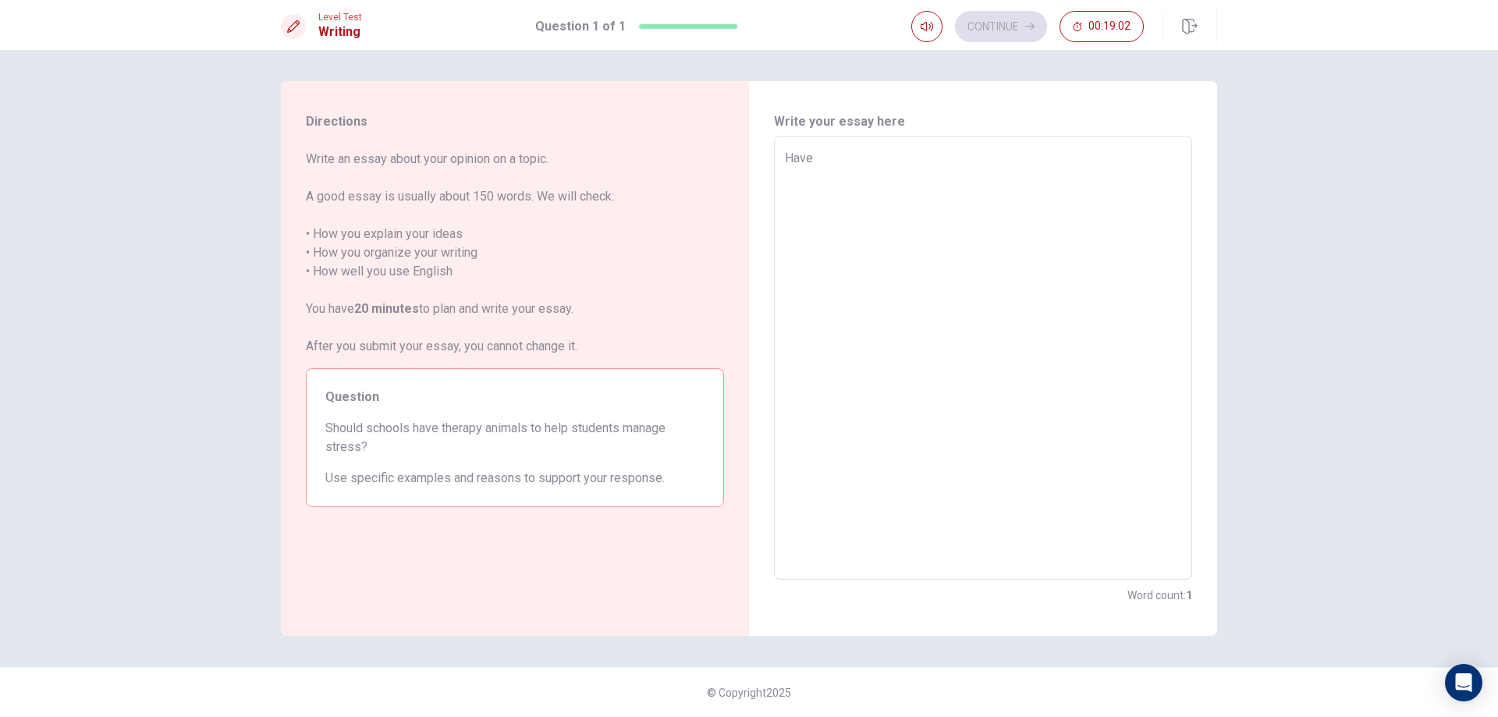
type textarea "Have a"
type textarea "x"
type textarea "Have"
type textarea "x"
type textarea "Have"
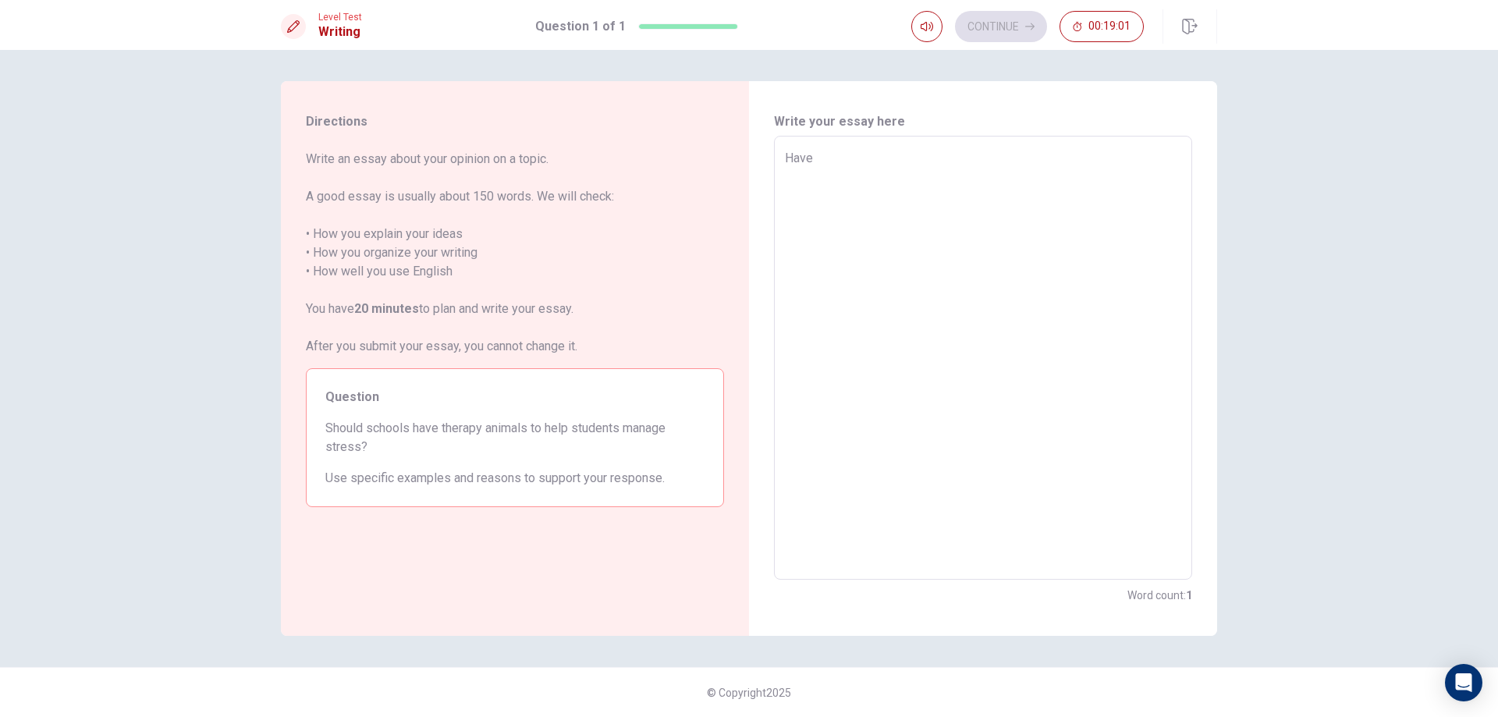
type textarea "x"
type textarea "Hav"
type textarea "x"
type textarea "Ha"
type textarea "x"
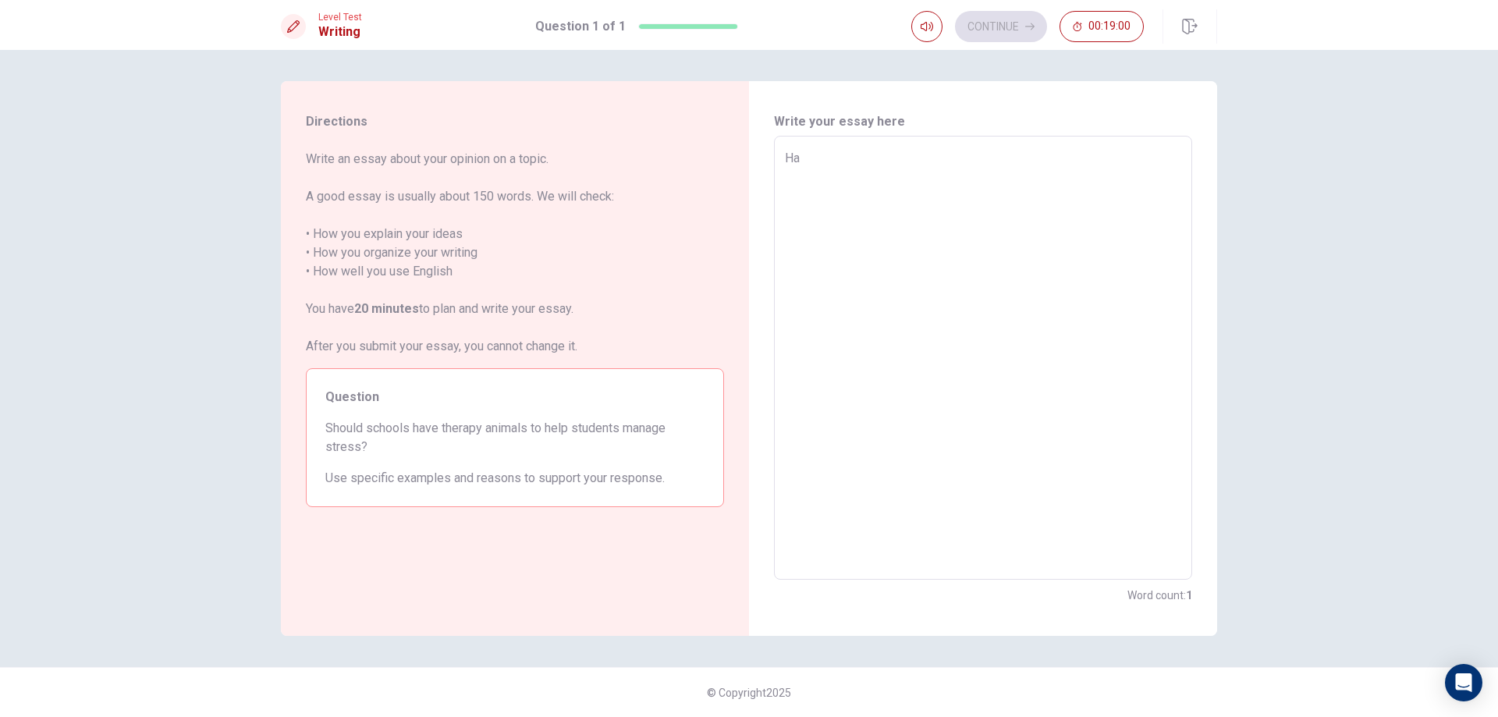
type textarea "H"
type textarea "x"
type textarea "i"
type textarea "x"
type textarea "in"
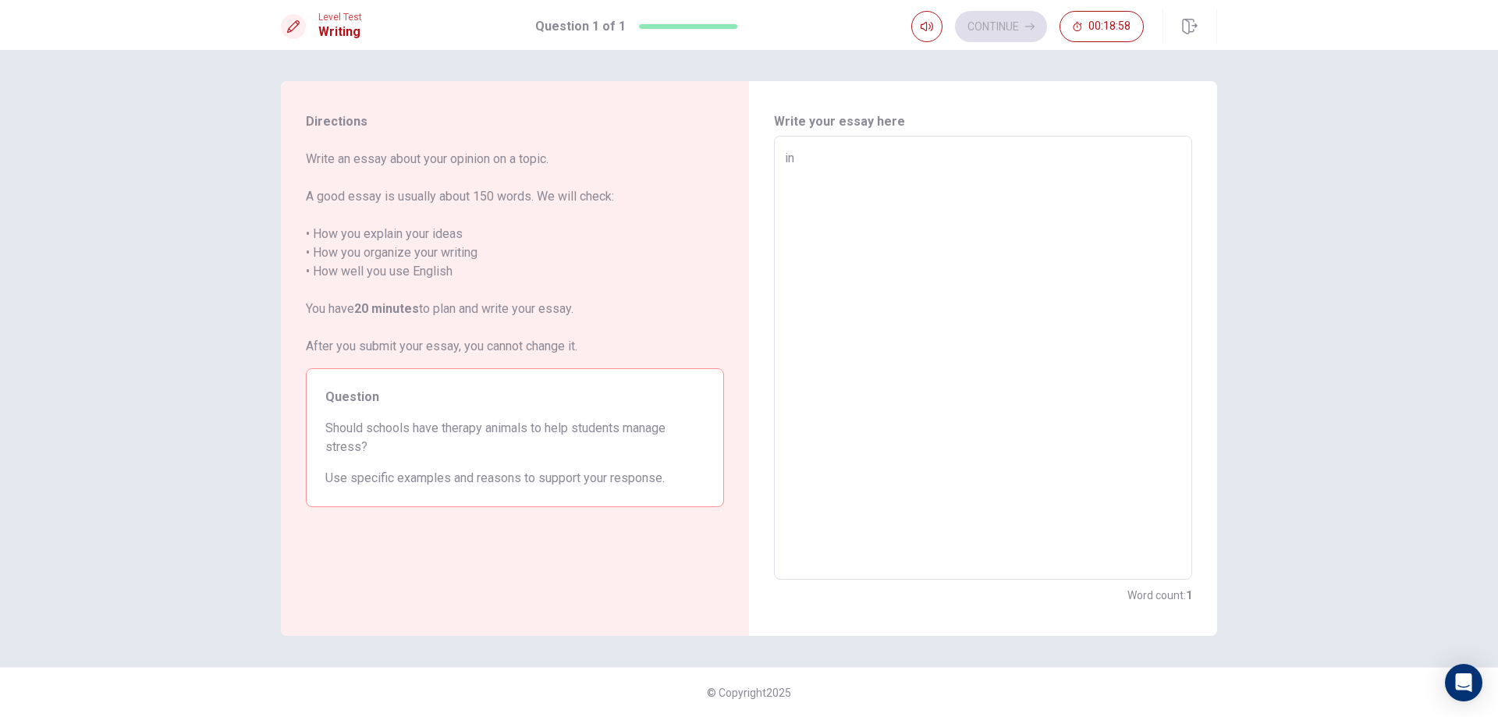
type textarea "x"
type textarea "in"
type textarea "x"
type textarea "in t"
type textarea "x"
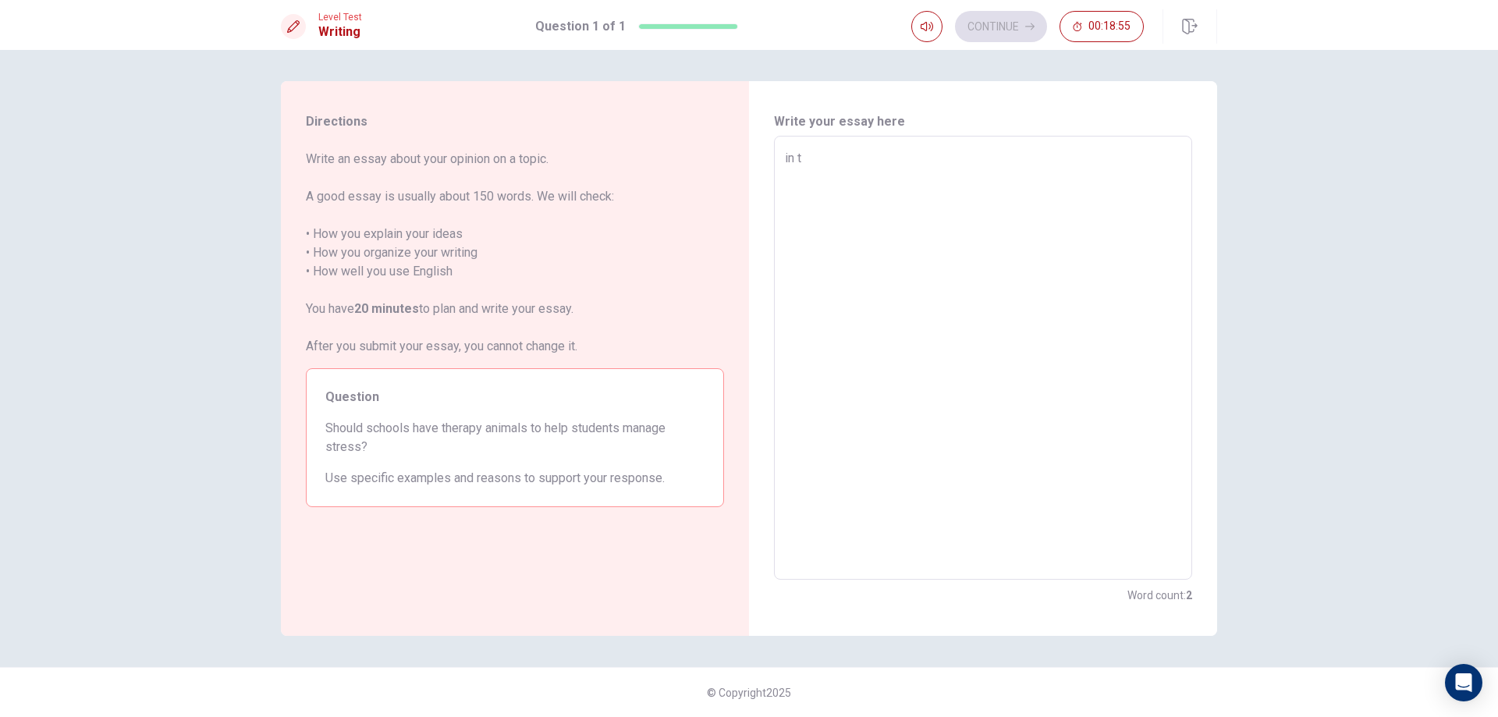
type textarea "in th"
type textarea "x"
type textarea "in thi"
type textarea "x"
type textarea "in this"
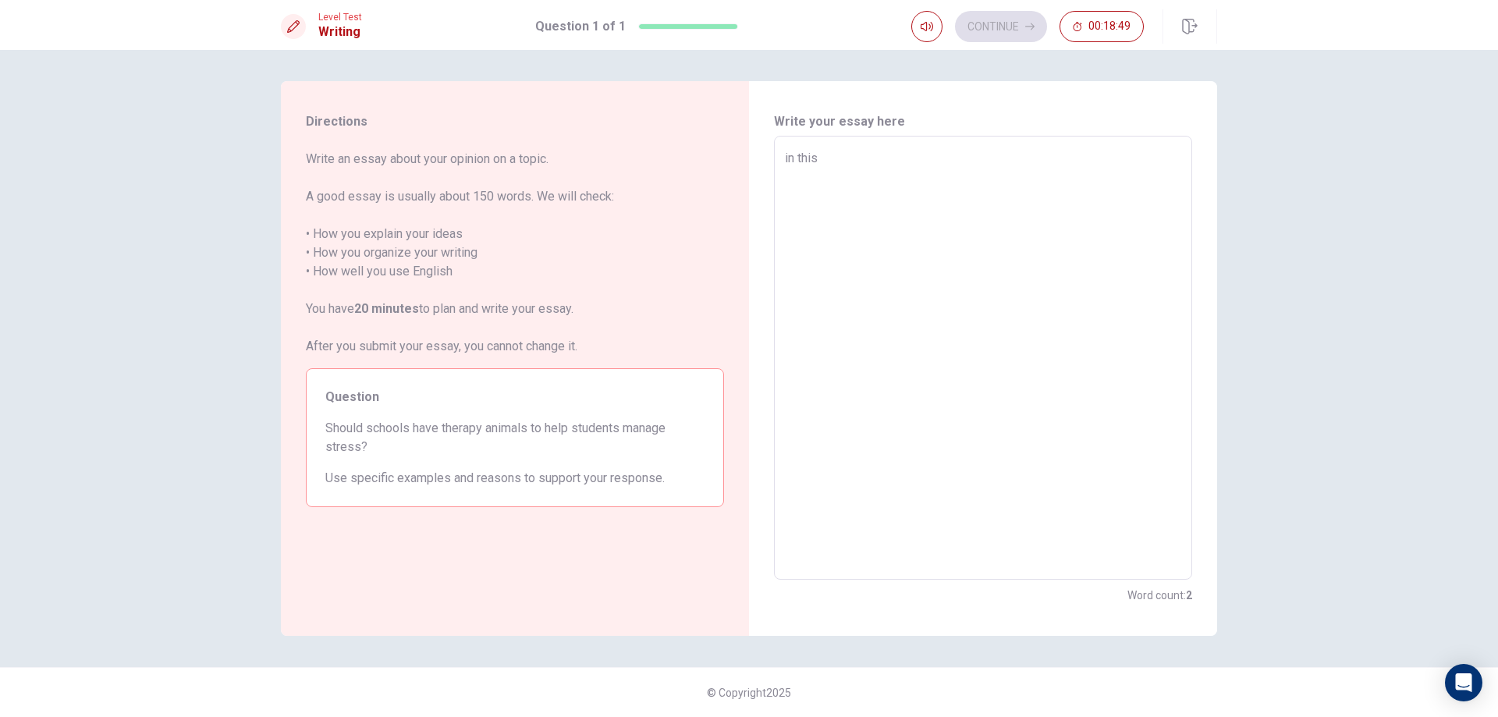
type textarea "x"
type textarea "in thisg"
type textarea "x"
type textarea "in thisge"
type textarea "x"
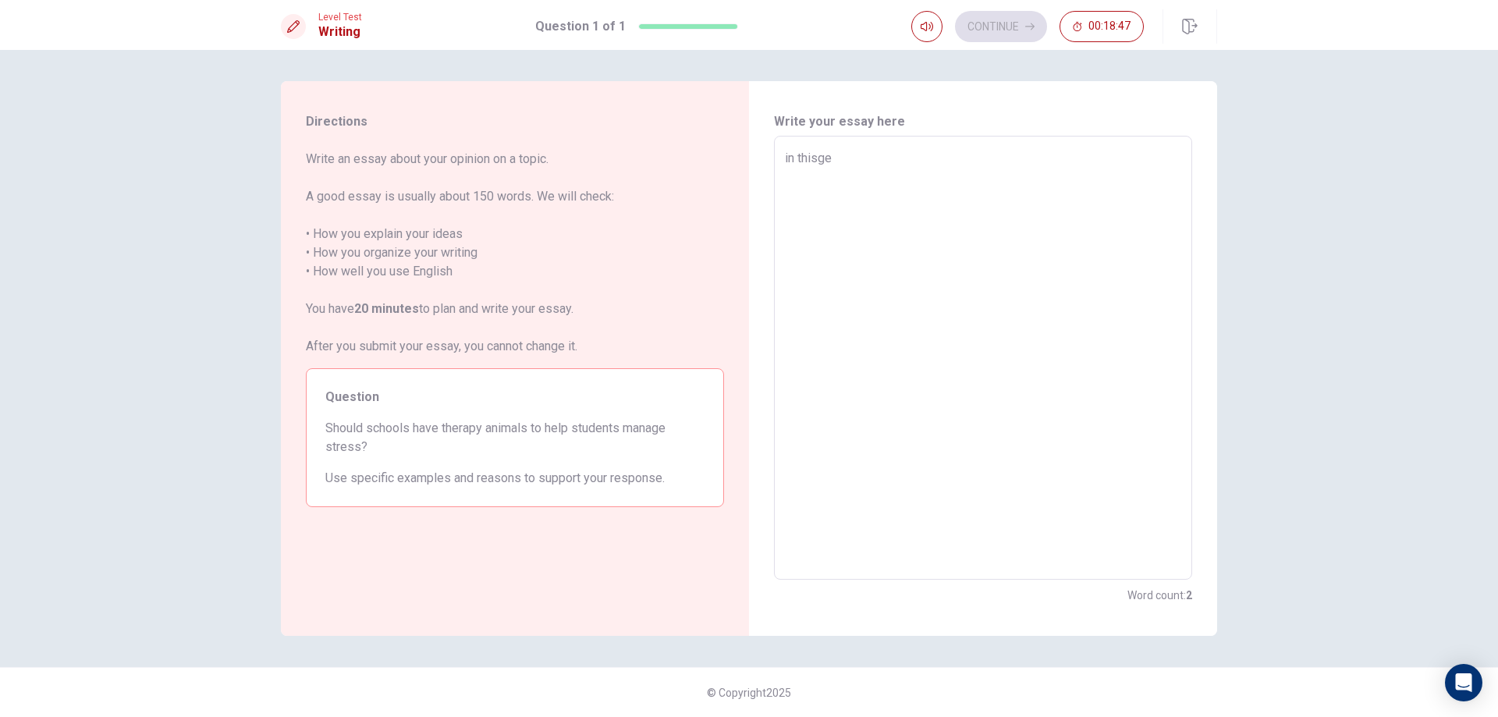
type textarea "in [GEOGRAPHIC_DATA]"
type textarea "x"
type textarea "in thisgene"
type textarea "x"
type textarea "in thisgener"
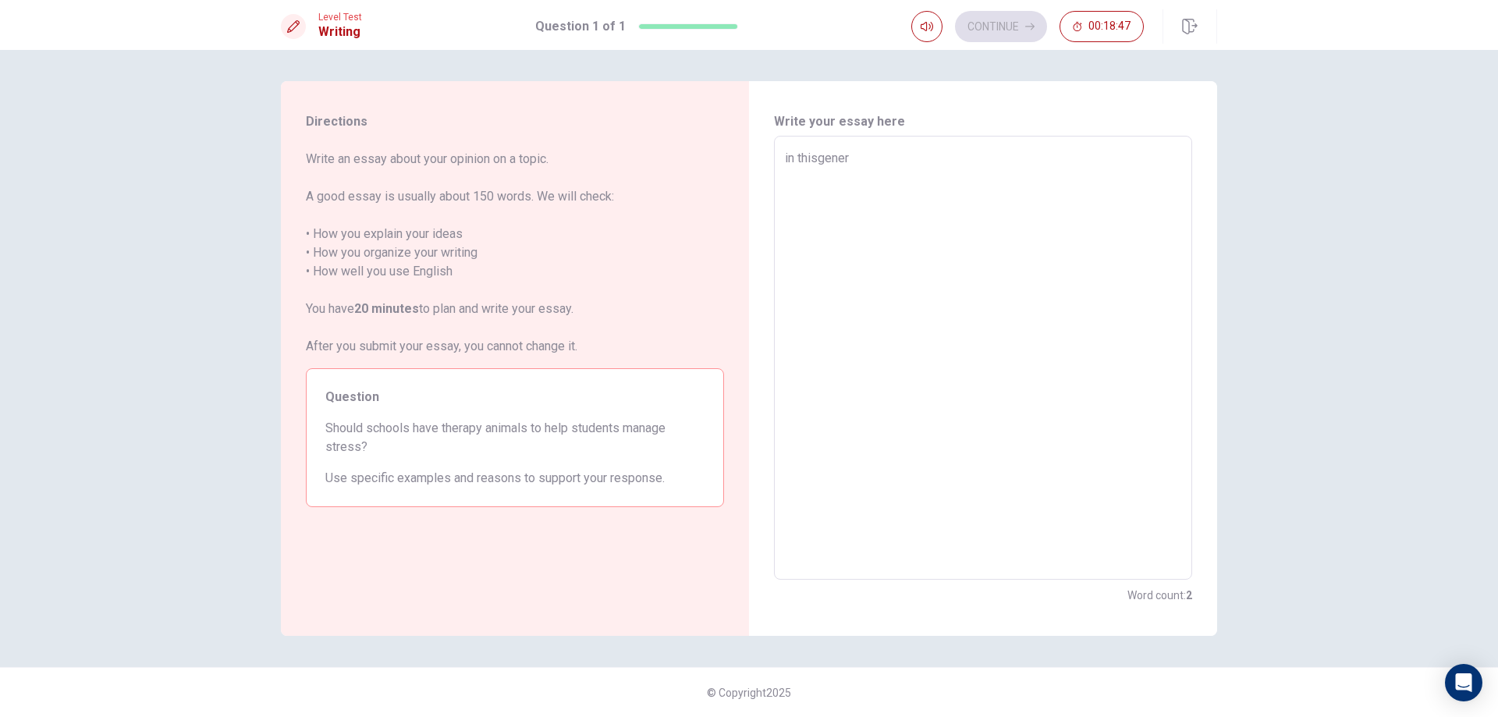
type textarea "x"
type textarea "in [GEOGRAPHIC_DATA]"
type textarea "x"
type textarea "in thisgener"
type textarea "x"
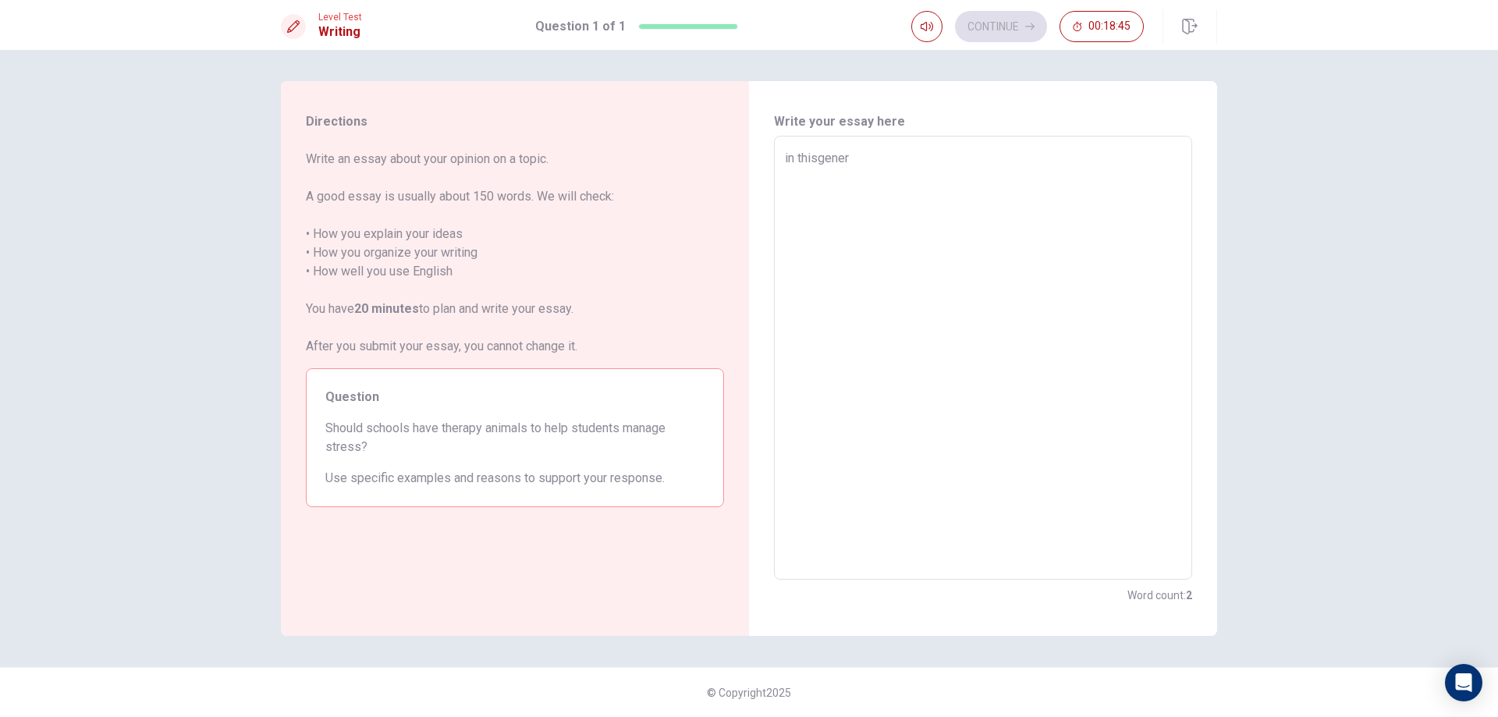
type textarea "in thisgene"
type textarea "x"
type textarea "in [GEOGRAPHIC_DATA]"
type textarea "x"
type textarea "in thisge"
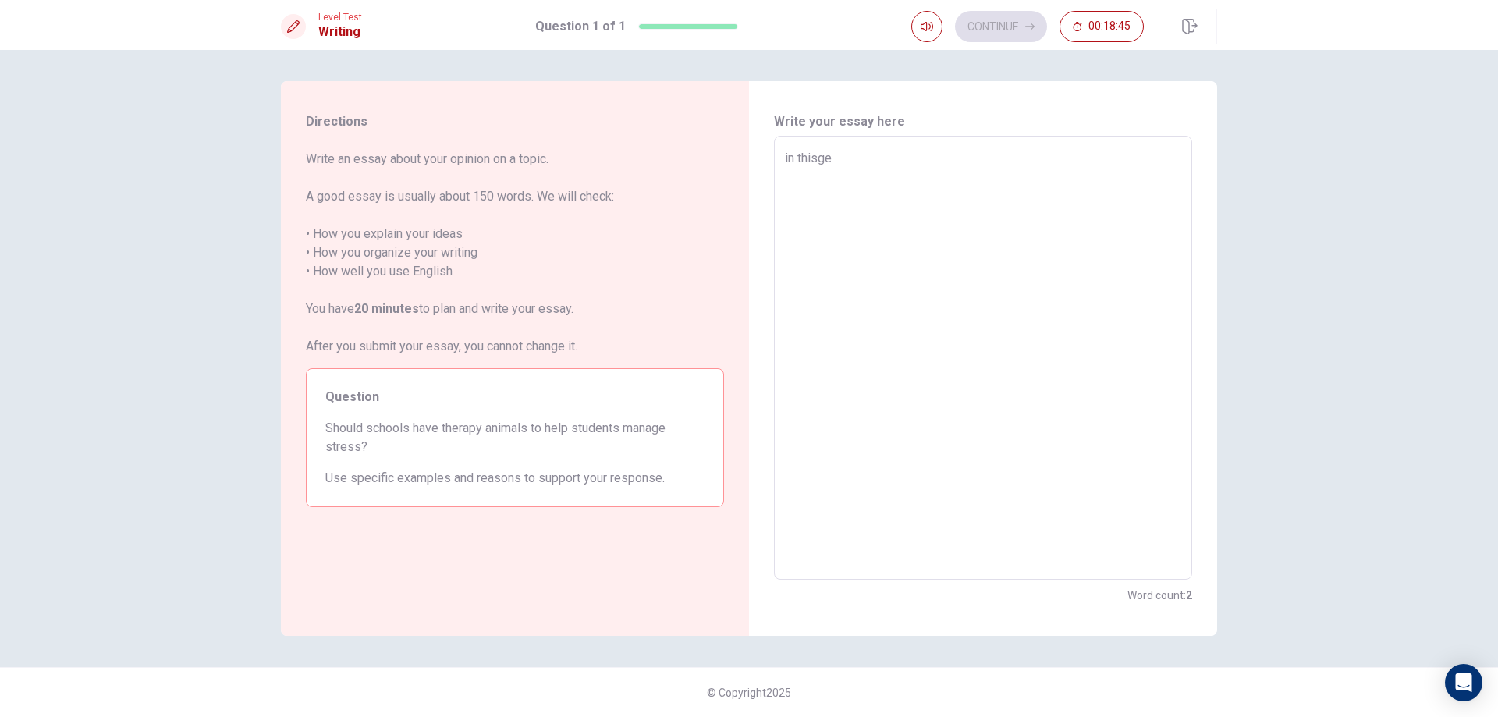
type textarea "x"
type textarea "in thisg"
type textarea "x"
type textarea "in this"
type textarea "x"
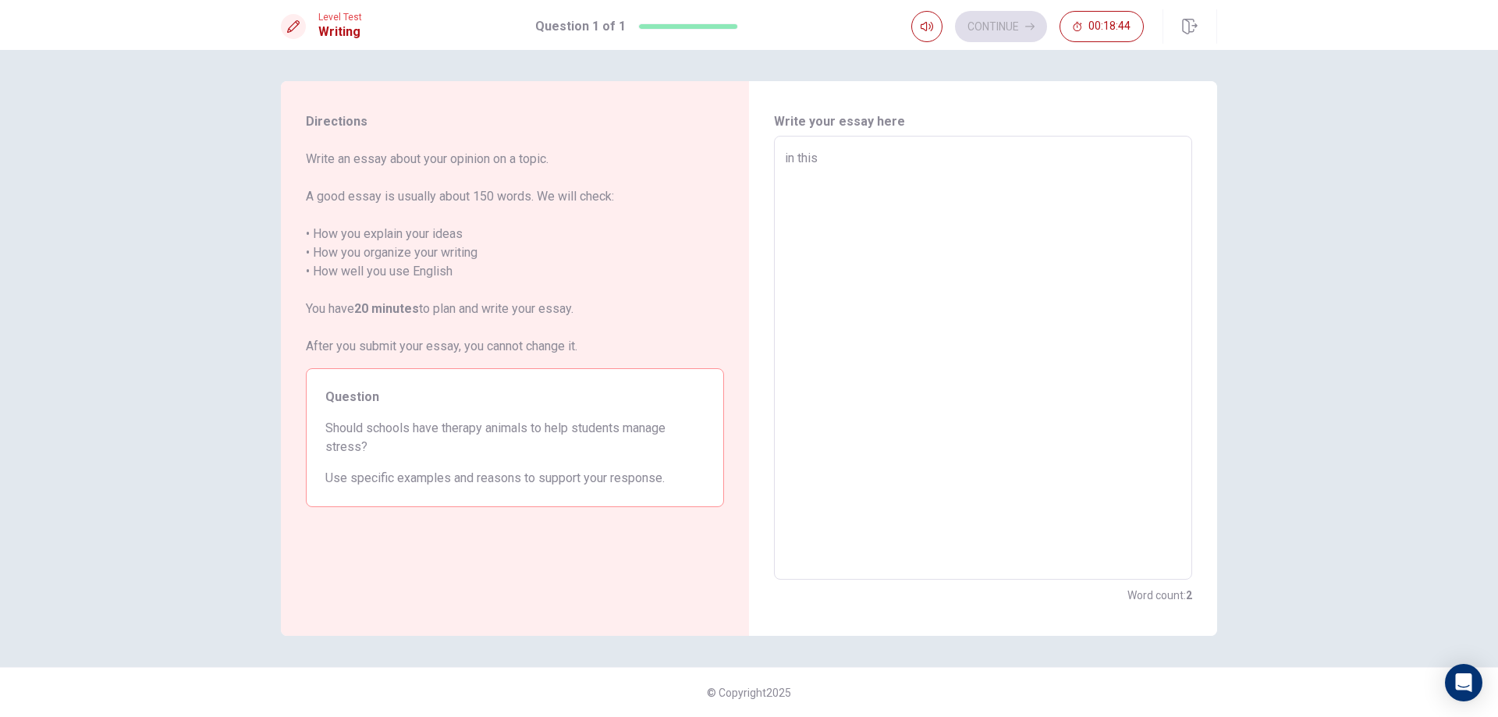
type textarea "in thi"
type textarea "x"
type textarea "in th"
type textarea "x"
type textarea "in t"
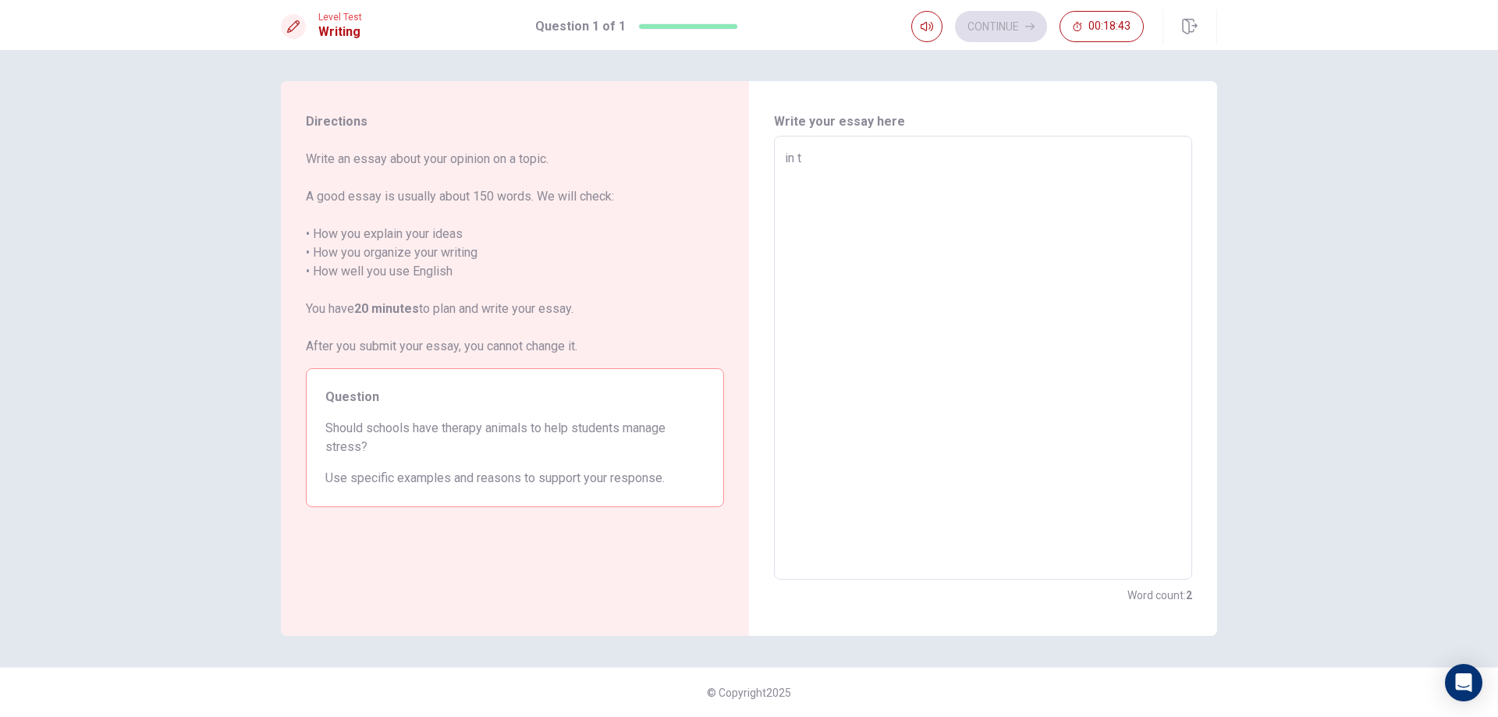
type textarea "x"
type textarea "in"
type textarea "x"
type textarea "in"
type textarea "x"
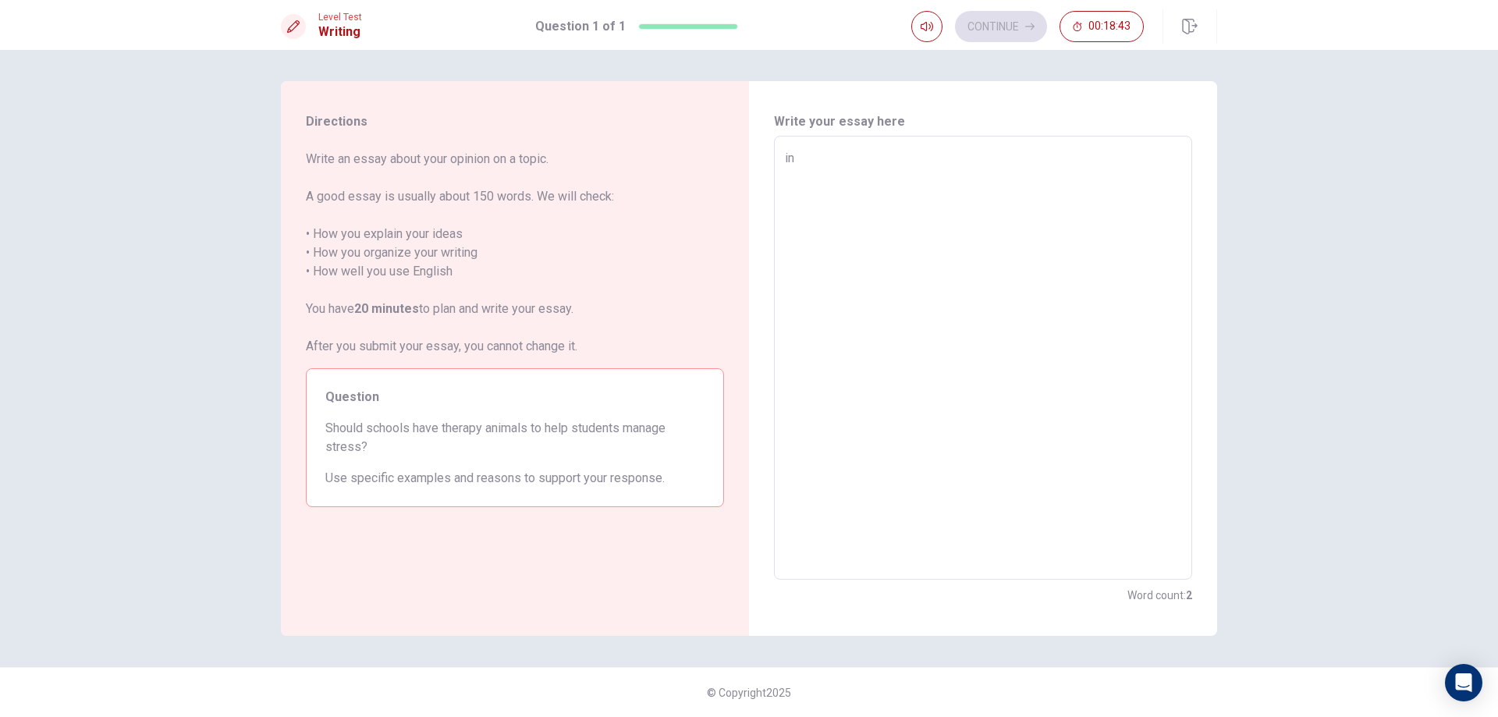
type textarea "i"
type textarea "x"
type textarea "F"
type textarea "x"
type textarea "Fo"
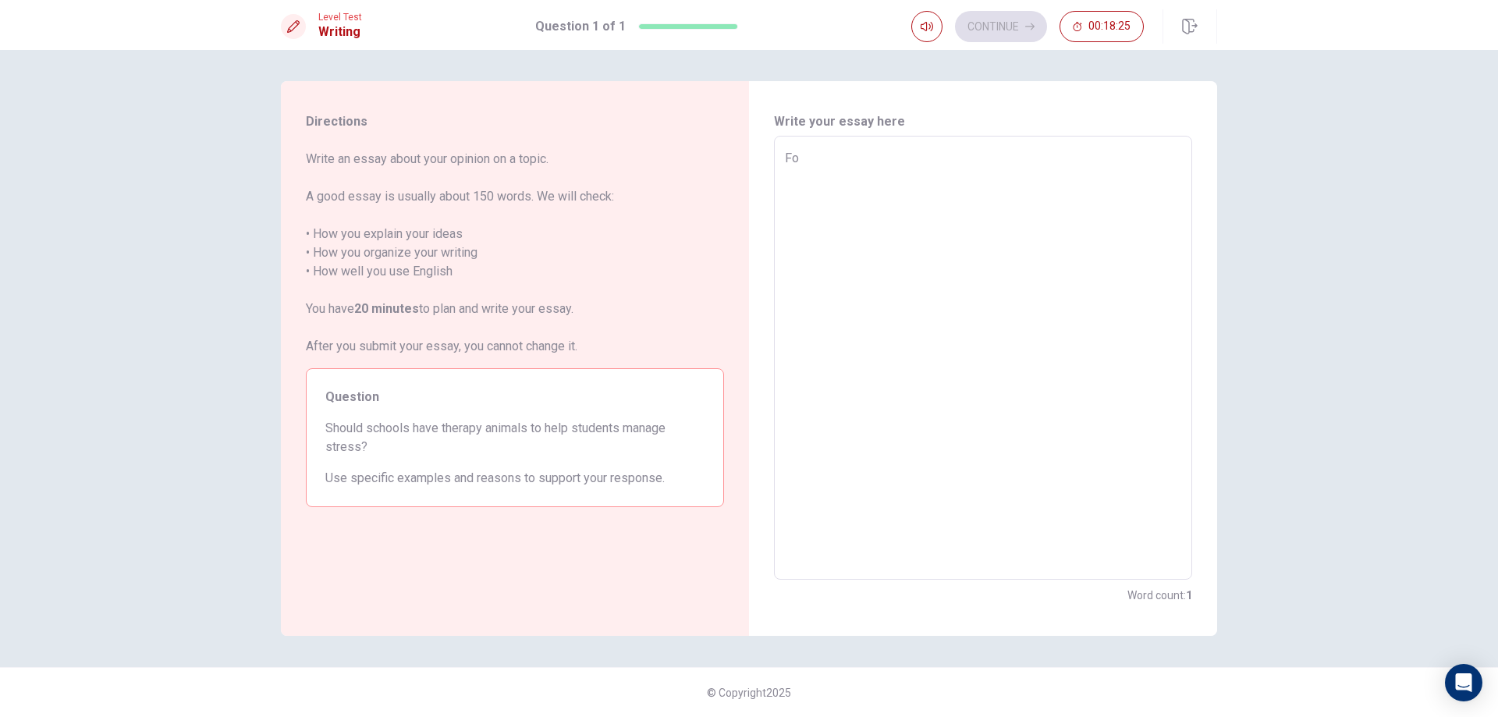
type textarea "x"
type textarea "For"
type textarea "x"
type textarea "For"
type textarea "x"
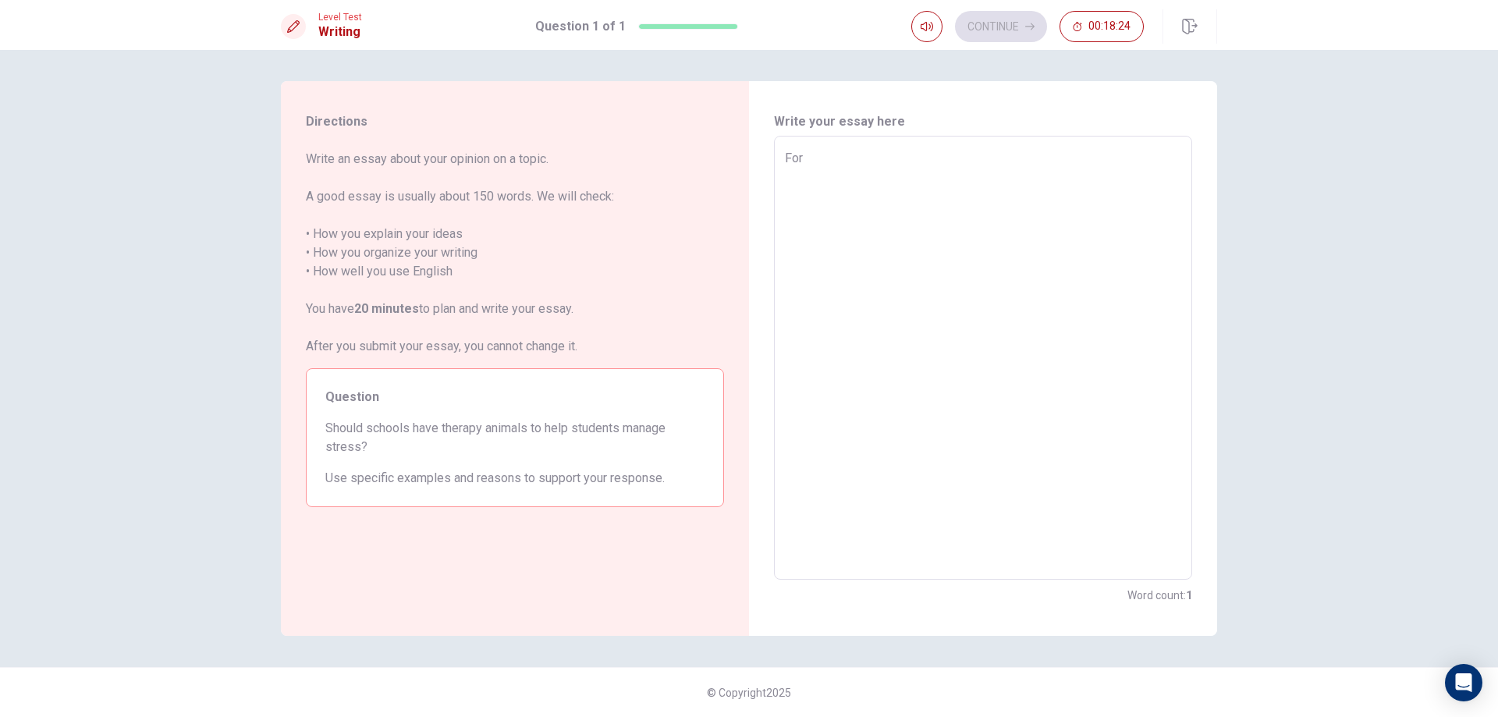
type textarea "For m"
type textarea "x"
type textarea "For me"
type textarea "x"
type textarea "For me"
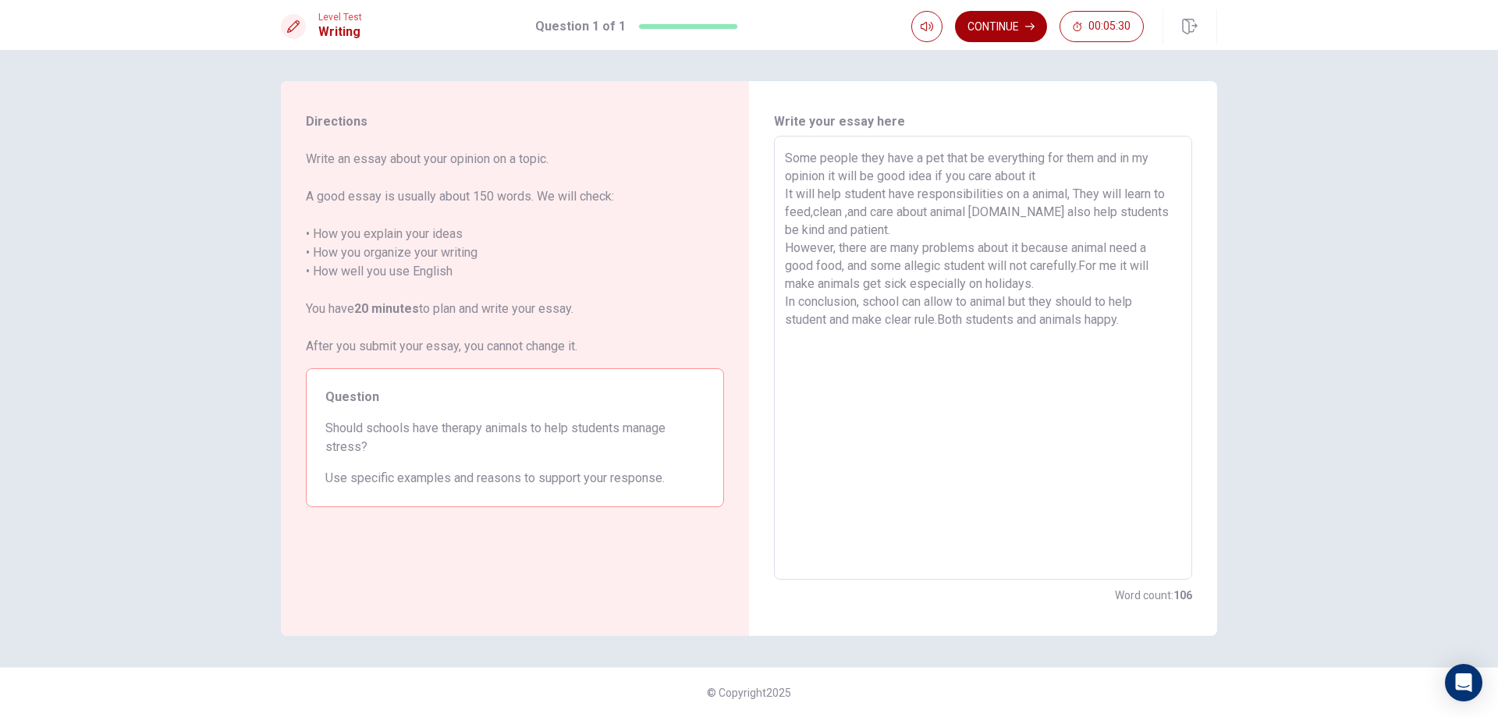
click at [1024, 31] on button "Continue" at bounding box center [1001, 26] width 92 height 31
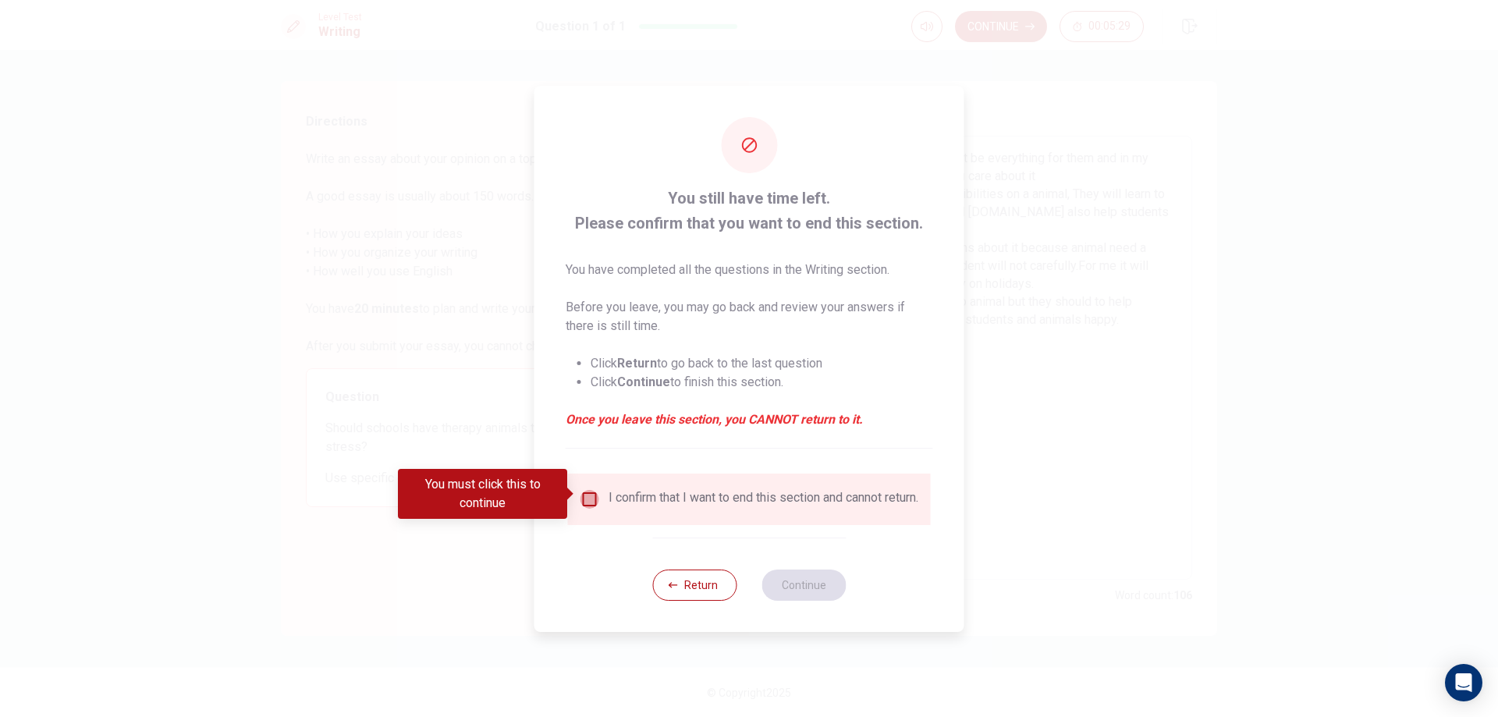
click at [588, 490] on input "You must click this to continue" at bounding box center [589, 499] width 19 height 19
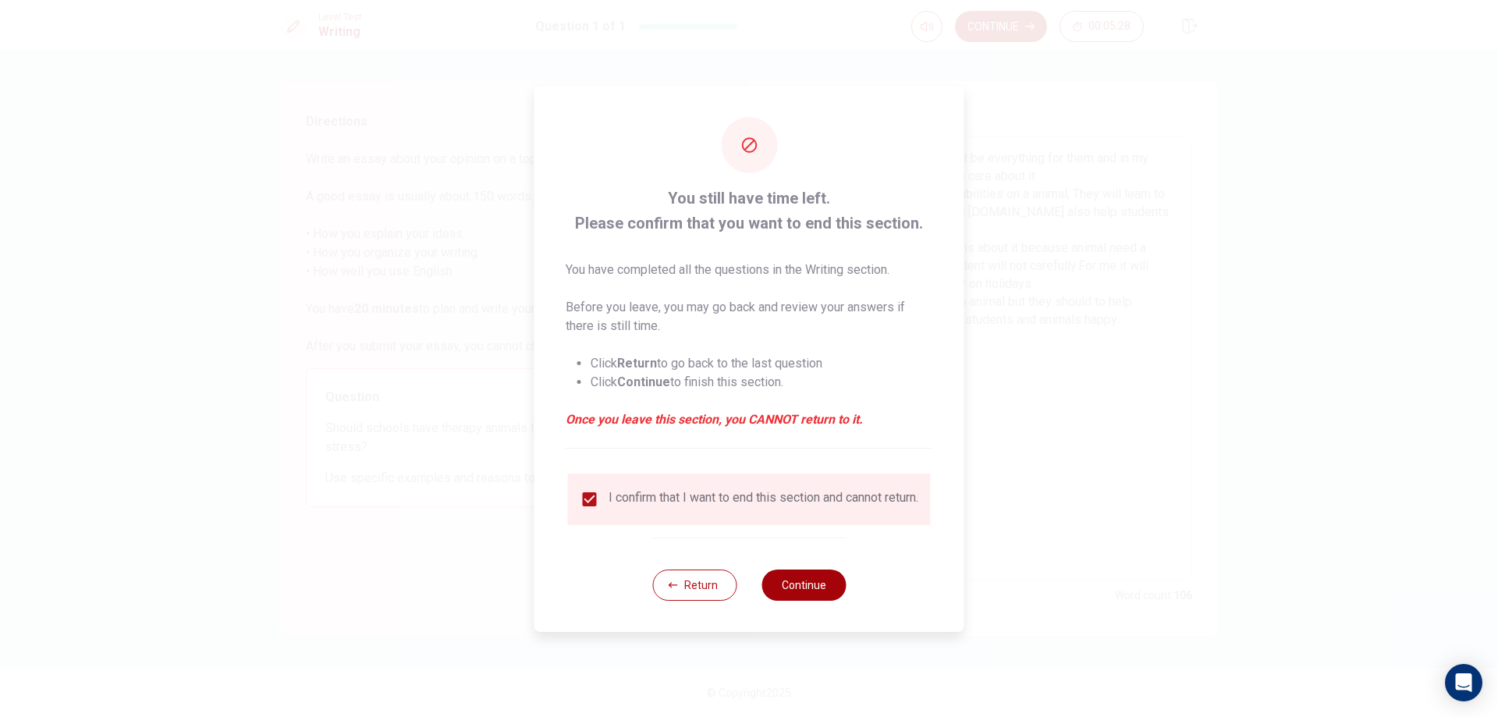
click at [826, 592] on button "Continue" at bounding box center [803, 584] width 84 height 31
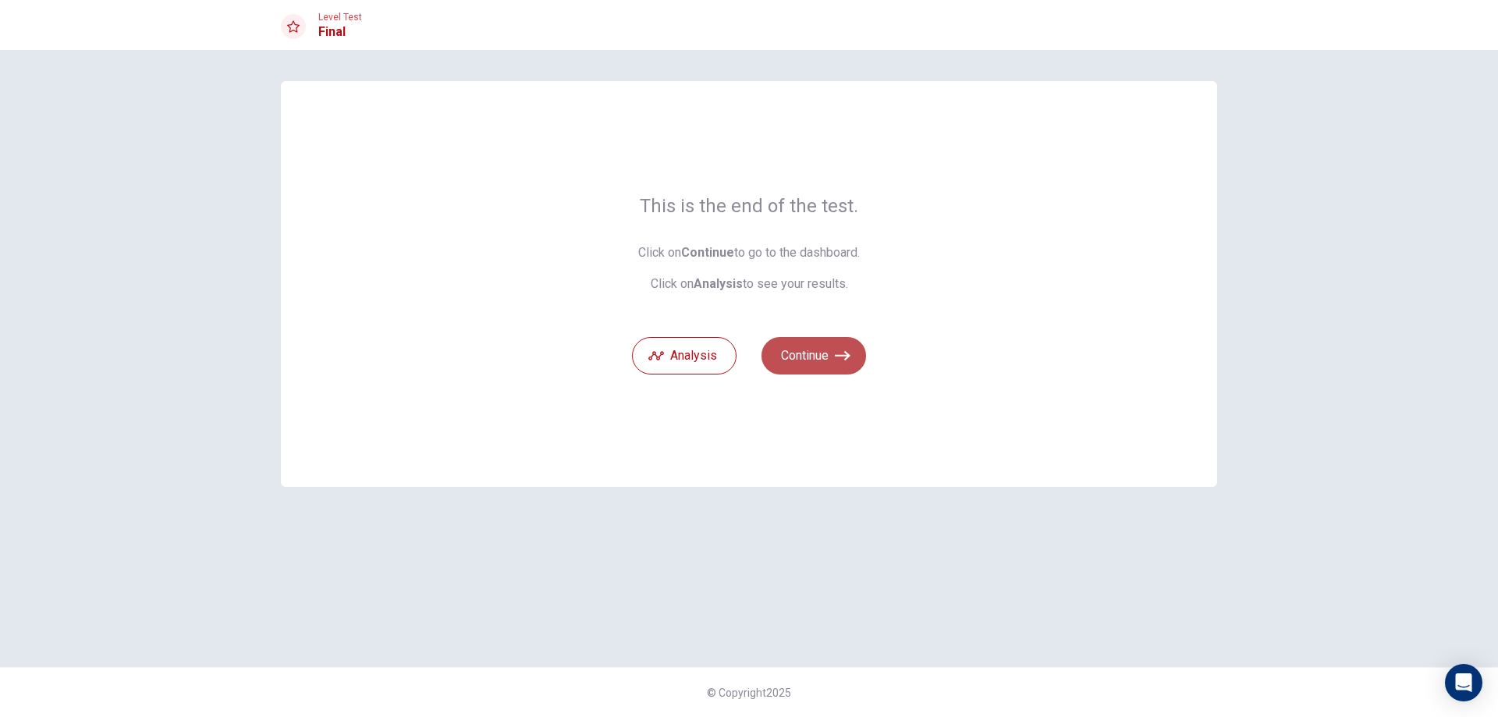
click at [800, 362] on button "Continue" at bounding box center [813, 355] width 105 height 37
